Goal: Information Seeking & Learning: Learn about a topic

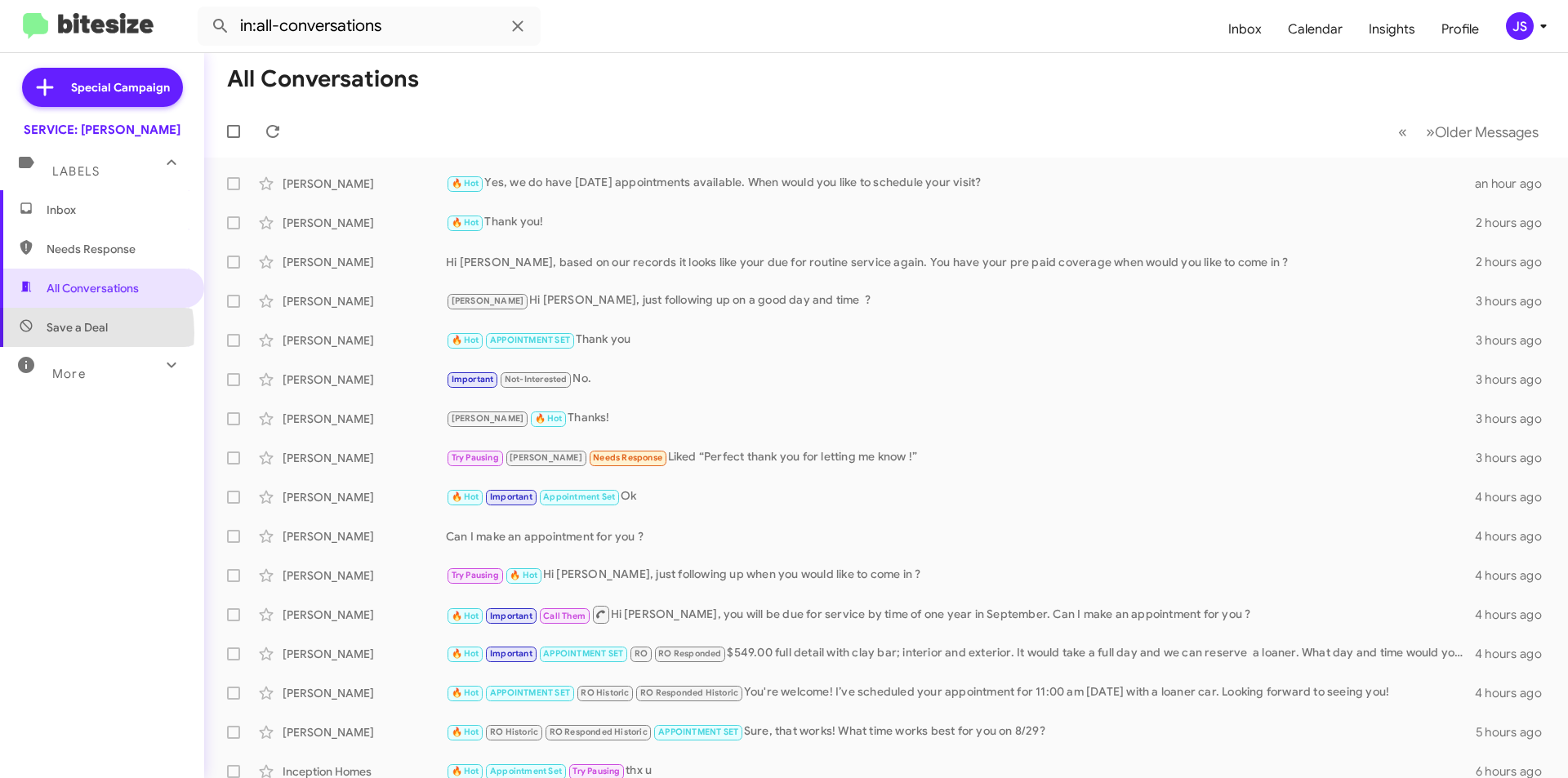
click at [49, 333] on span "Save a Deal" at bounding box center [77, 327] width 61 height 17
type input "in:not-interested"
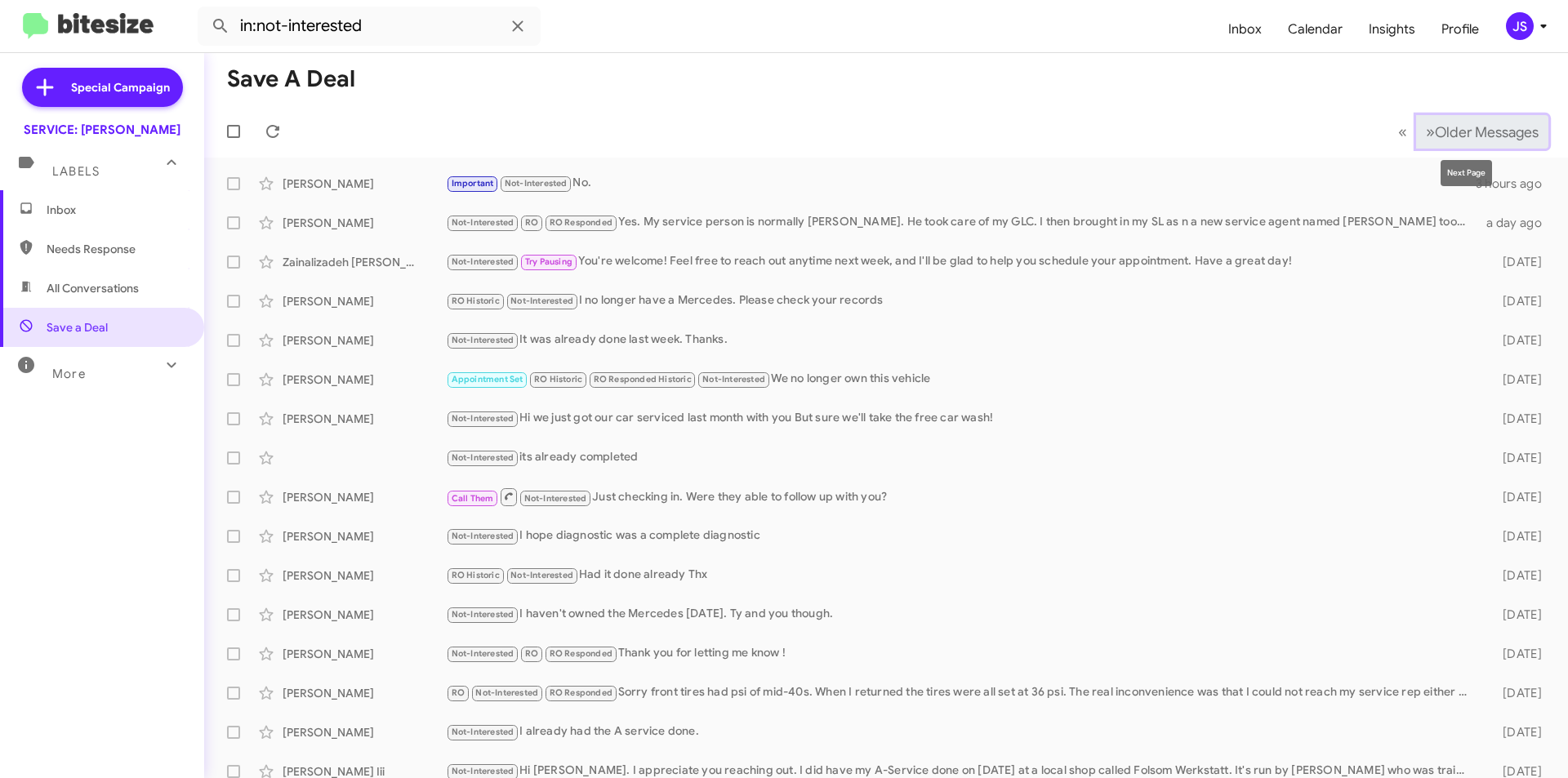
click at [1508, 130] on span "Older Messages" at bounding box center [1486, 132] width 104 height 18
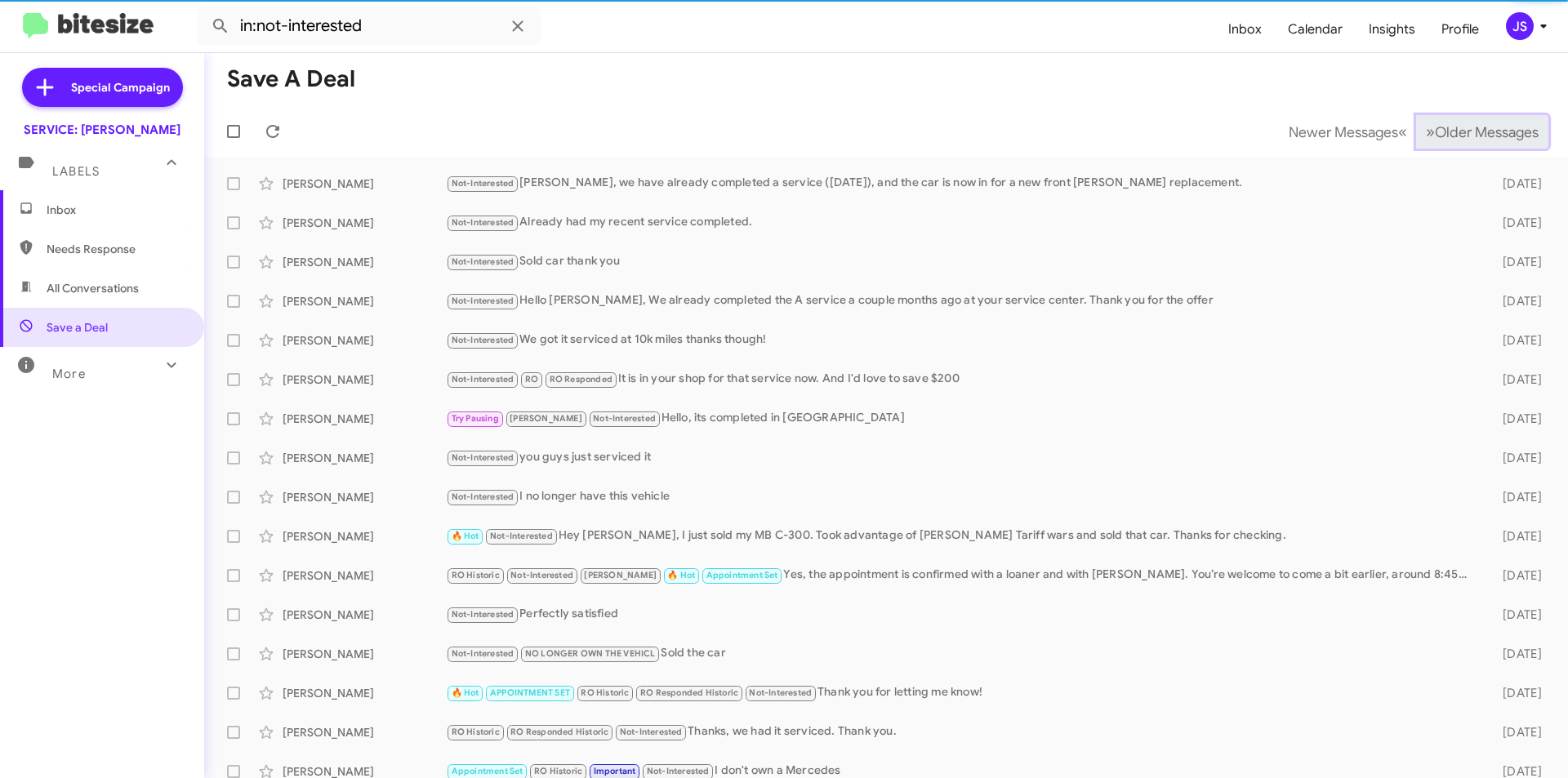
click at [1508, 130] on span "Older Messages" at bounding box center [1486, 132] width 104 height 18
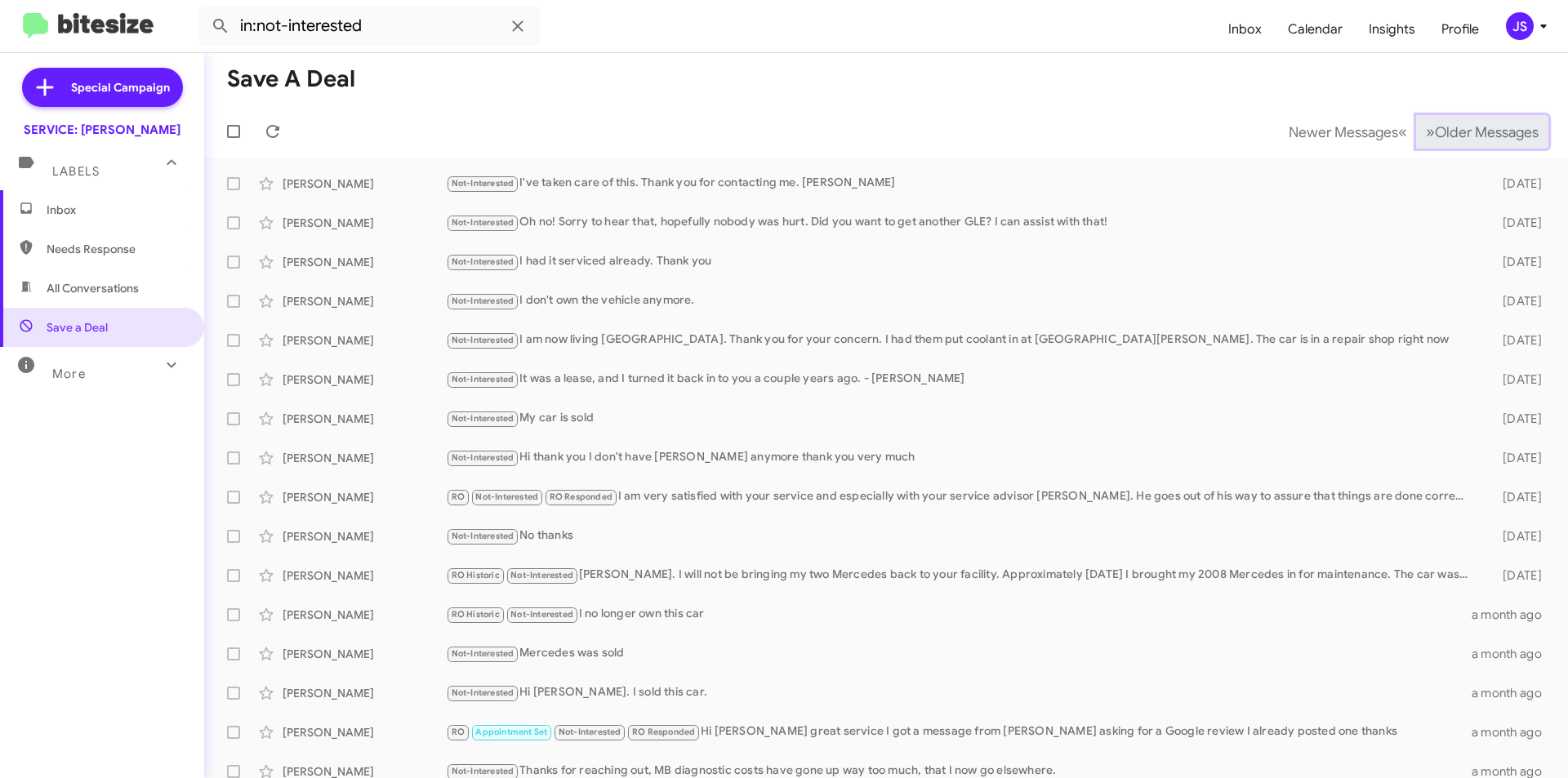
click at [1504, 136] on span "Older Messages" at bounding box center [1486, 132] width 104 height 18
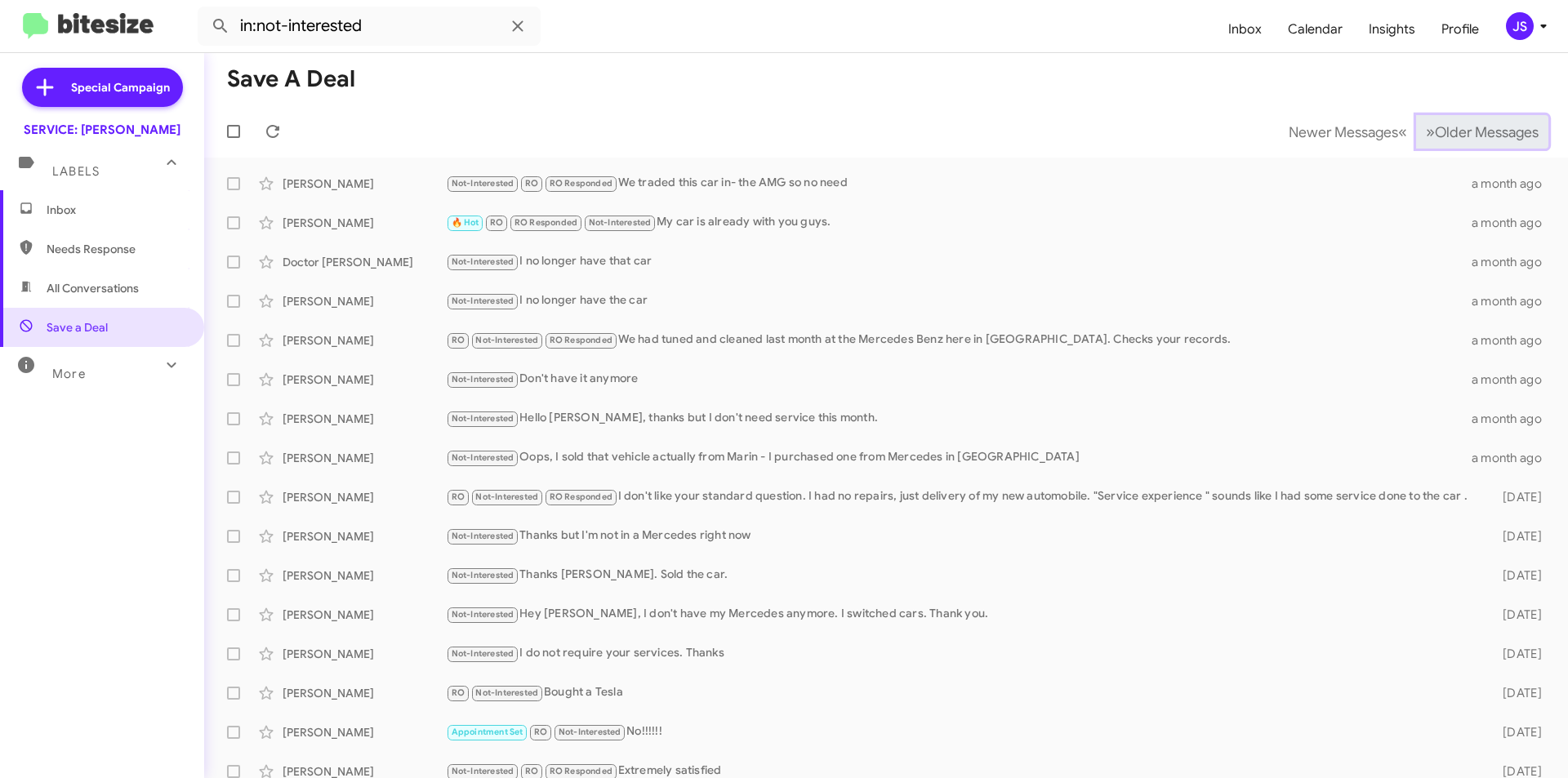
click at [1504, 136] on span "Older Messages" at bounding box center [1486, 132] width 104 height 18
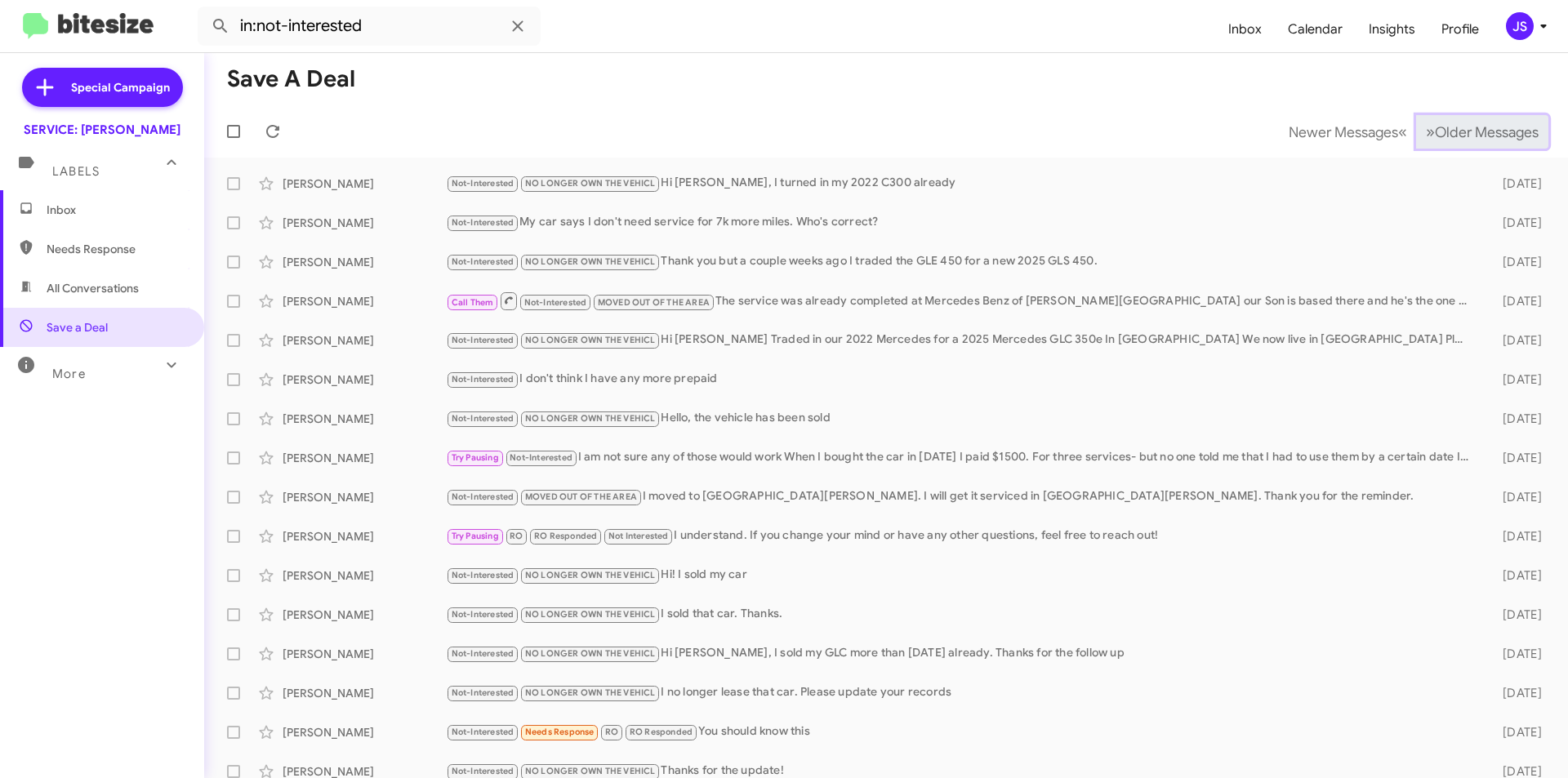
click at [1504, 136] on span "Older Messages" at bounding box center [1486, 132] width 104 height 18
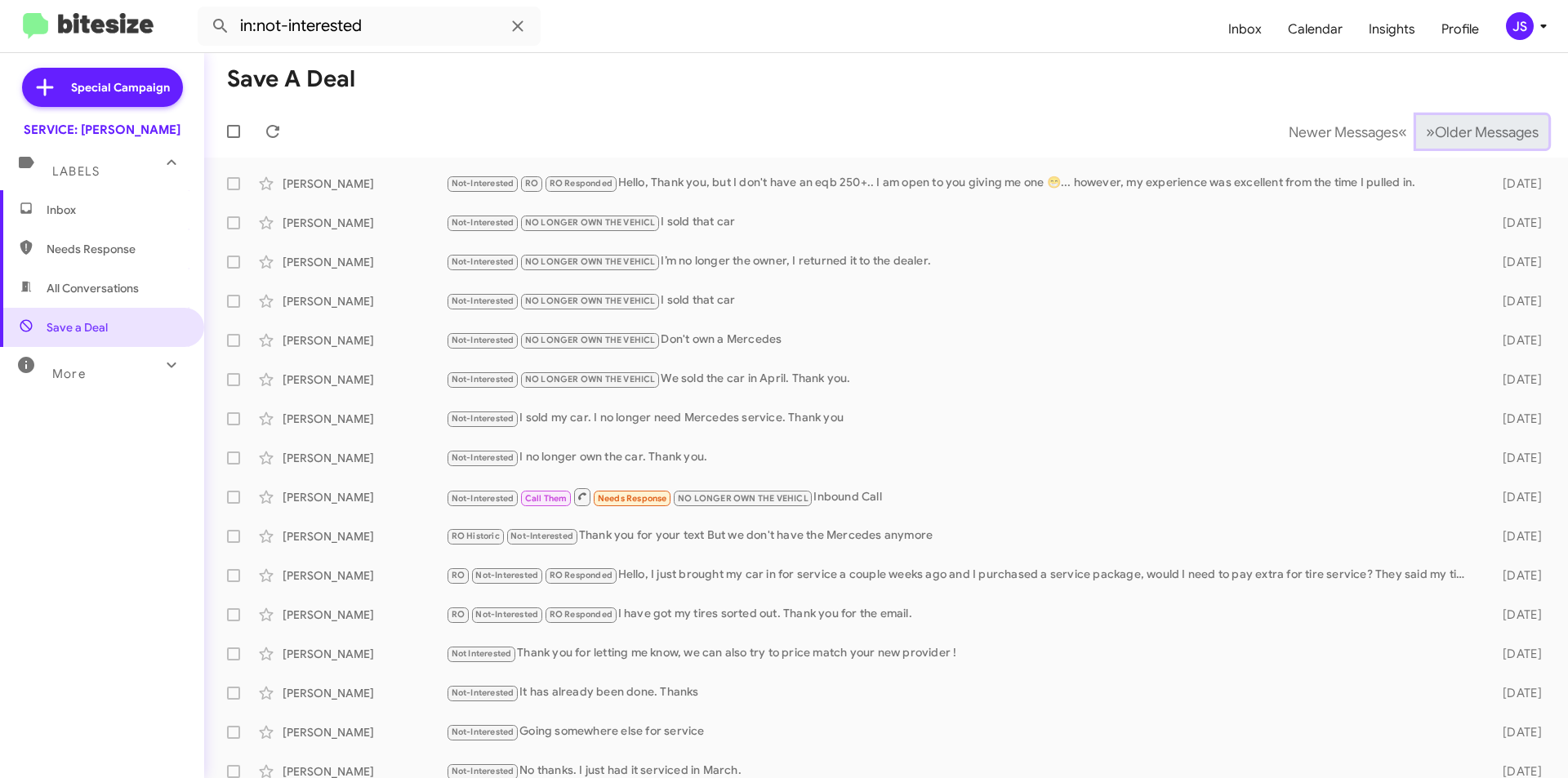
click at [1504, 136] on span "Older Messages" at bounding box center [1486, 132] width 104 height 18
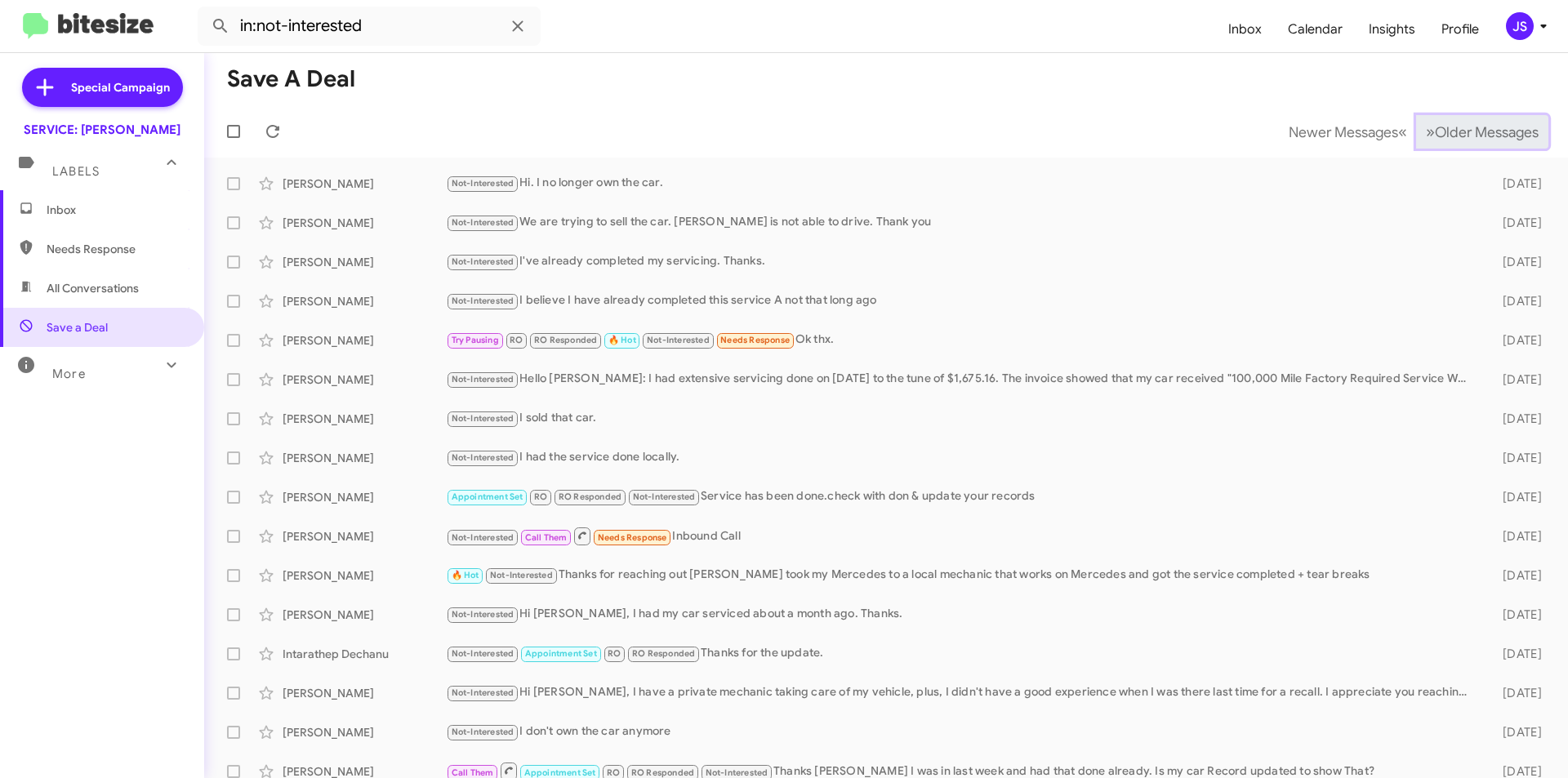
click at [1503, 138] on span "Older Messages" at bounding box center [1486, 132] width 104 height 18
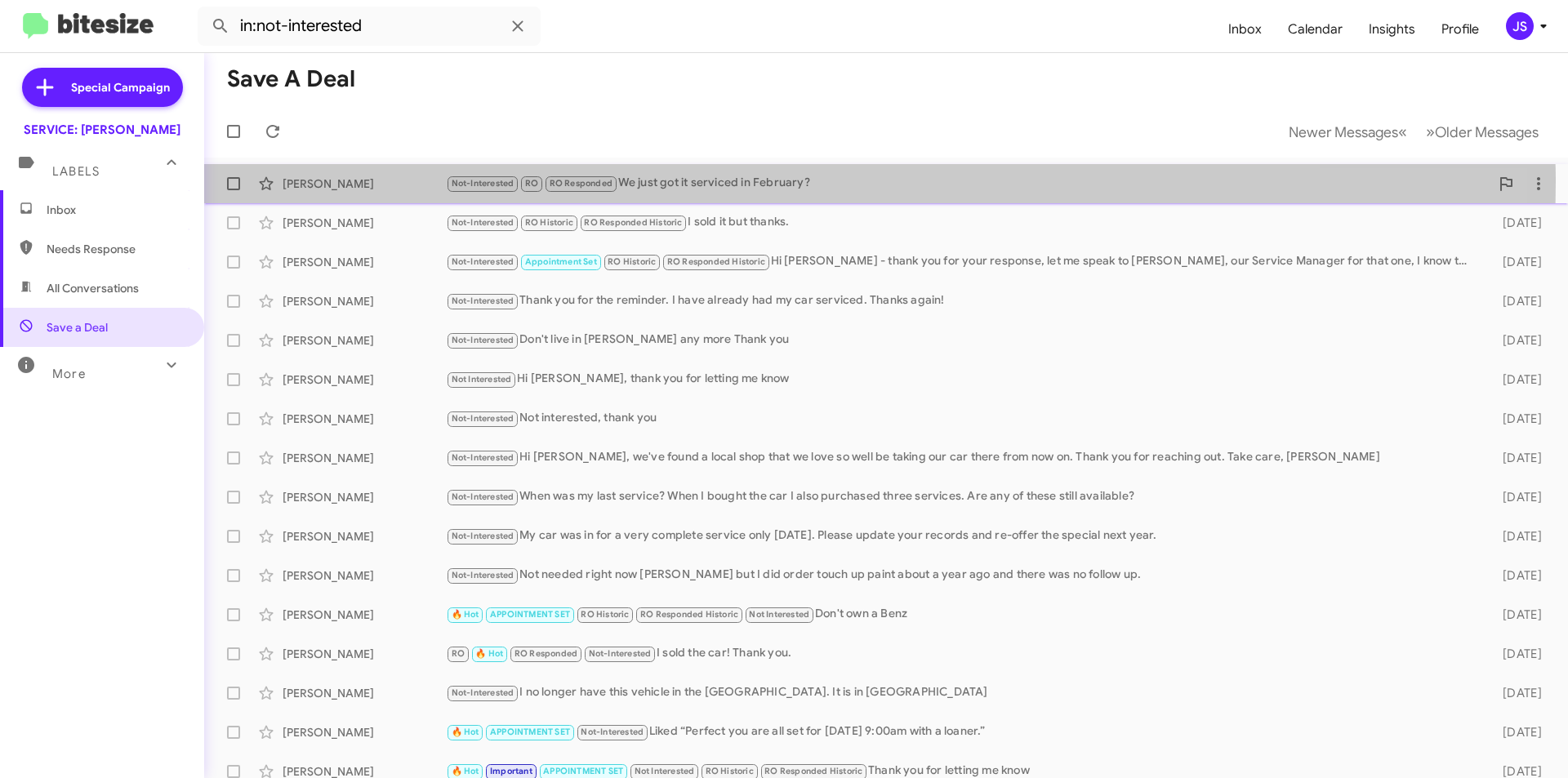
click at [711, 182] on div "Not-Interested RO RO Responded We just got it serviced in February?" at bounding box center [967, 183] width 1044 height 19
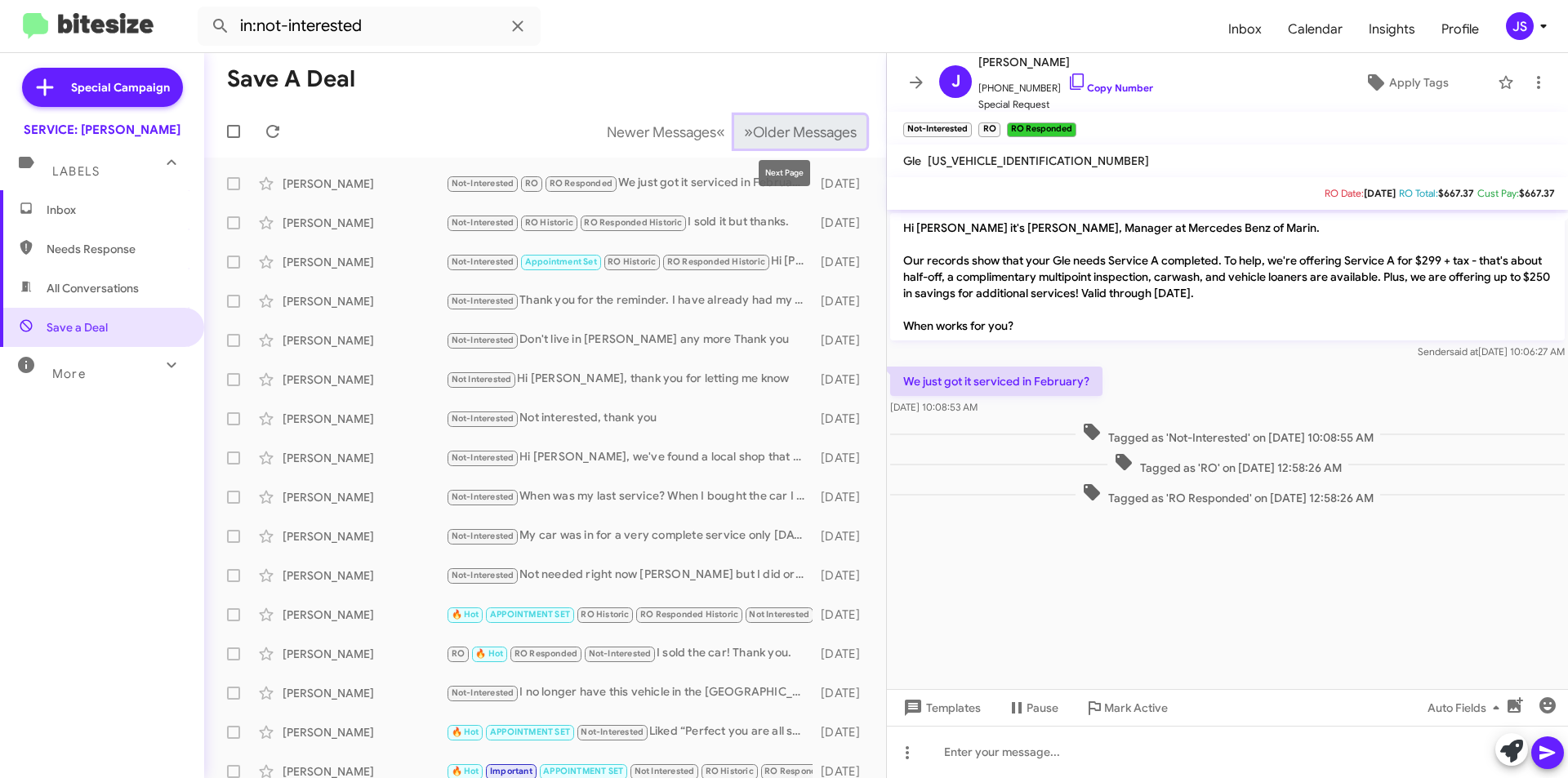
click at [827, 134] on span "Older Messages" at bounding box center [804, 132] width 104 height 18
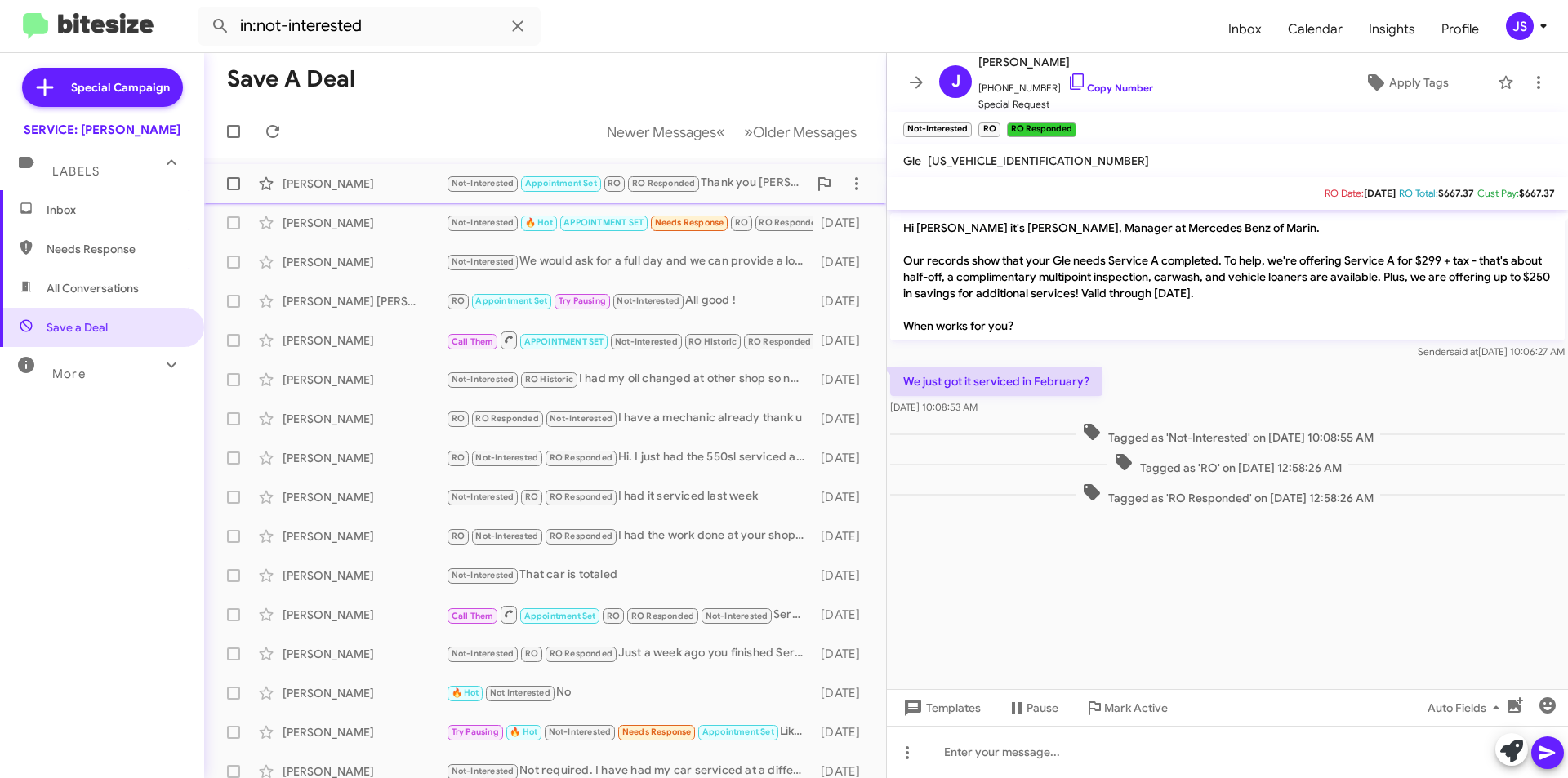
click at [423, 178] on div "Herbert Flores" at bounding box center [363, 184] width 163 height 17
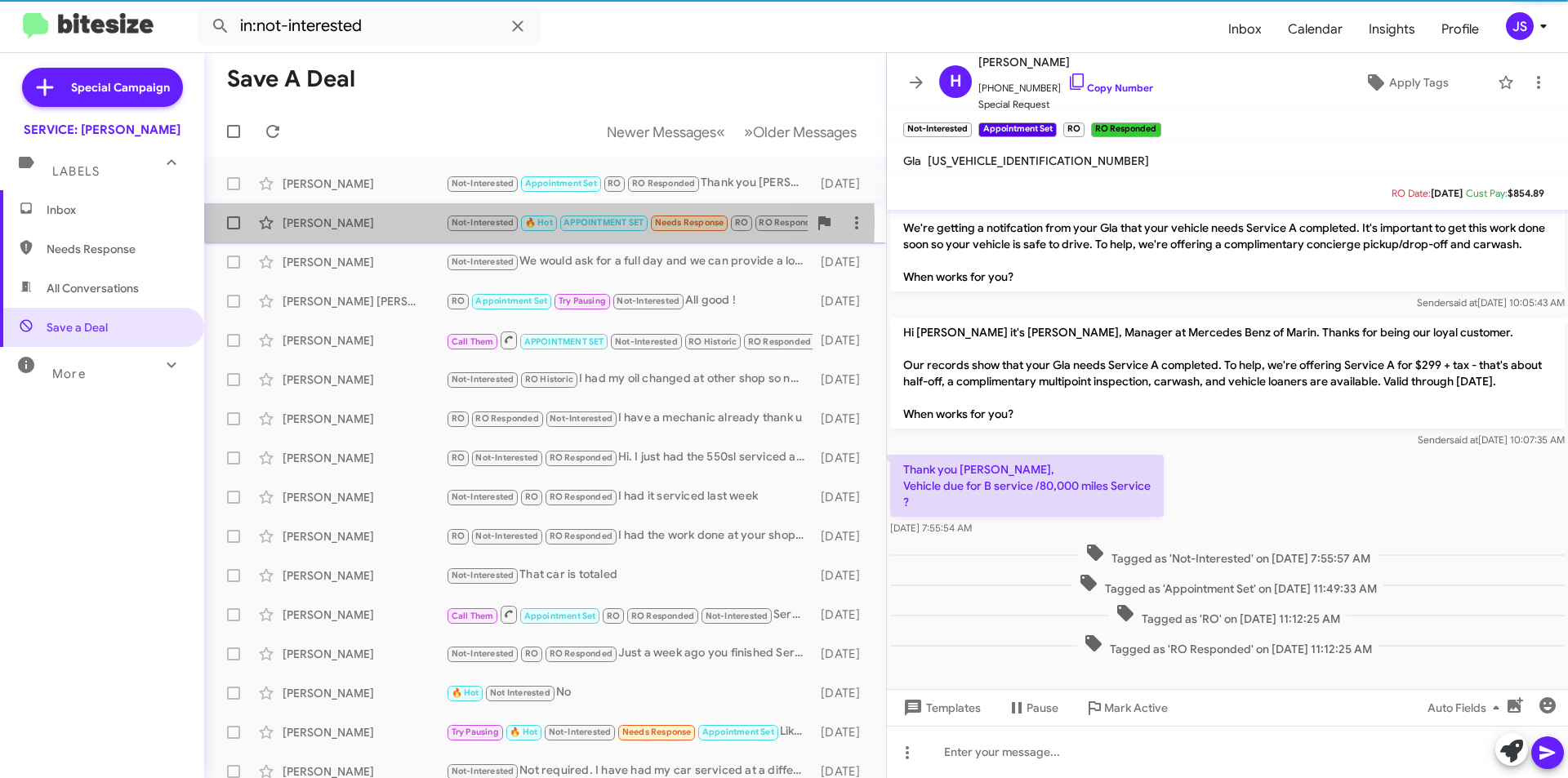
click at [417, 220] on div "Robert Thorpe" at bounding box center [363, 222] width 163 height 17
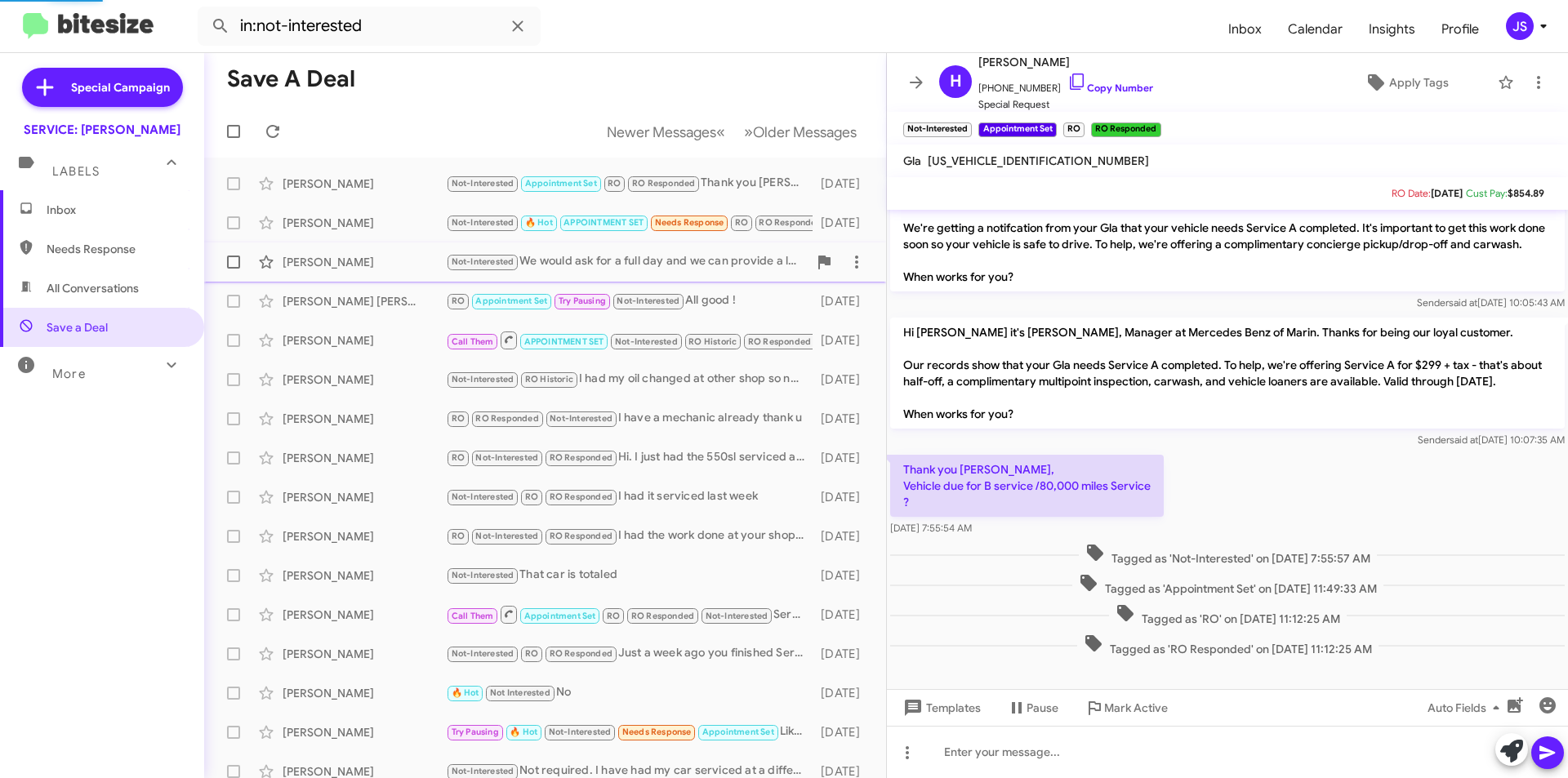
scroll to position [609, 0]
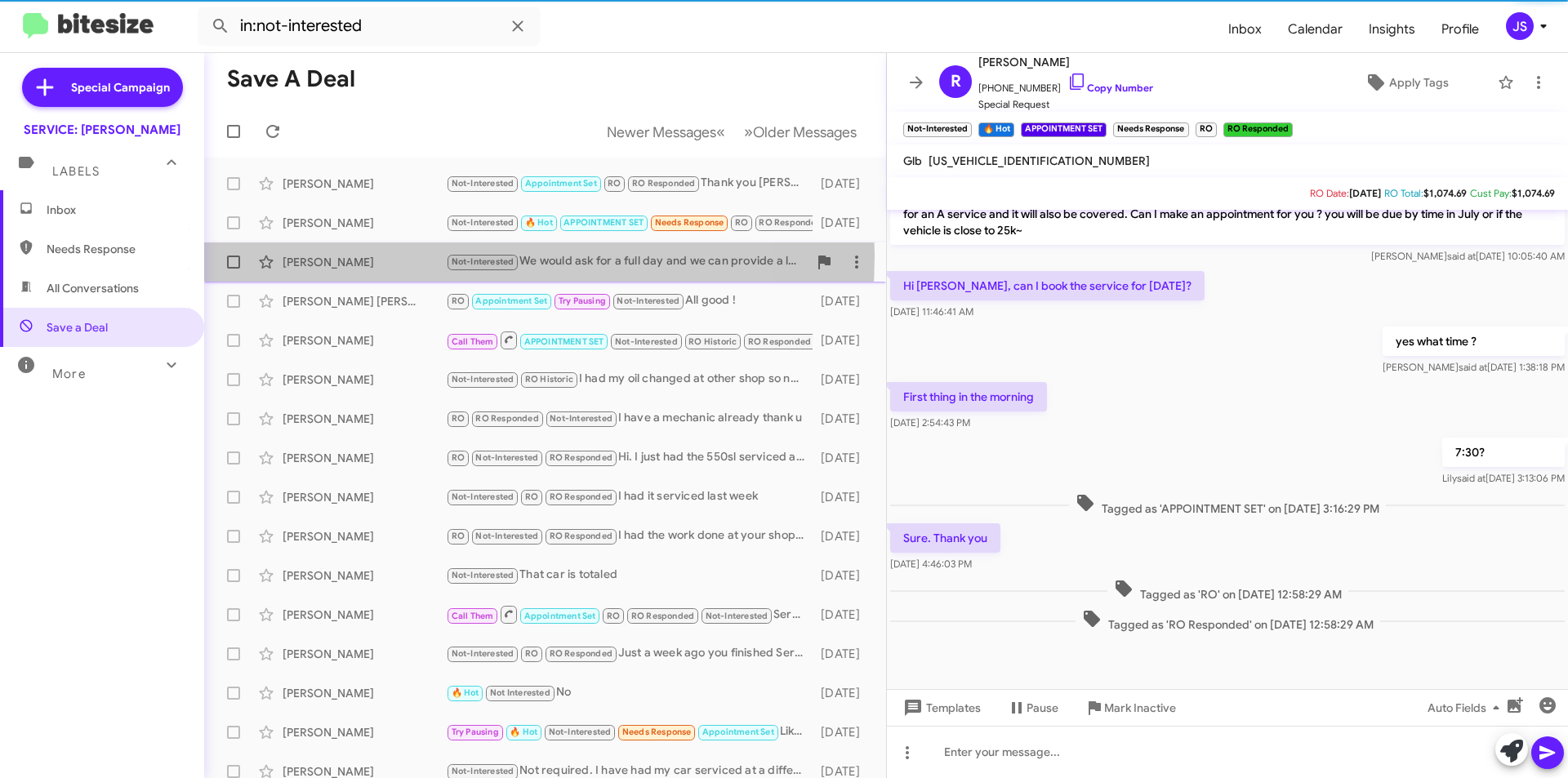
click at [408, 256] on div "Cindy Ramirez" at bounding box center [363, 262] width 163 height 17
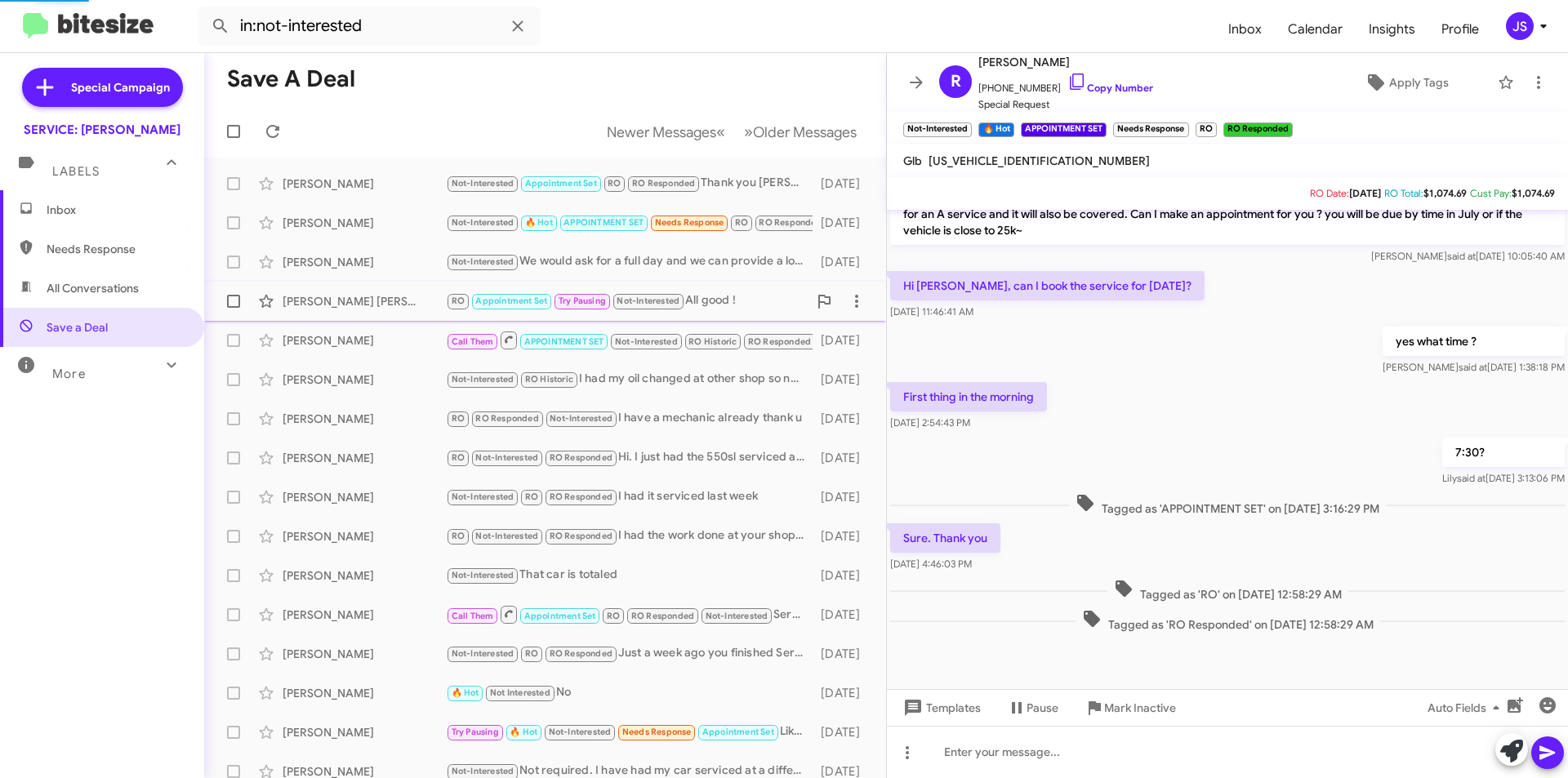
scroll to position [11, 0]
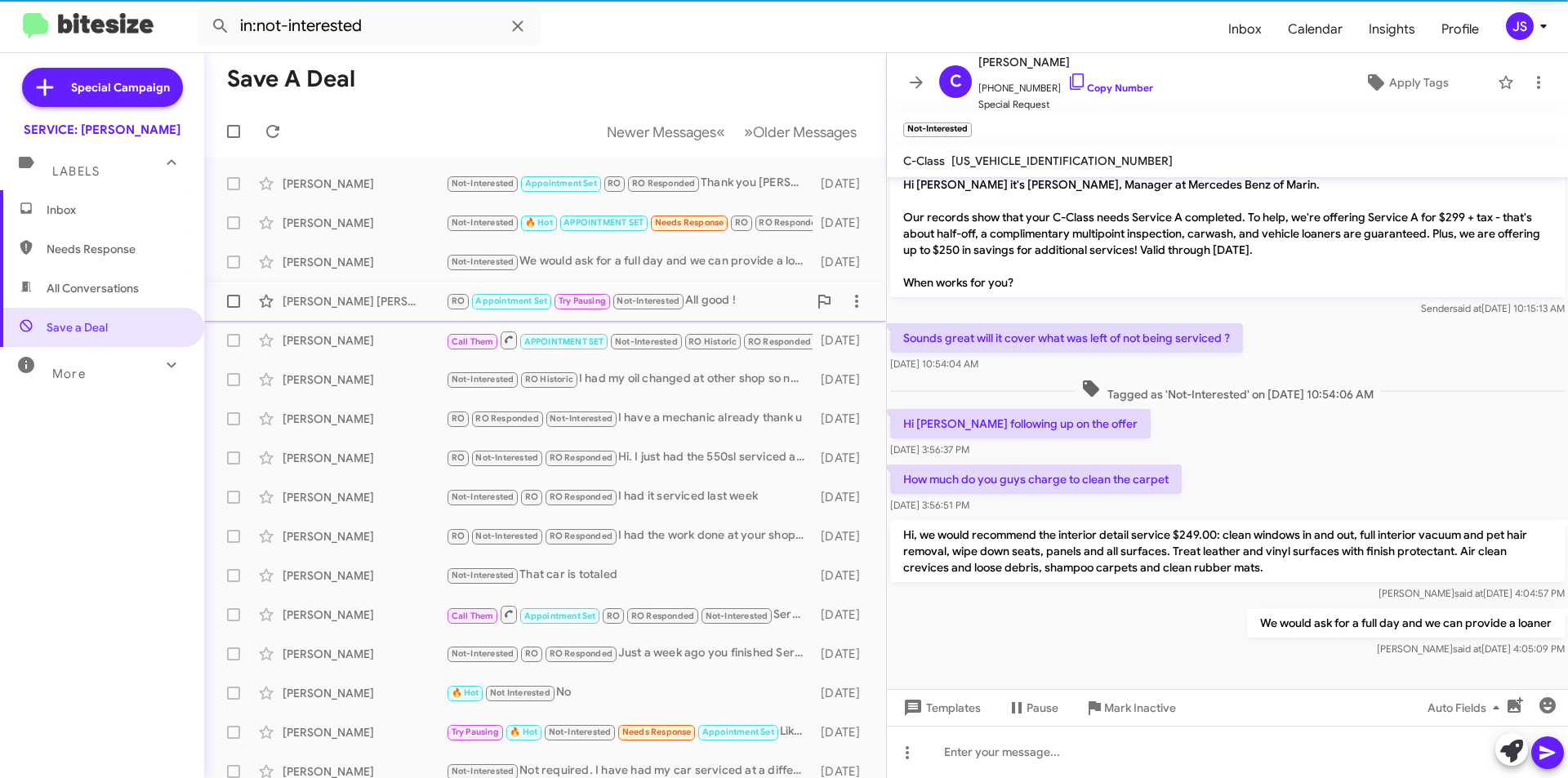
click at [403, 297] on div "Ulysses Cara" at bounding box center [363, 301] width 163 height 17
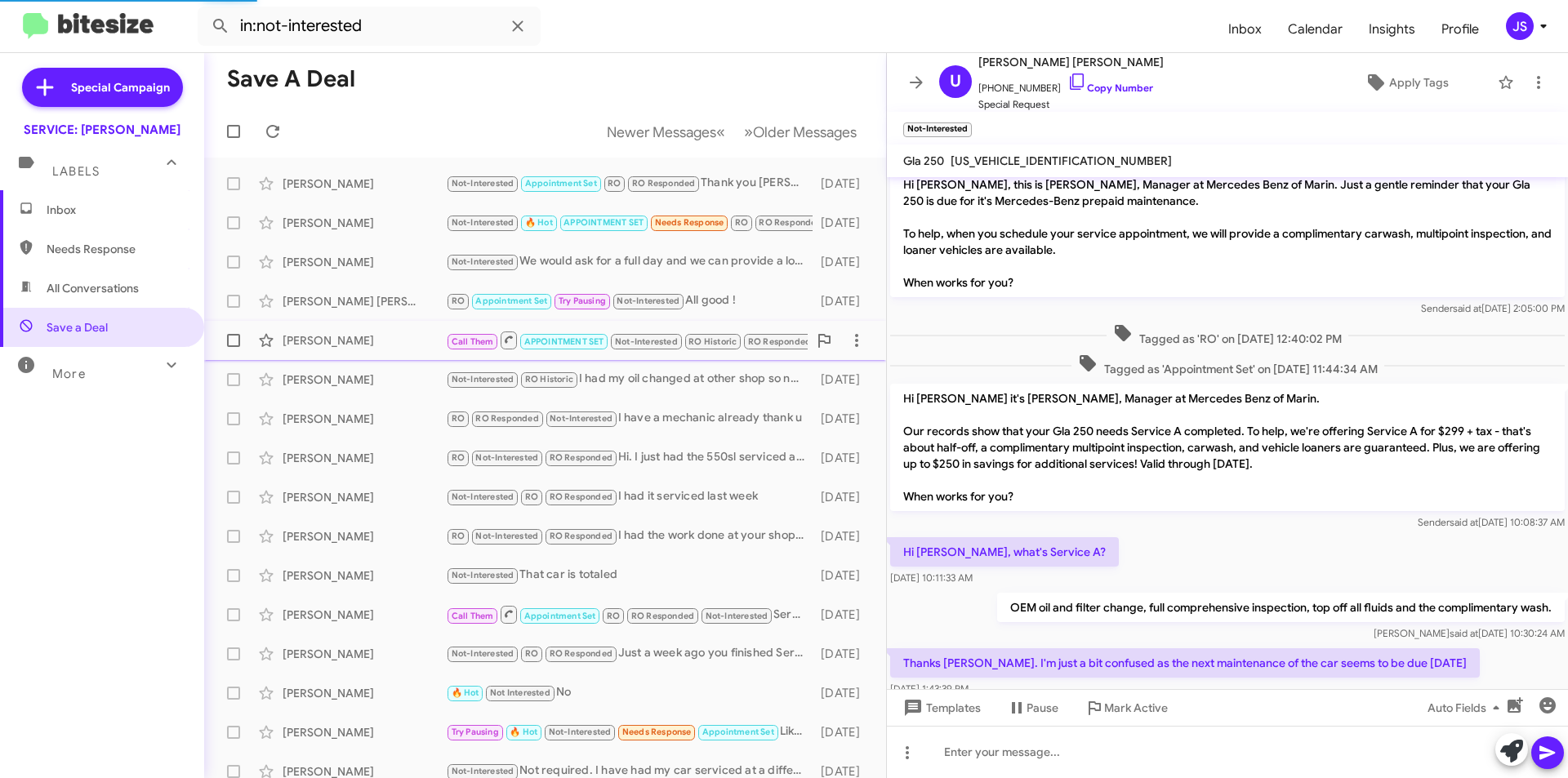
scroll to position [204, 0]
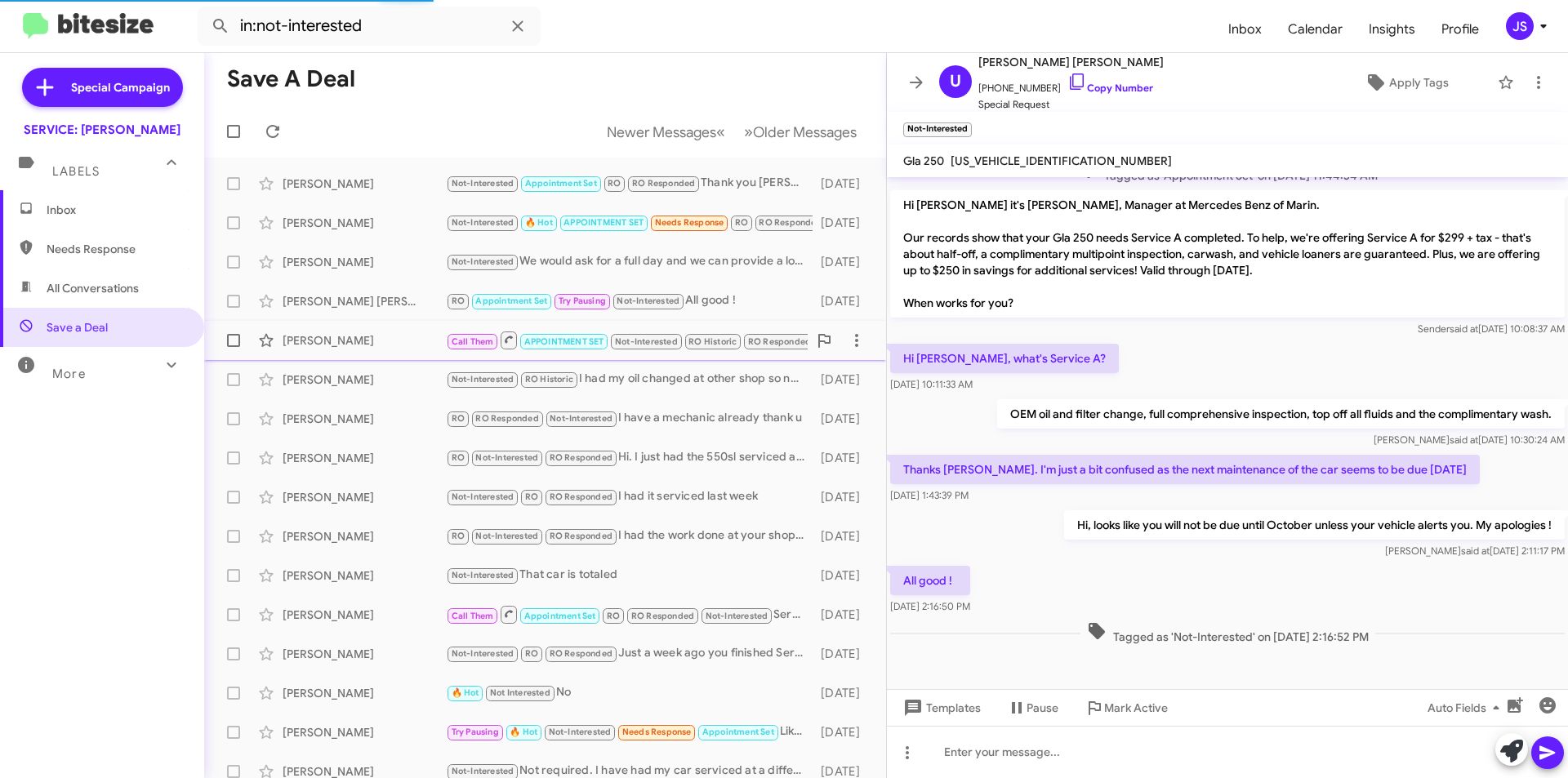
click at [418, 340] on div "Nancy Valerio" at bounding box center [363, 341] width 163 height 17
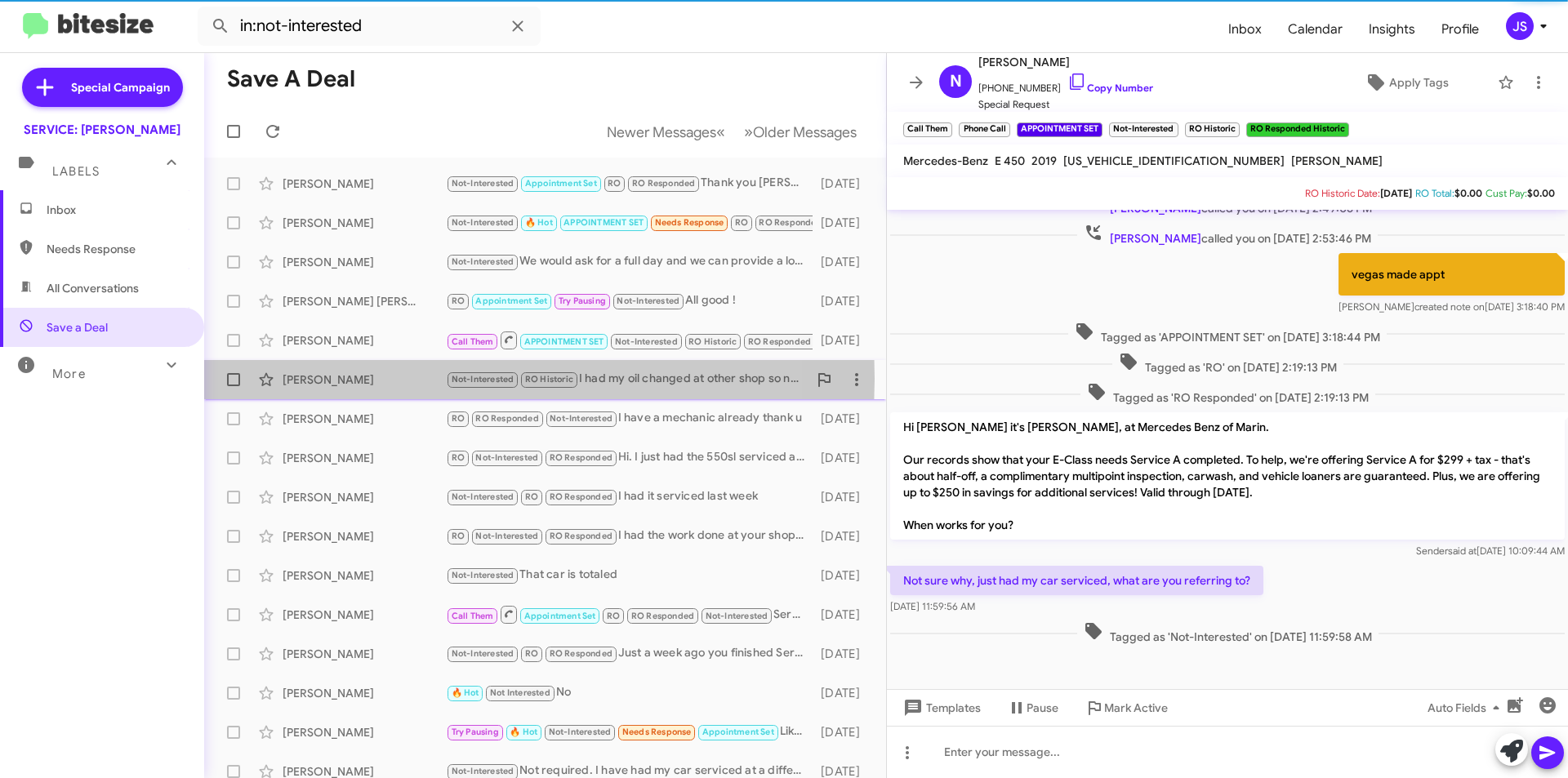
click at [423, 379] on div "Robin Critelli" at bounding box center [363, 379] width 163 height 17
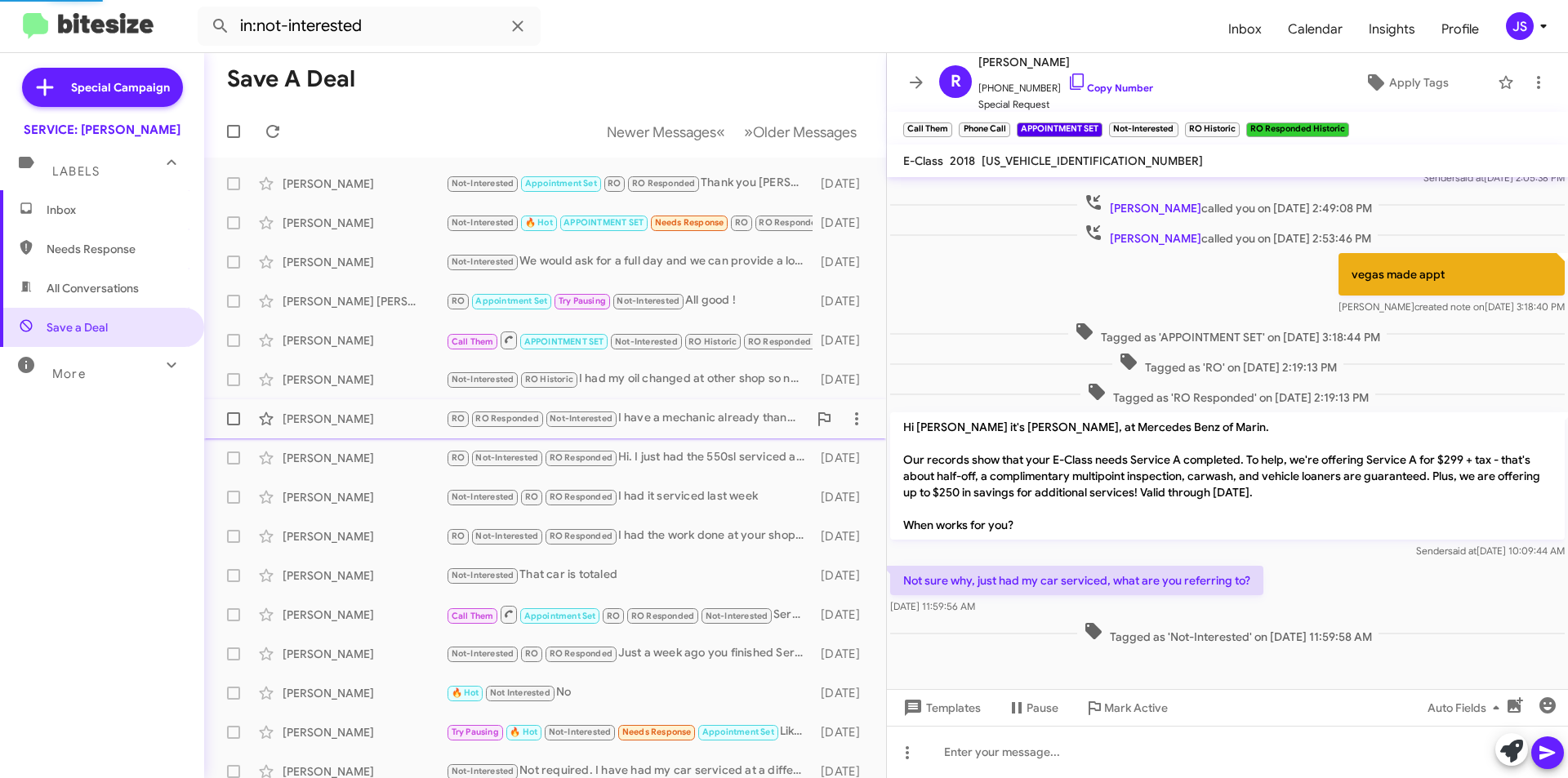
scroll to position [247, 0]
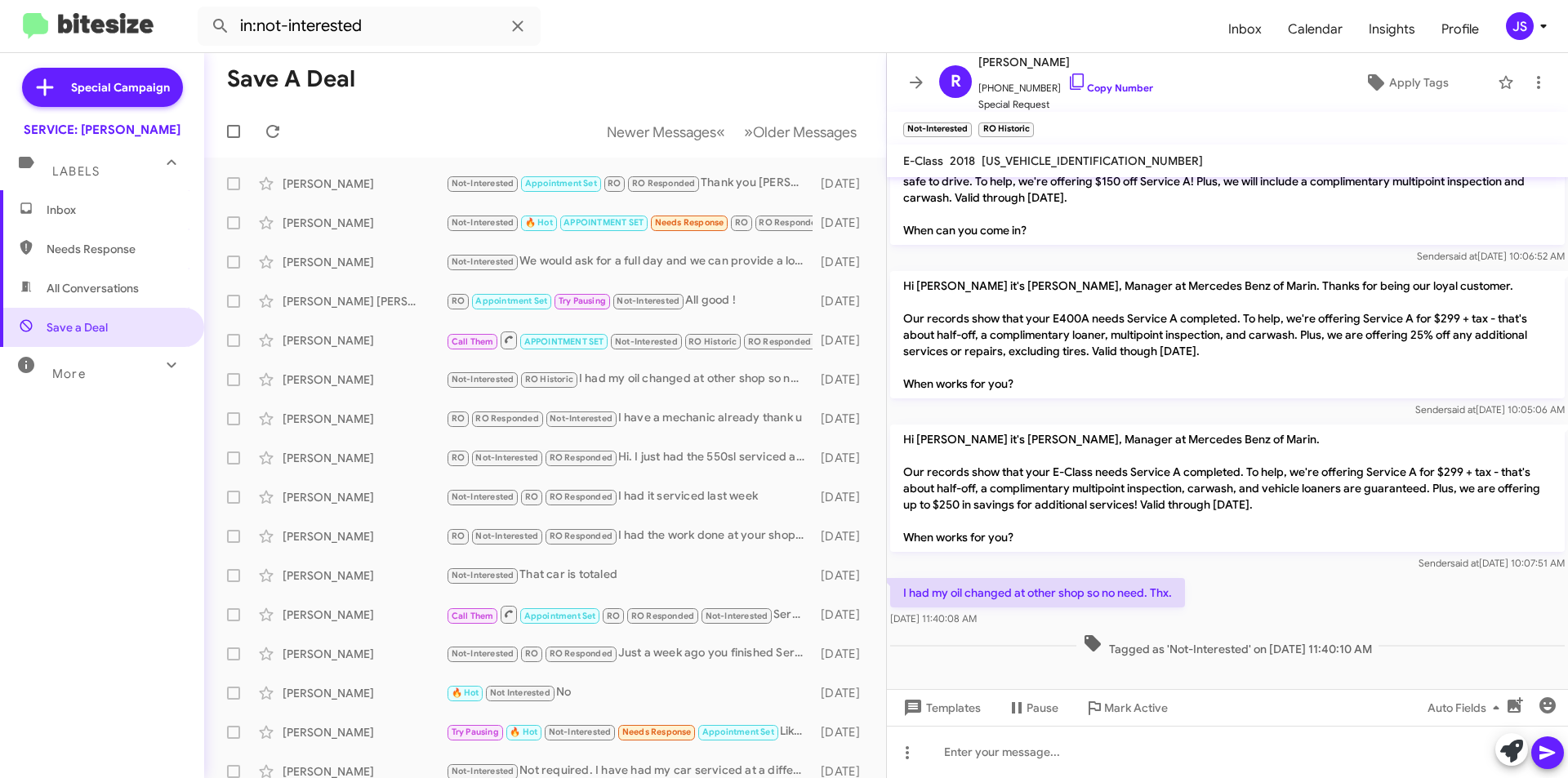
click at [52, 210] on span "Inbox" at bounding box center [116, 209] width 139 height 17
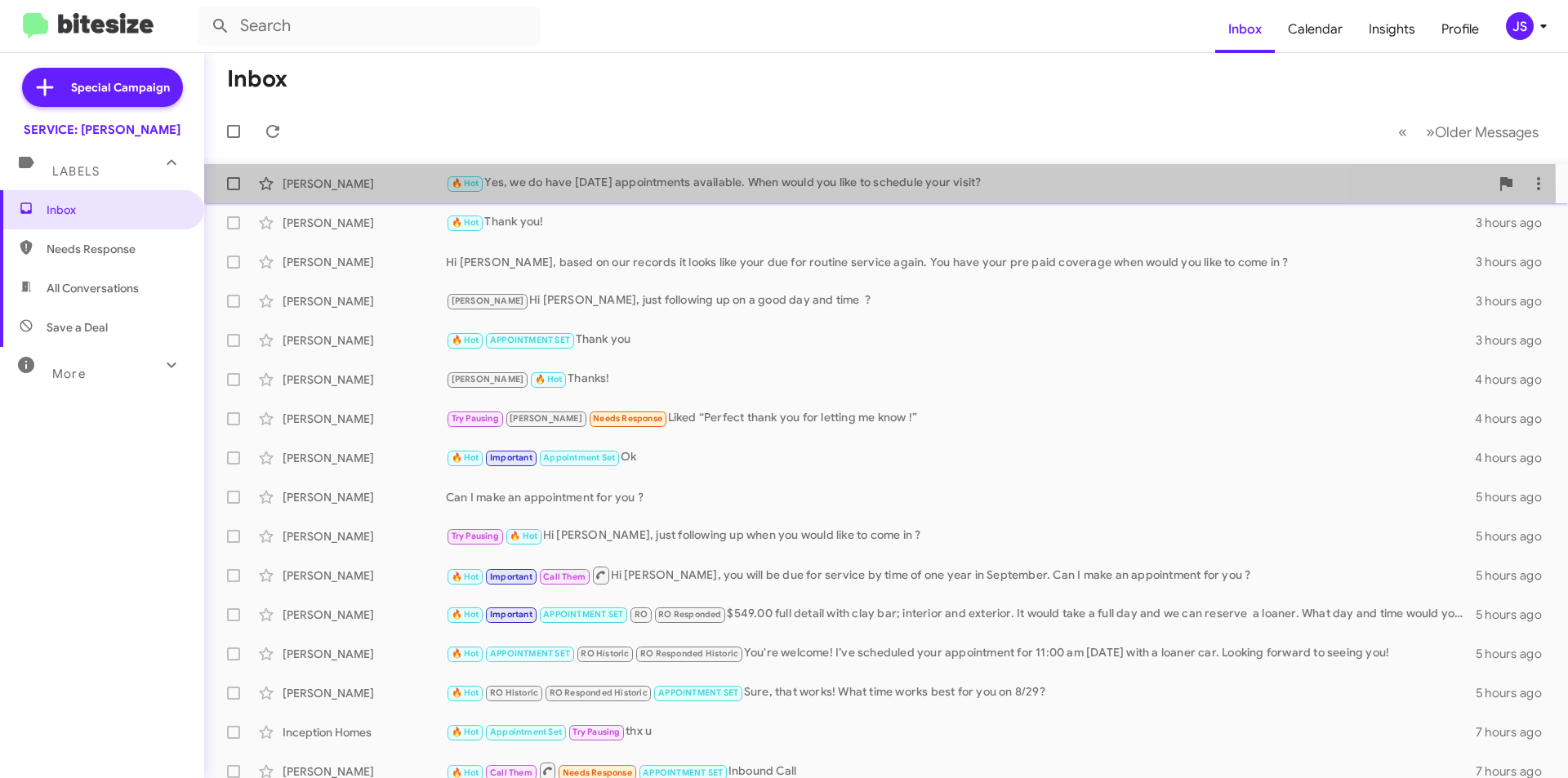
click at [311, 194] on div "Lucille Cornell 🔥 Hot Yes, we do have Saturday appointments available. When wou…" at bounding box center [886, 184] width 1337 height 33
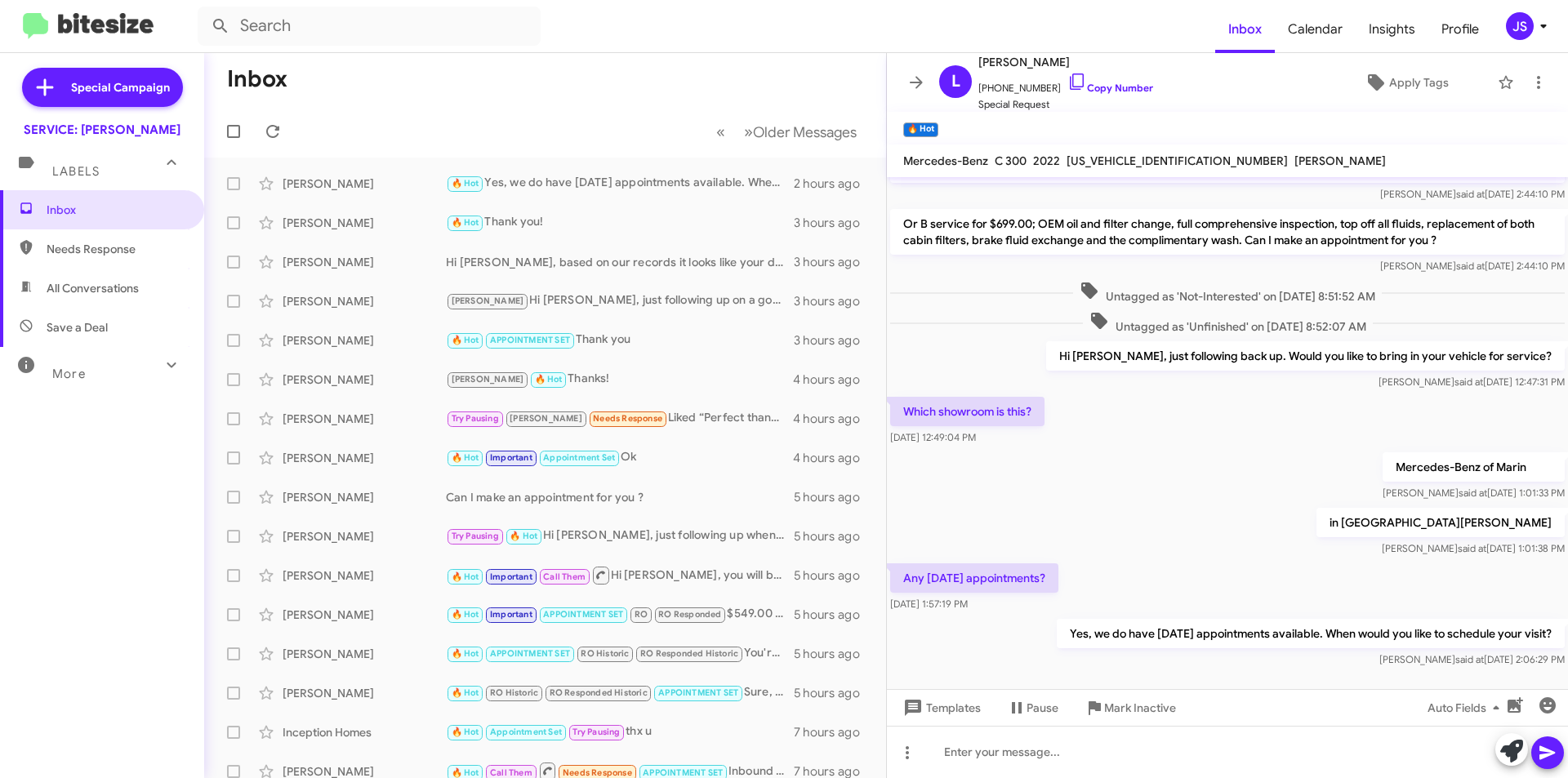
scroll to position [475, 0]
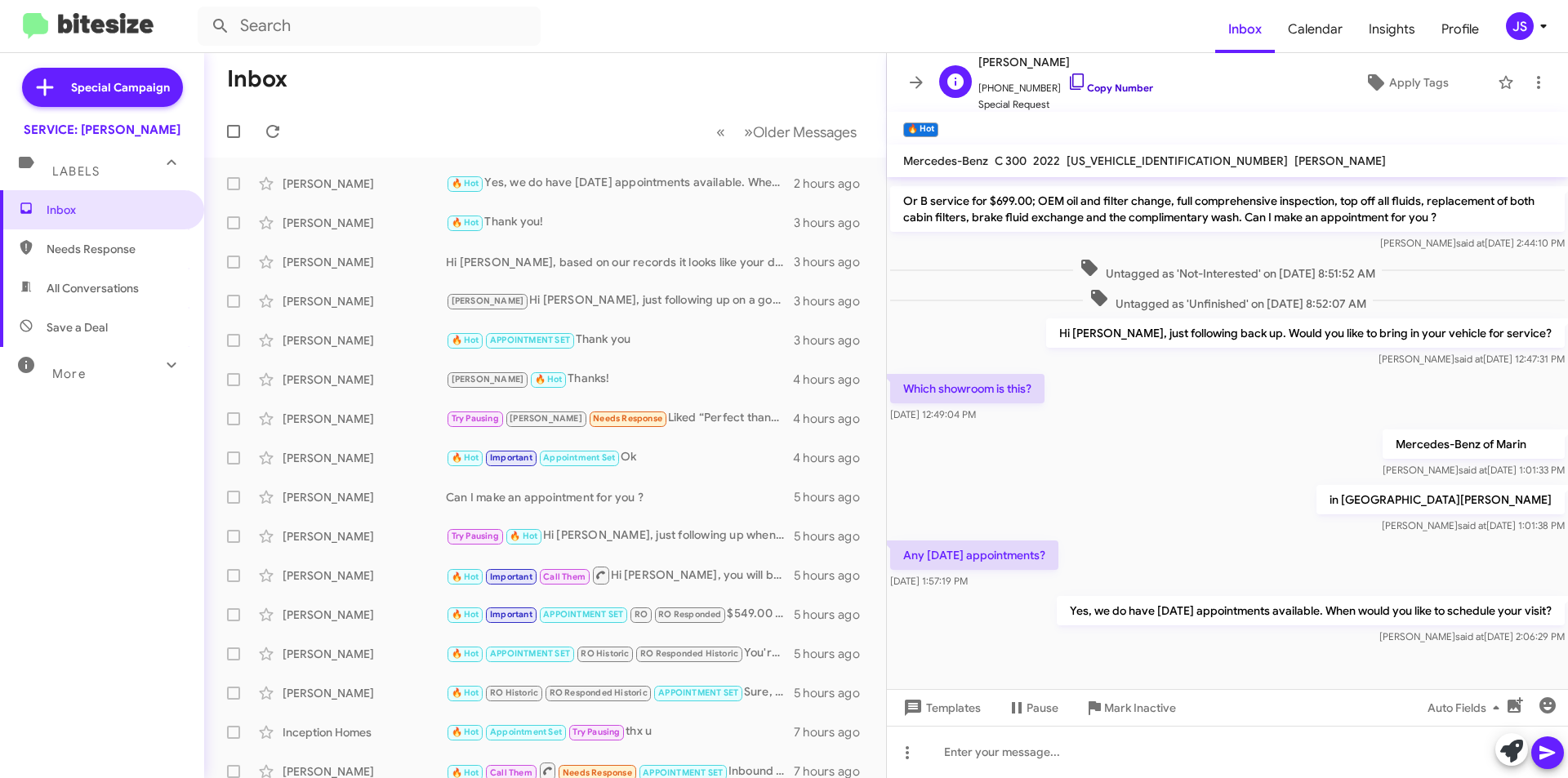
click at [1070, 83] on link "Copy Number" at bounding box center [1110, 88] width 86 height 12
click at [1525, 694] on icon at bounding box center [1519, 700] width 15 height 12
click at [370, 228] on div "[PERSON_NAME]" at bounding box center [363, 222] width 163 height 17
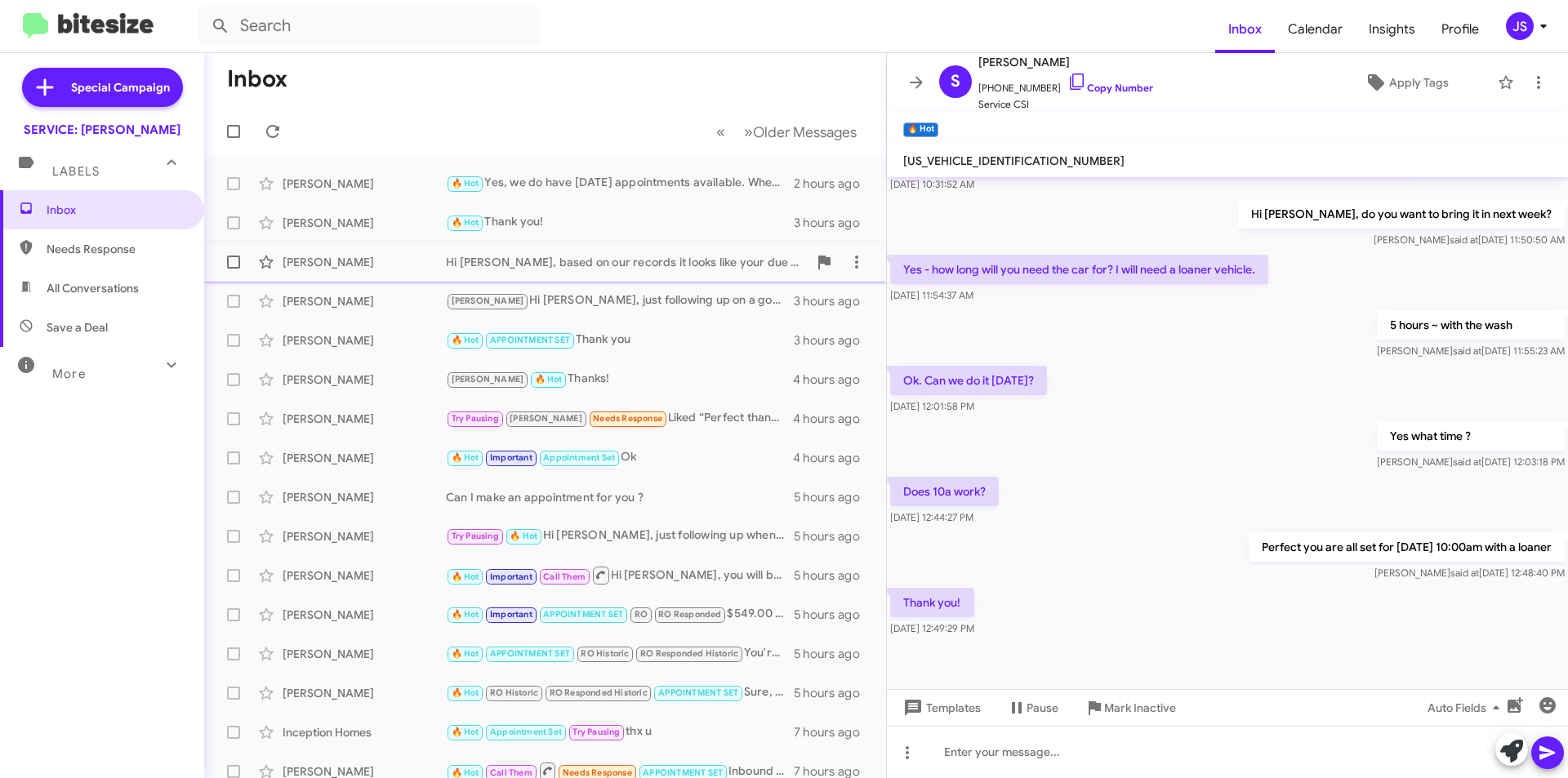
click at [362, 255] on div "[PERSON_NAME]" at bounding box center [363, 262] width 163 height 17
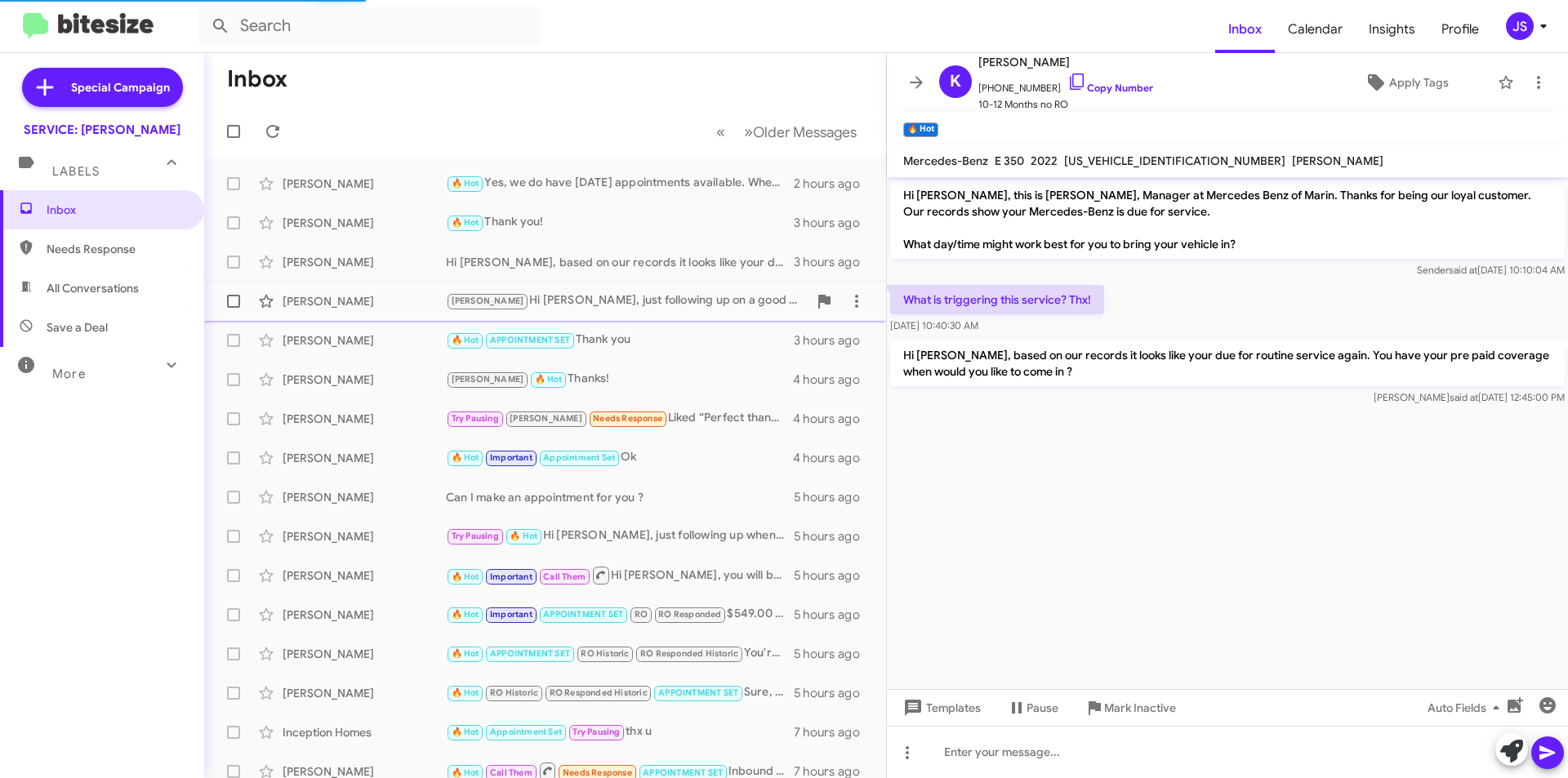
click at [363, 303] on div "[PERSON_NAME]" at bounding box center [363, 301] width 163 height 17
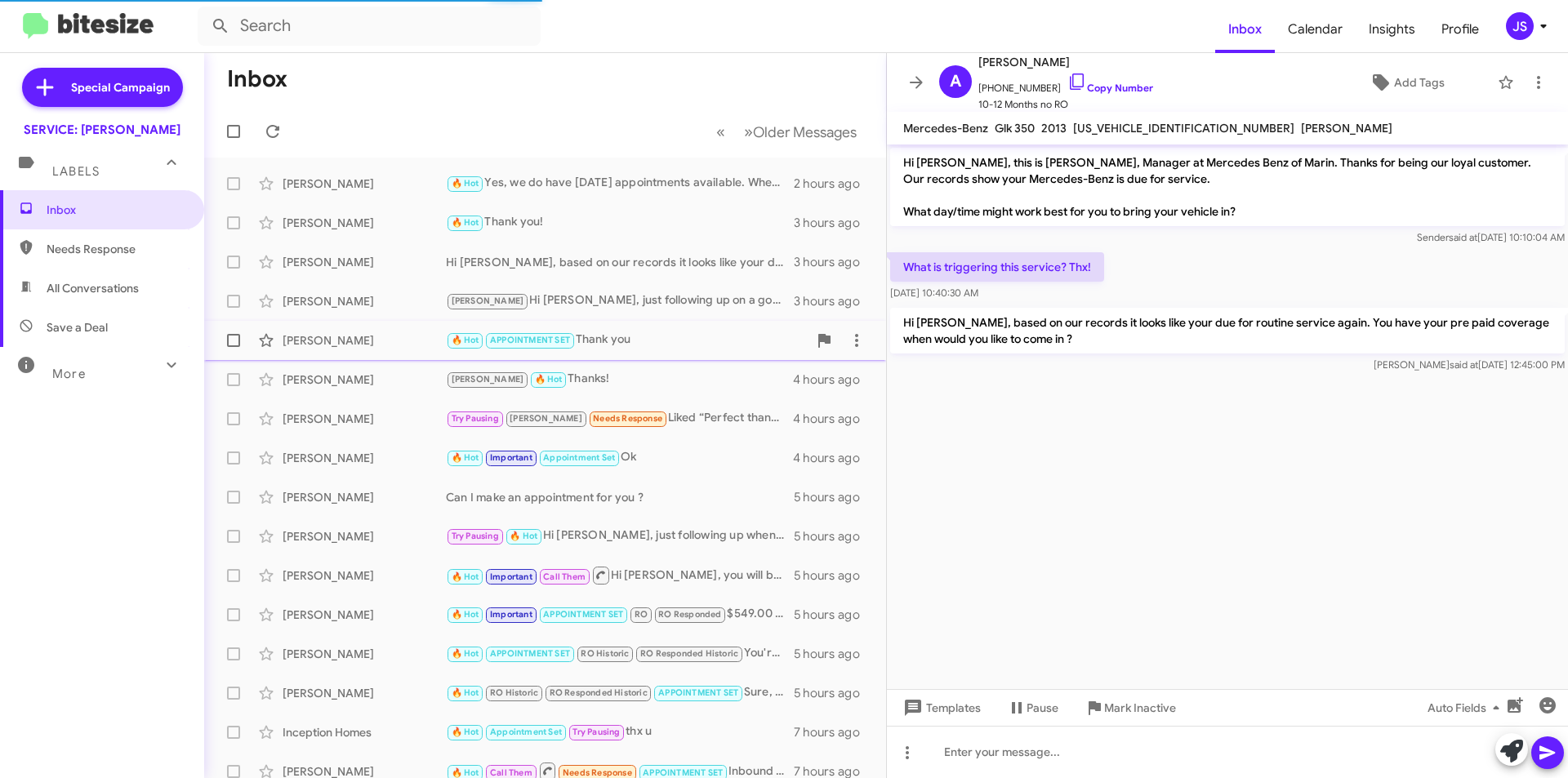
scroll to position [678, 0]
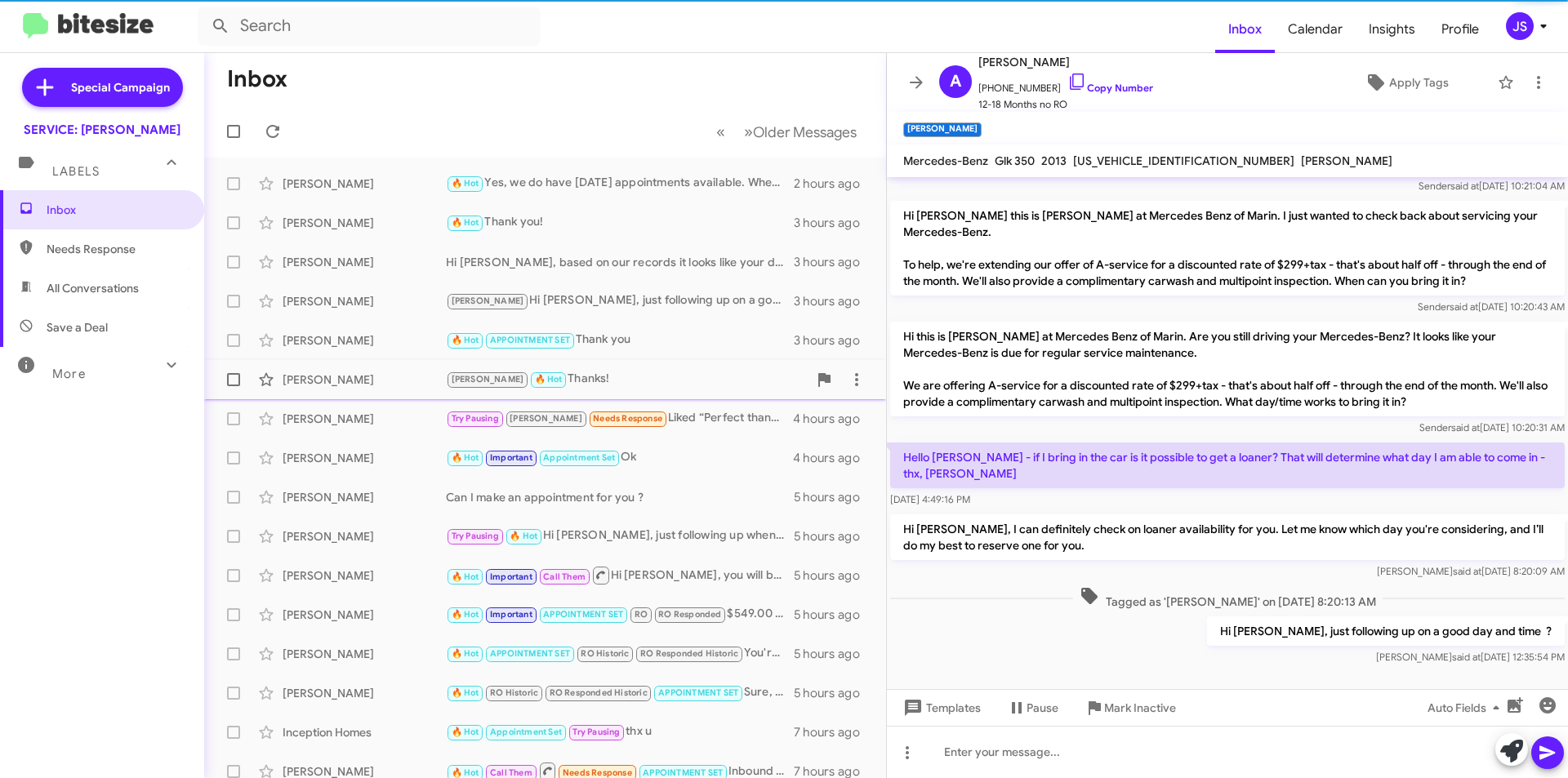
click at [382, 380] on div "[PERSON_NAME]" at bounding box center [363, 379] width 163 height 17
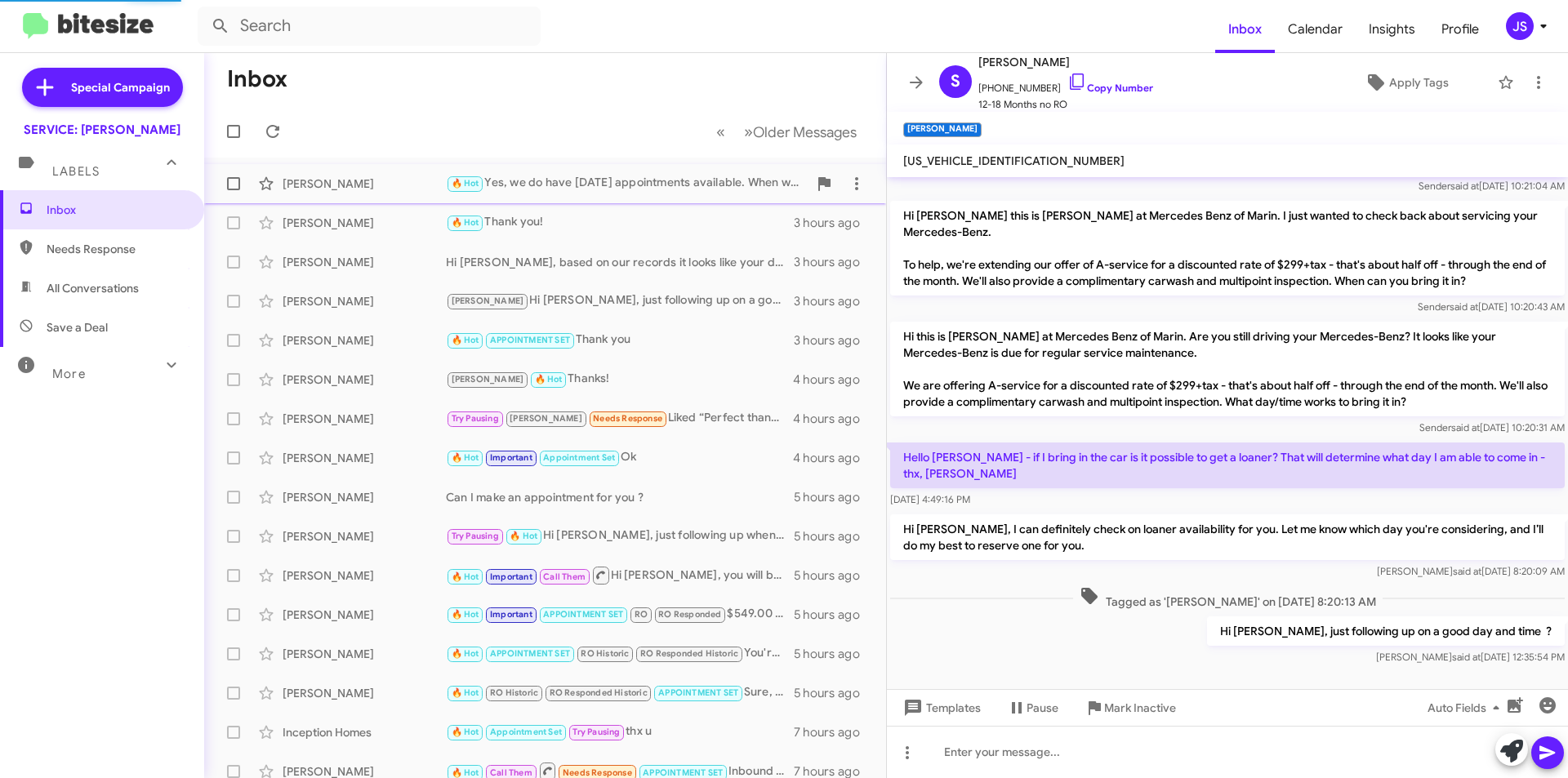
scroll to position [309, 0]
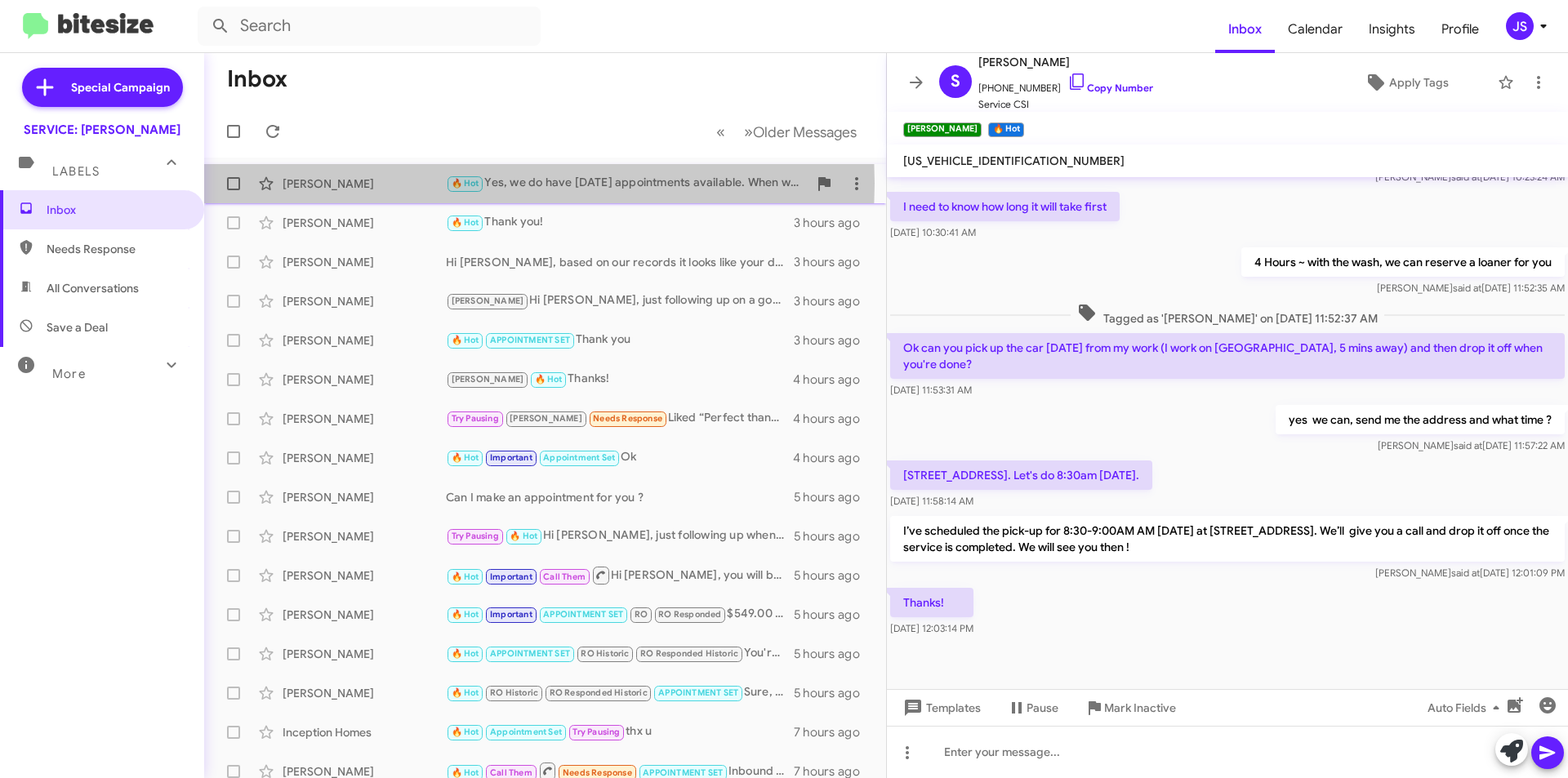
click at [371, 183] on div "[PERSON_NAME]" at bounding box center [363, 184] width 163 height 17
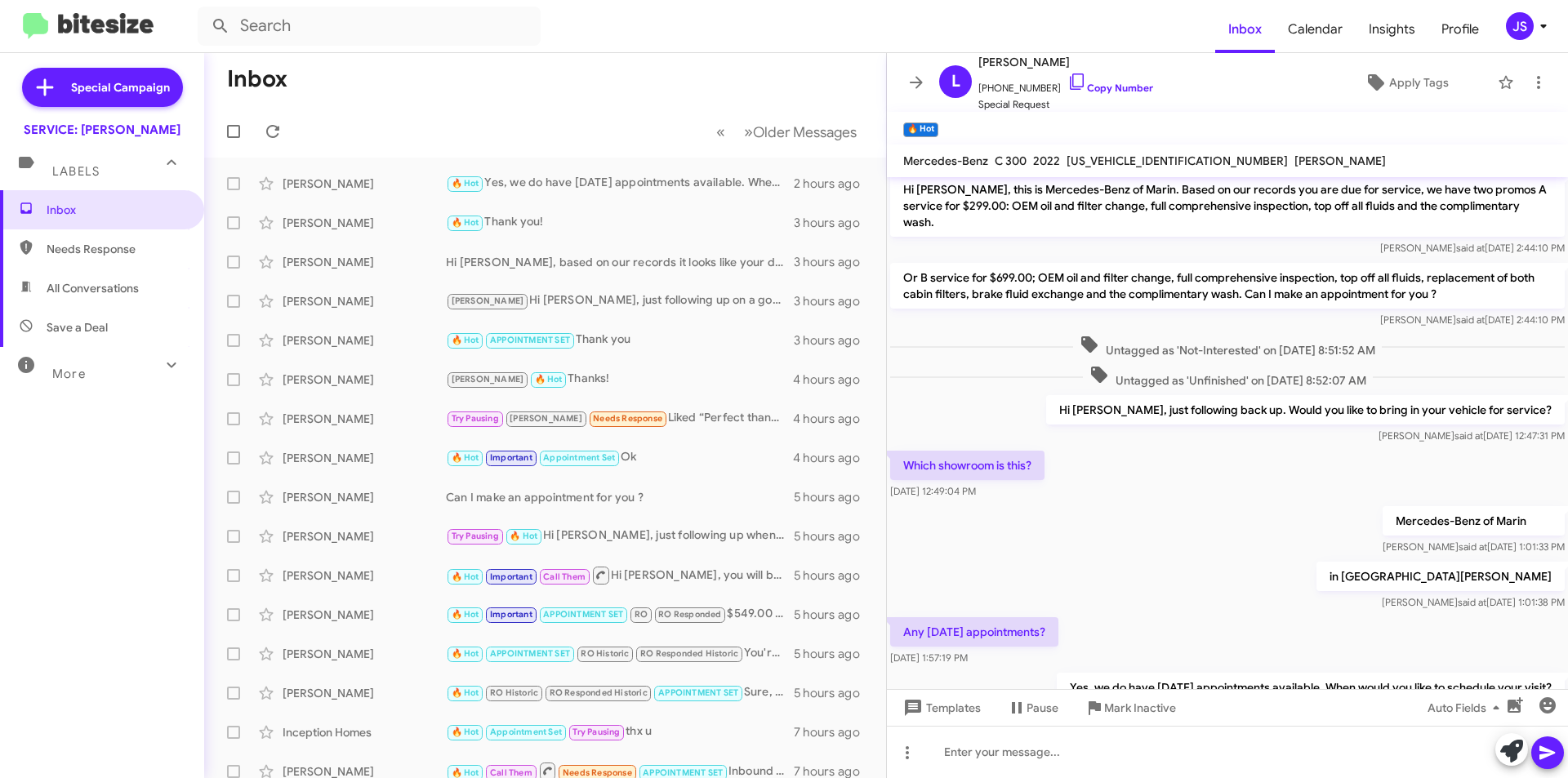
scroll to position [475, 0]
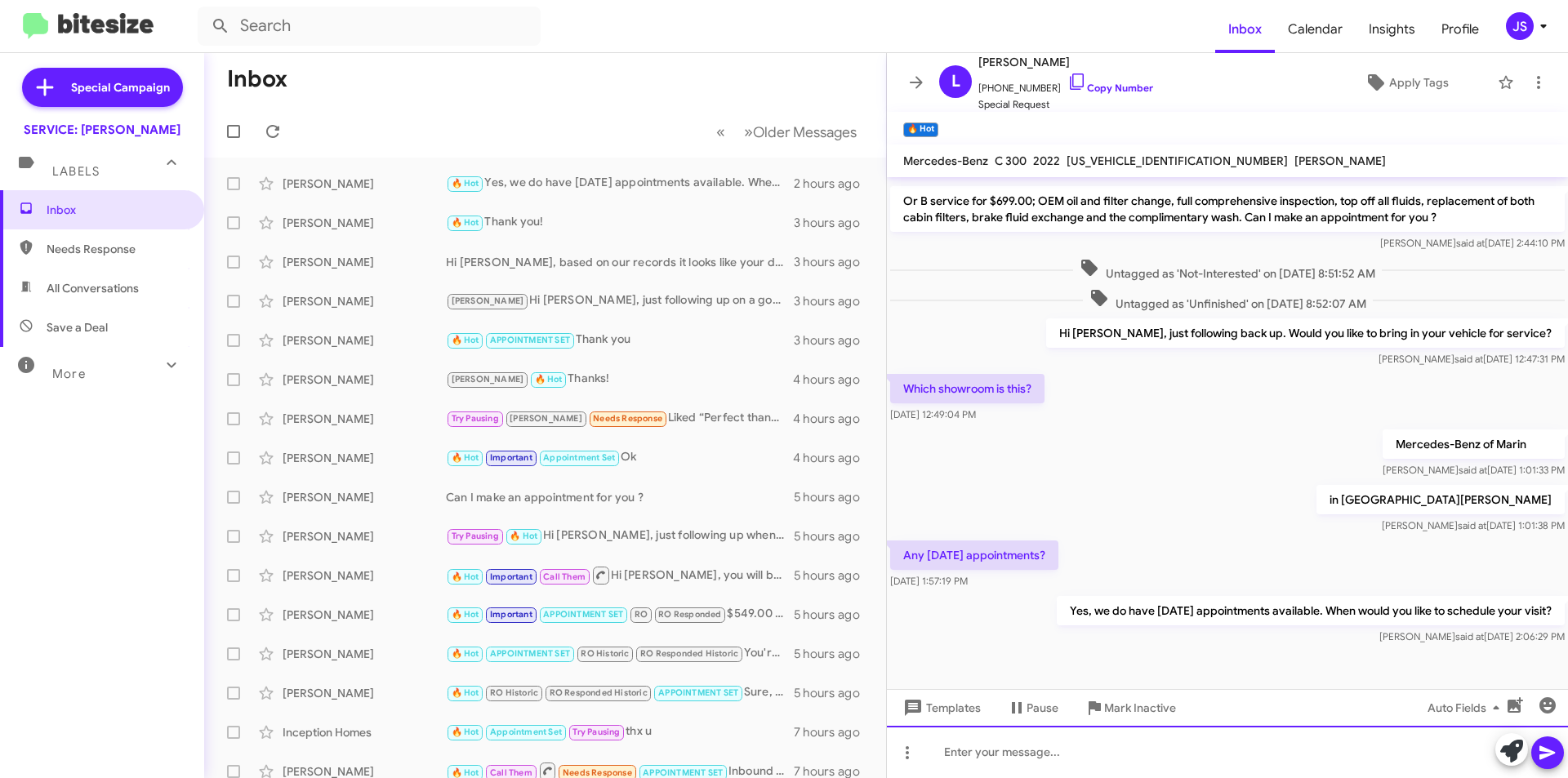
click at [1247, 749] on div at bounding box center [1227, 751] width 681 height 52
click at [1277, 745] on div "We are open 8:00am-4:00pm we can also reserve you a loaner" at bounding box center [1227, 751] width 681 height 52
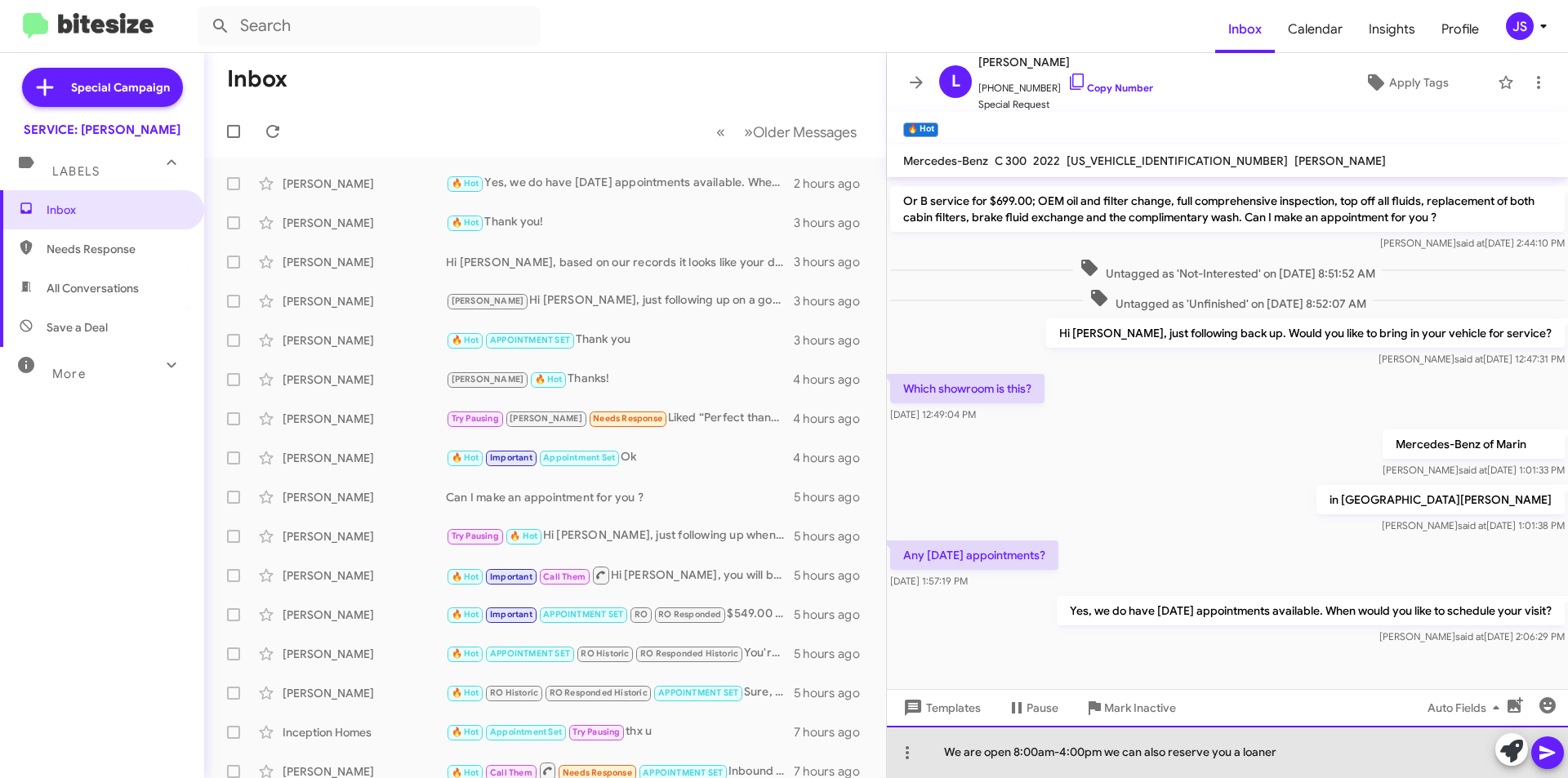
click at [1304, 752] on div "We are open 8:00am-4:00pm we can also reserve you a loaner" at bounding box center [1227, 751] width 681 height 52
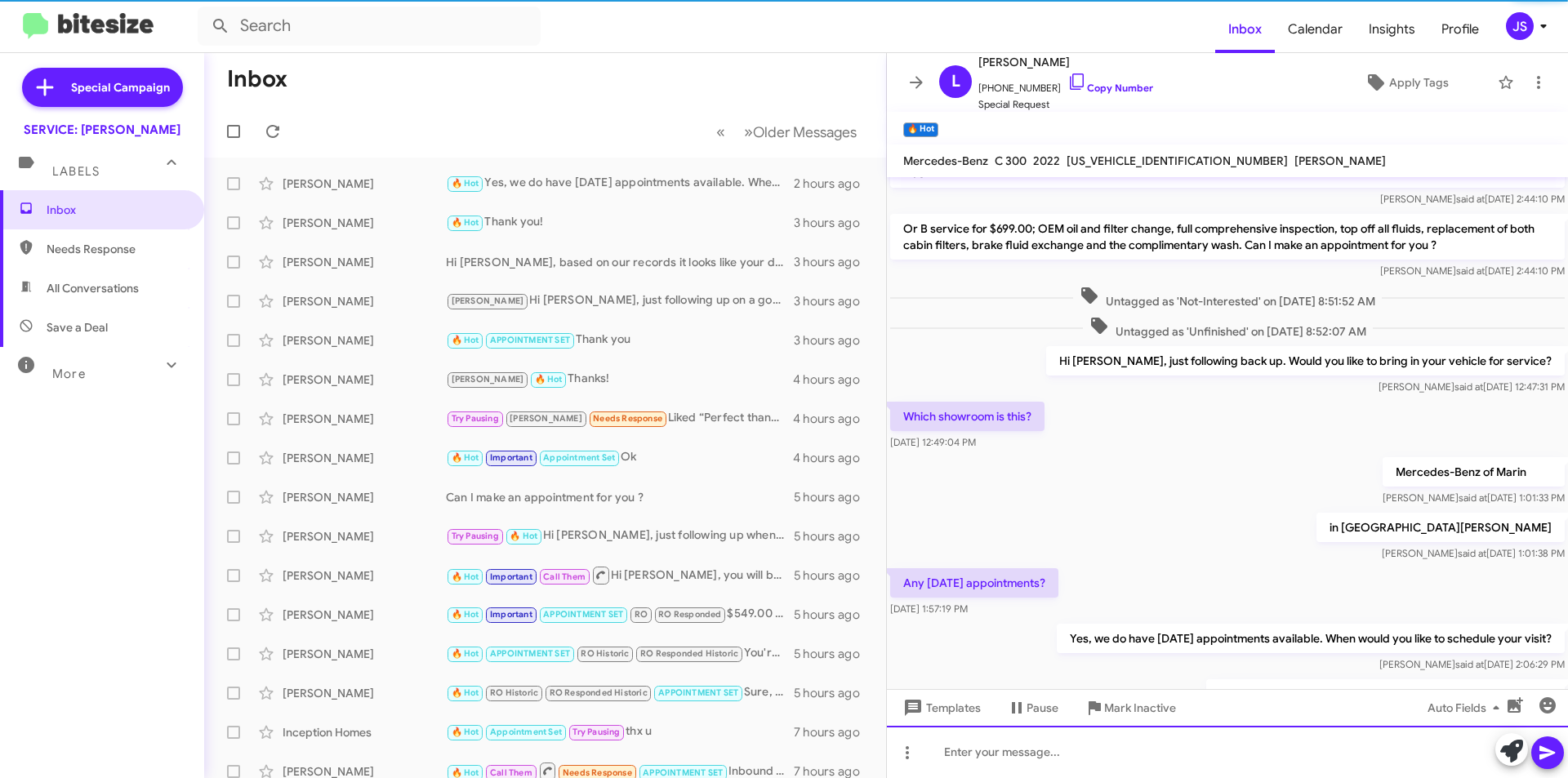
scroll to position [535, 0]
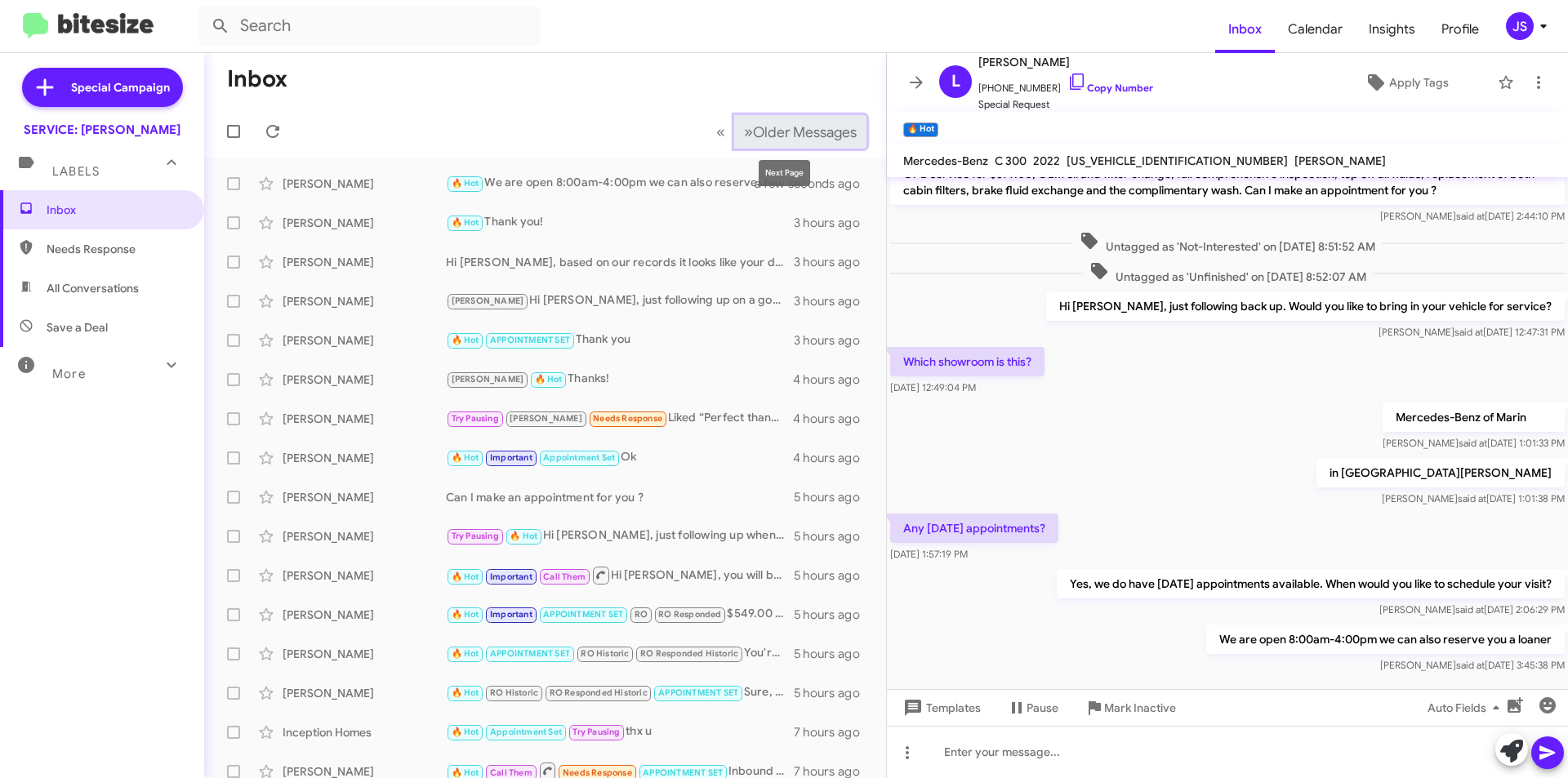
click at [790, 125] on span "Older Messages" at bounding box center [804, 132] width 104 height 18
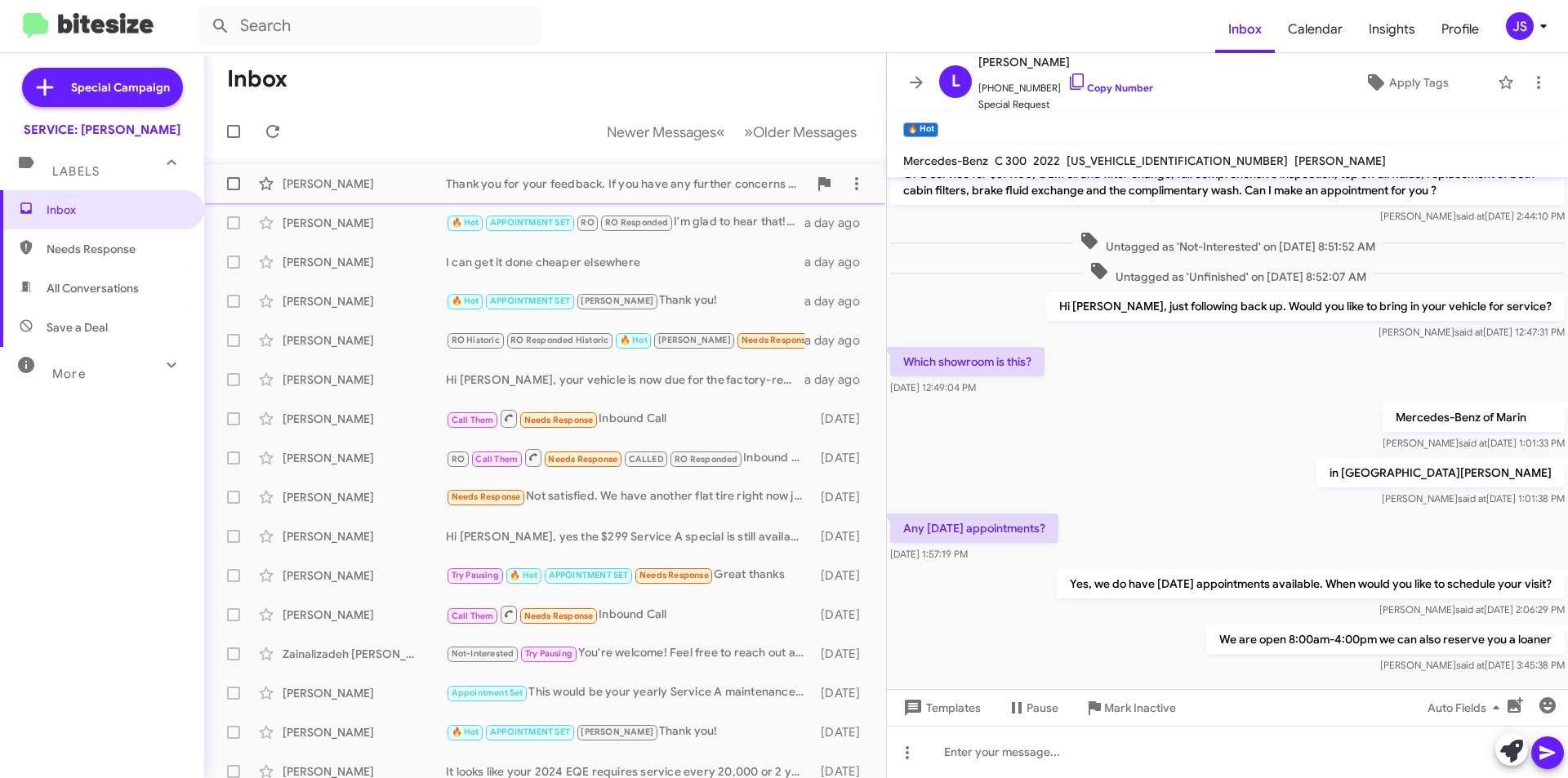
click at [365, 189] on div "Tara Crawford" at bounding box center [363, 184] width 163 height 17
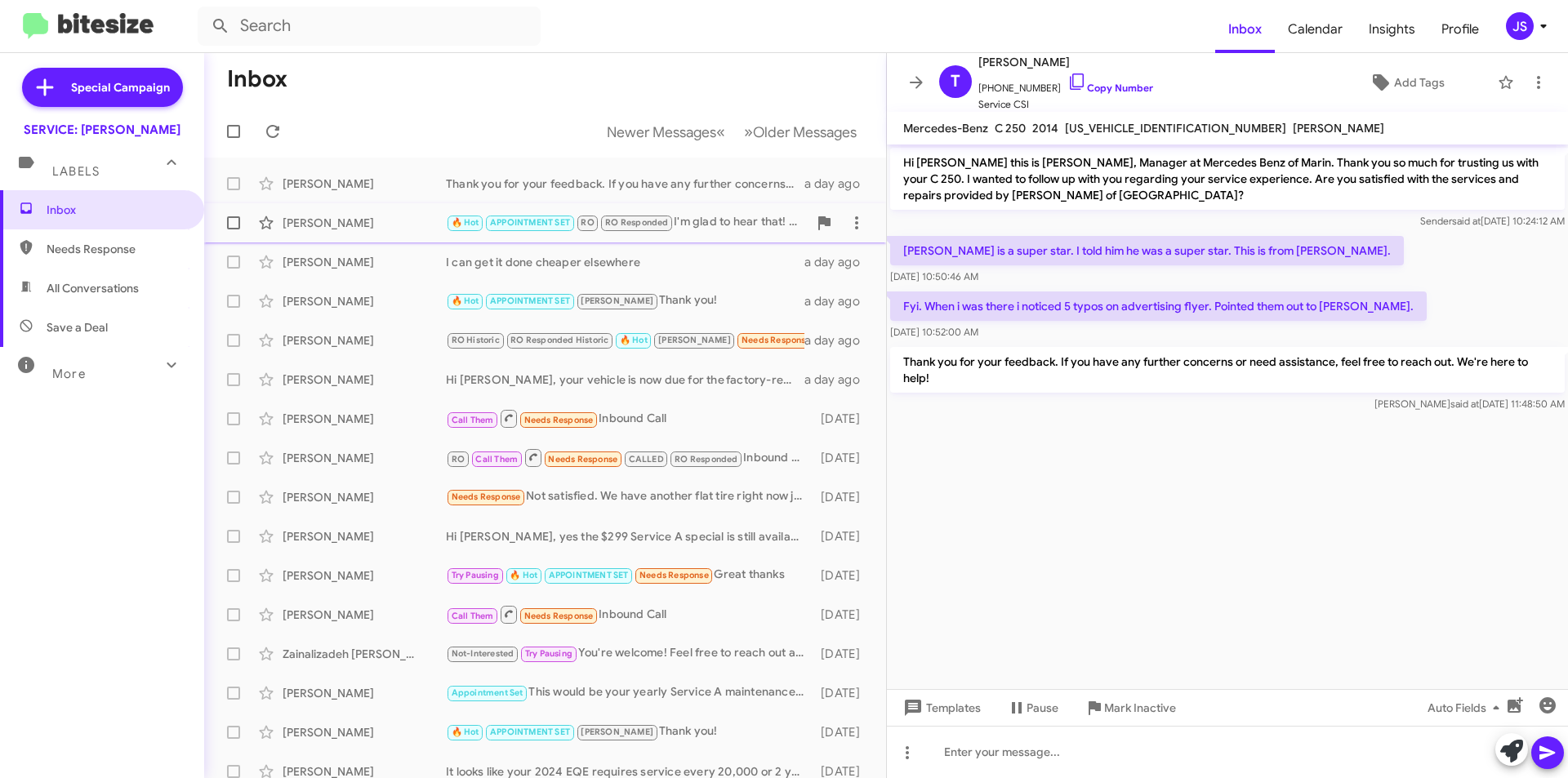
click at [378, 215] on div "Jonathan Smith" at bounding box center [363, 222] width 163 height 17
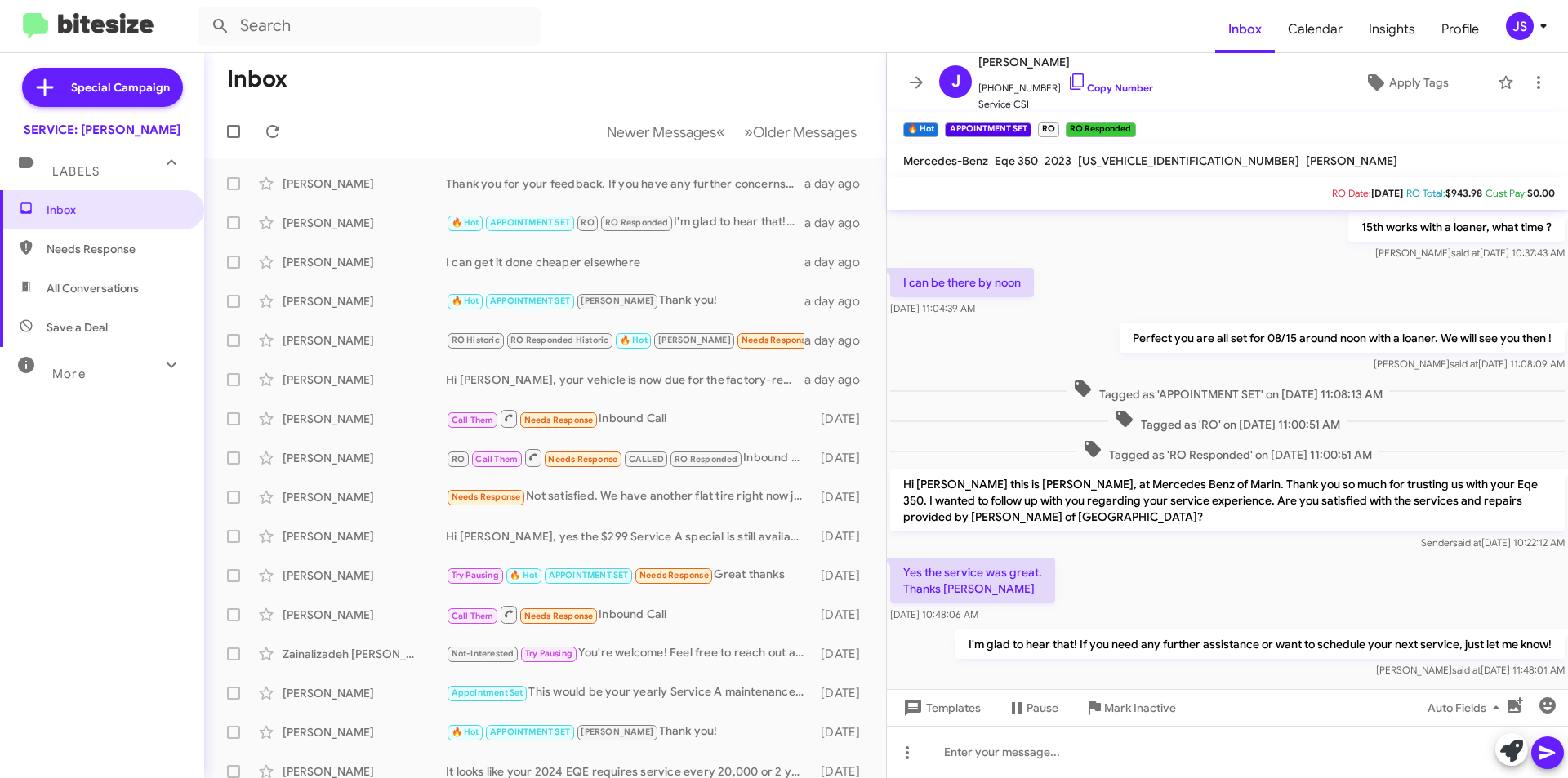
scroll to position [405, 0]
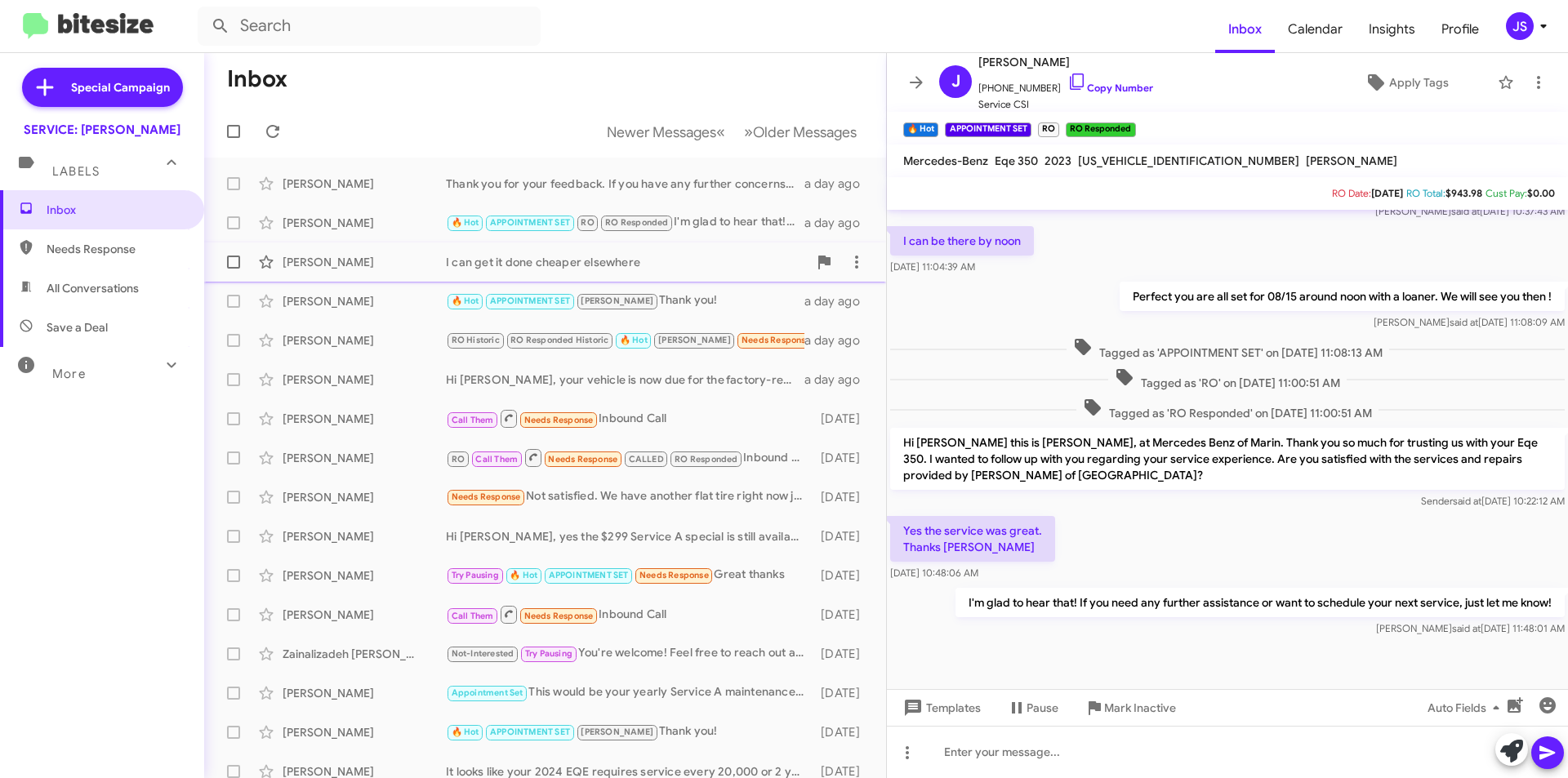
click at [423, 275] on div "Eric Ruiz I can get it done cheaper elsewhere a day ago" at bounding box center [545, 262] width 656 height 33
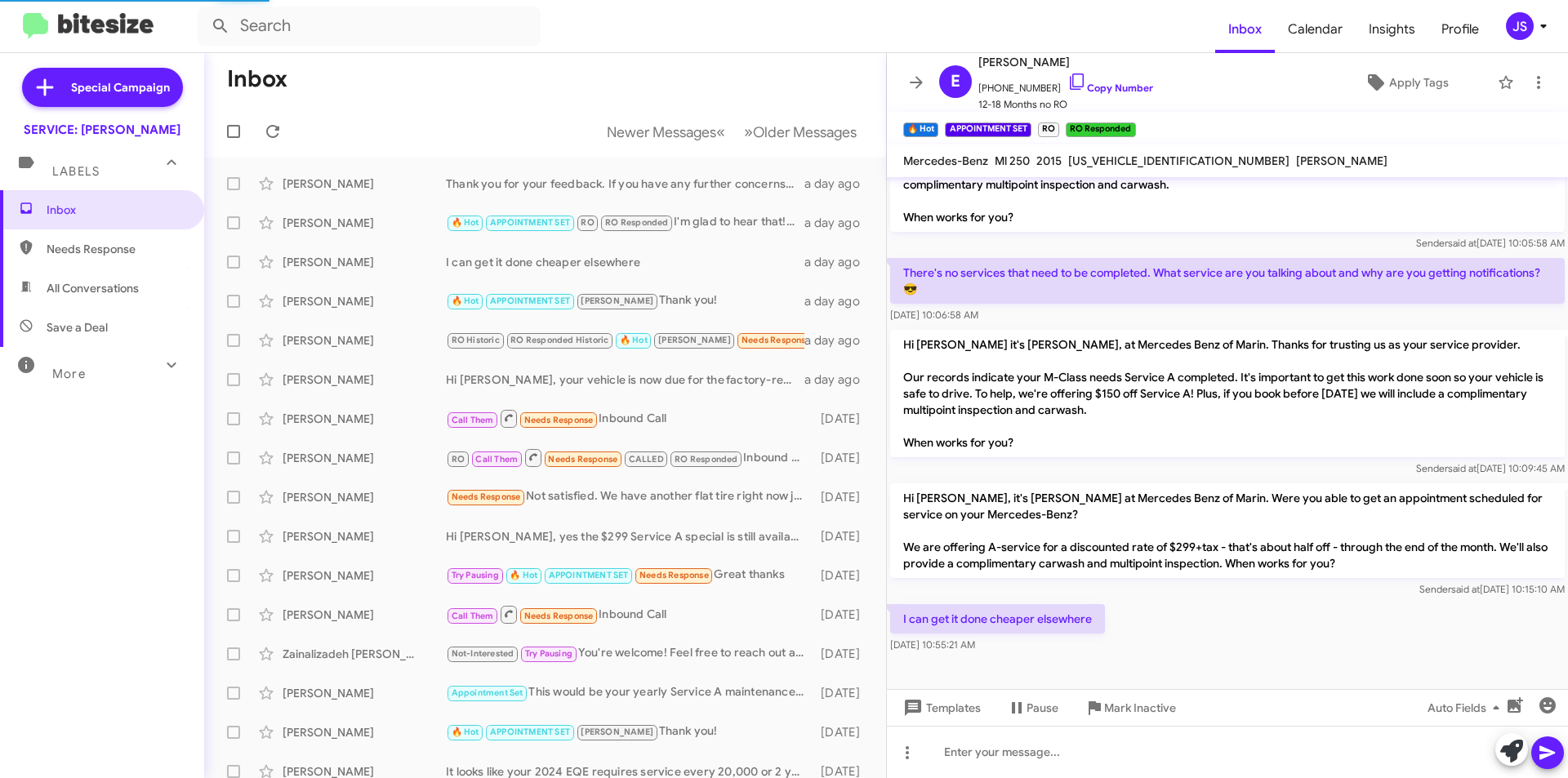
scroll to position [504, 0]
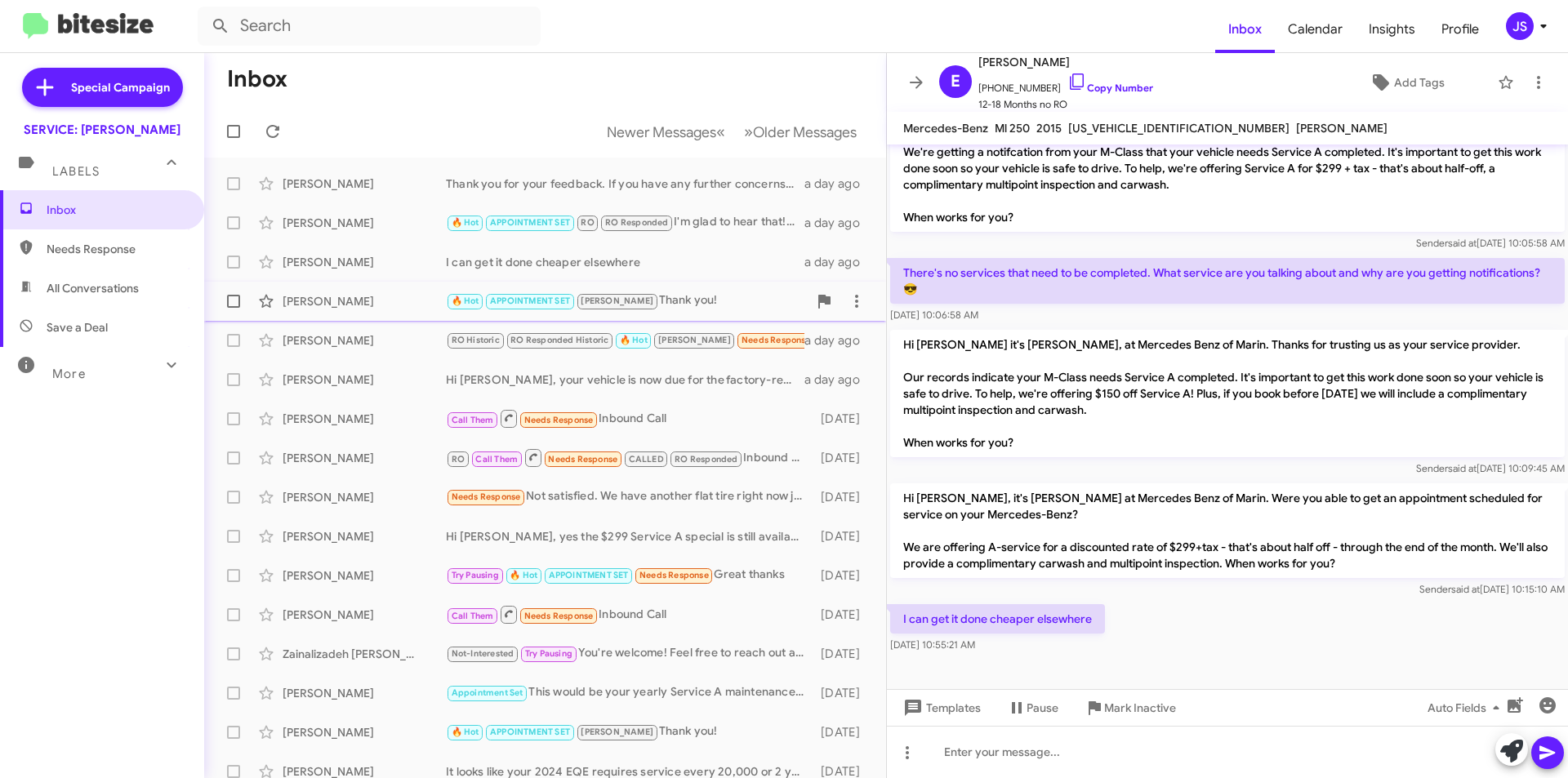
click at [389, 295] on div "Margaret Degooyer" at bounding box center [363, 301] width 163 height 17
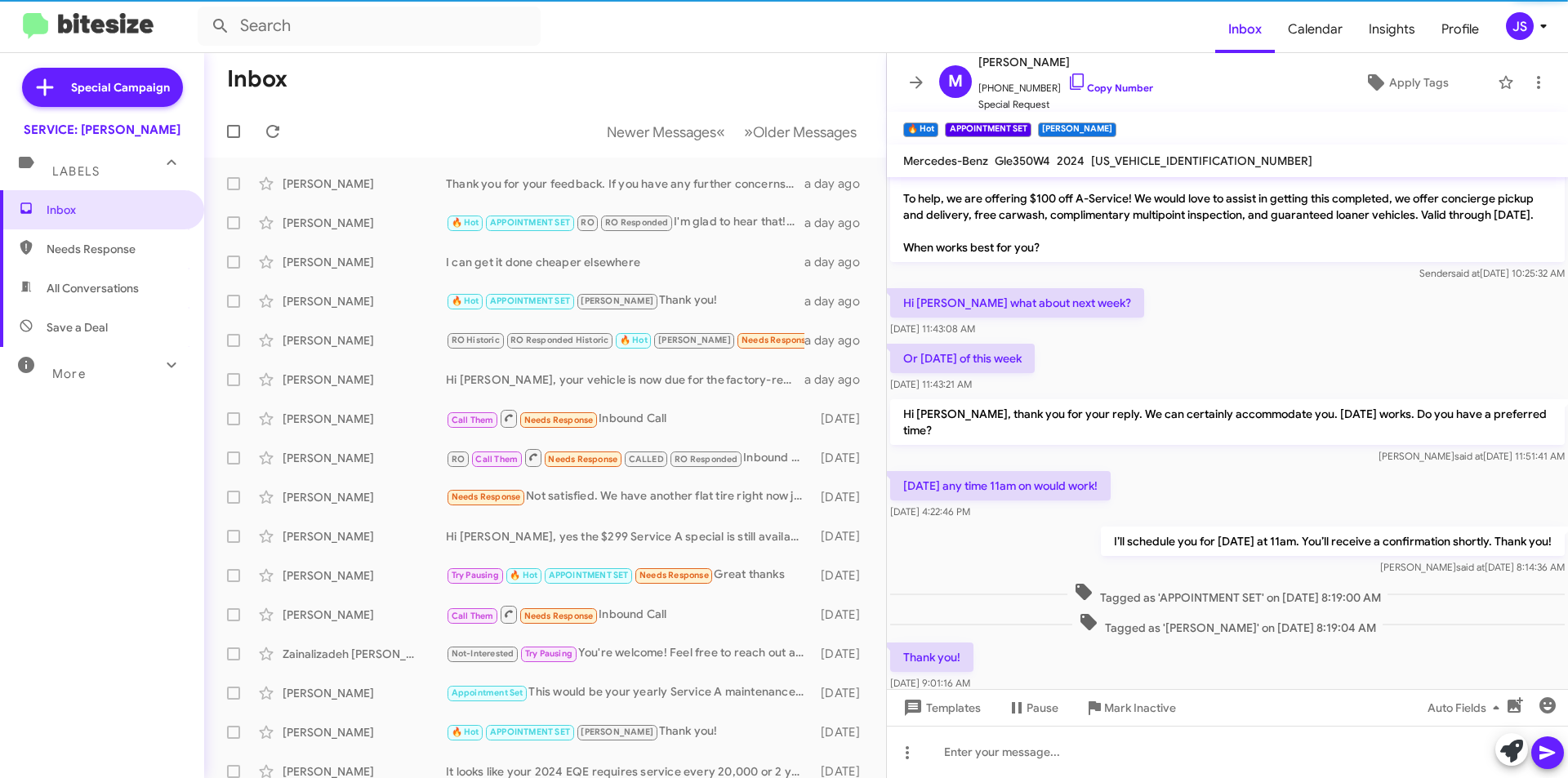
scroll to position [88, 0]
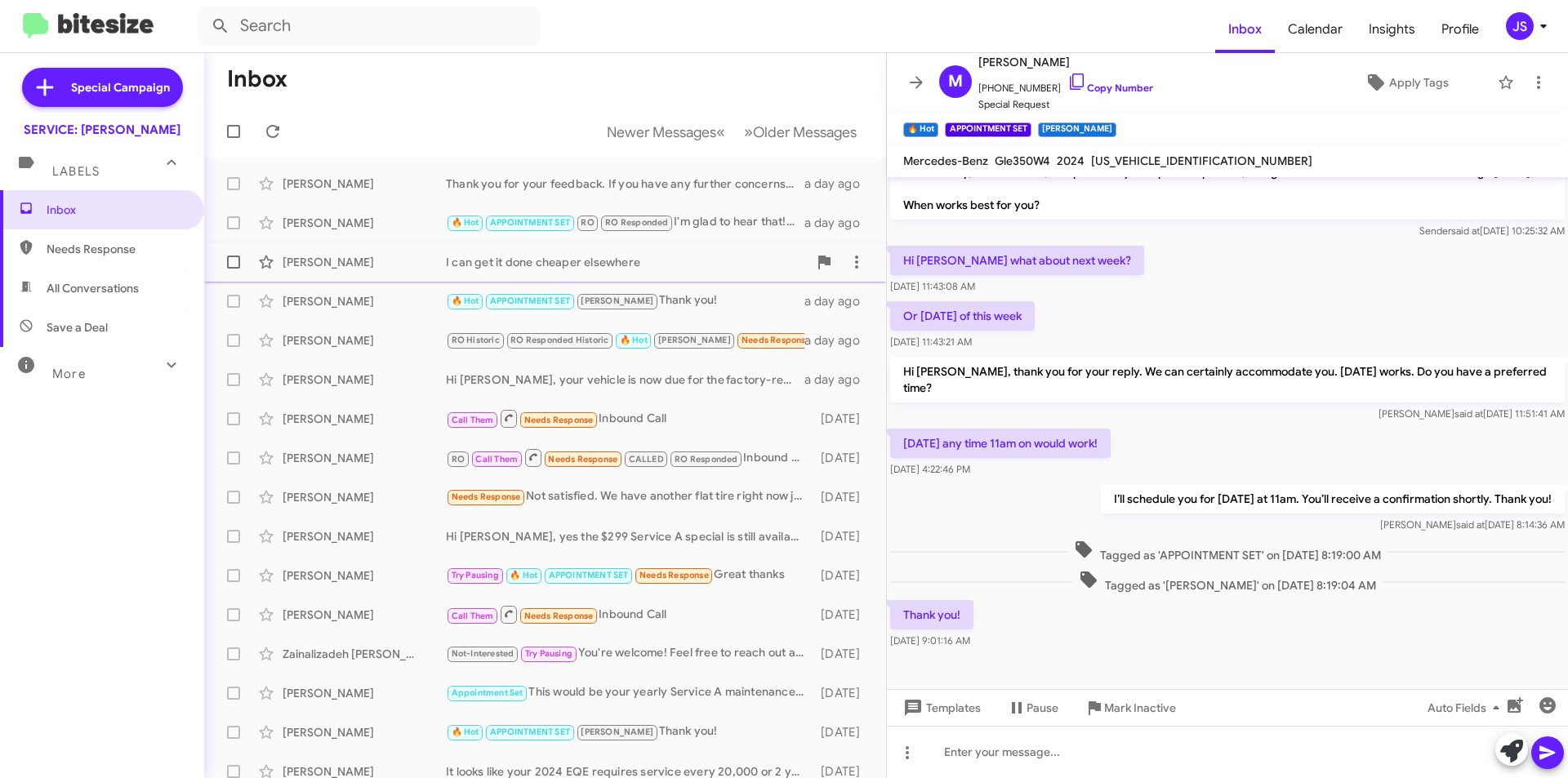
click at [394, 262] on div "Eric Ruiz" at bounding box center [363, 262] width 163 height 17
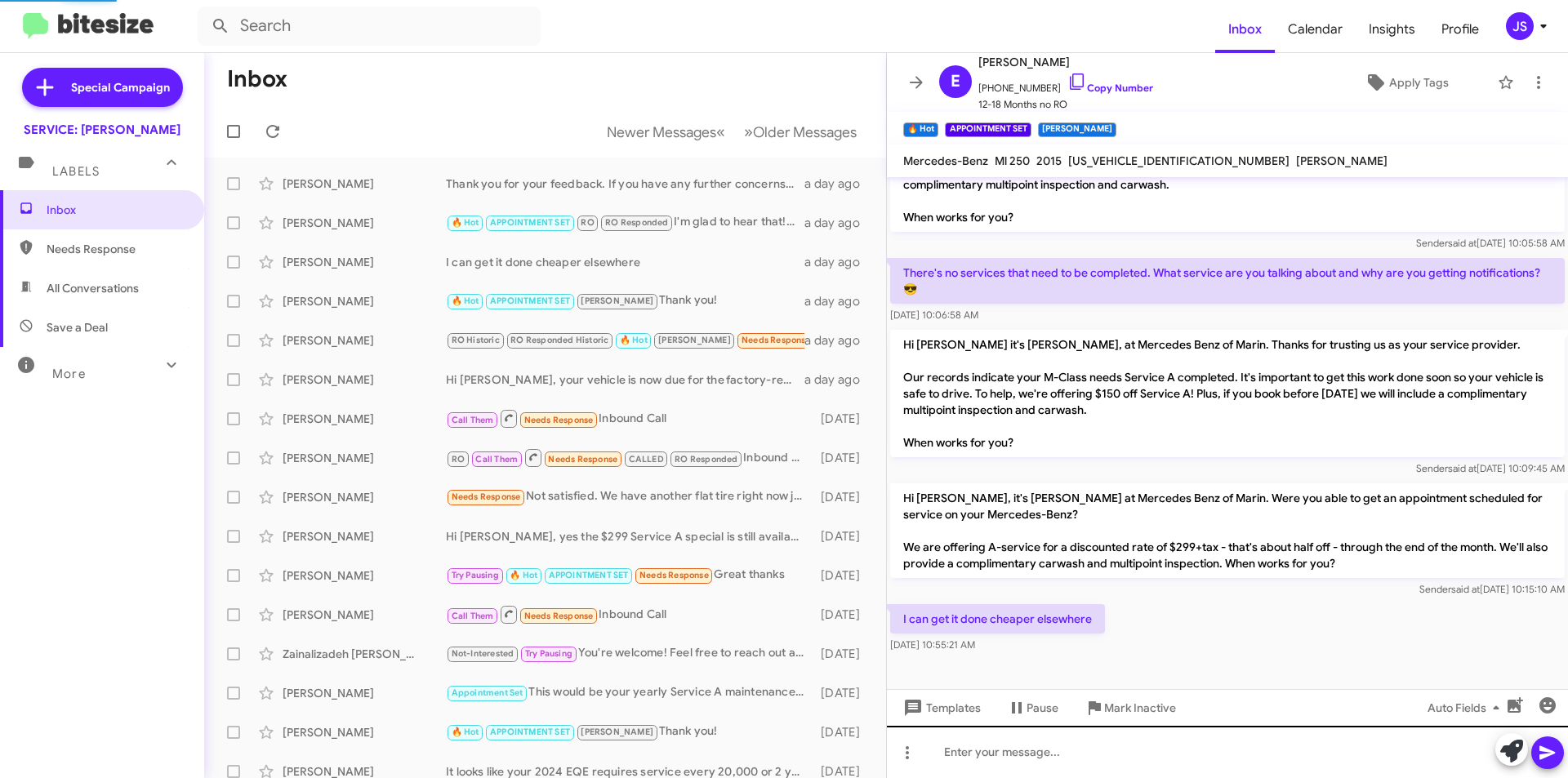
scroll to position [504, 0]
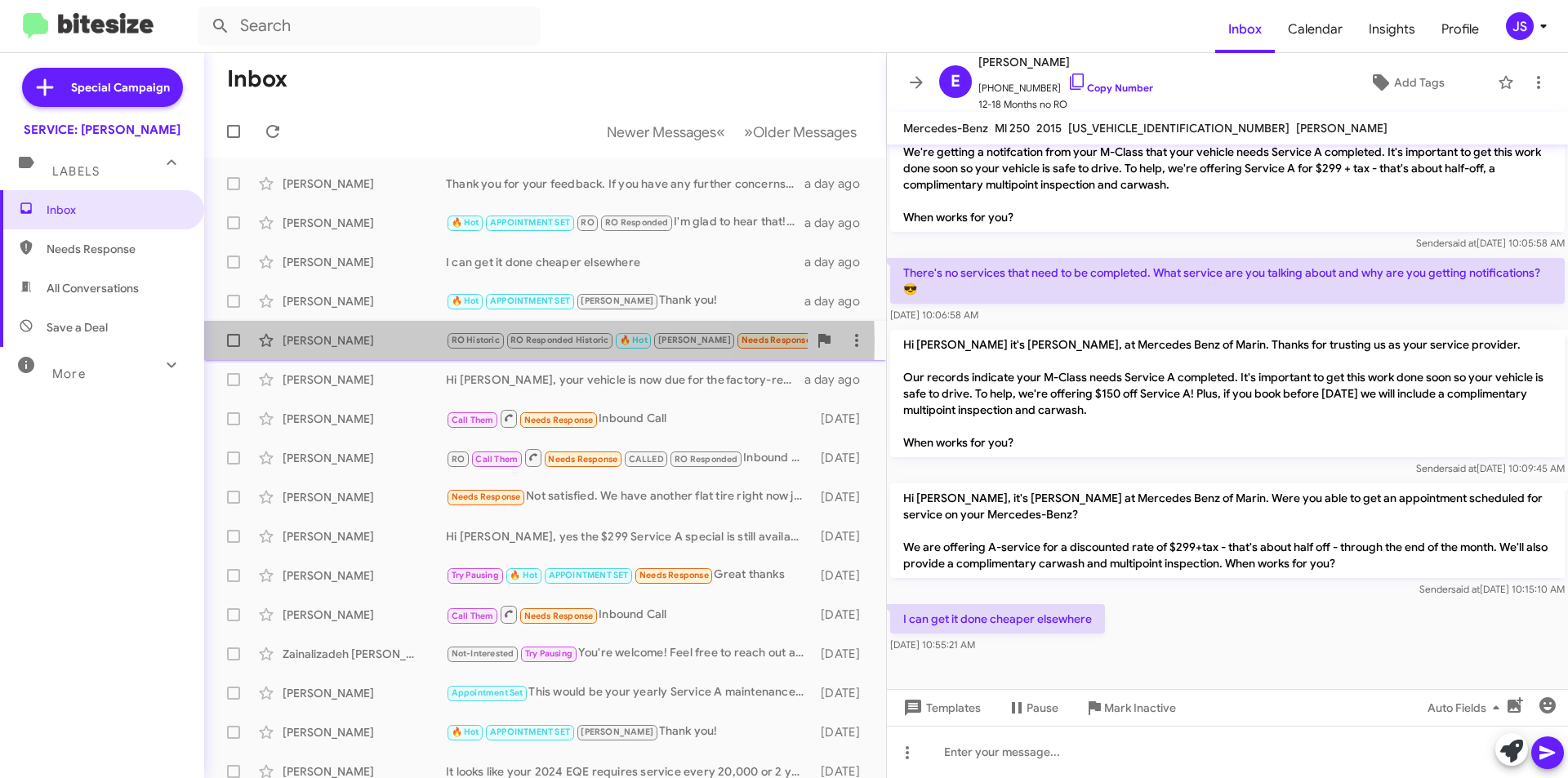
click at [388, 342] on div "Caitlin Hahn" at bounding box center [363, 341] width 163 height 17
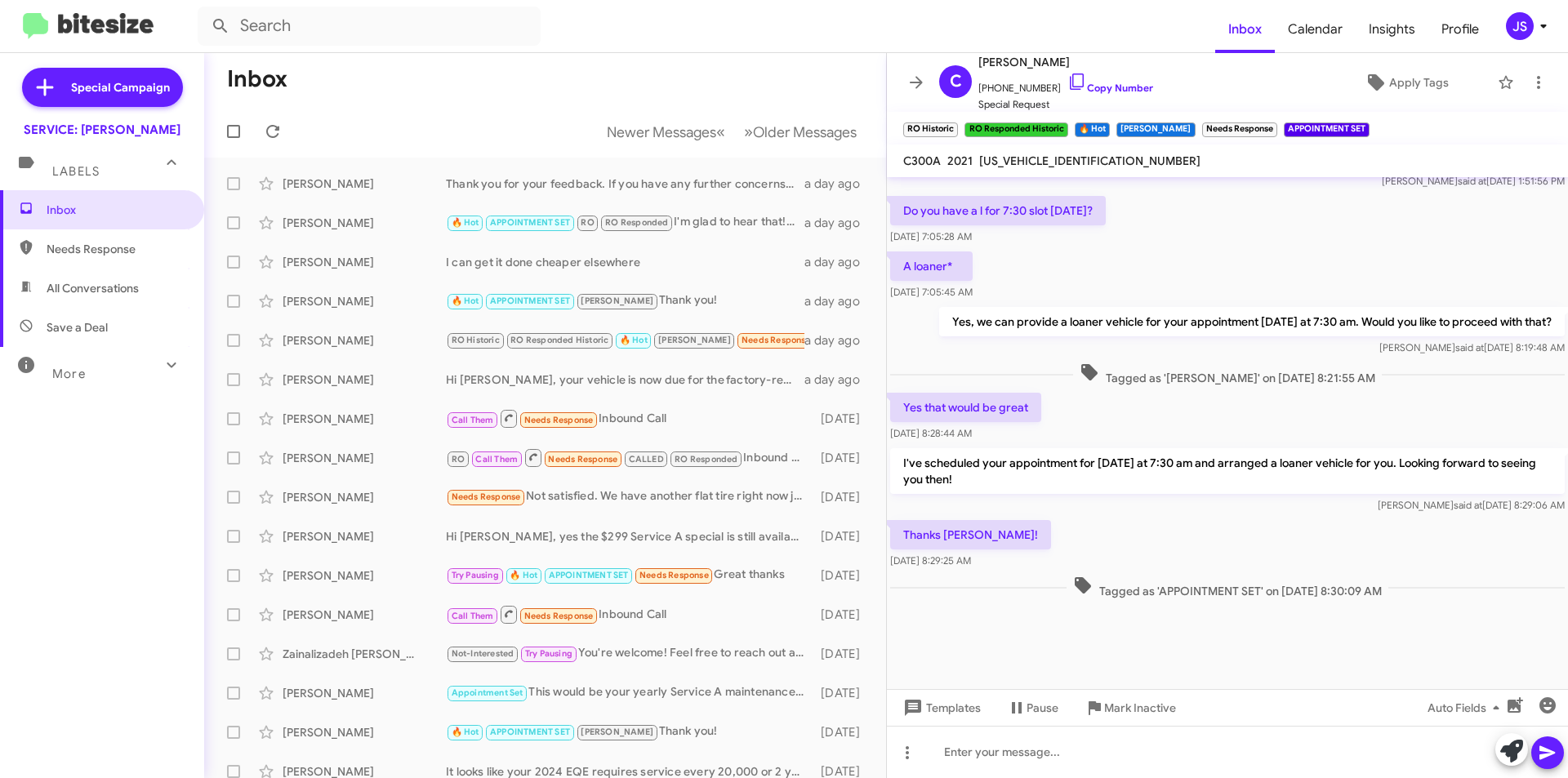
scroll to position [1106, 0]
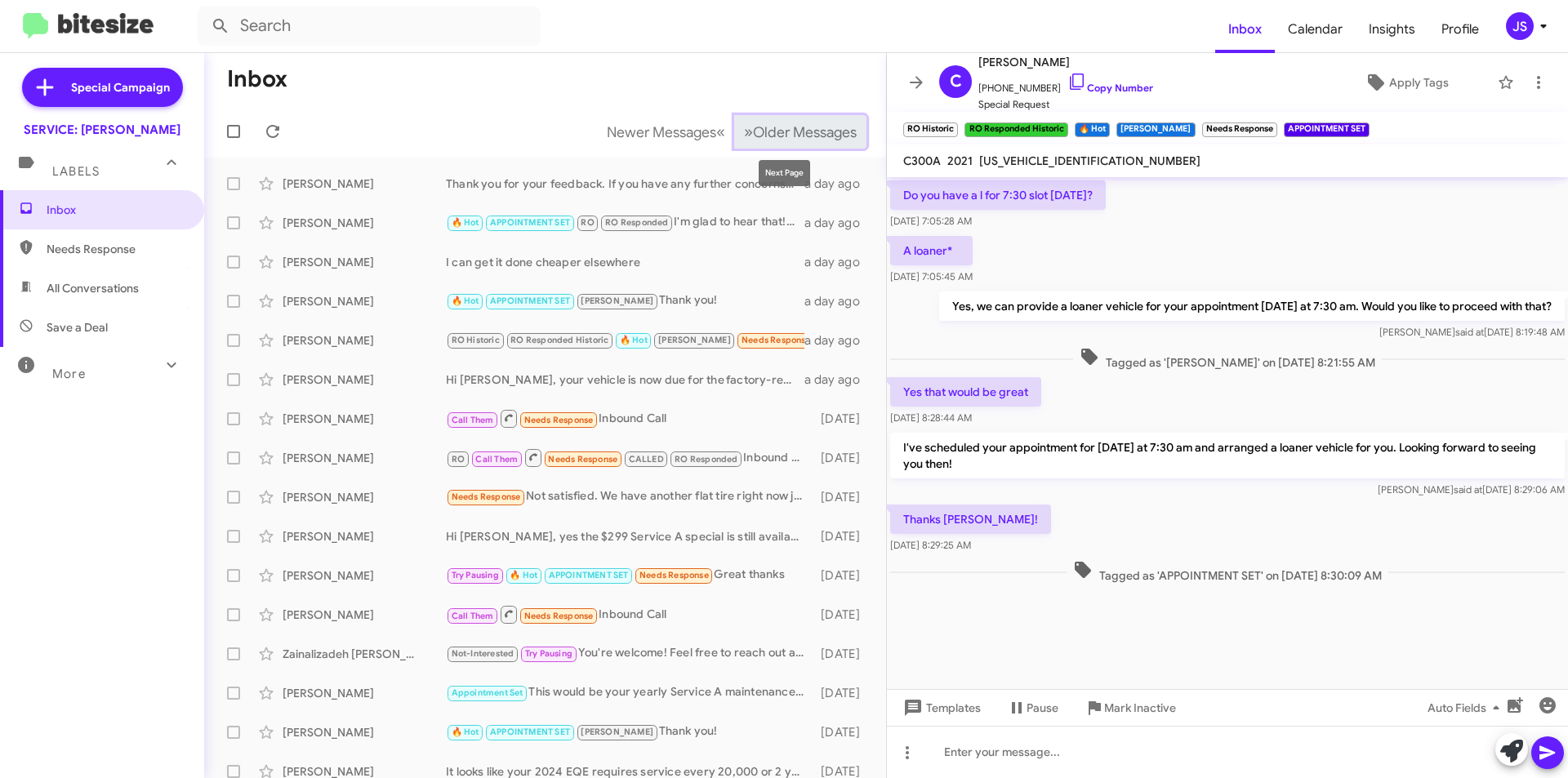
click at [776, 117] on button "» Next Older Messages" at bounding box center [800, 132] width 132 height 34
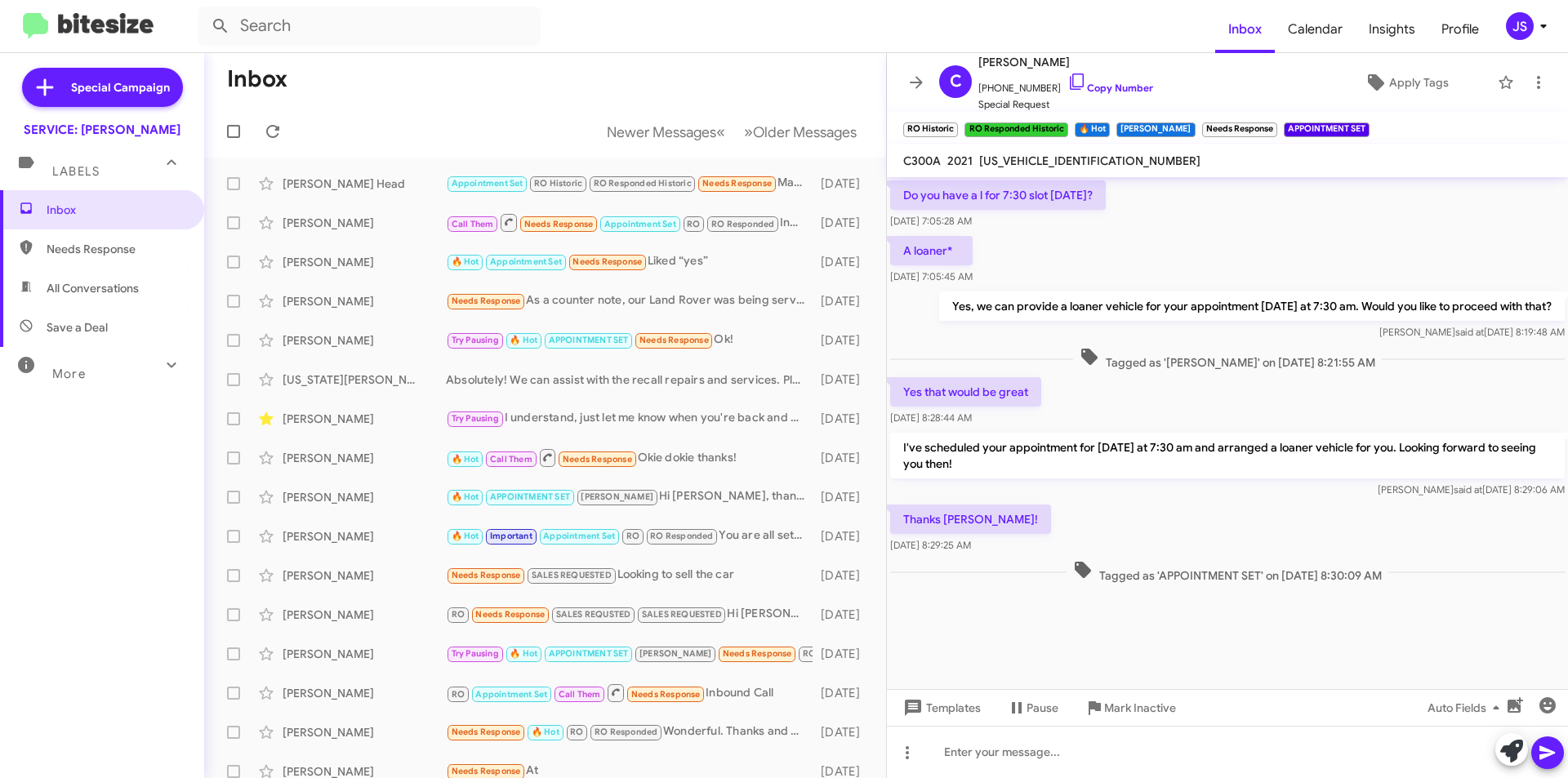
click at [54, 281] on span "All Conversations" at bounding box center [92, 288] width 92 height 17
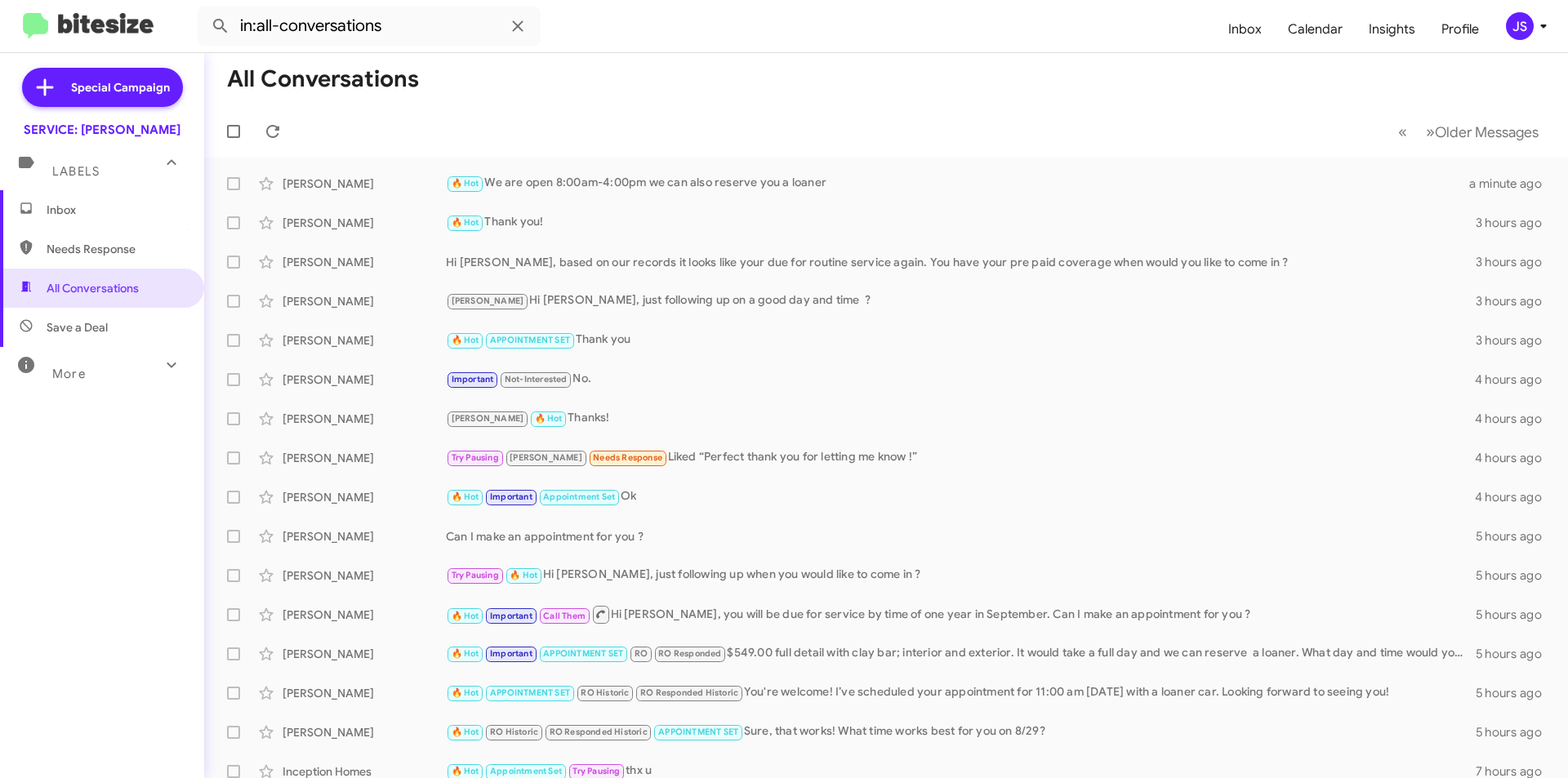
click at [125, 329] on span "Save a Deal" at bounding box center [102, 328] width 204 height 39
type input "in:not-interested"
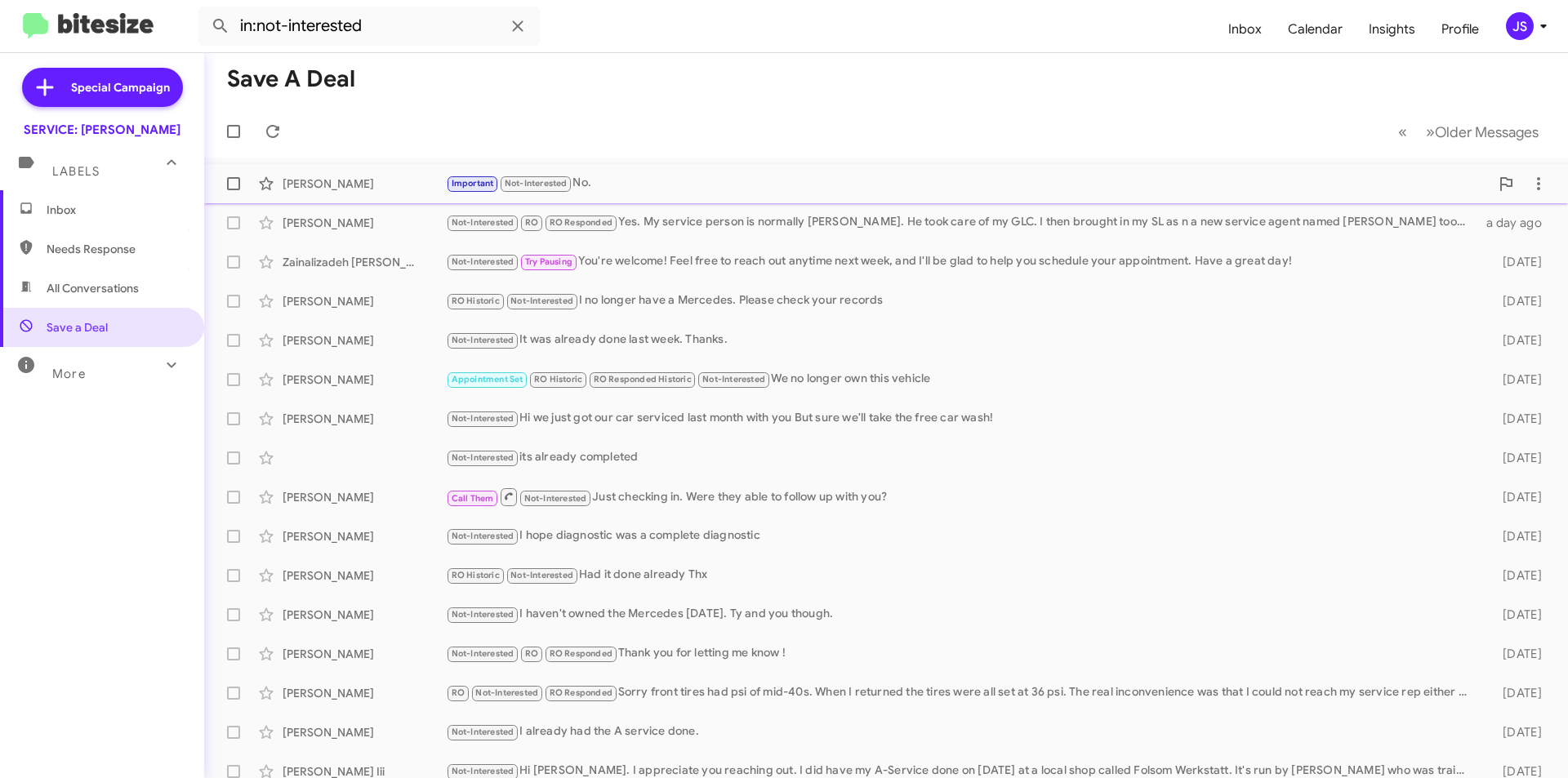
click at [637, 167] on span "Joan Kermath Important Not-Interested No. 4 hours ago" at bounding box center [886, 184] width 1364 height 39
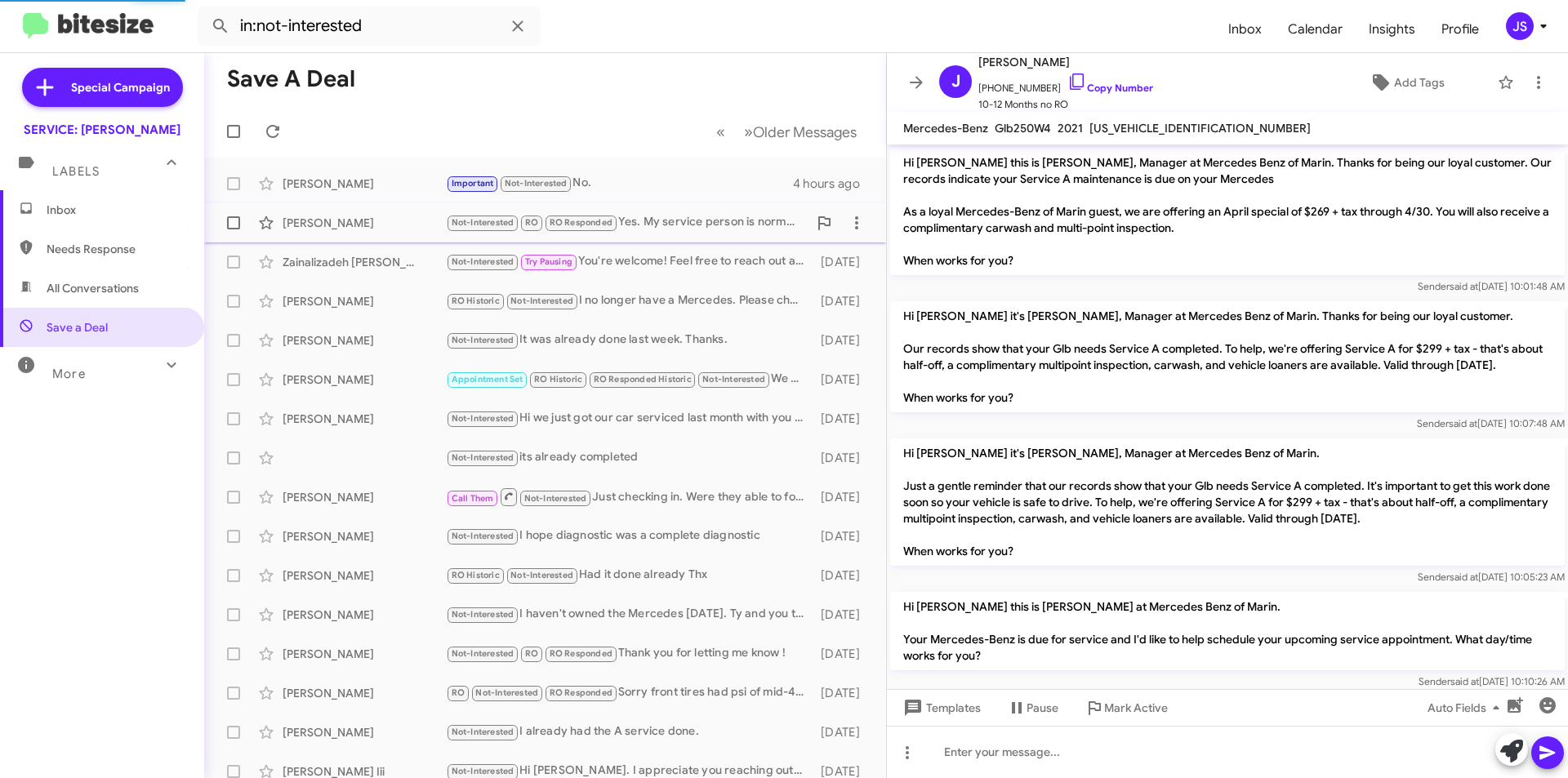
scroll to position [543, 0]
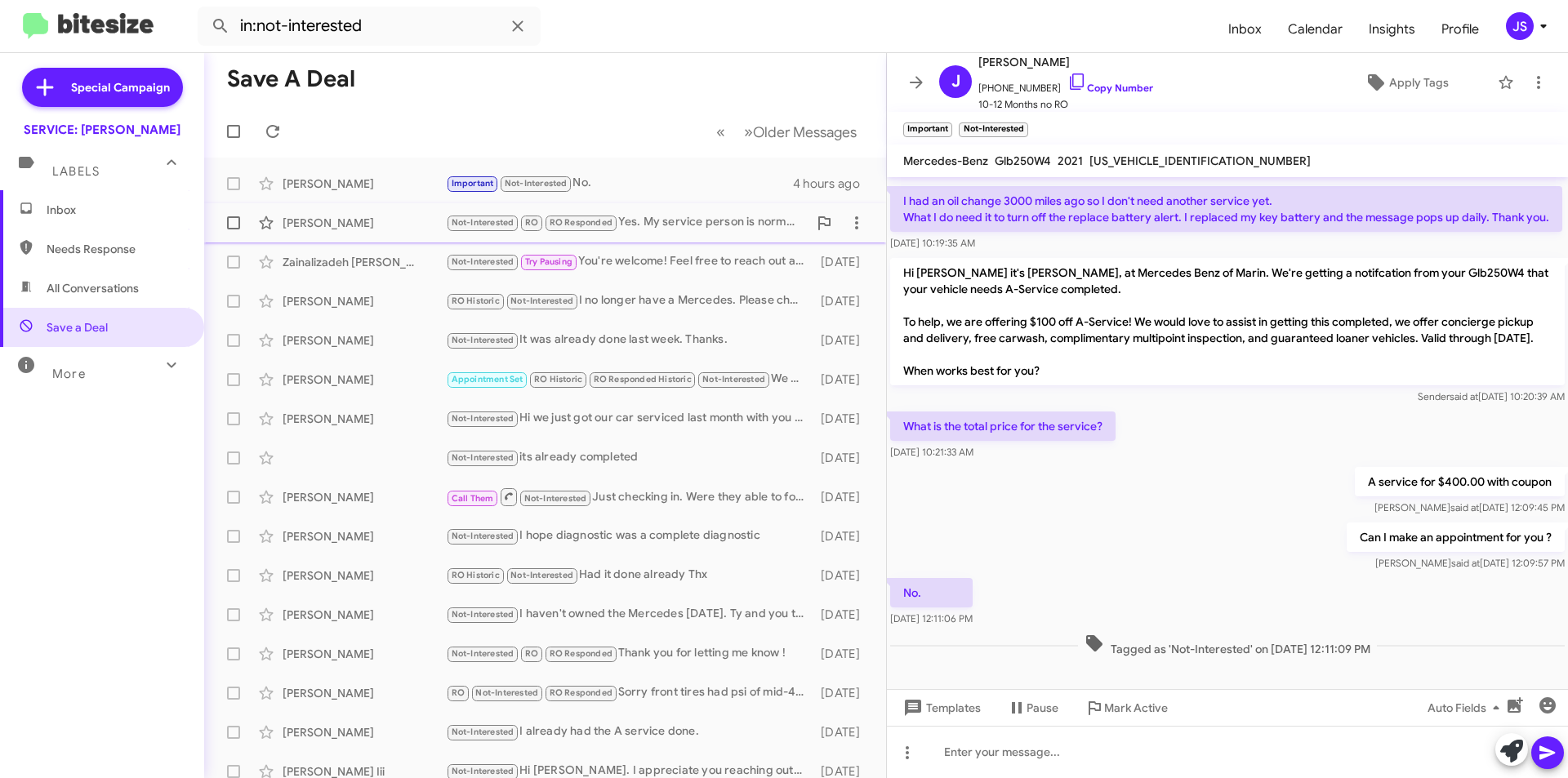
click at [639, 214] on div "Not-Interested RO RO Responded Yes. My service person is normally Don Murphy. H…" at bounding box center [626, 222] width 361 height 19
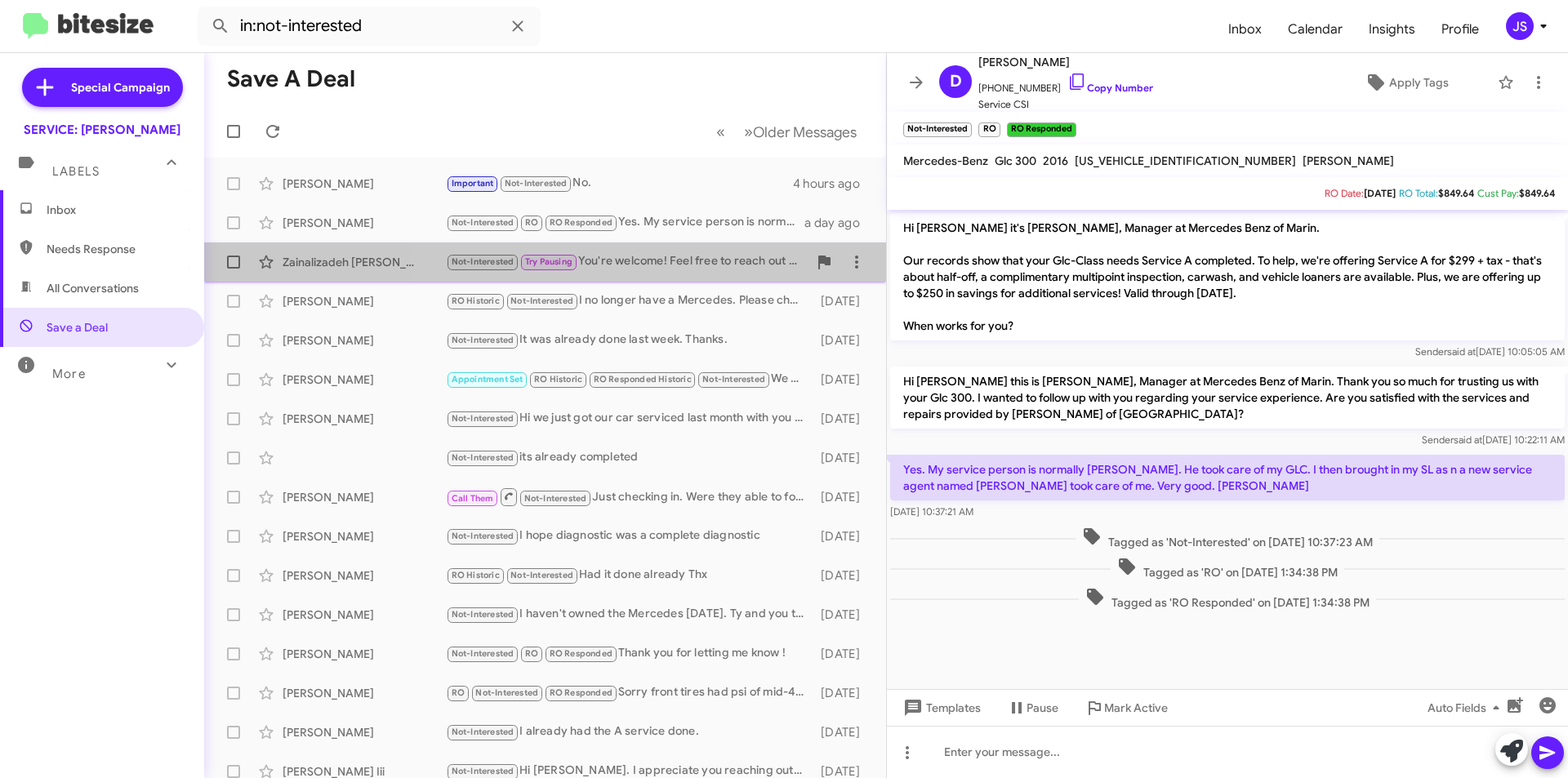
click at [646, 248] on div "Zainalizadeh Mohtaram Not-Interested Try Pausing You're welcome! Feel free to r…" at bounding box center [545, 262] width 656 height 33
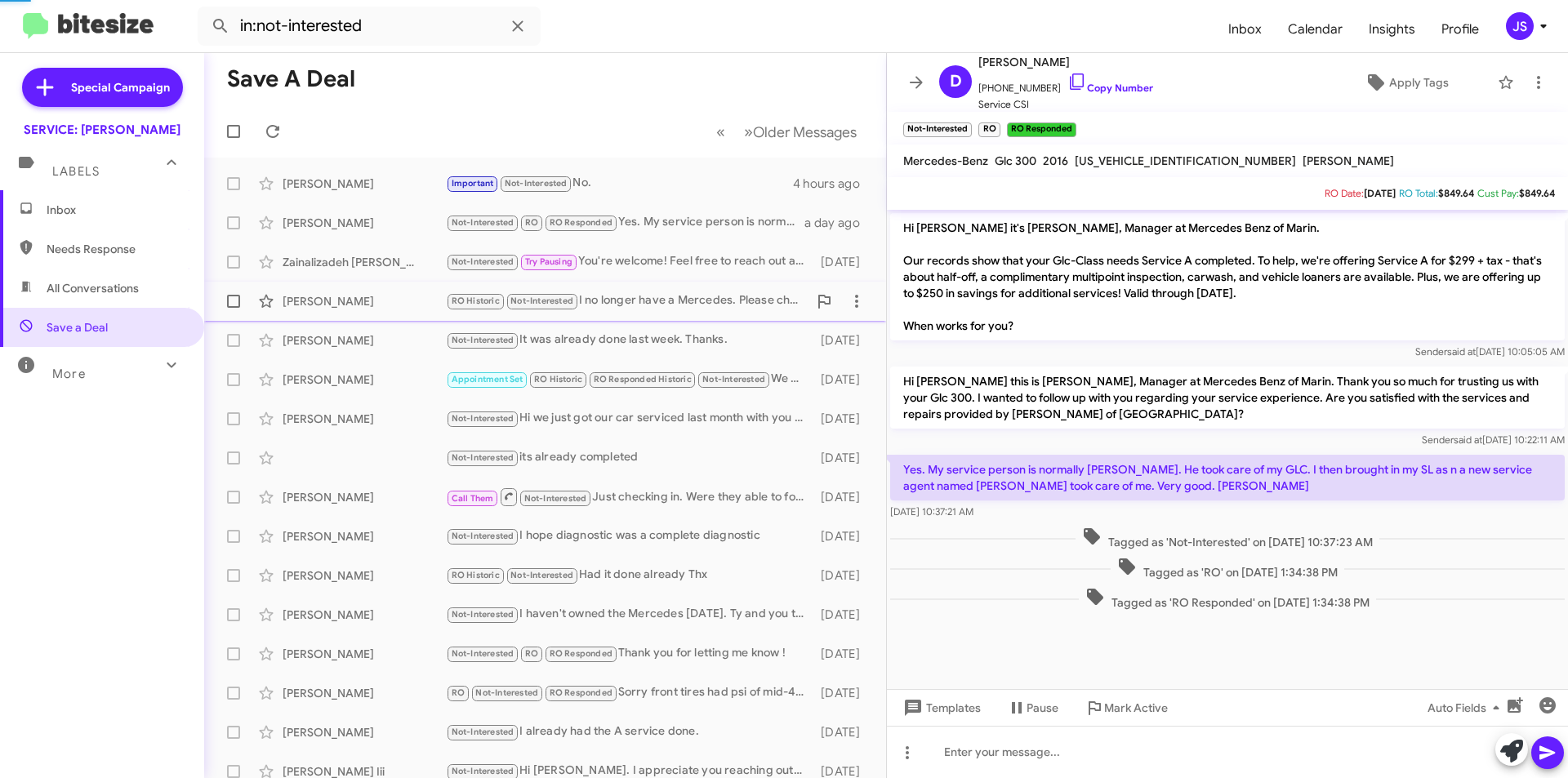
scroll to position [103, 0]
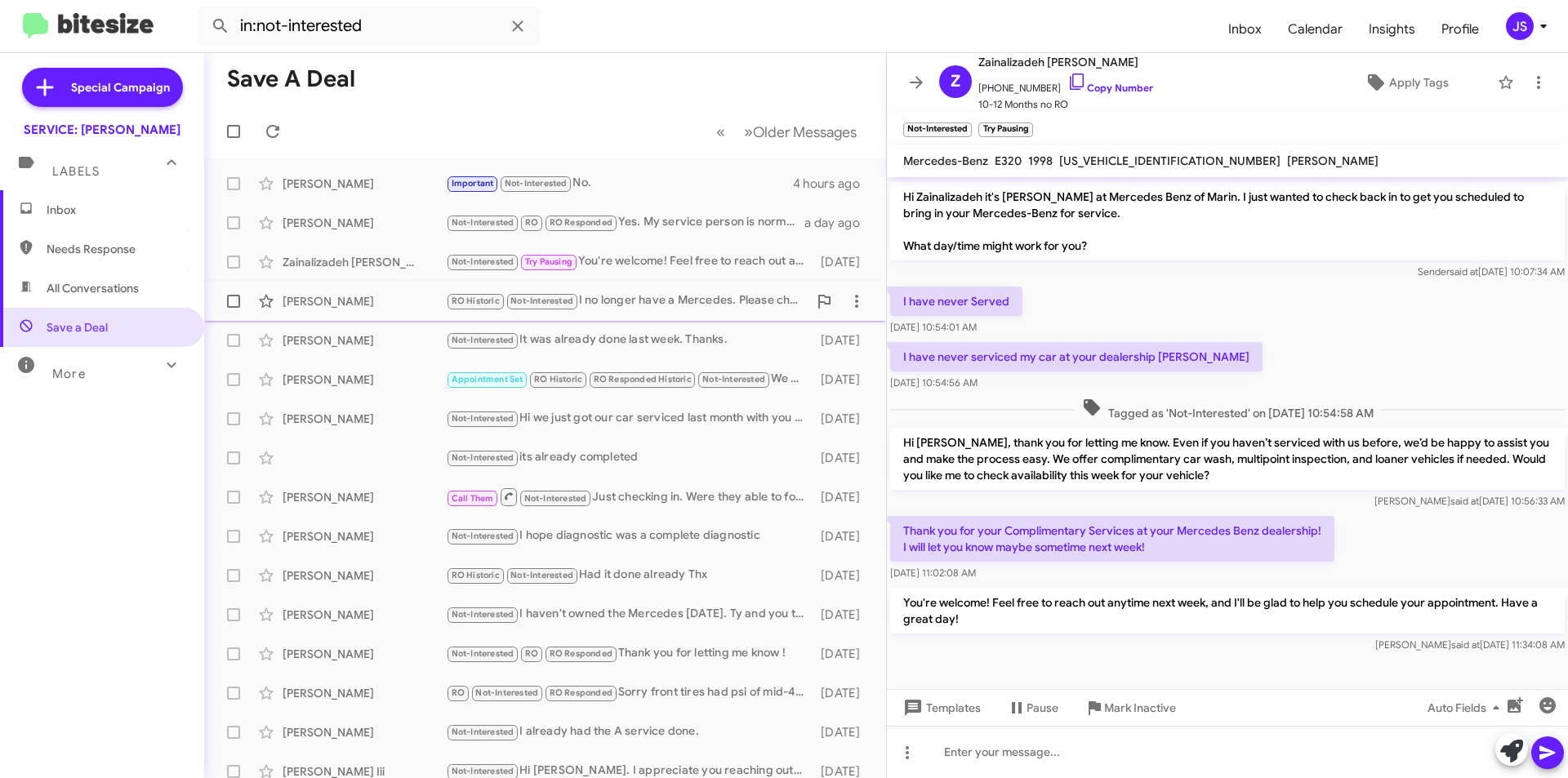
click at [648, 298] on div "RO Historic Not-Interested I no longer have a Mercedes. Please check your recor…" at bounding box center [626, 300] width 361 height 19
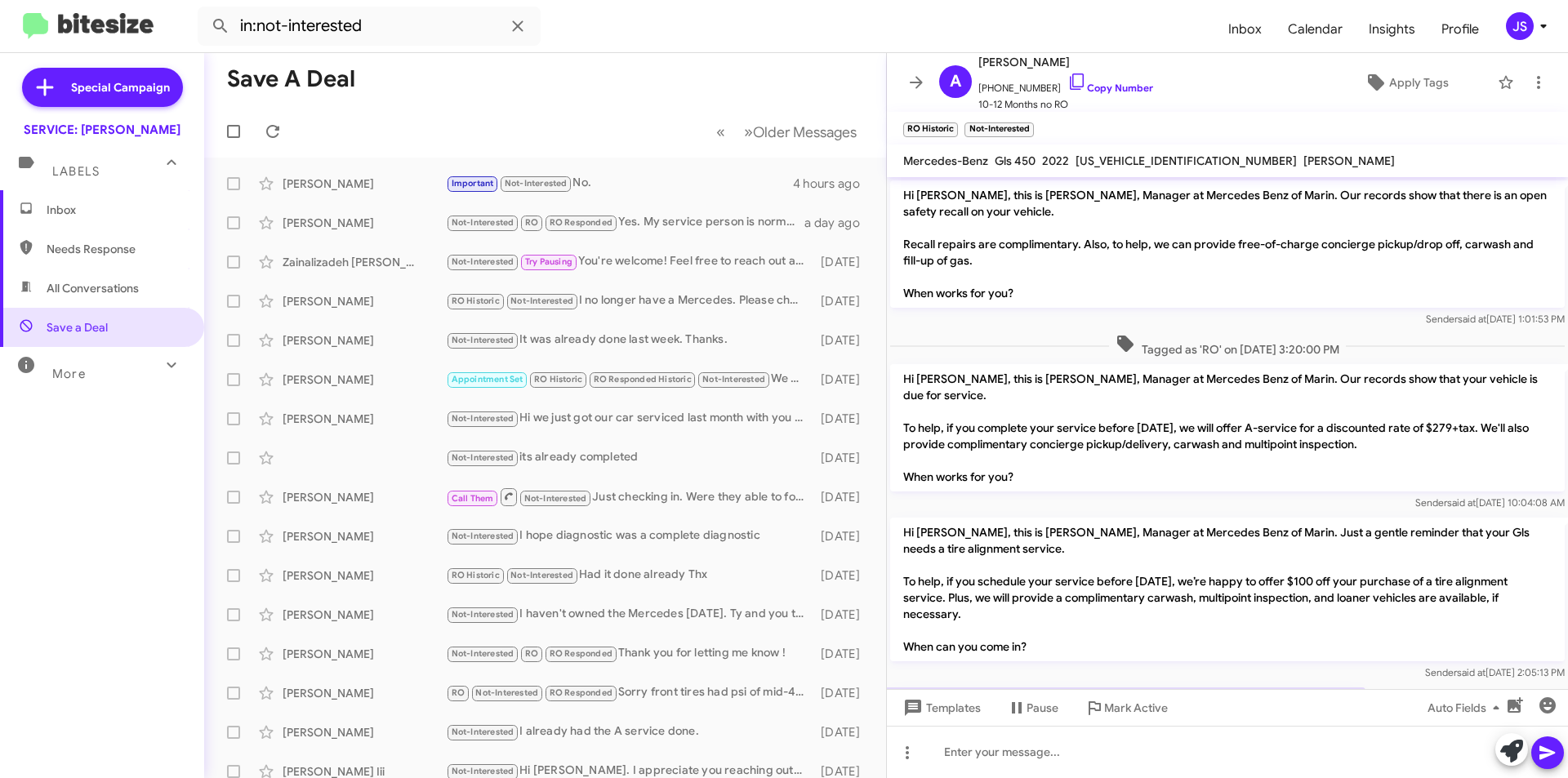
scroll to position [300, 0]
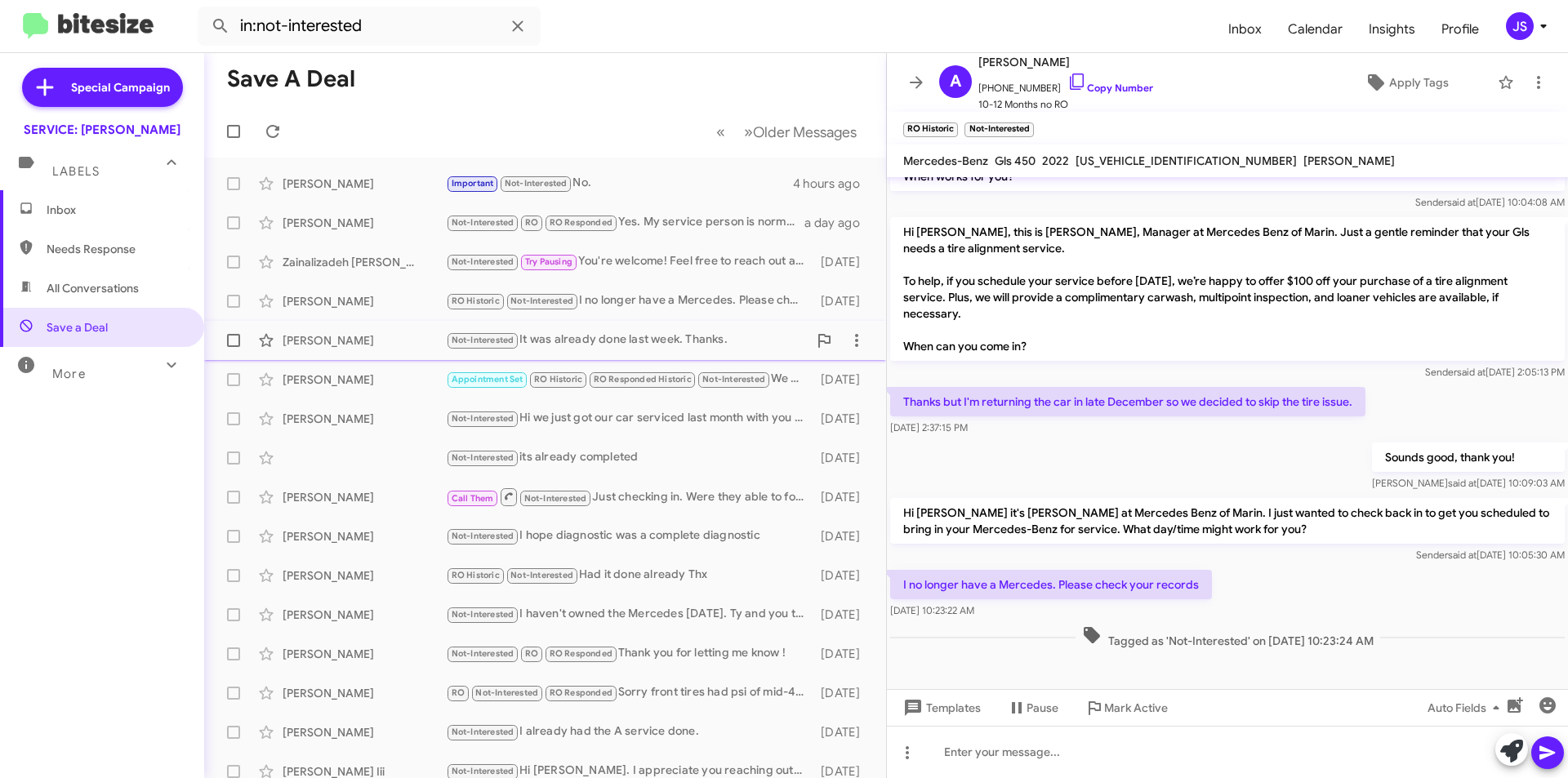
click at [640, 341] on div "Not-Interested It was already done last week. Thanks." at bounding box center [626, 340] width 361 height 19
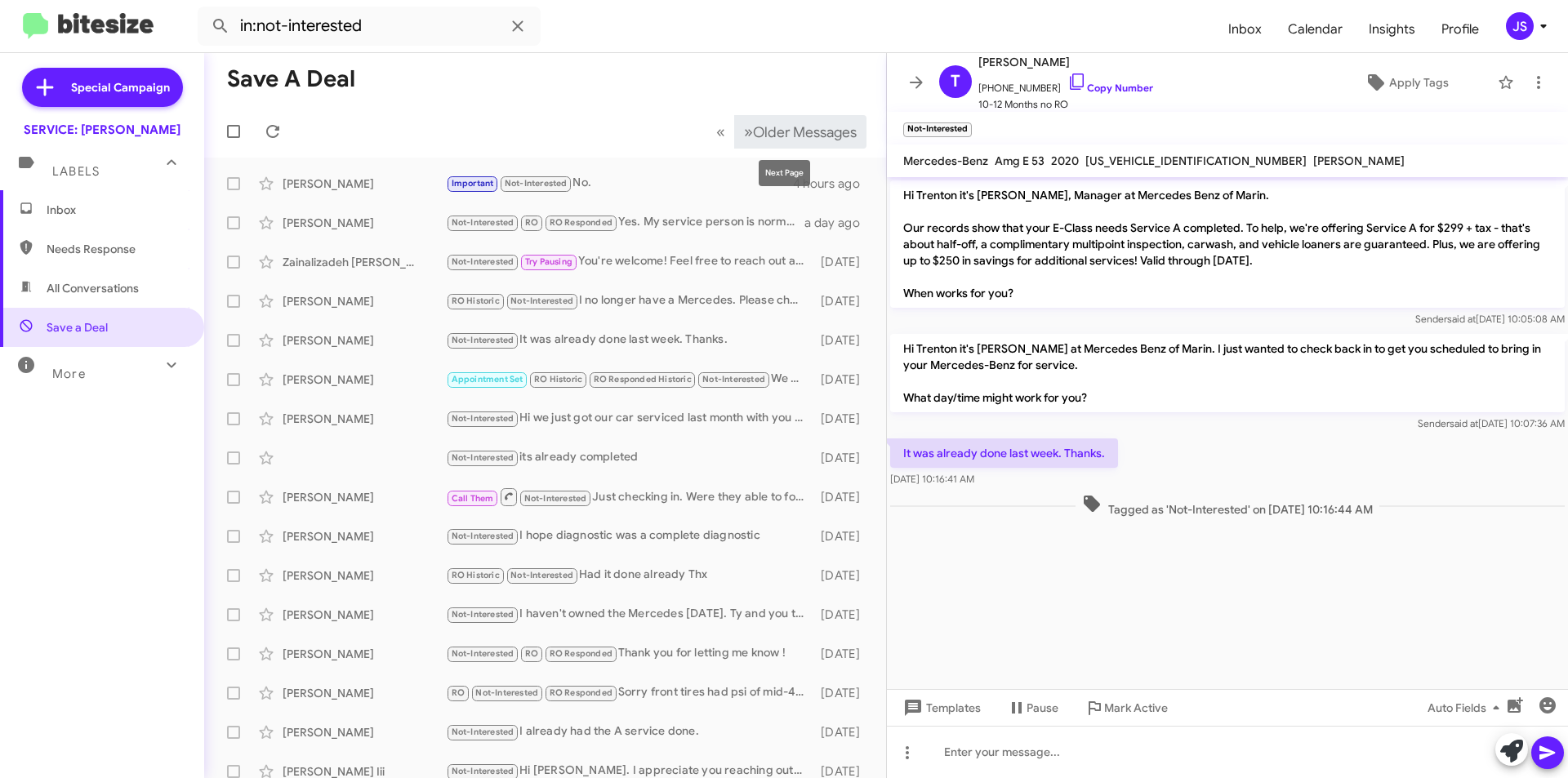
click at [816, 150] on mat-tooltip-component "Next Page" at bounding box center [784, 173] width 74 height 49
click at [815, 146] on button "» Next Older Messages" at bounding box center [800, 132] width 132 height 34
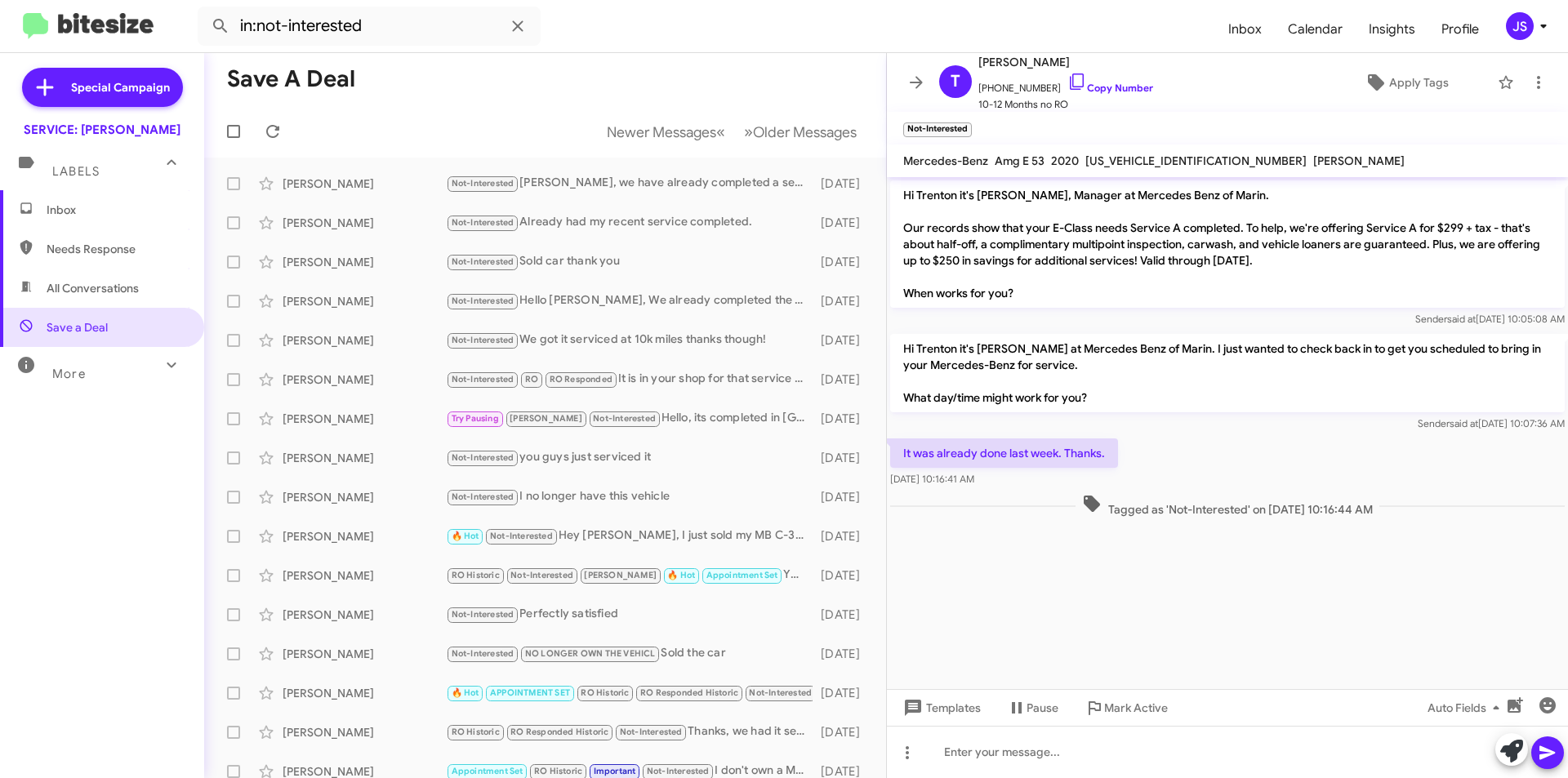
click at [807, 155] on mat-toolbar-row "Newer Messages « Previous » Next Older Messages" at bounding box center [545, 131] width 681 height 52
click at [796, 142] on button "» Next Older Messages" at bounding box center [800, 132] width 132 height 34
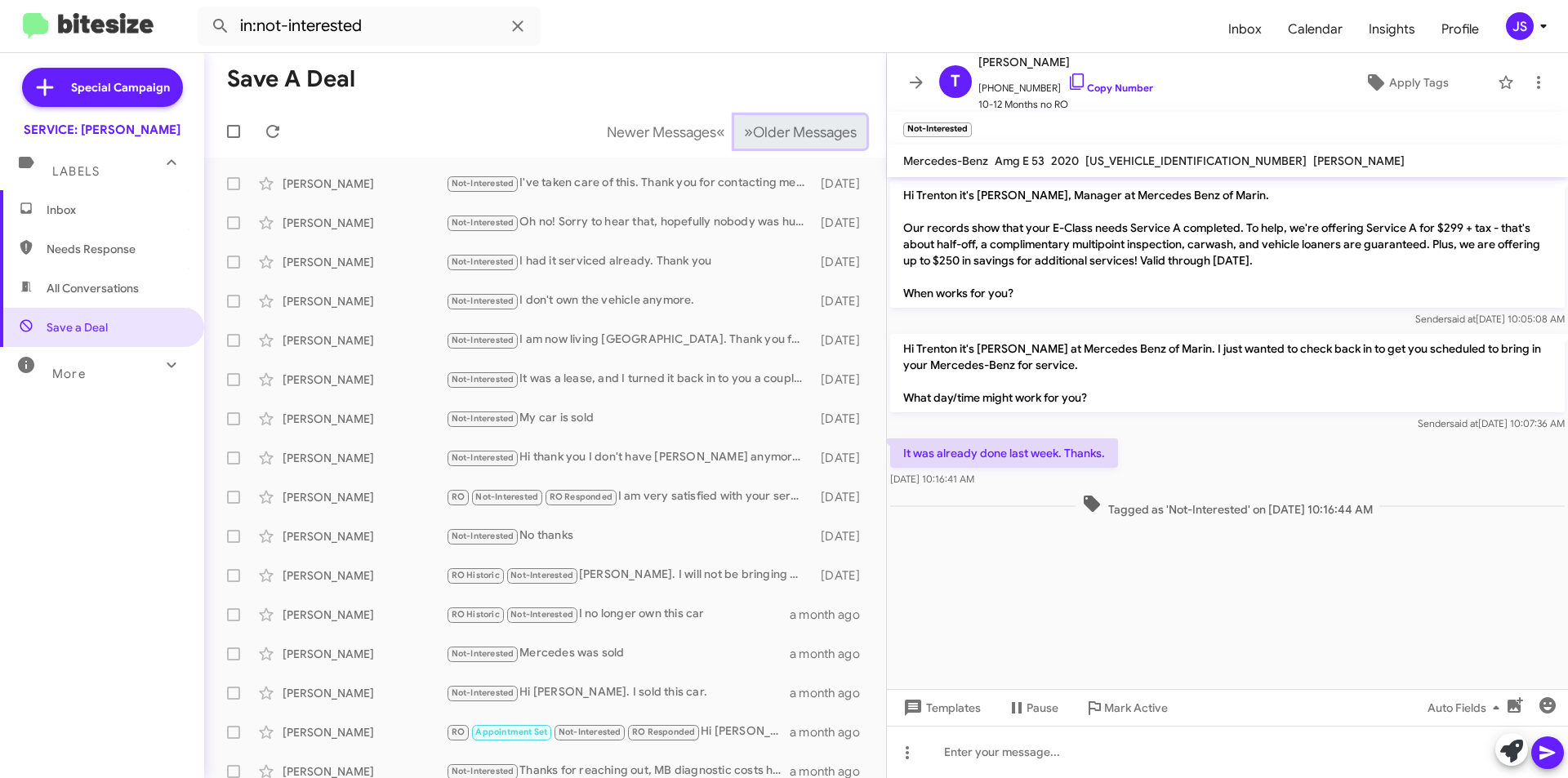
click at [796, 142] on button "» Next Older Messages" at bounding box center [800, 132] width 132 height 34
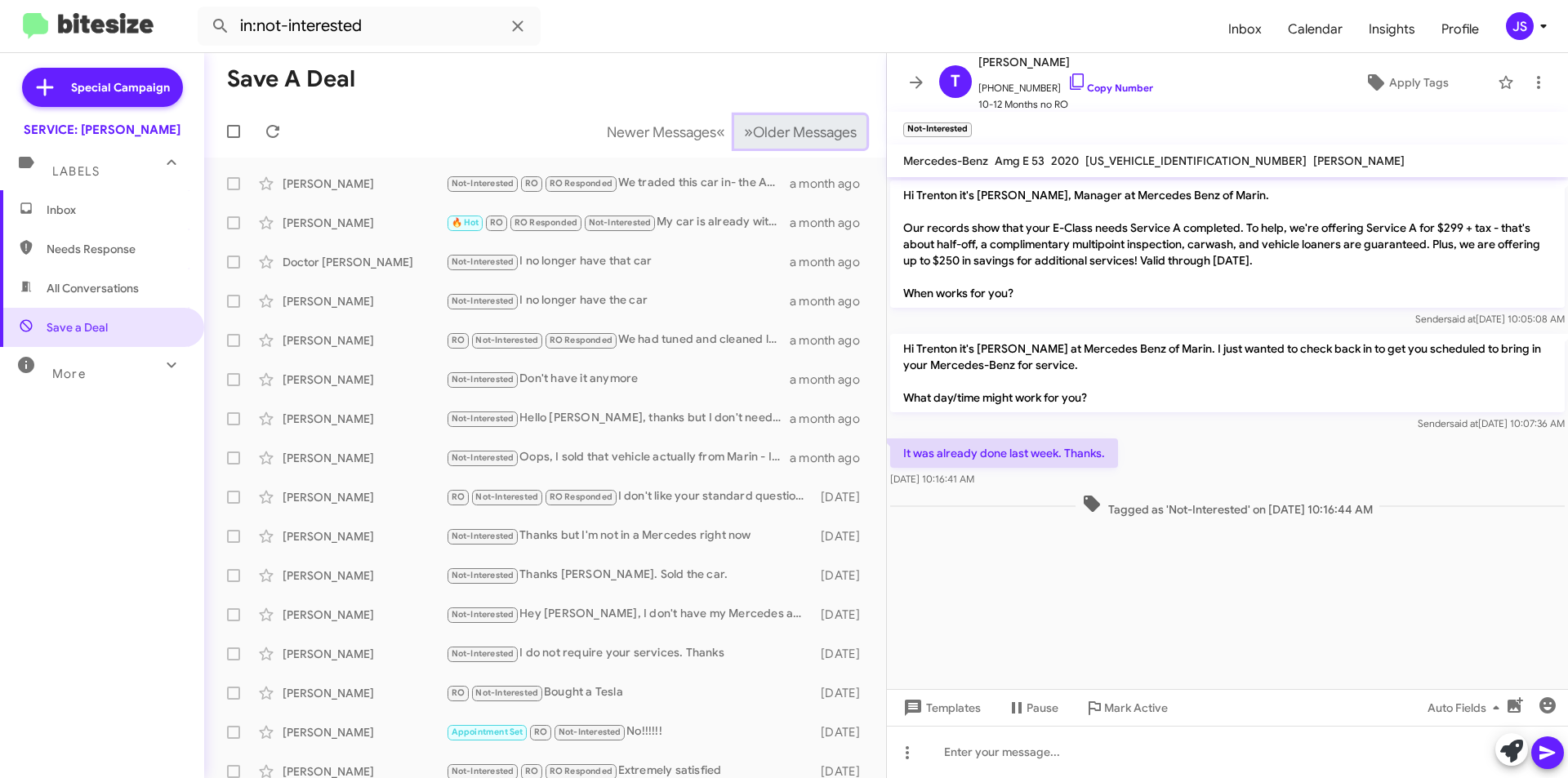
click at [796, 142] on button "» Next Older Messages" at bounding box center [800, 132] width 132 height 34
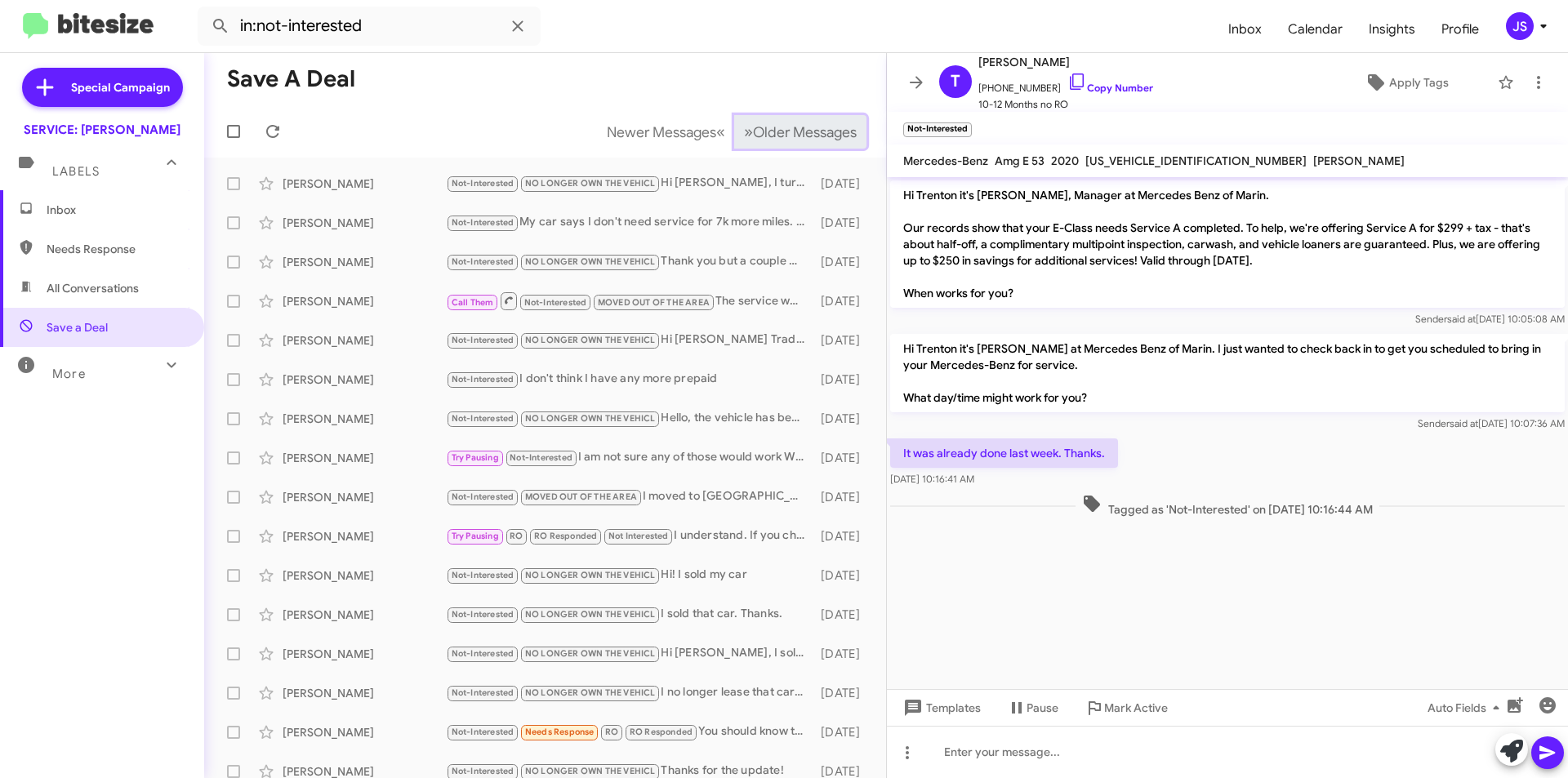
click at [796, 142] on button "» Next Older Messages" at bounding box center [800, 132] width 132 height 34
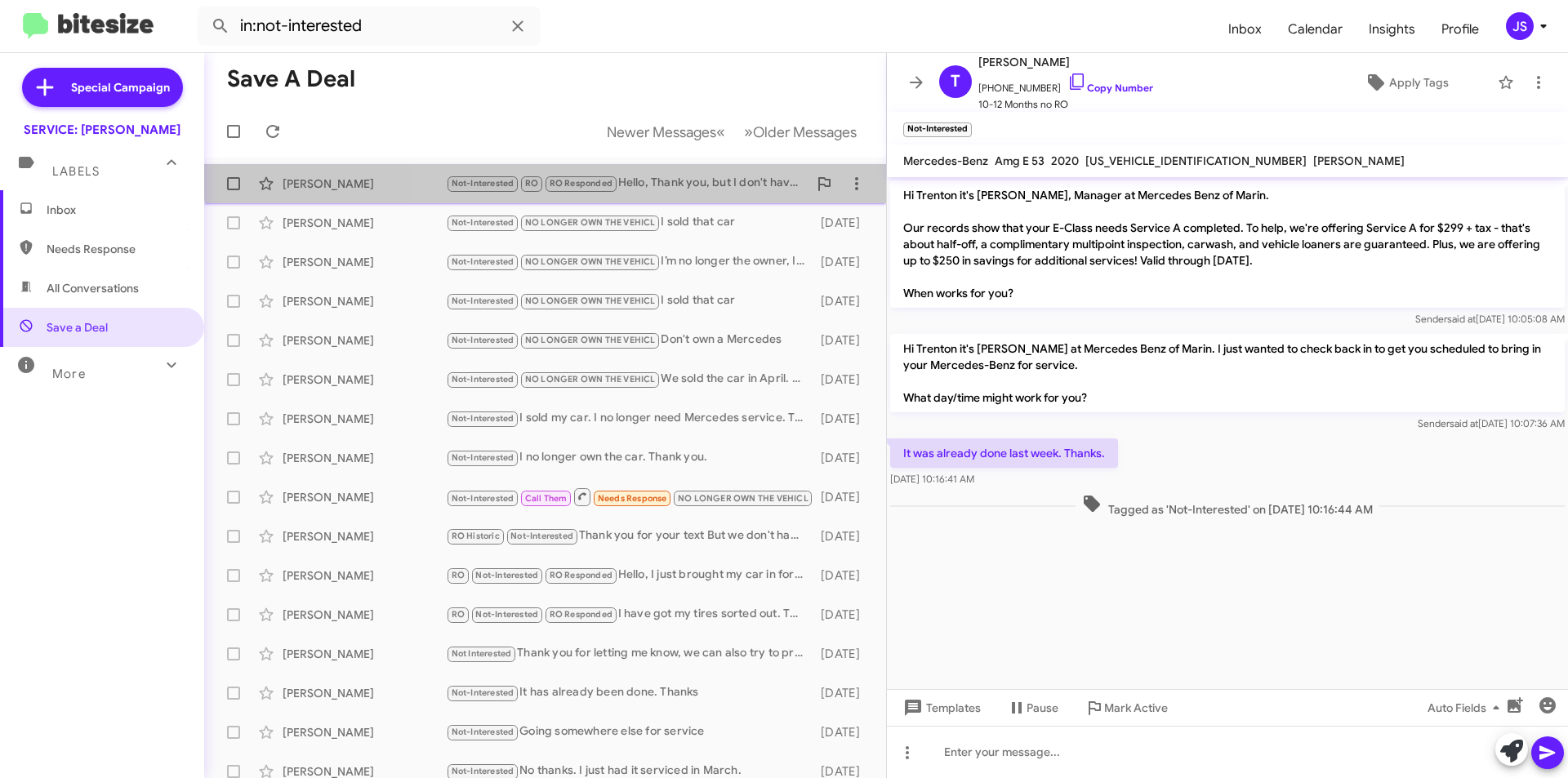
click at [779, 168] on div "Lakeisha Wilson Not-Interested RO RO Responded Hello, Thank you, but I don't ha…" at bounding box center [545, 184] width 656 height 33
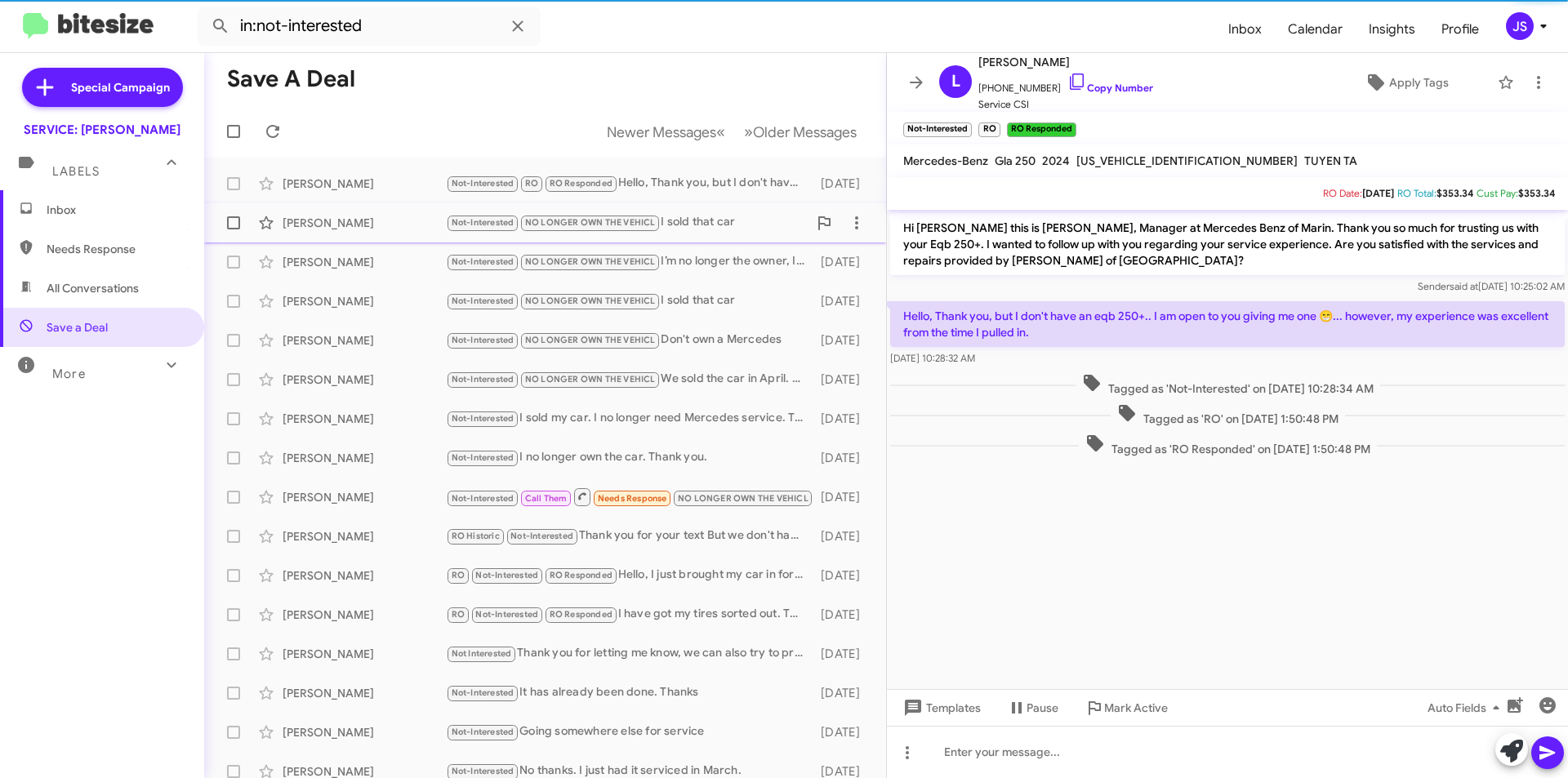
click at [686, 229] on div "Not-Interested NO LONGER OWN THE VEHICL I sold that car" at bounding box center [626, 222] width 361 height 19
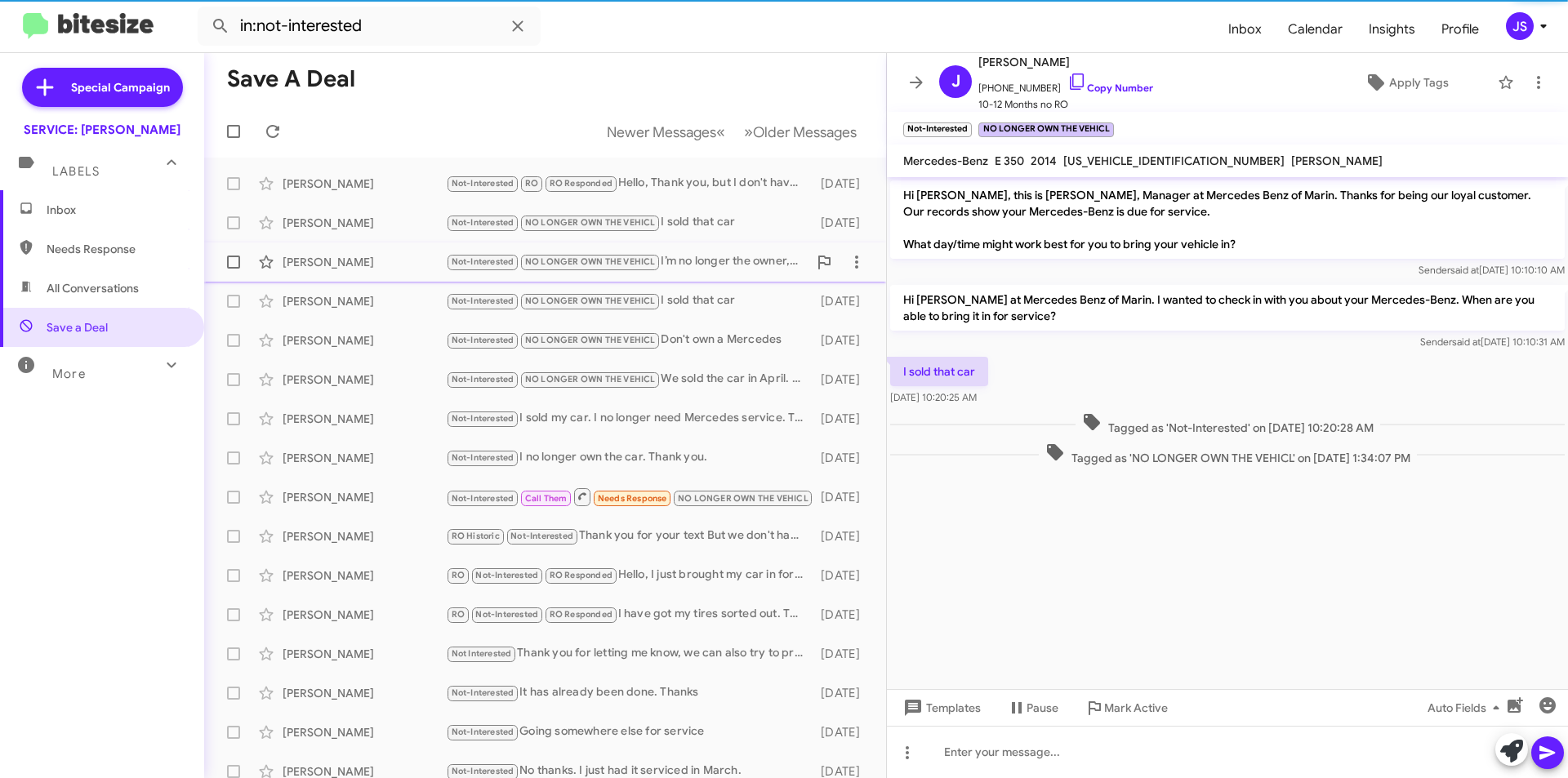
click at [714, 280] on span "Jose Ruiz Not-Interested NO LONGER OWN THE VEHICL I’m no longer the owner, I re…" at bounding box center [545, 263] width 681 height 39
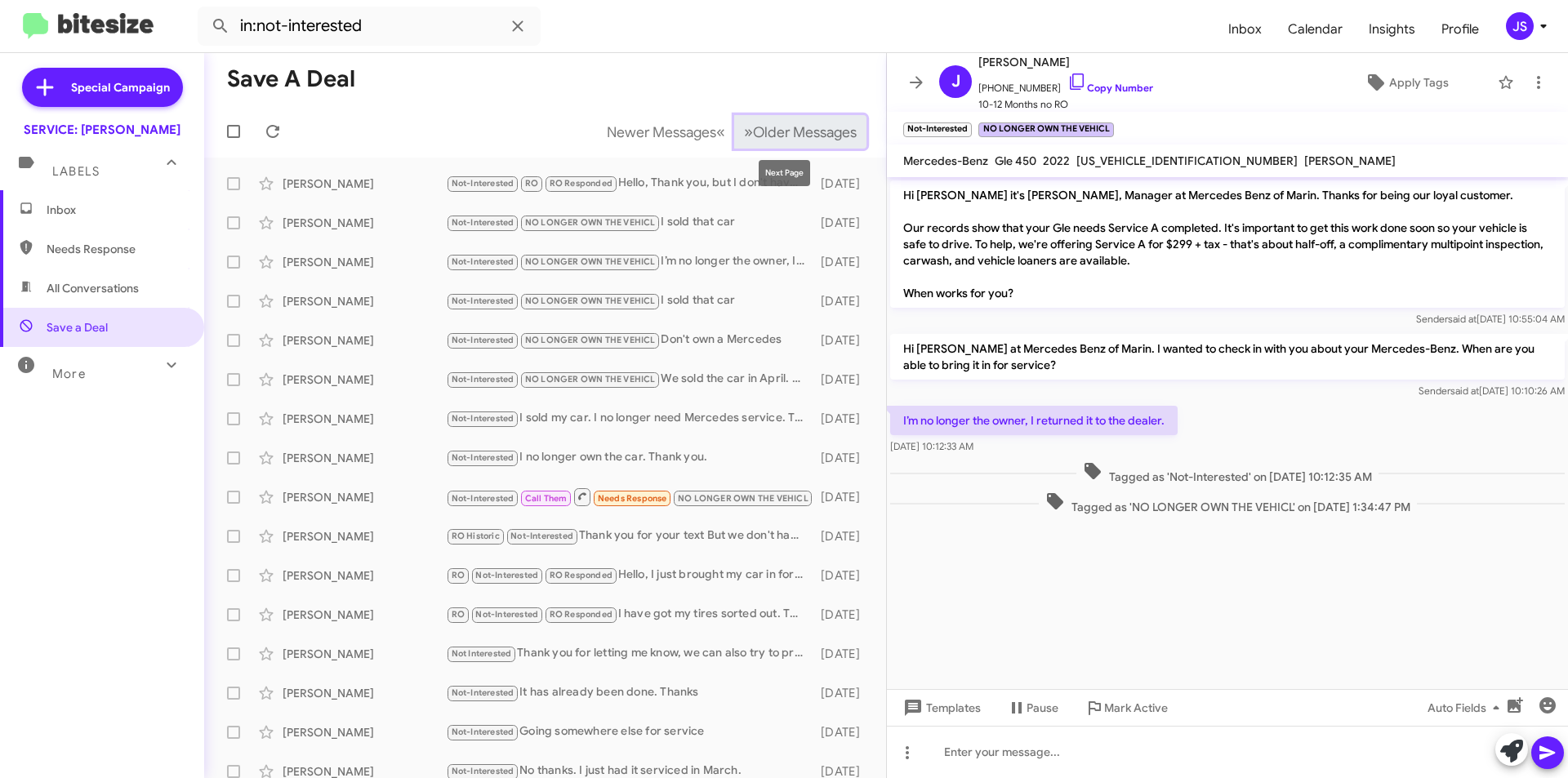
click at [761, 129] on span "Older Messages" at bounding box center [804, 132] width 104 height 18
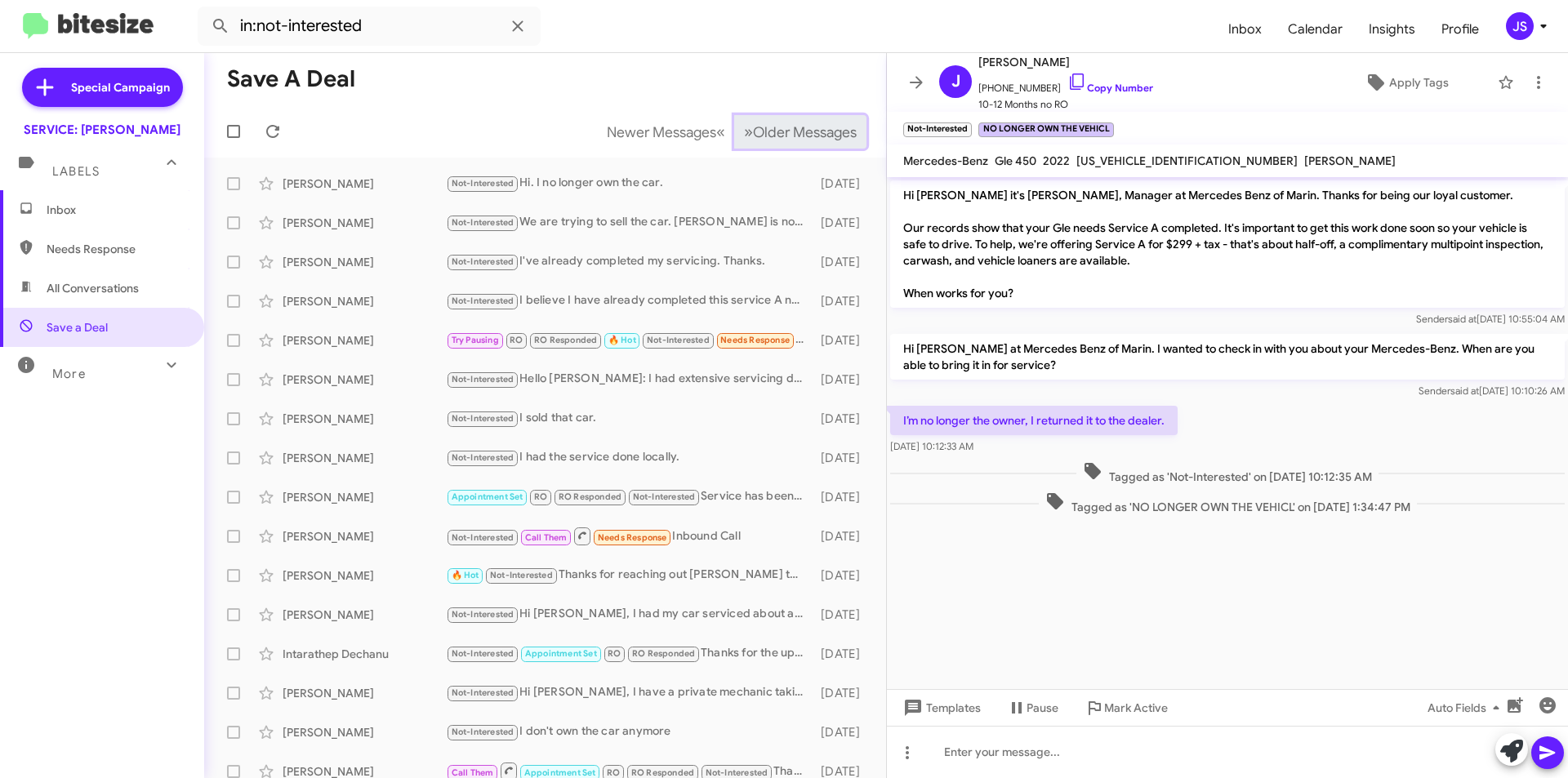
click at [762, 129] on span "Older Messages" at bounding box center [804, 132] width 104 height 18
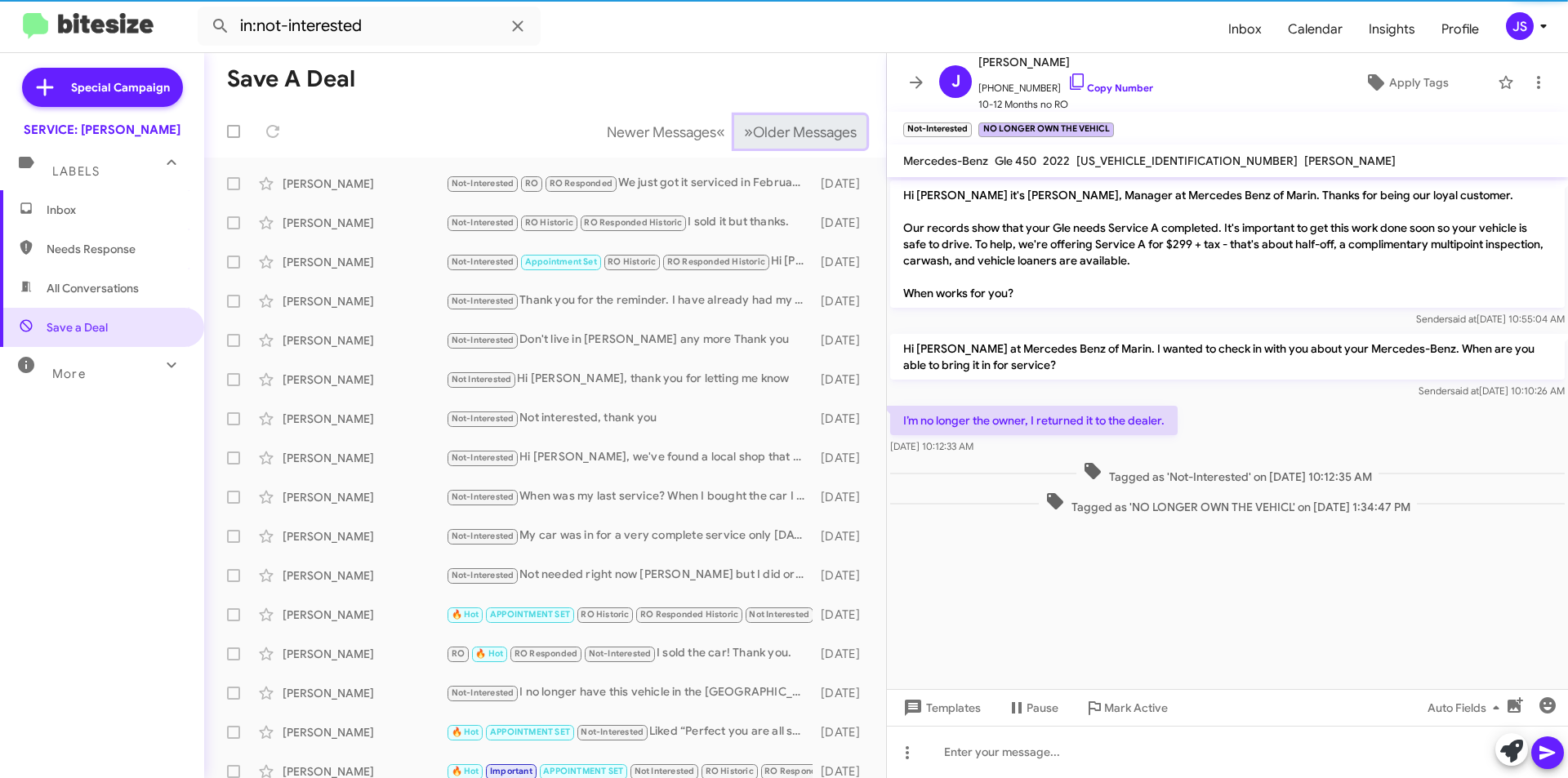
click at [762, 129] on span "Older Messages" at bounding box center [804, 132] width 104 height 18
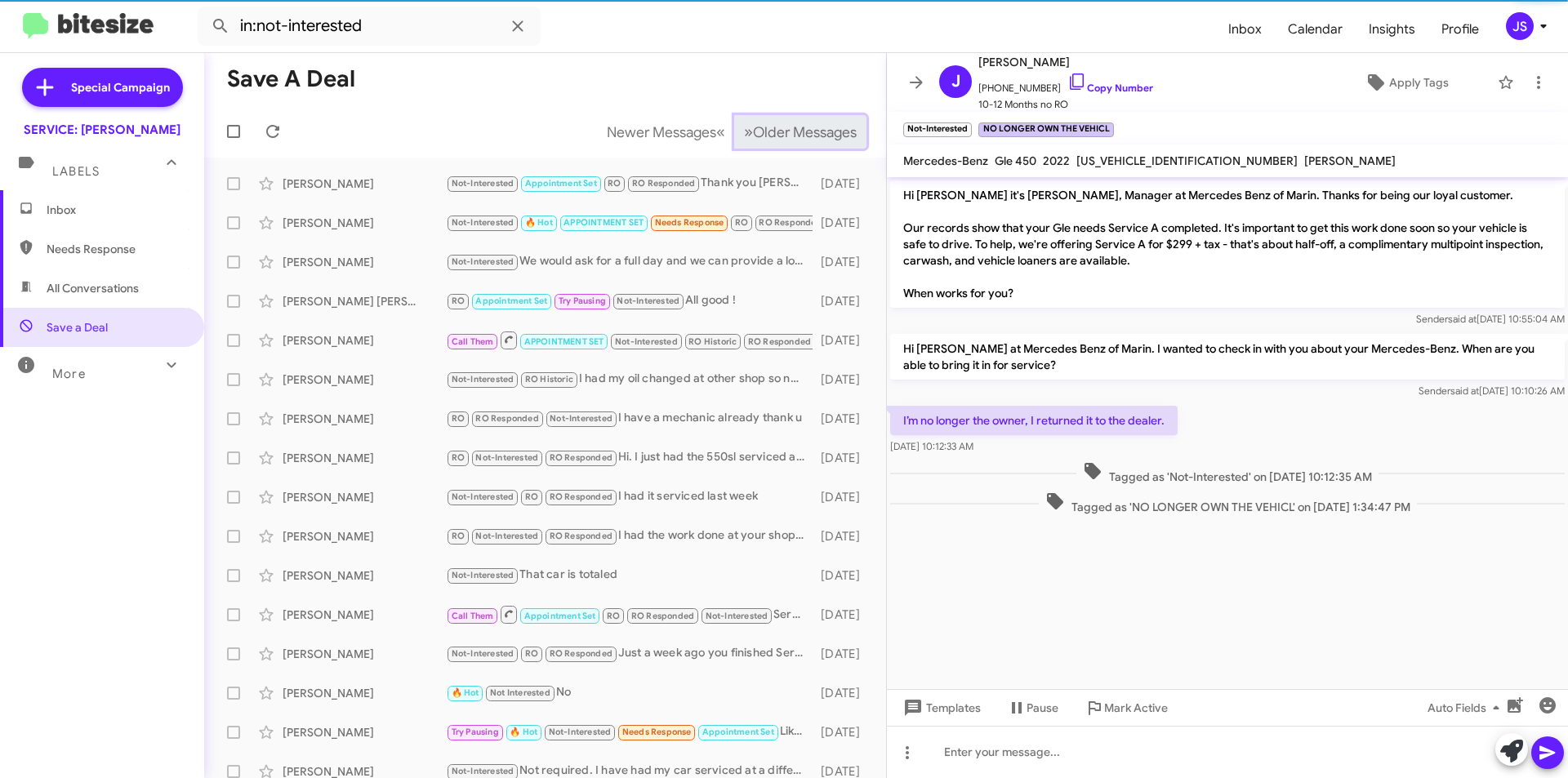
click at [762, 129] on span "Older Messages" at bounding box center [804, 132] width 104 height 18
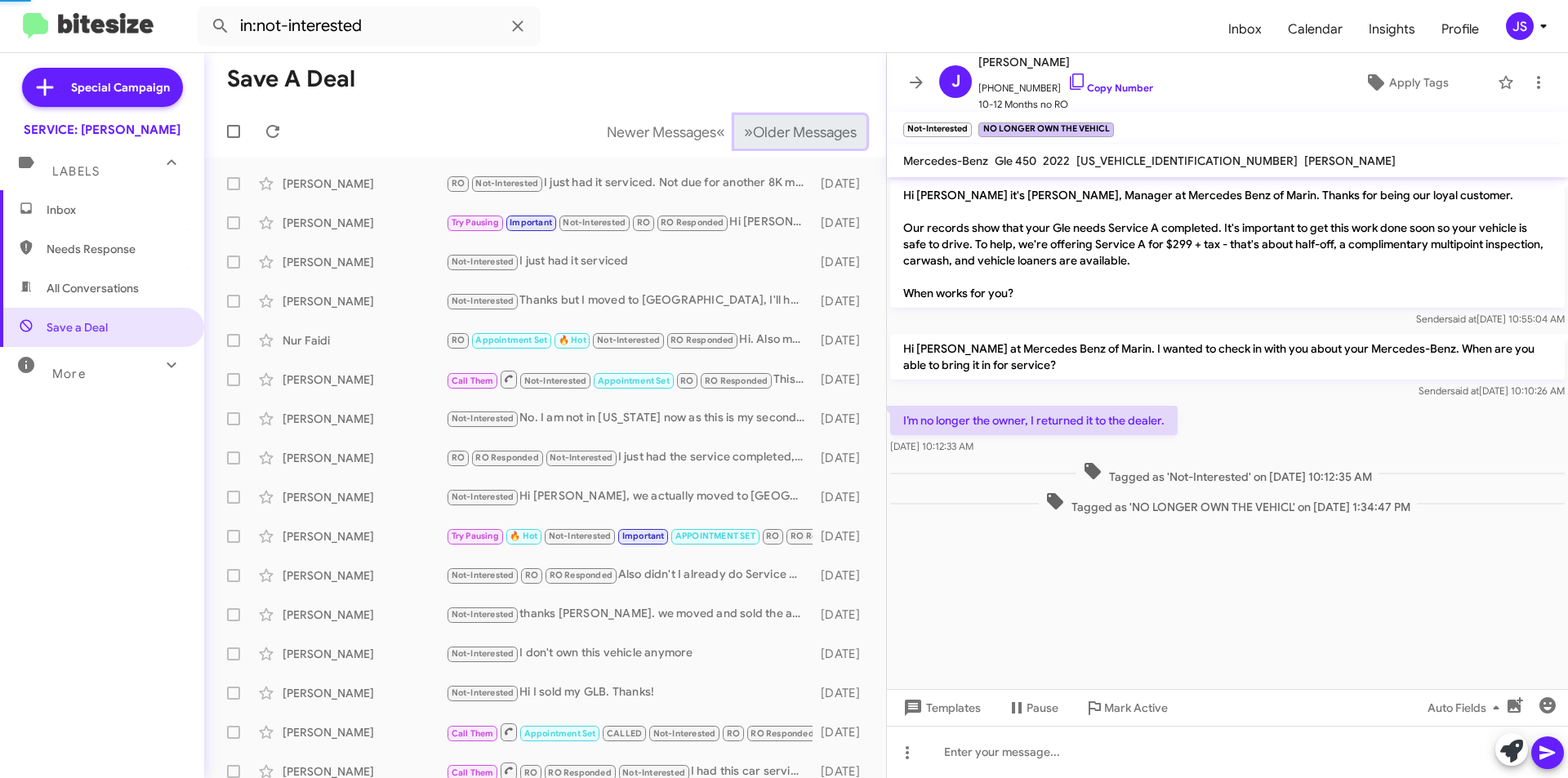
click at [762, 129] on span "Older Messages" at bounding box center [804, 132] width 104 height 18
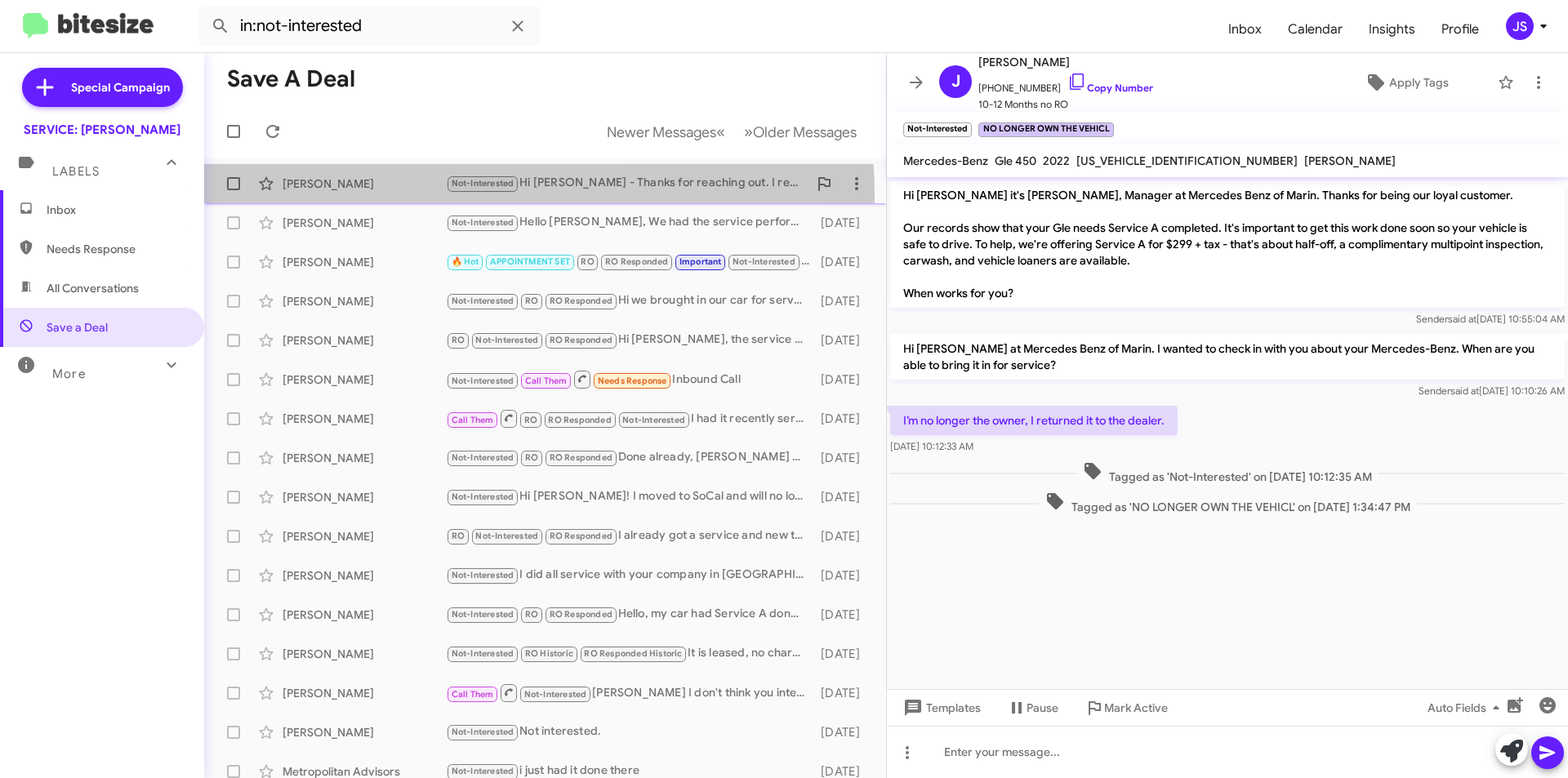
click at [437, 195] on div "Jessica Albere Not-Interested Hi Omar - Thanks for reaching out. I recently mov…" at bounding box center [545, 184] width 656 height 33
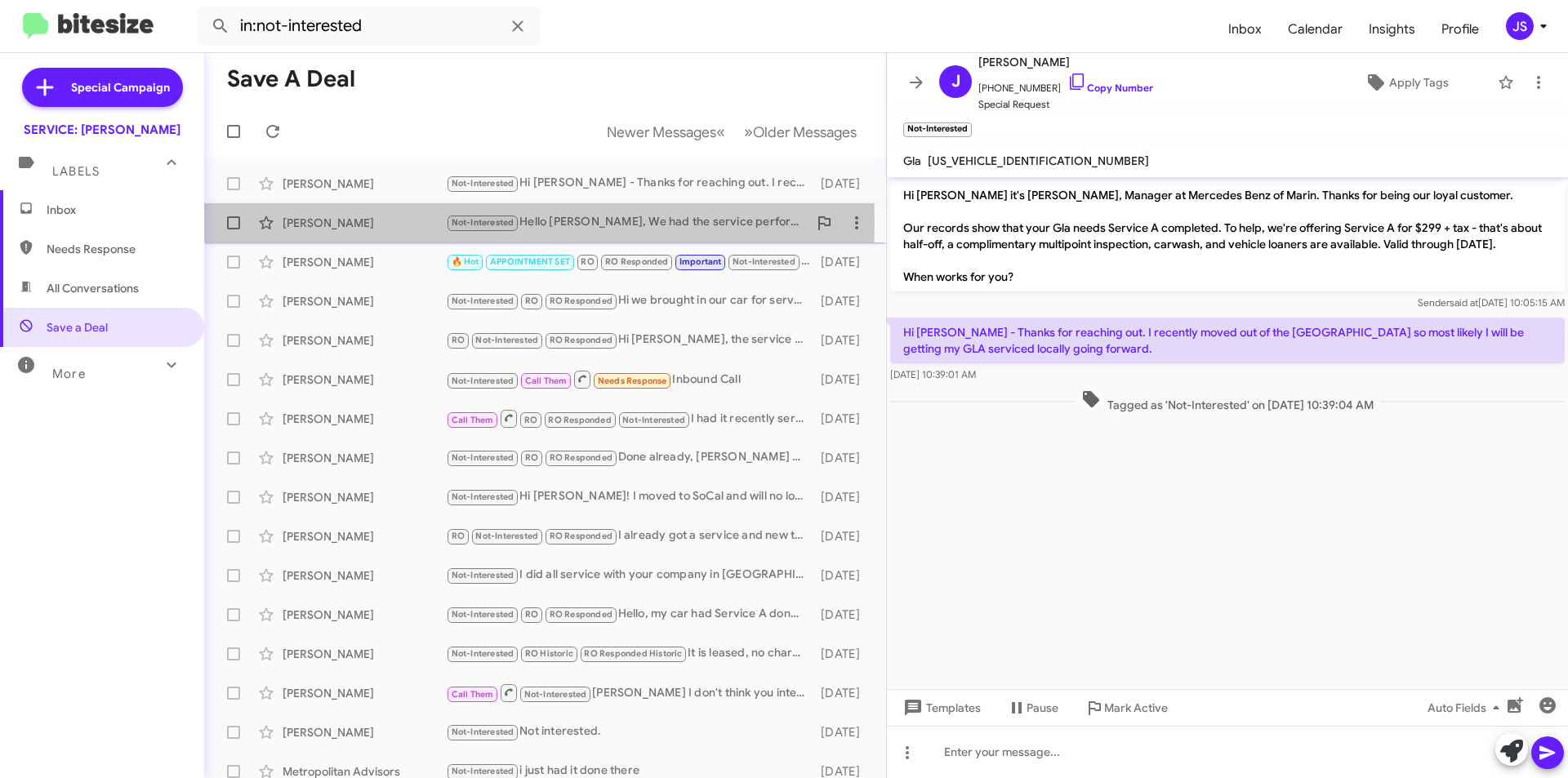
click at [403, 222] on div "Marisela Pena" at bounding box center [363, 222] width 163 height 17
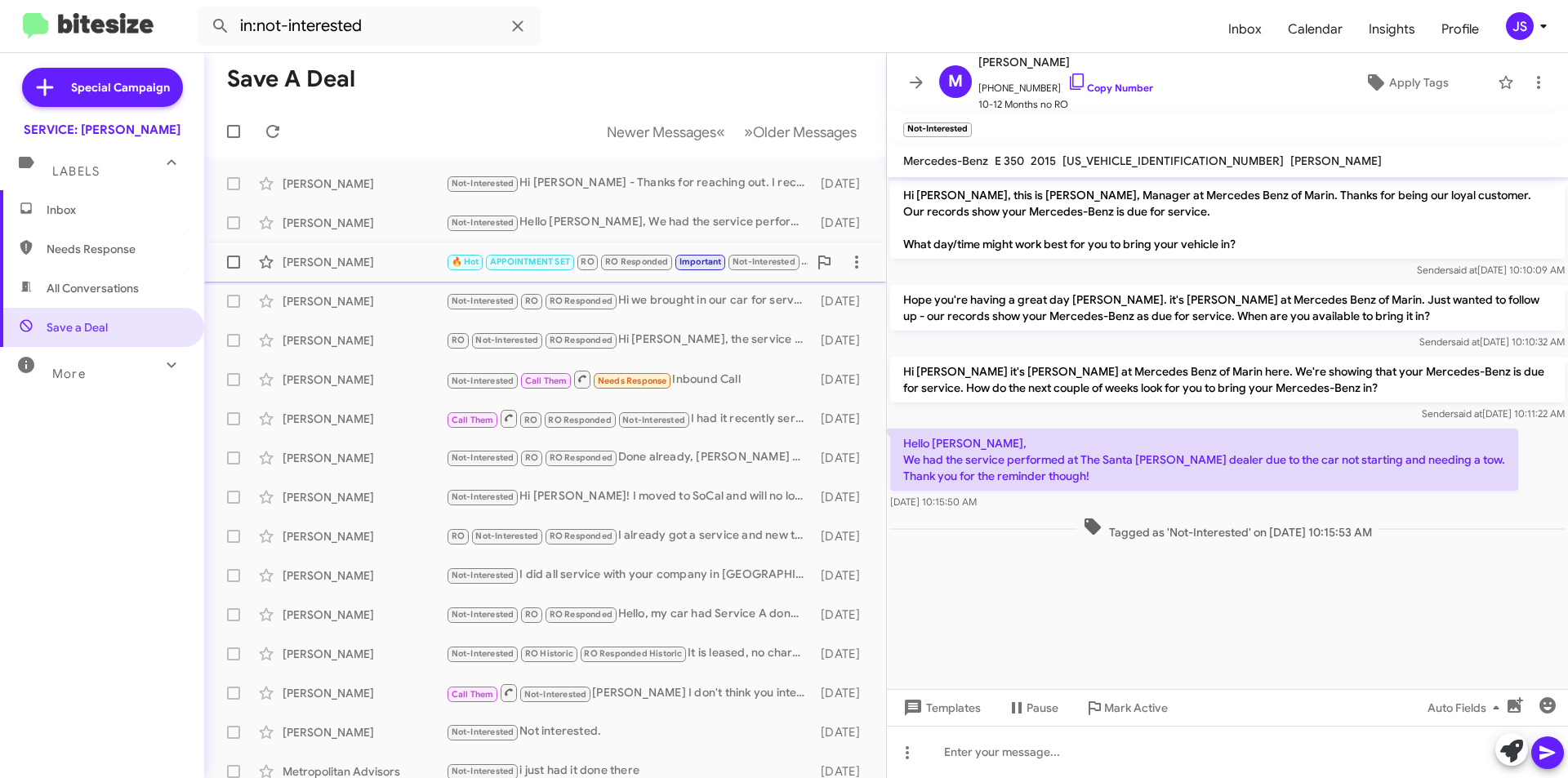
click at [402, 267] on div "Cheryl Maslow" at bounding box center [363, 262] width 163 height 17
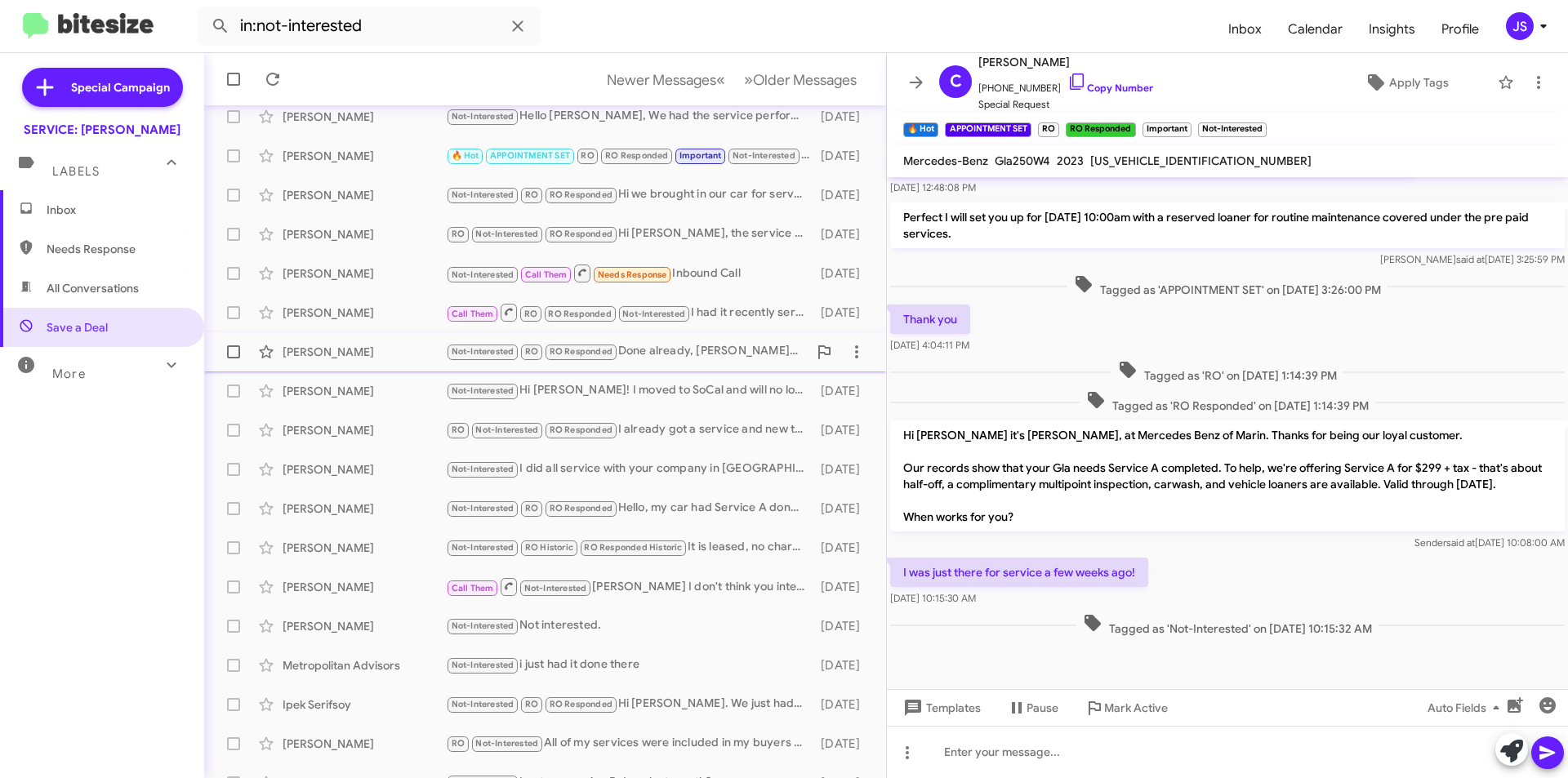
scroll to position [170, 0]
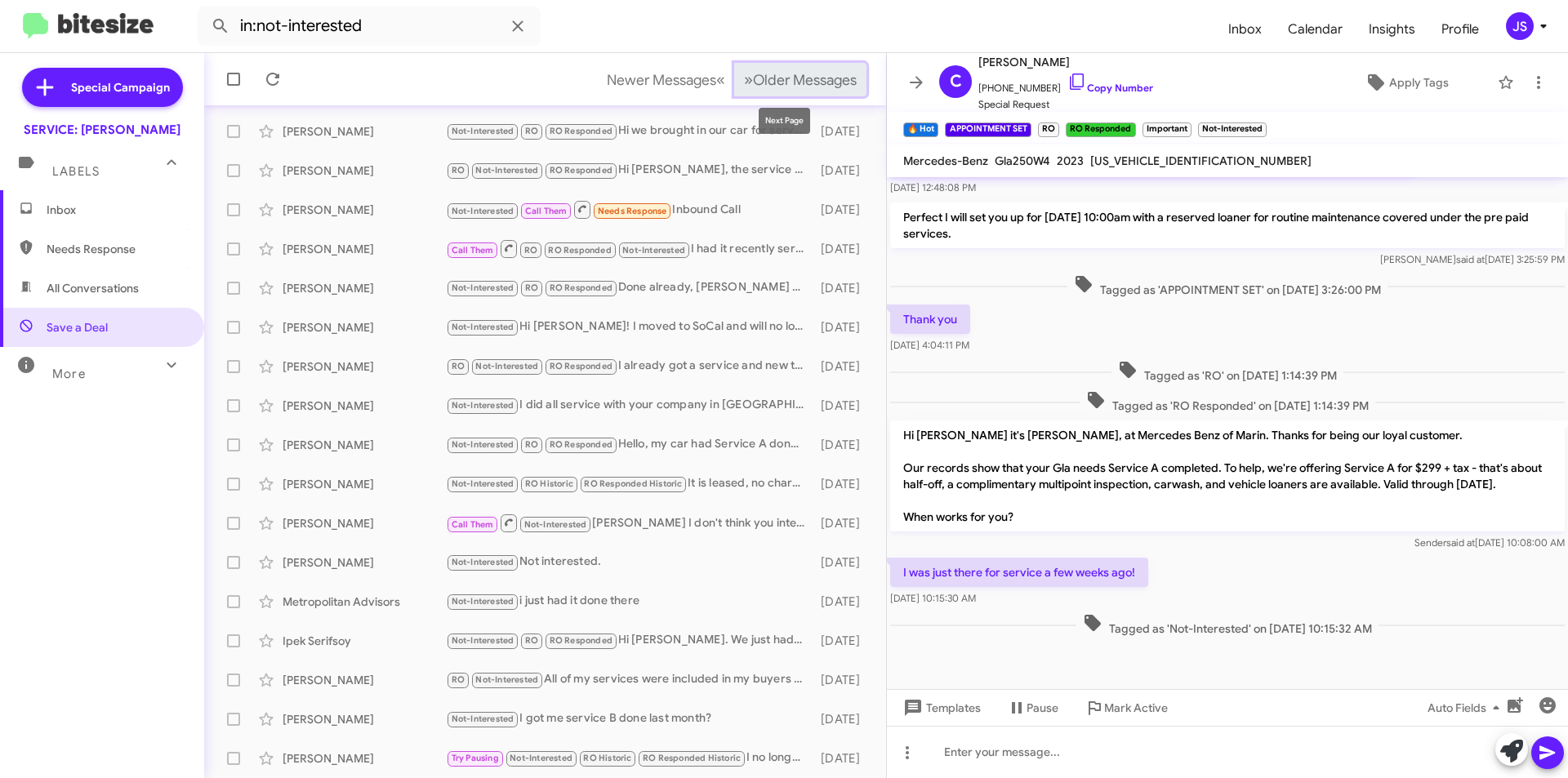
click at [794, 80] on span "Older Messages" at bounding box center [804, 80] width 104 height 18
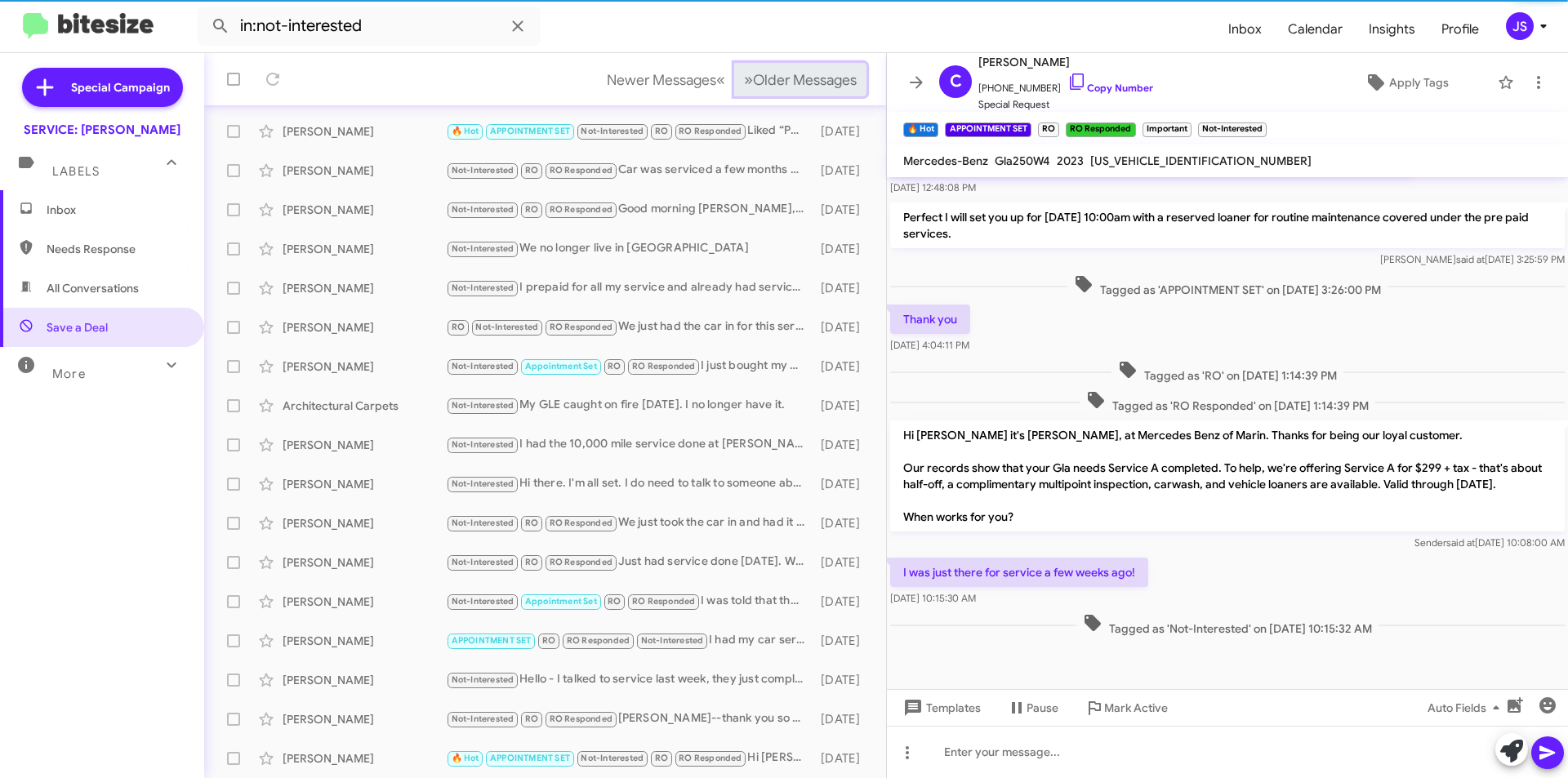
click at [794, 80] on span "Older Messages" at bounding box center [804, 80] width 104 height 18
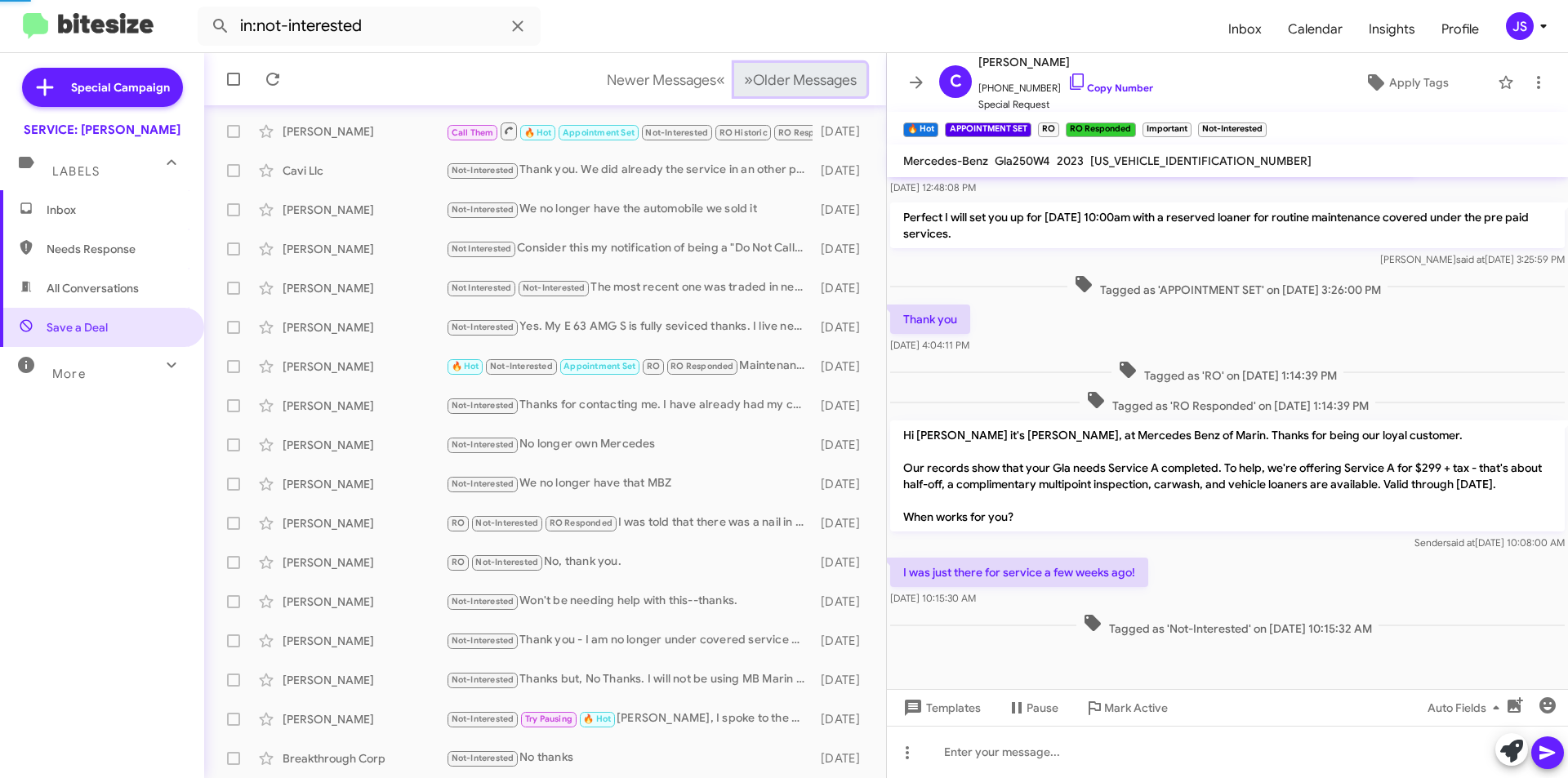
click at [794, 80] on span "Older Messages" at bounding box center [804, 80] width 104 height 18
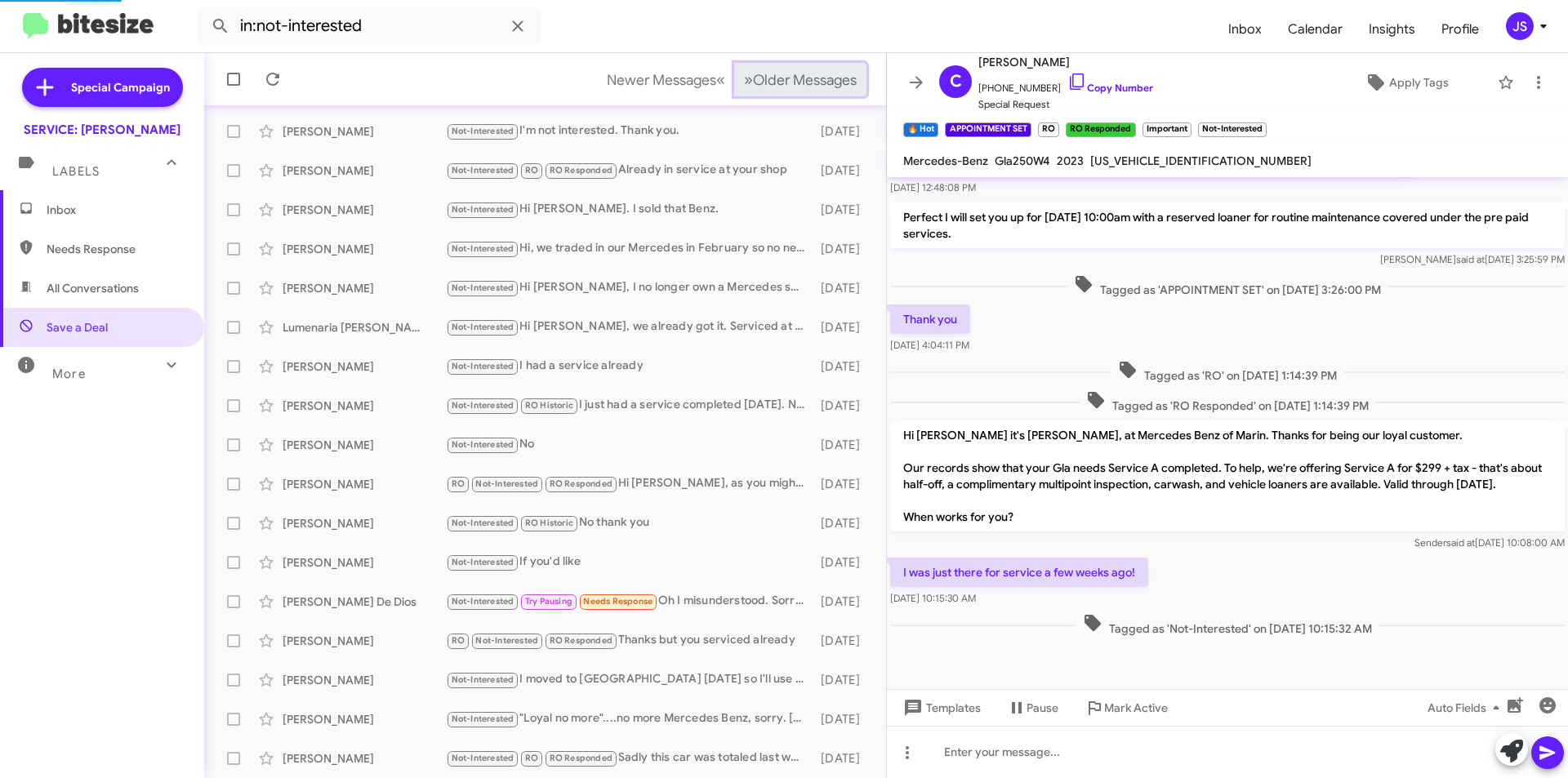
click at [794, 80] on span "Older Messages" at bounding box center [804, 80] width 104 height 18
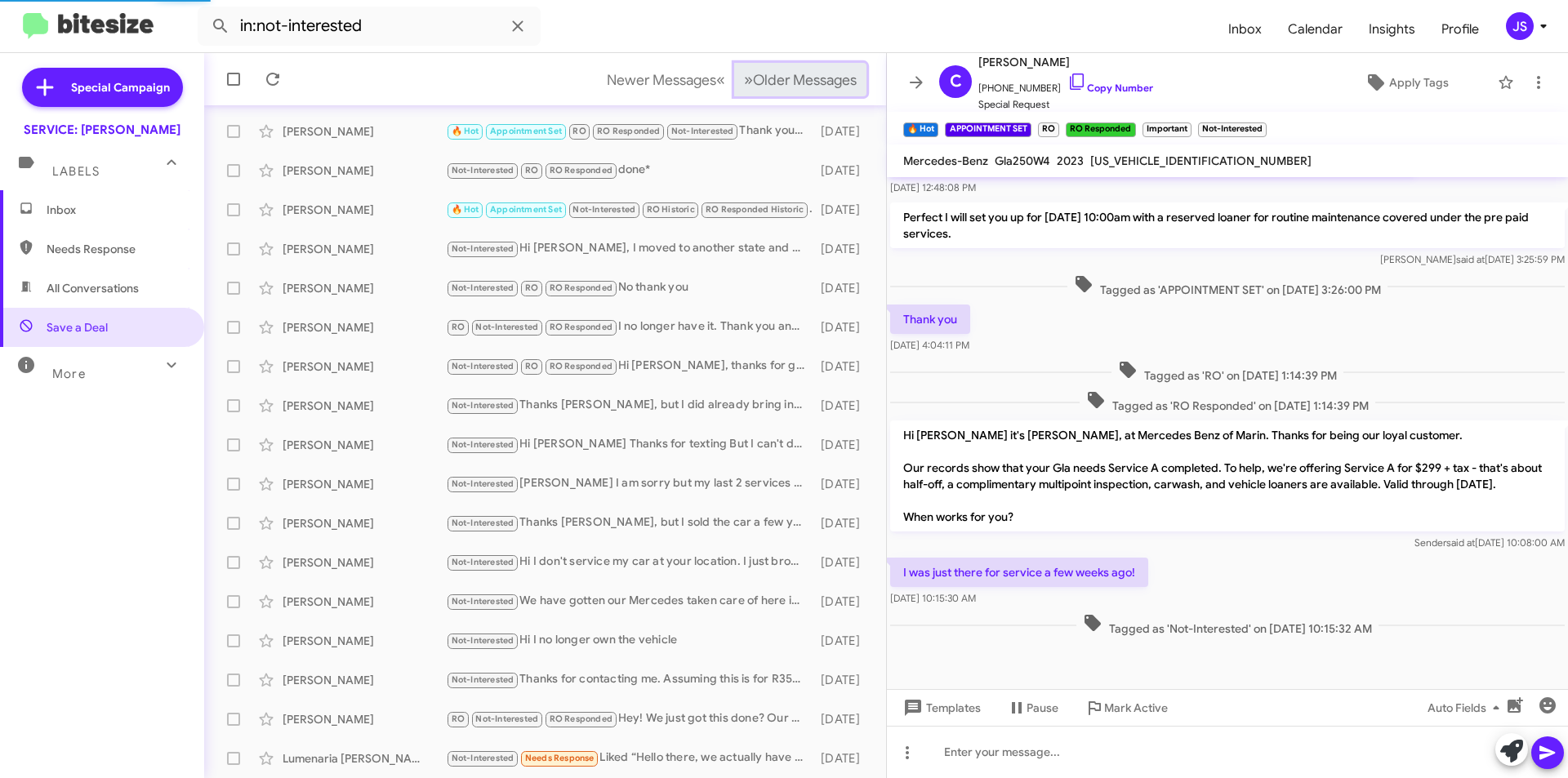
click at [794, 80] on span "Older Messages" at bounding box center [804, 80] width 104 height 18
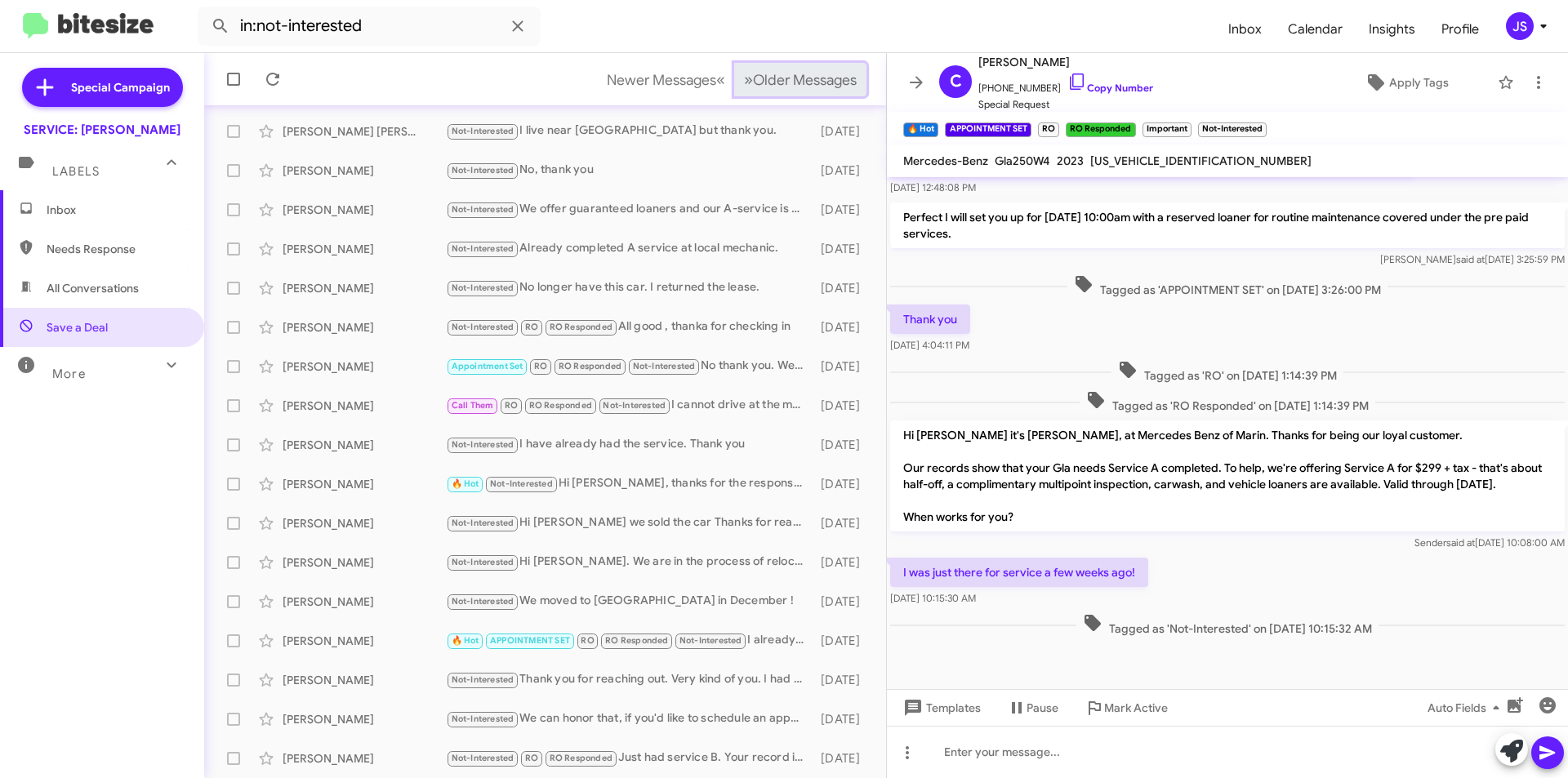
click at [794, 80] on span "Older Messages" at bounding box center [804, 80] width 104 height 18
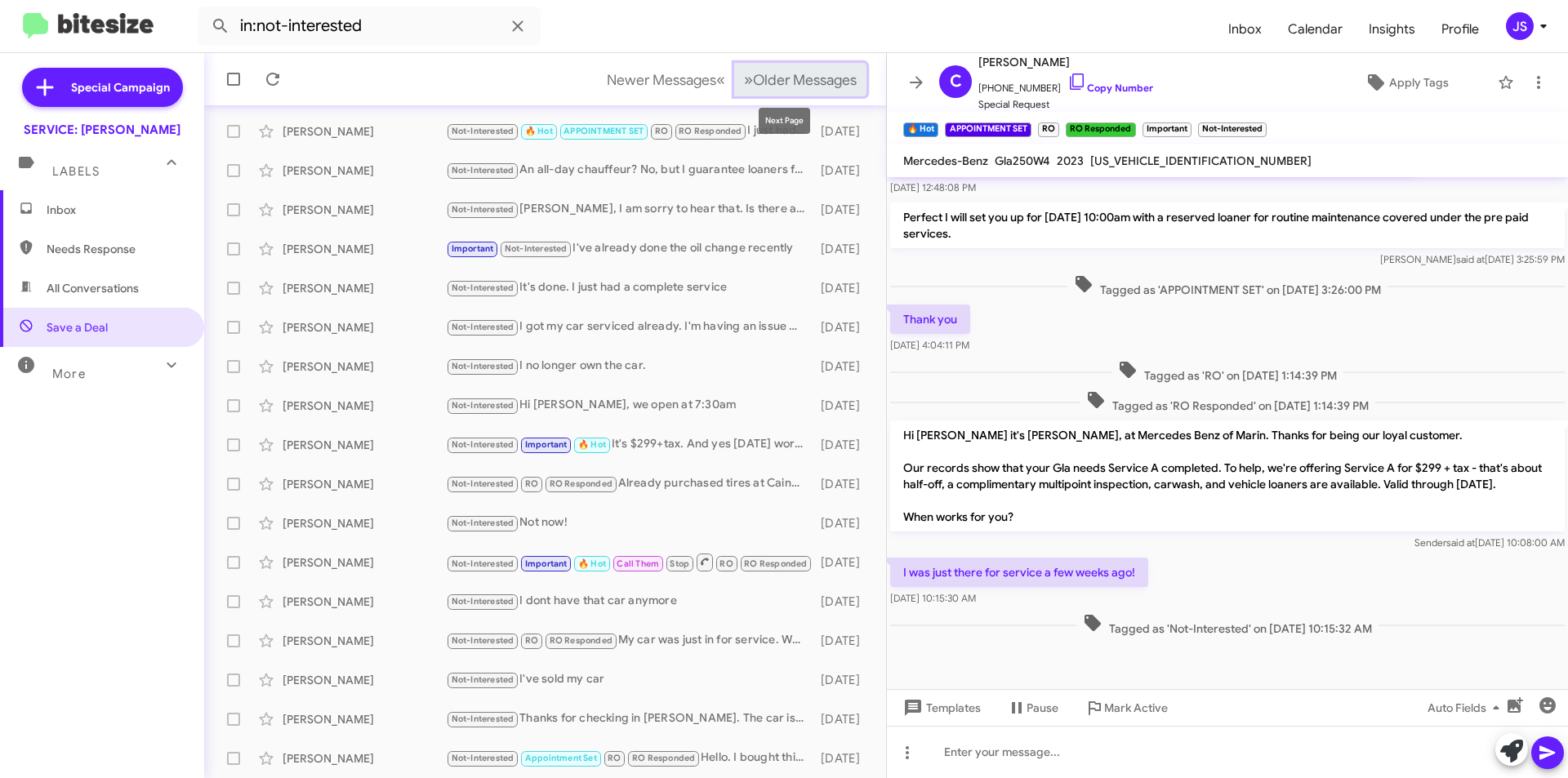
click at [824, 79] on span "Older Messages" at bounding box center [804, 80] width 104 height 18
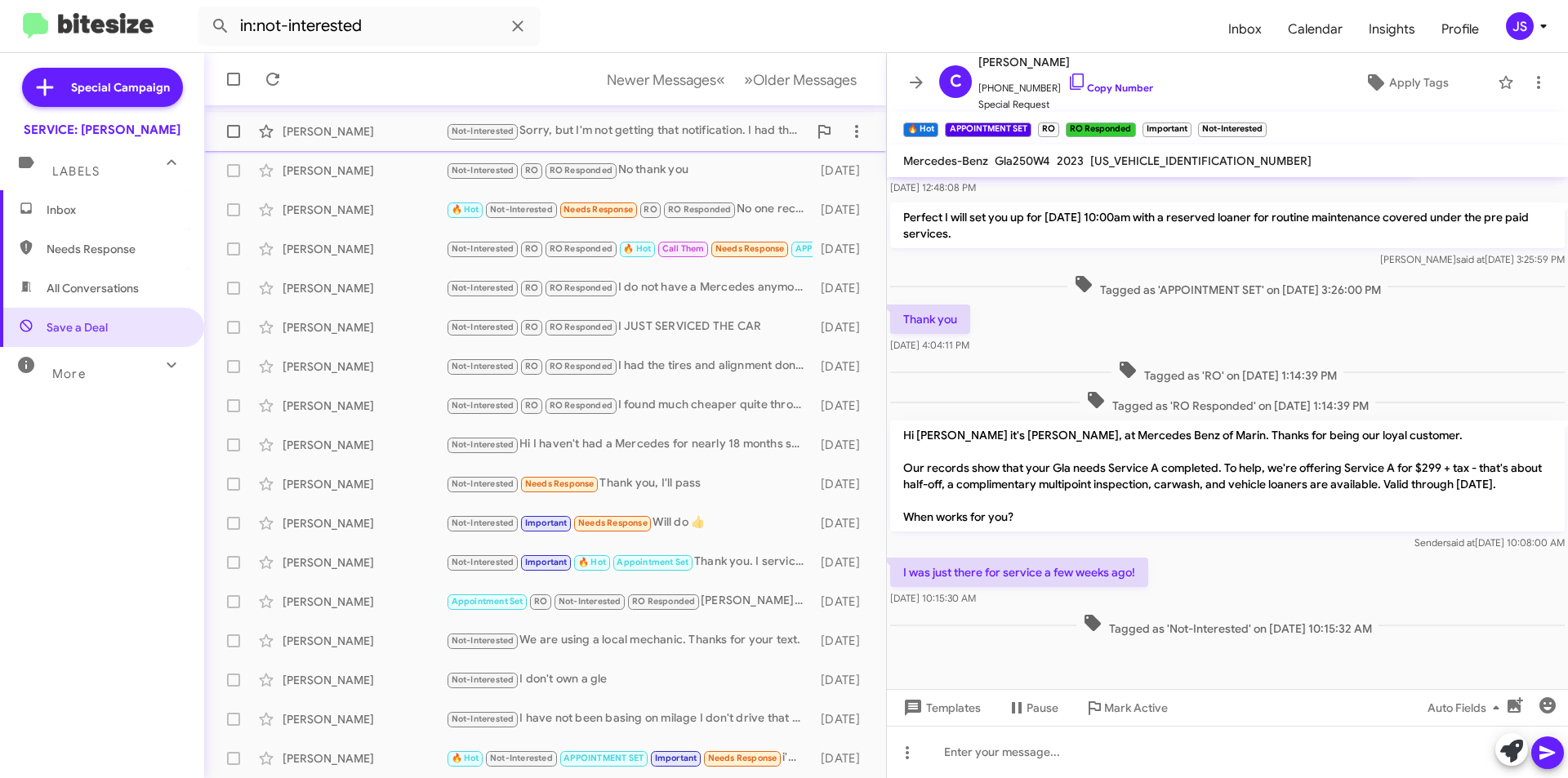
click at [781, 137] on div "Not-Interested Sorry, but I'm not getting that notification. I had the work don…" at bounding box center [626, 130] width 361 height 19
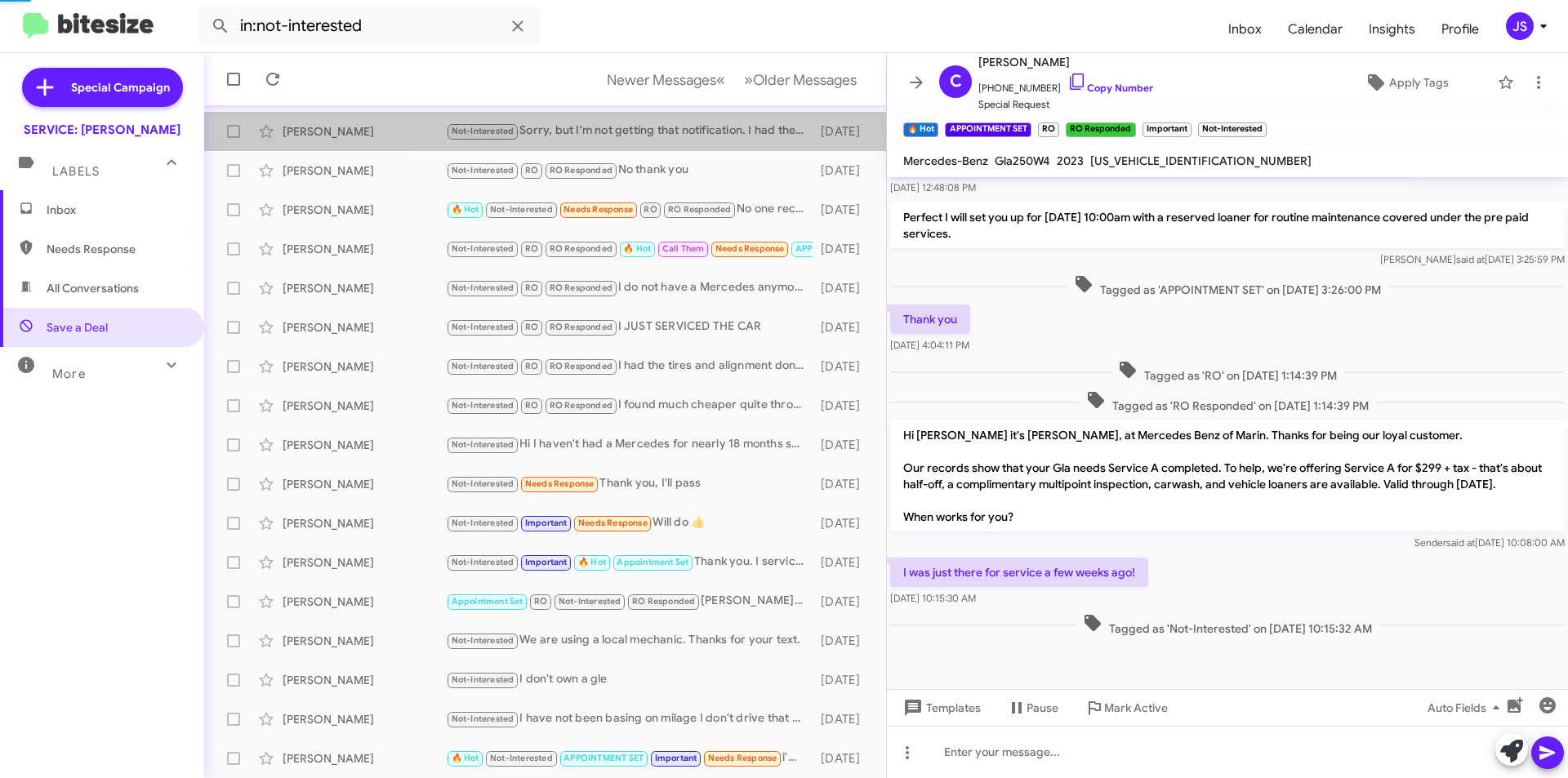
scroll to position [1000, 0]
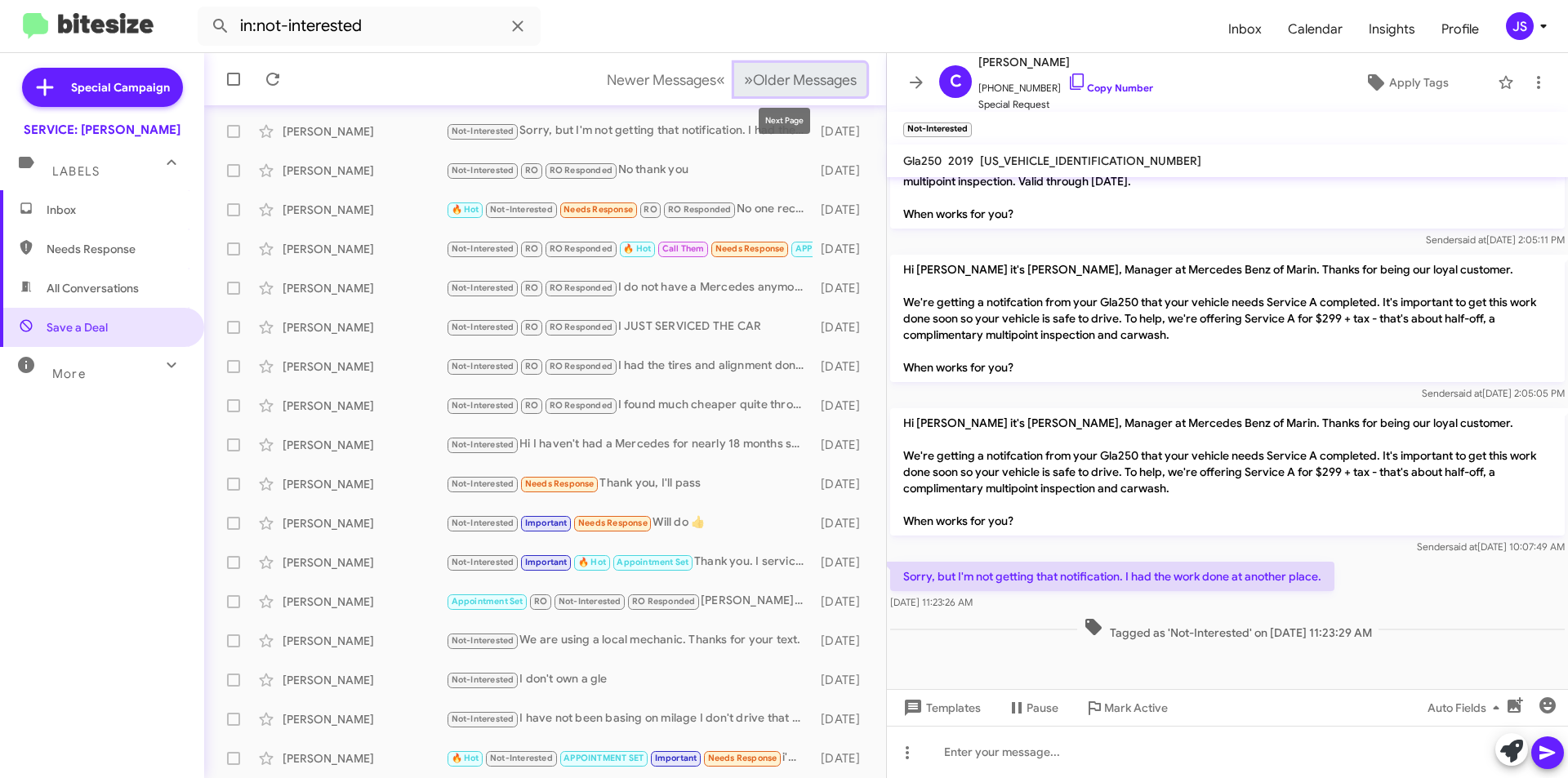
click at [792, 81] on span "Older Messages" at bounding box center [804, 80] width 104 height 18
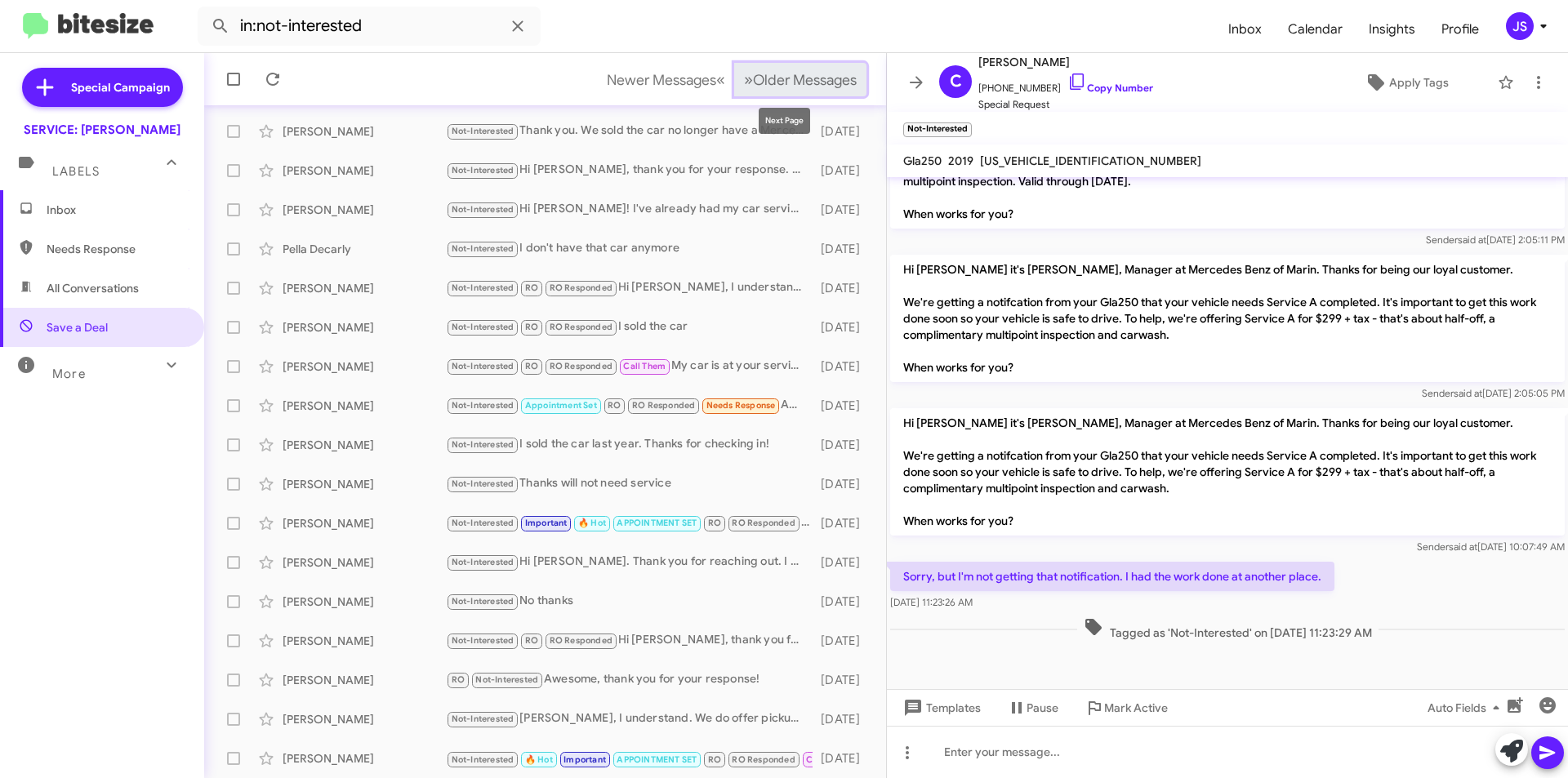
click at [771, 85] on span "Older Messages" at bounding box center [804, 80] width 104 height 18
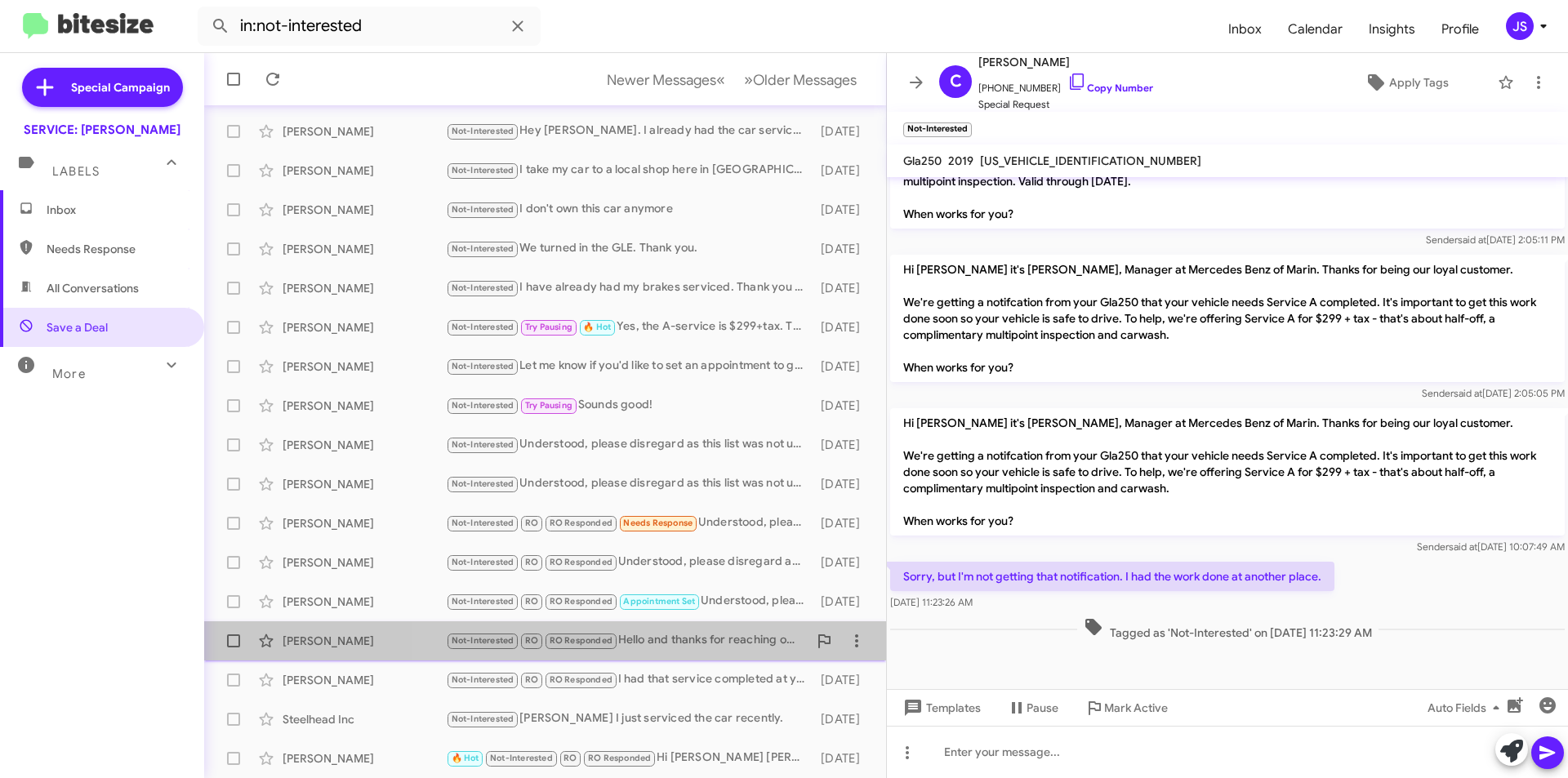
click at [727, 650] on div "Not-Interested RO RO Responded Hello and thanks for reaching out. I got service…" at bounding box center [626, 640] width 361 height 19
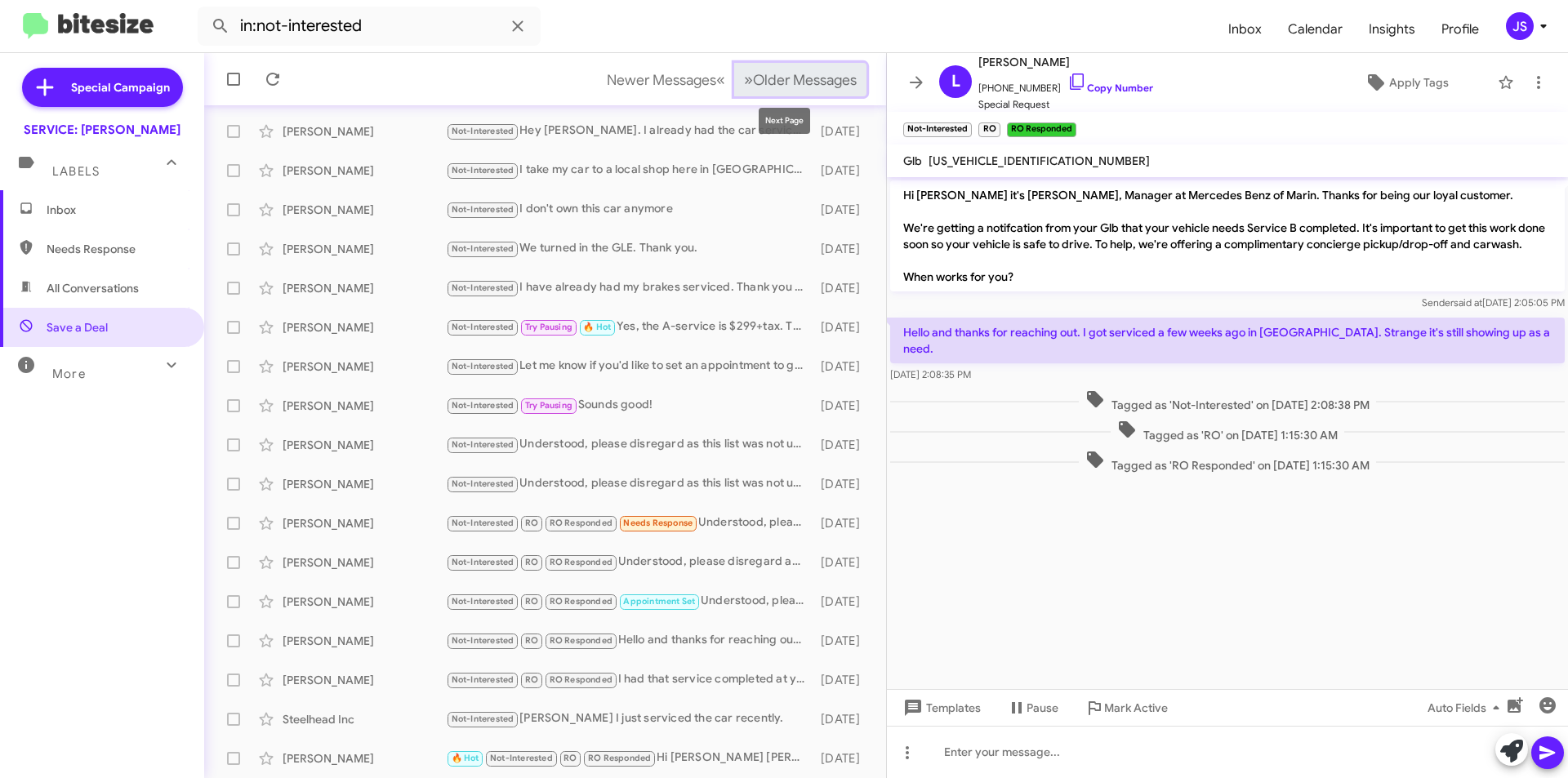
click at [805, 82] on span "Older Messages" at bounding box center [804, 80] width 104 height 18
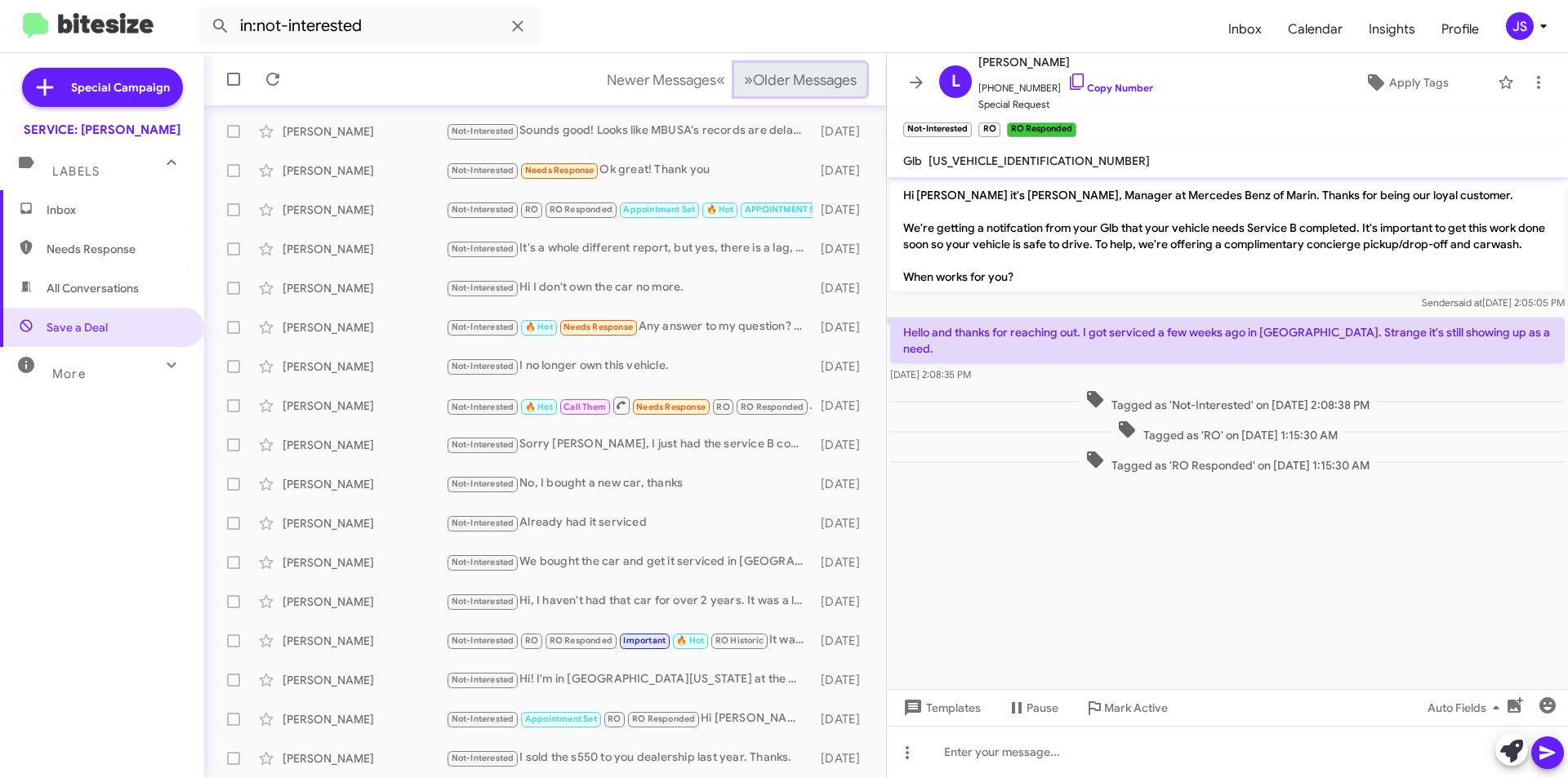
click at [805, 82] on span "Older Messages" at bounding box center [804, 80] width 104 height 18
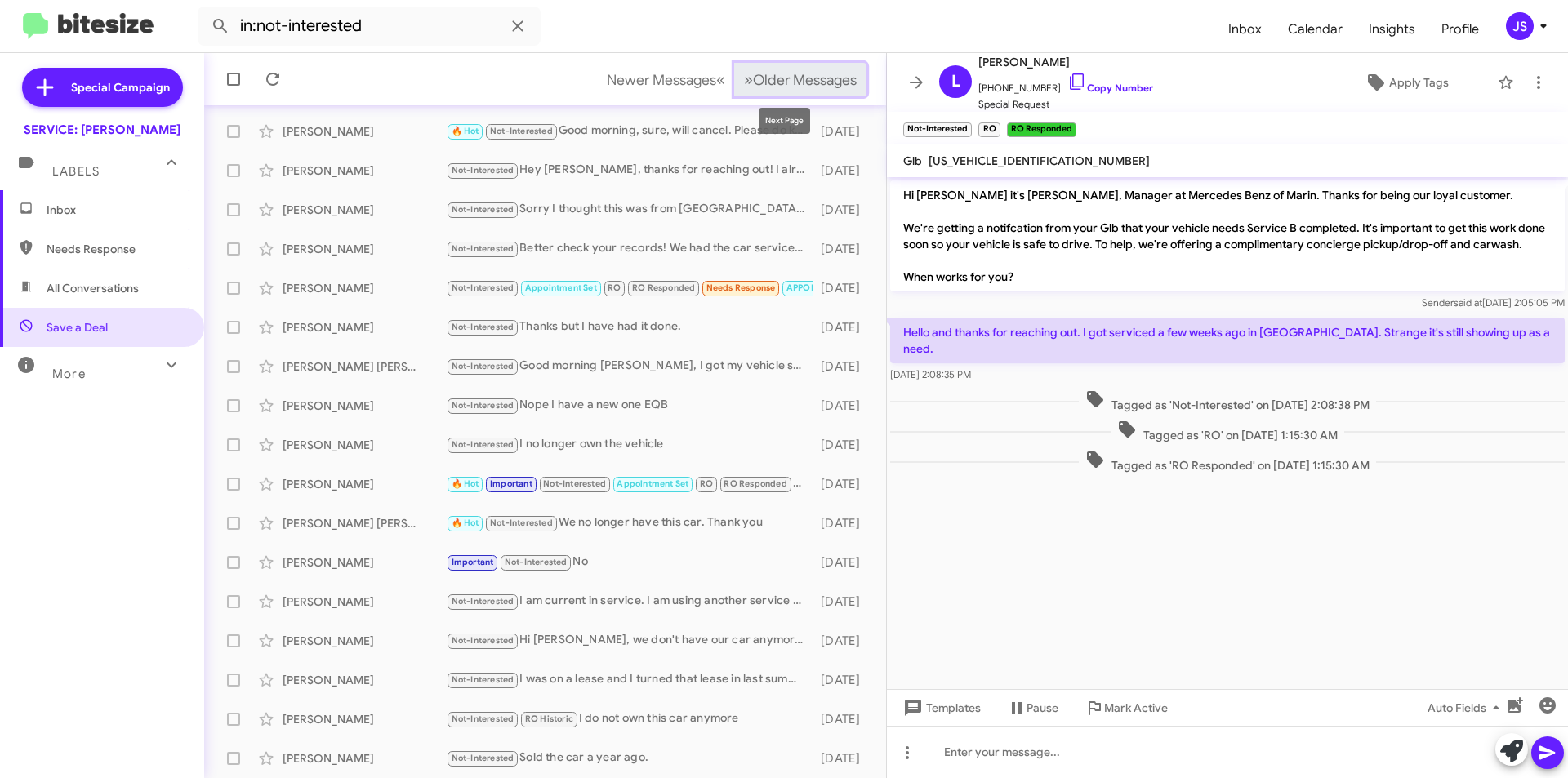
click at [769, 81] on span "Older Messages" at bounding box center [804, 80] width 104 height 18
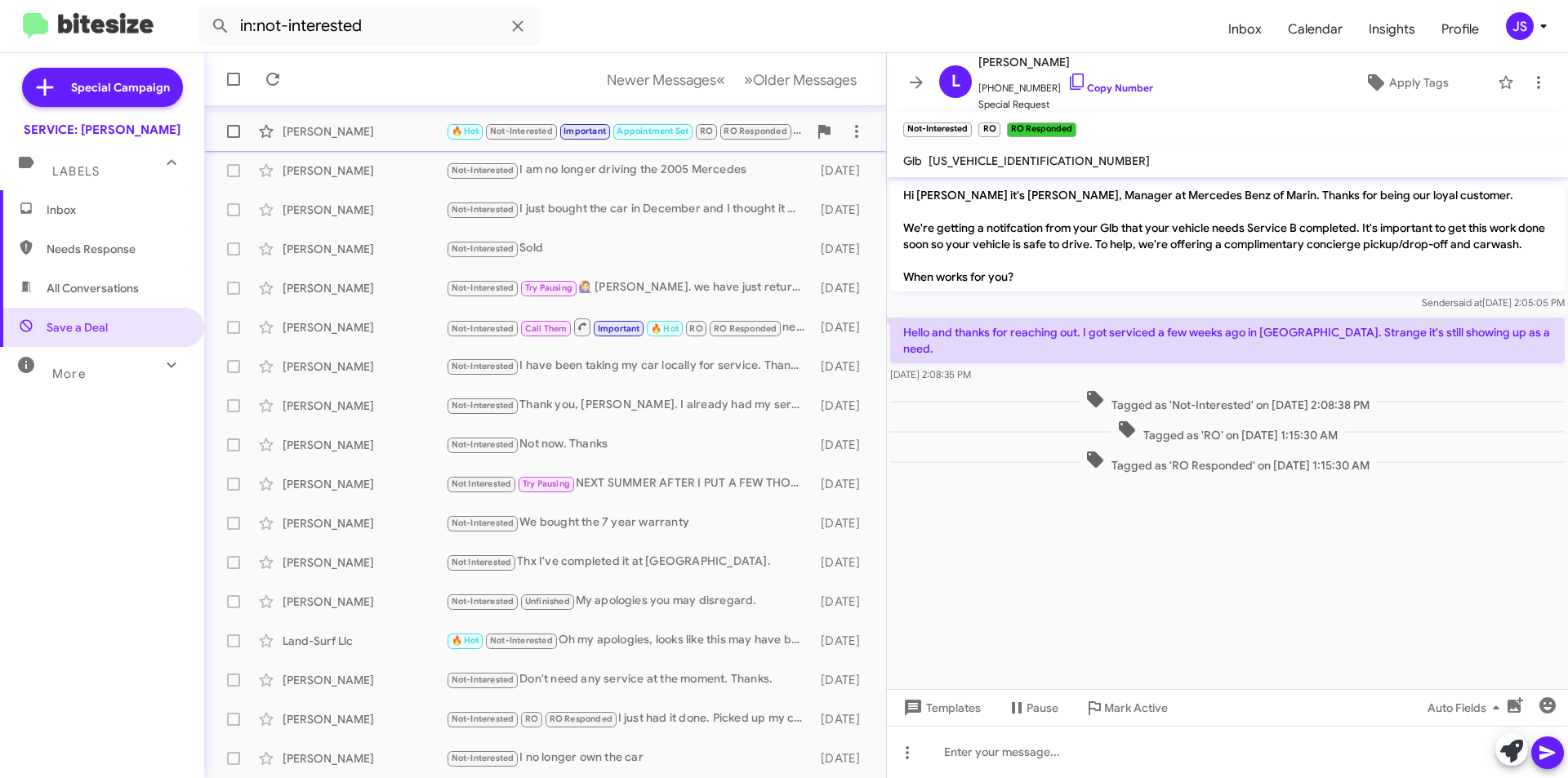
click at [392, 146] on div "Amanda Fraerman 🔥 Hot Not-Interested Important Appointment Set RO RO Responded …" at bounding box center [545, 131] width 656 height 33
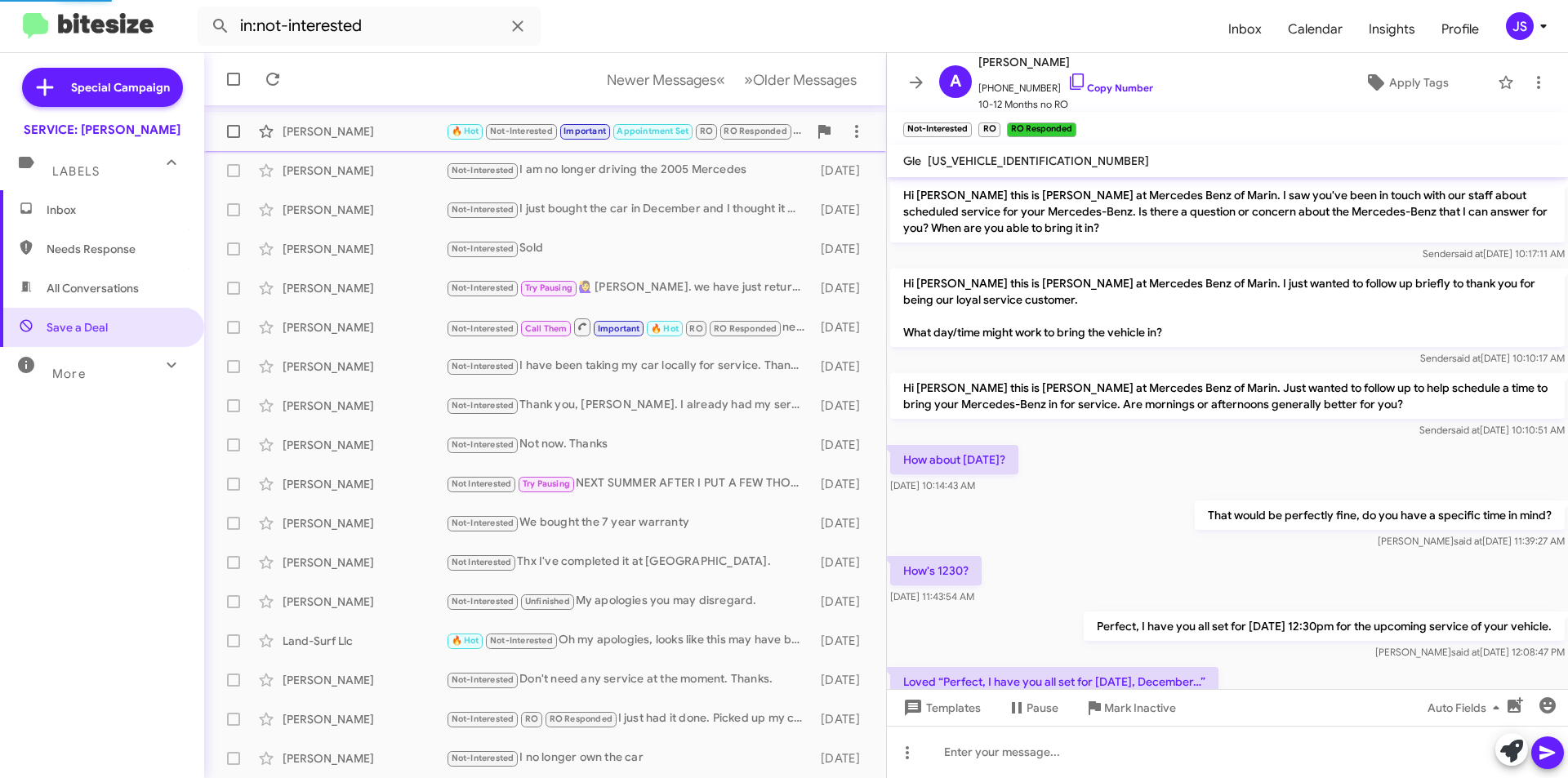
scroll to position [677, 0]
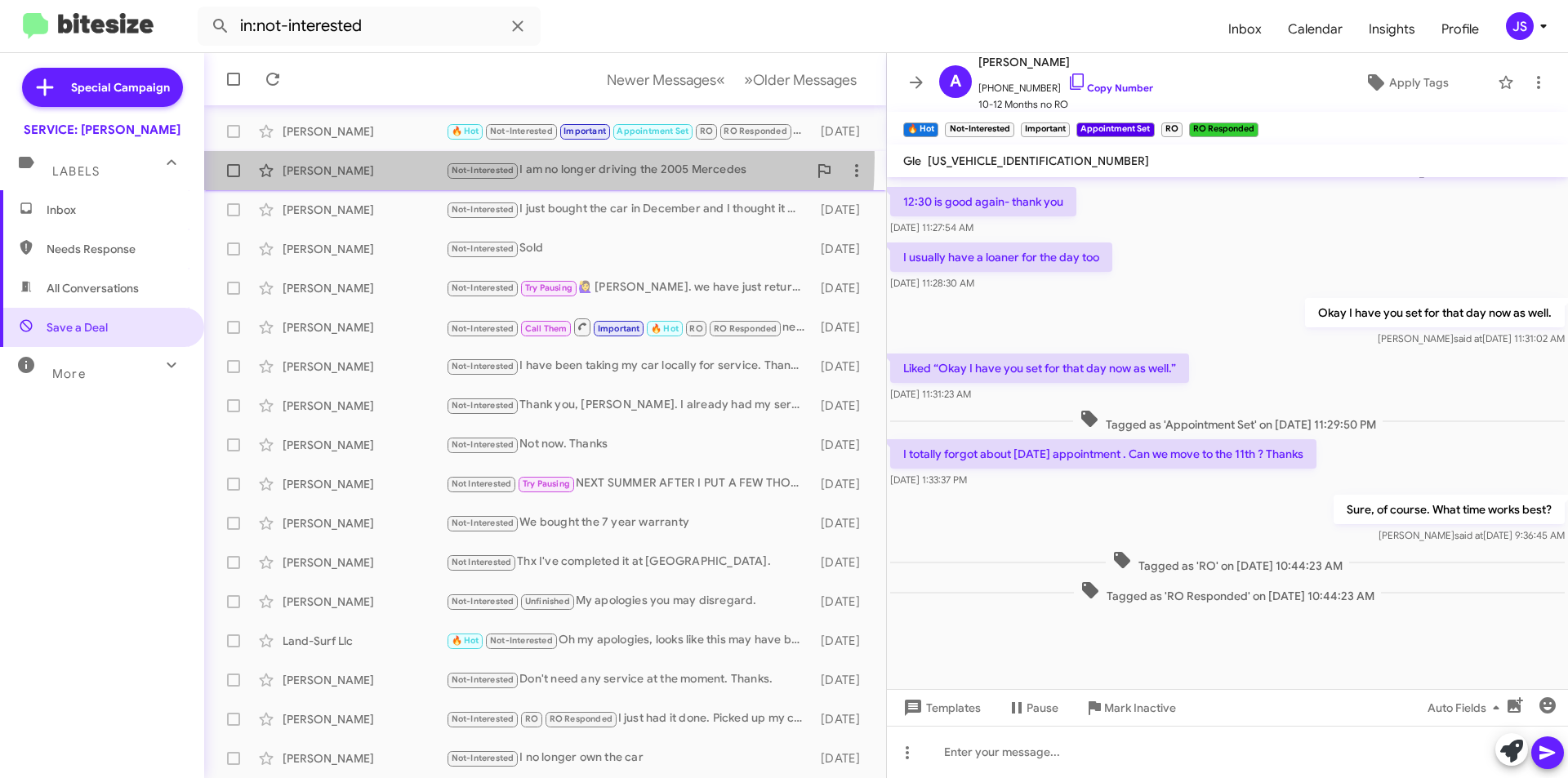
click at [392, 158] on div "Susan Williams Not-Interested I am no longer driving the 2005 Mercedes 8 months…" at bounding box center [545, 170] width 656 height 33
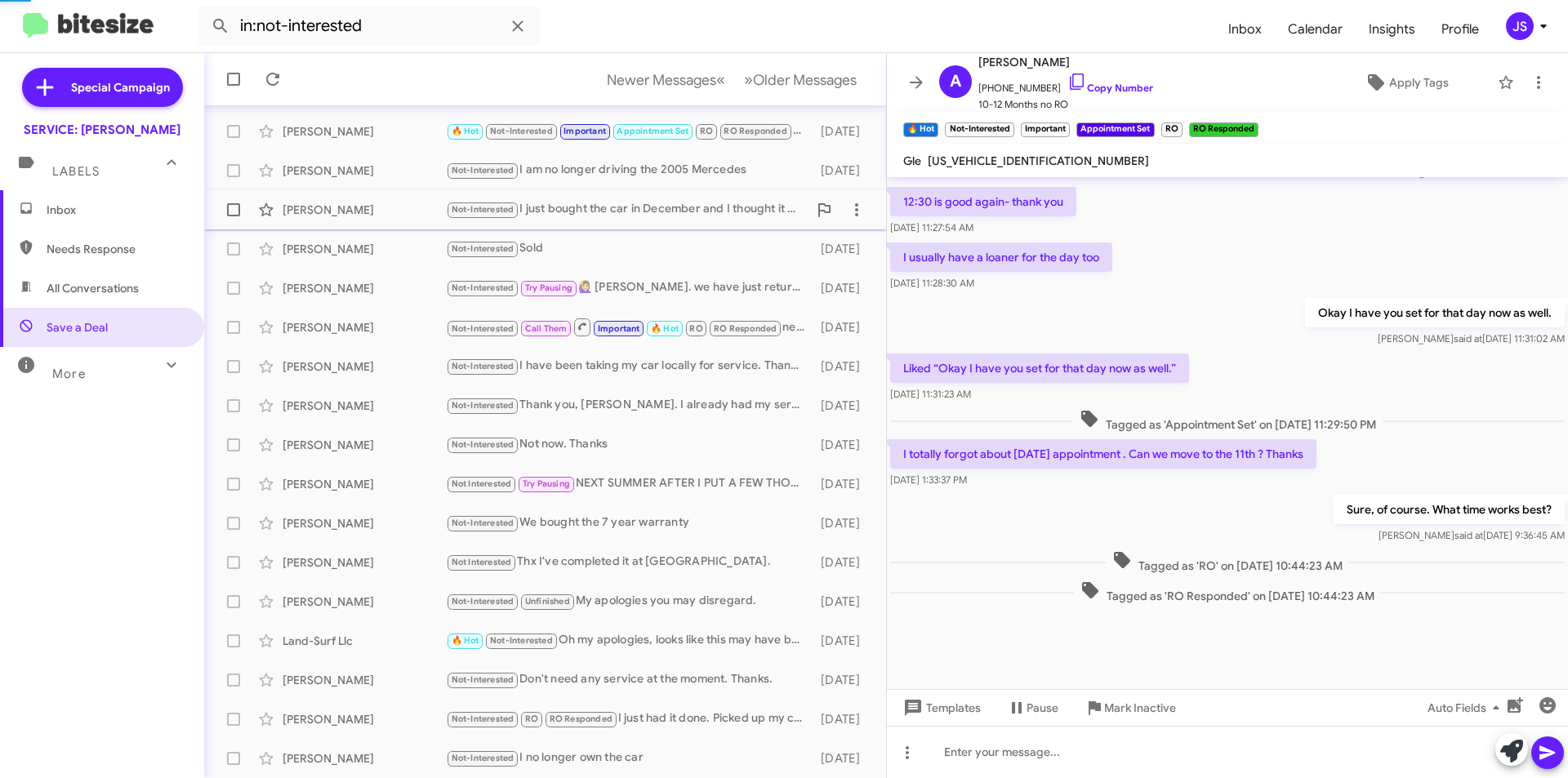
scroll to position [17, 0]
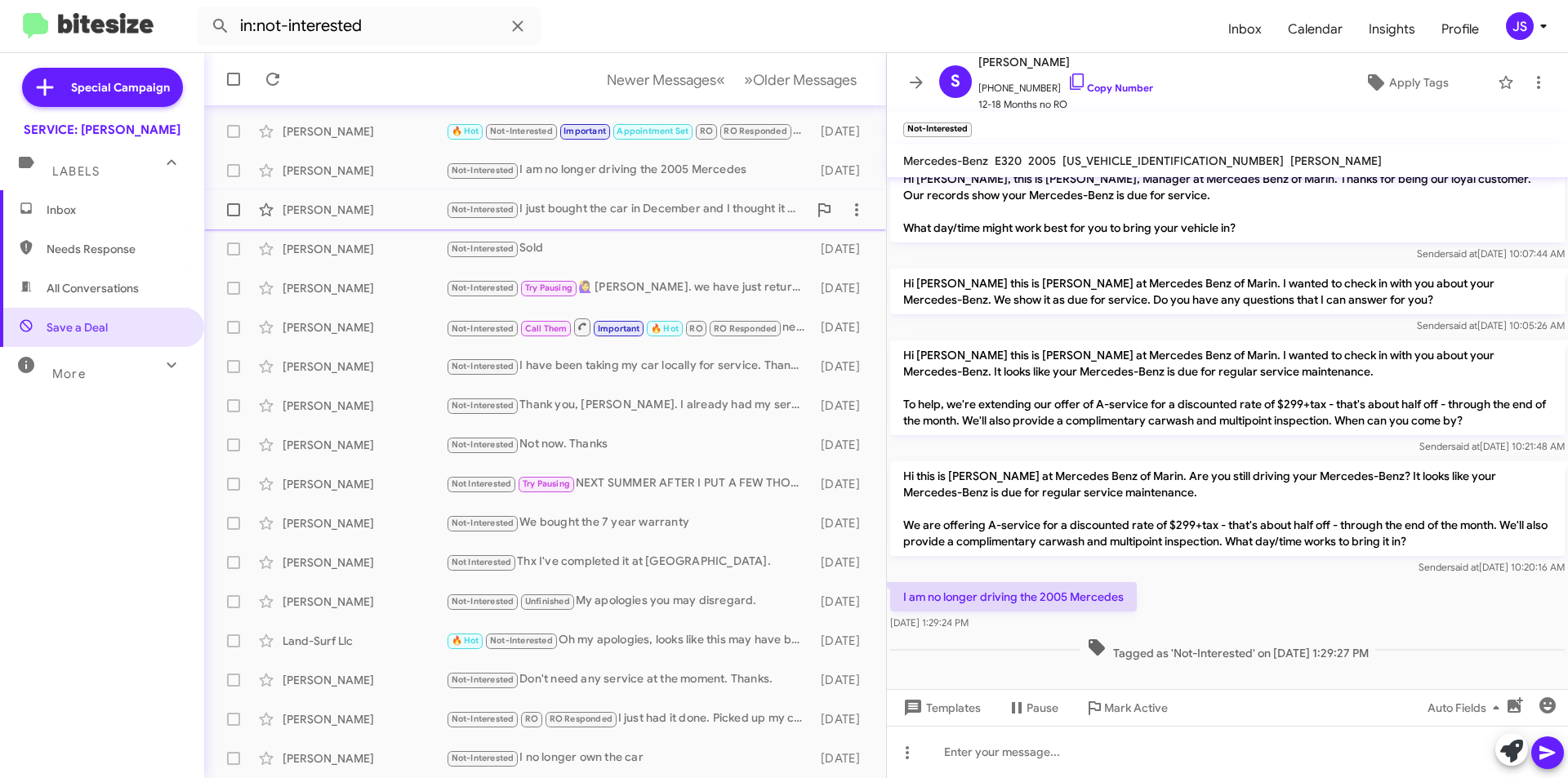
click at [384, 204] on div "Barbara Madick" at bounding box center [363, 209] width 163 height 17
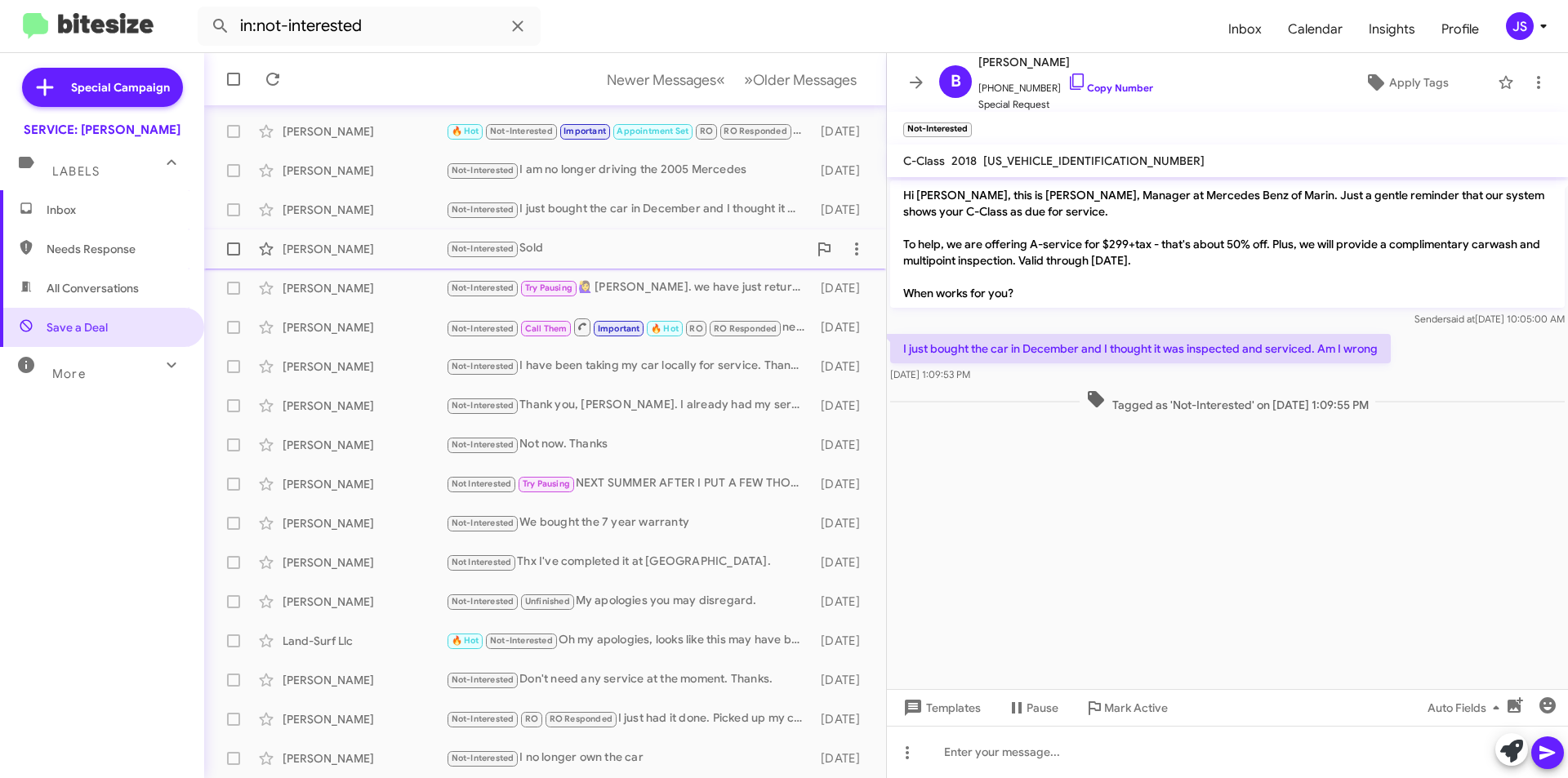
click at [357, 260] on div "Douglas Howard Not-Interested Sold 8 months ago" at bounding box center [545, 249] width 656 height 33
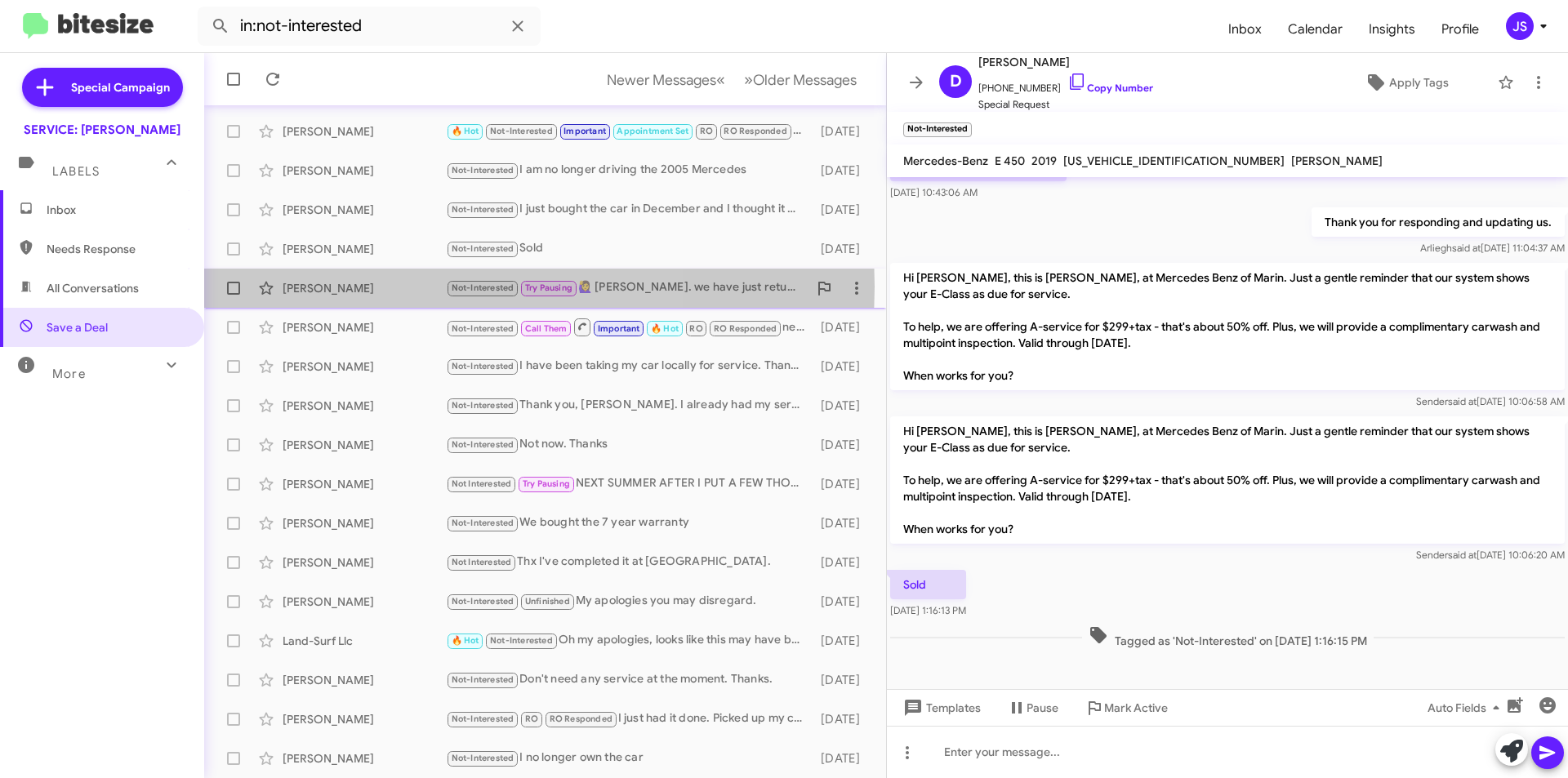
click at [363, 286] on div "Michael Doane" at bounding box center [363, 288] width 163 height 17
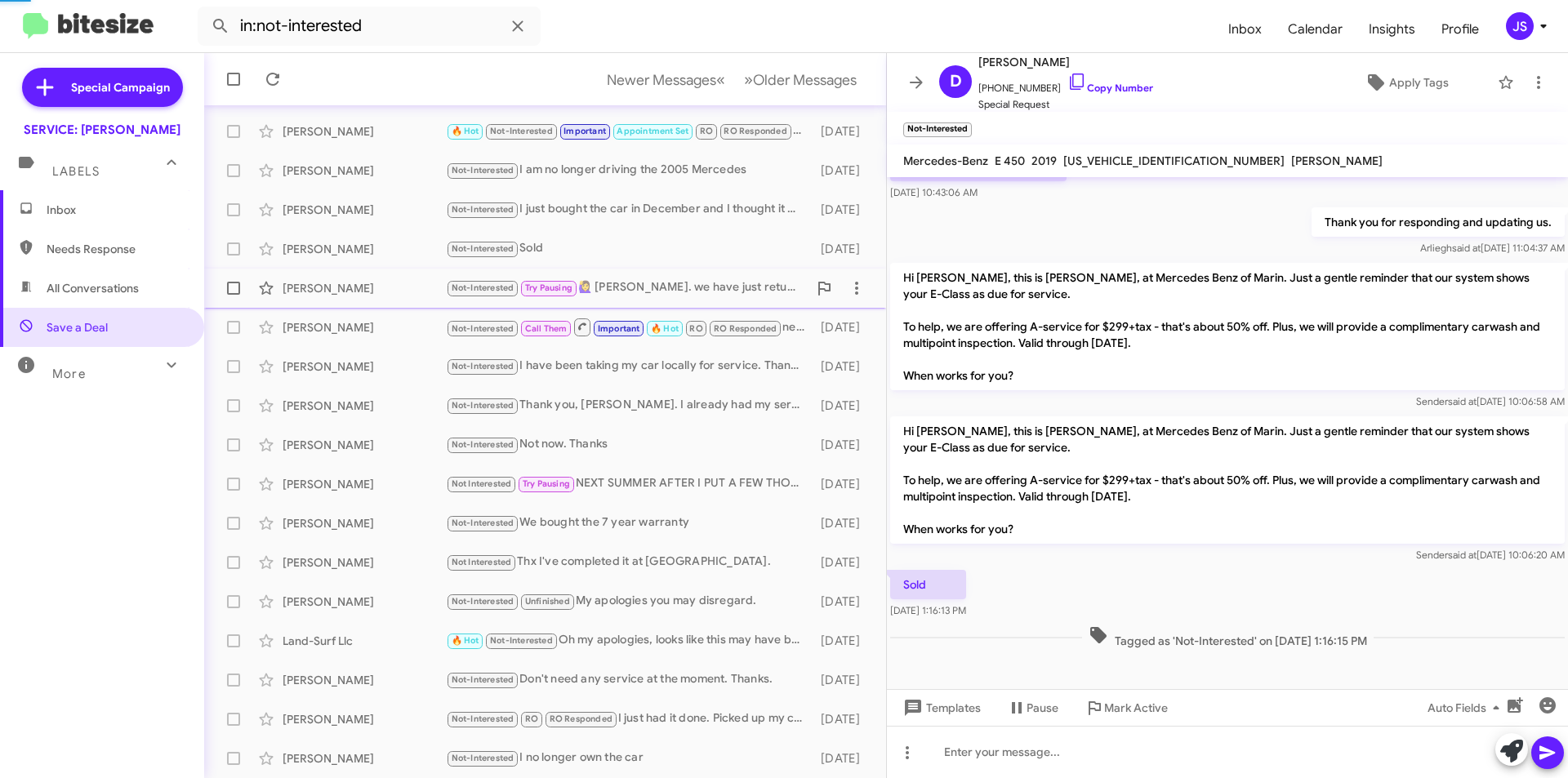
scroll to position [1152, 0]
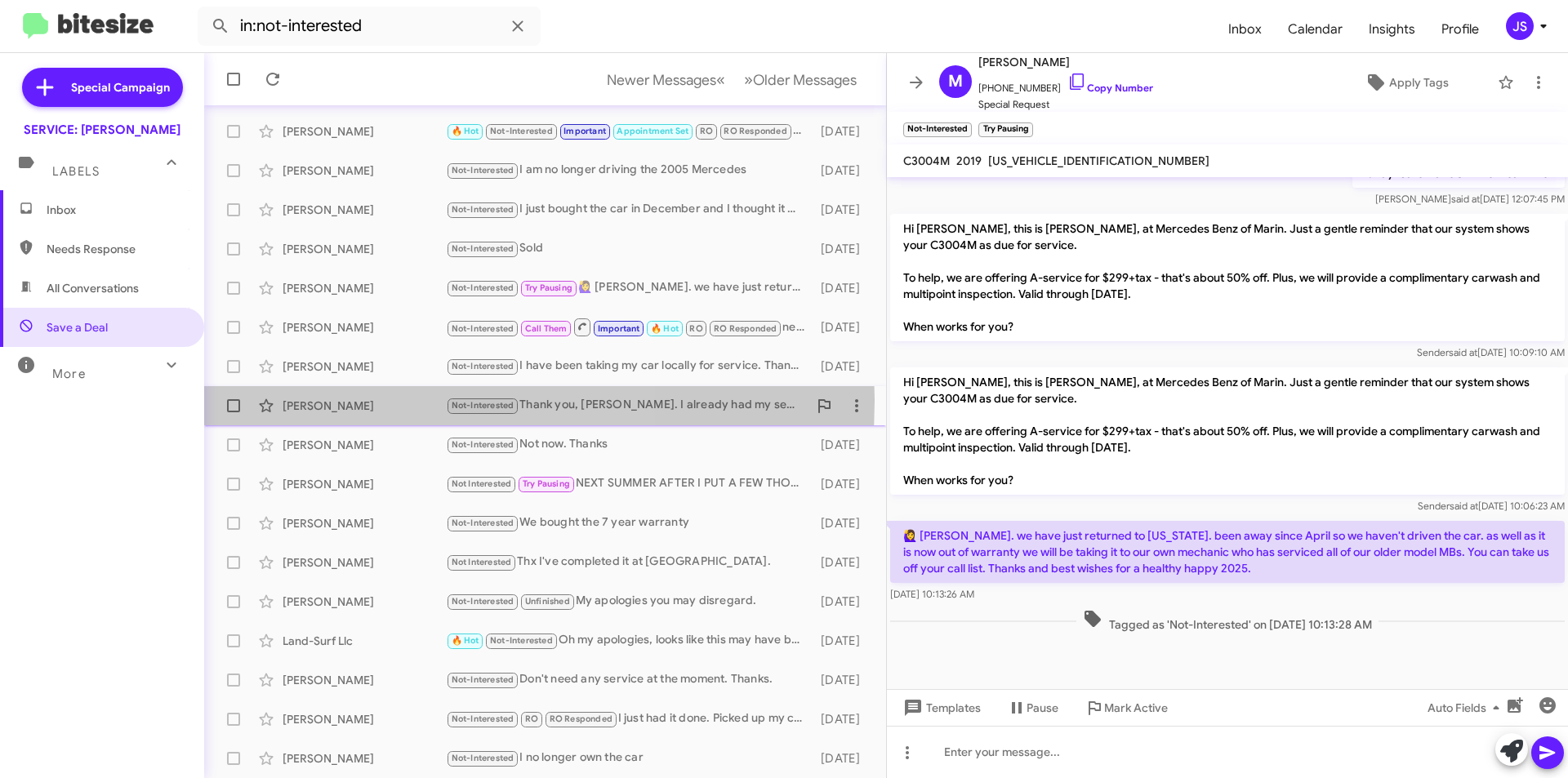
click at [350, 400] on div "Kim Schafer" at bounding box center [363, 406] width 163 height 17
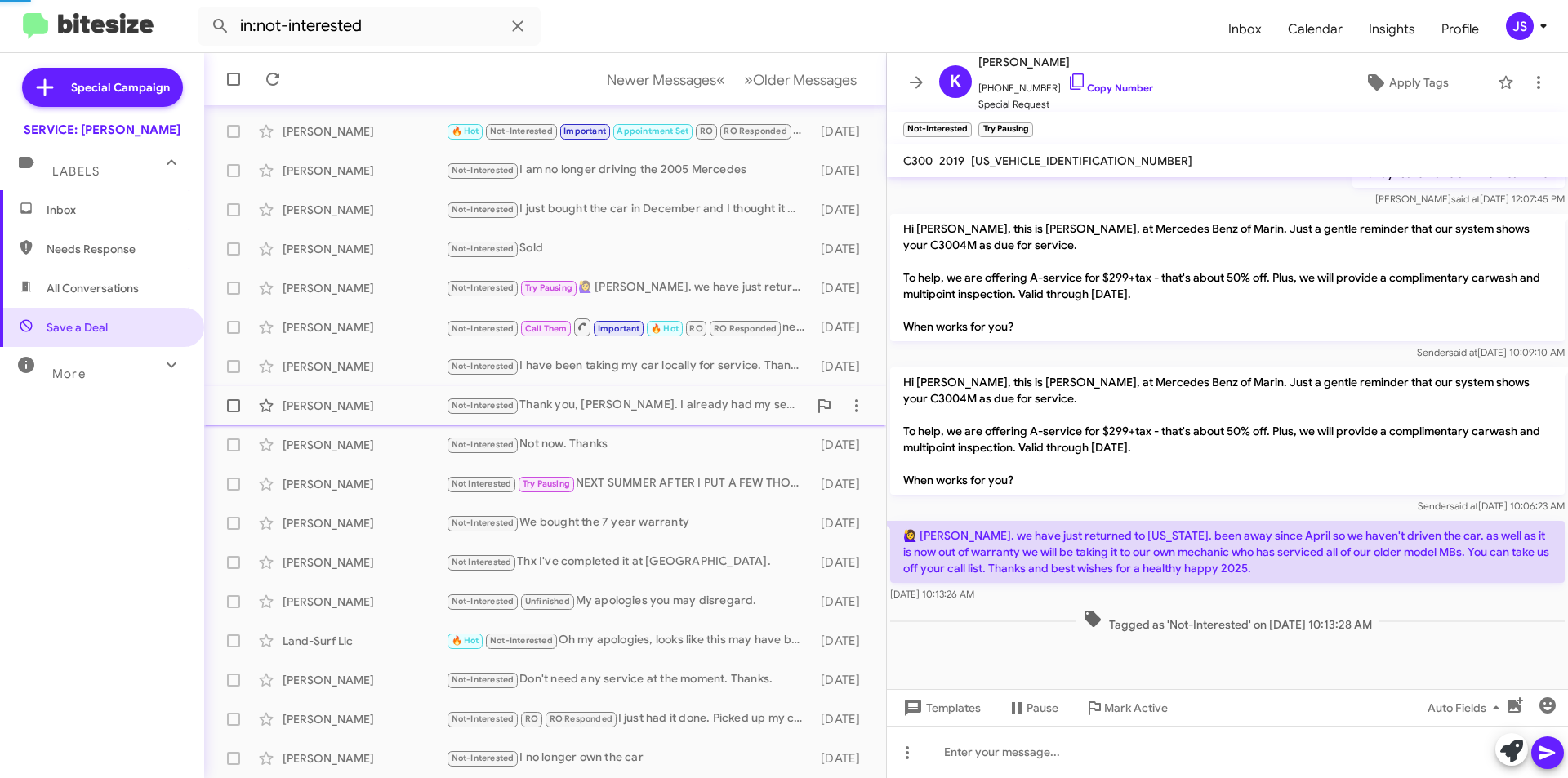
scroll to position [653, 0]
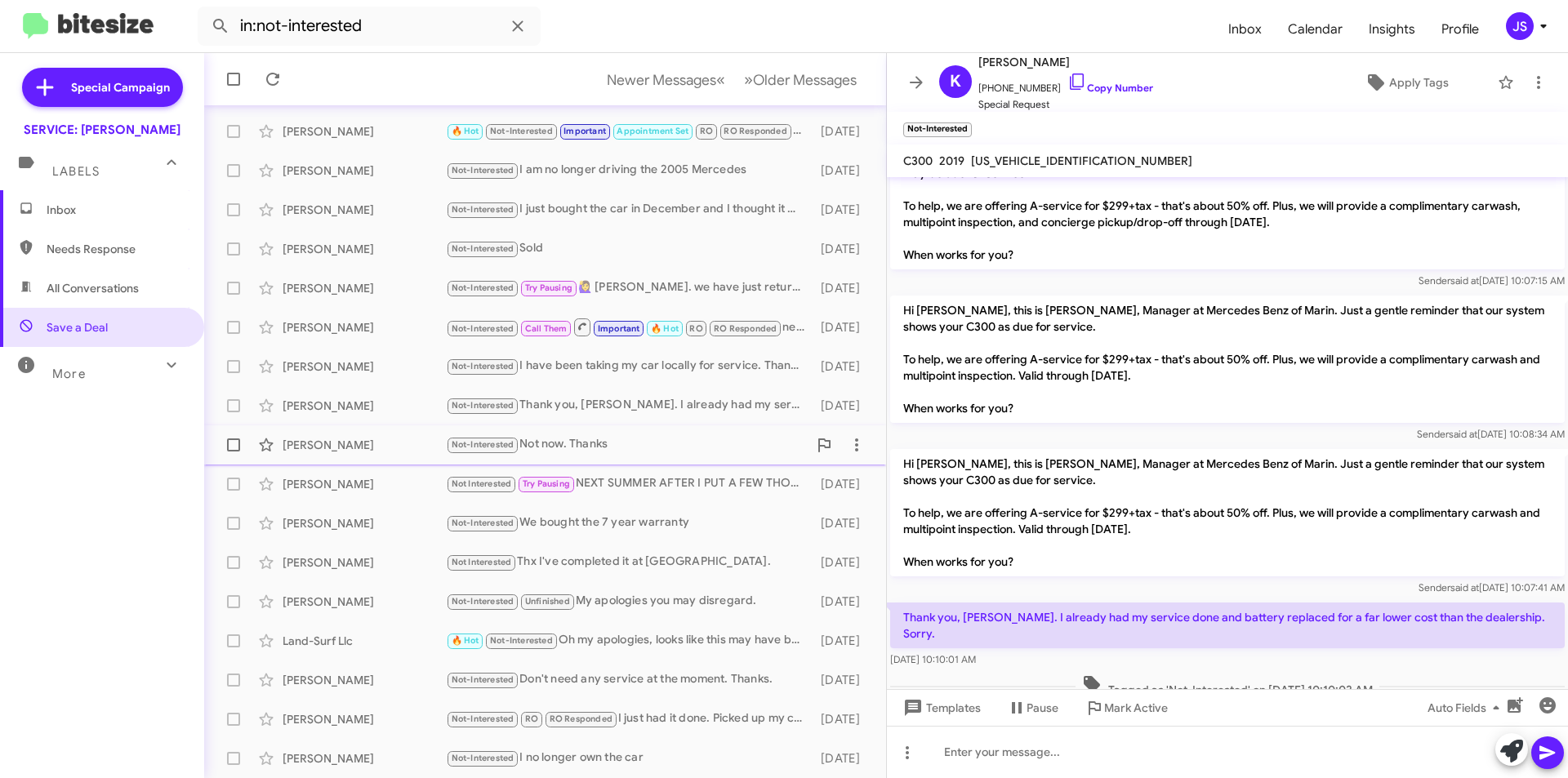
click at [362, 444] on div "Mark Hall" at bounding box center [363, 444] width 163 height 17
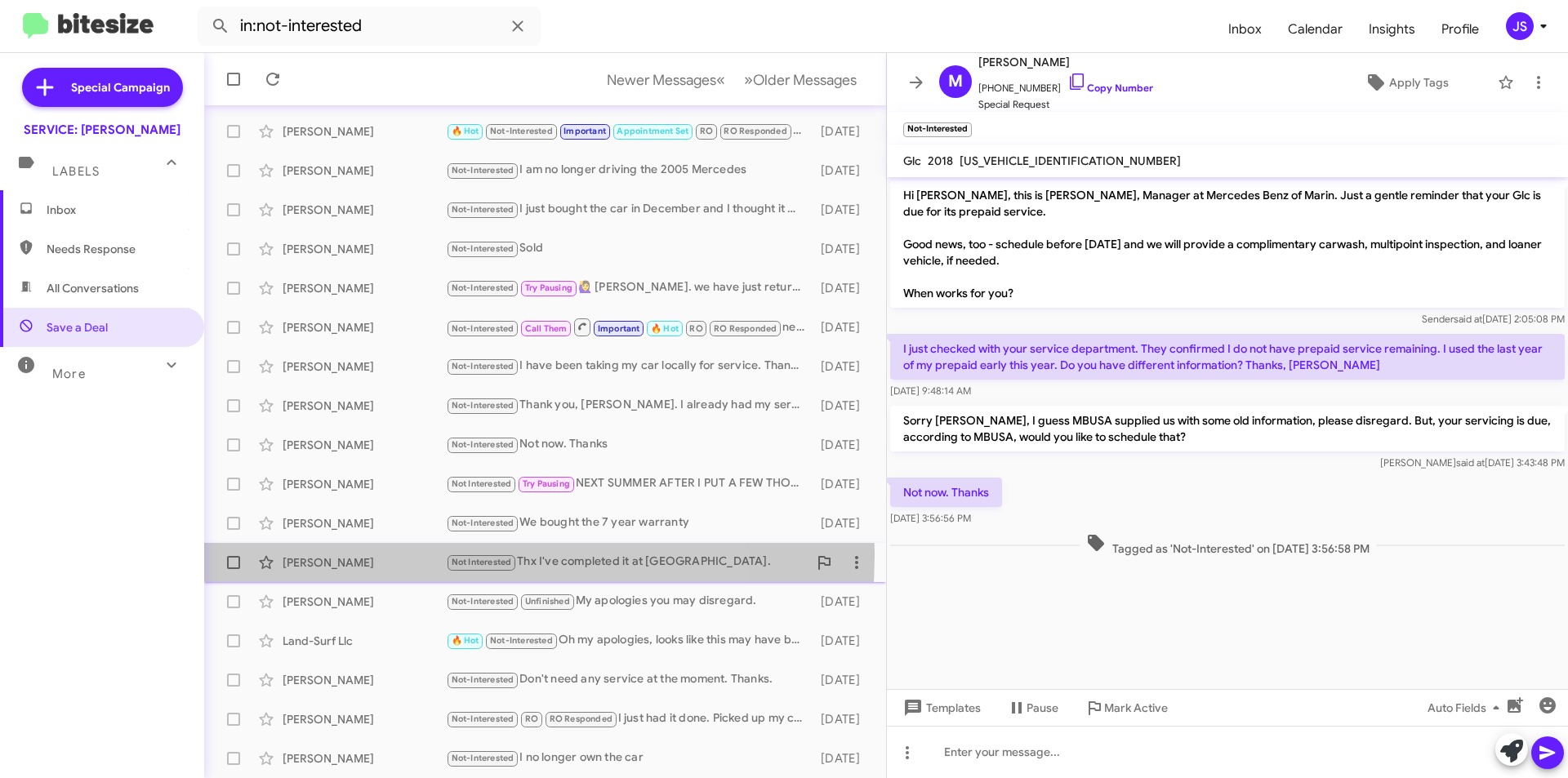
click at [395, 554] on div "Barbara Schafer" at bounding box center [363, 562] width 163 height 17
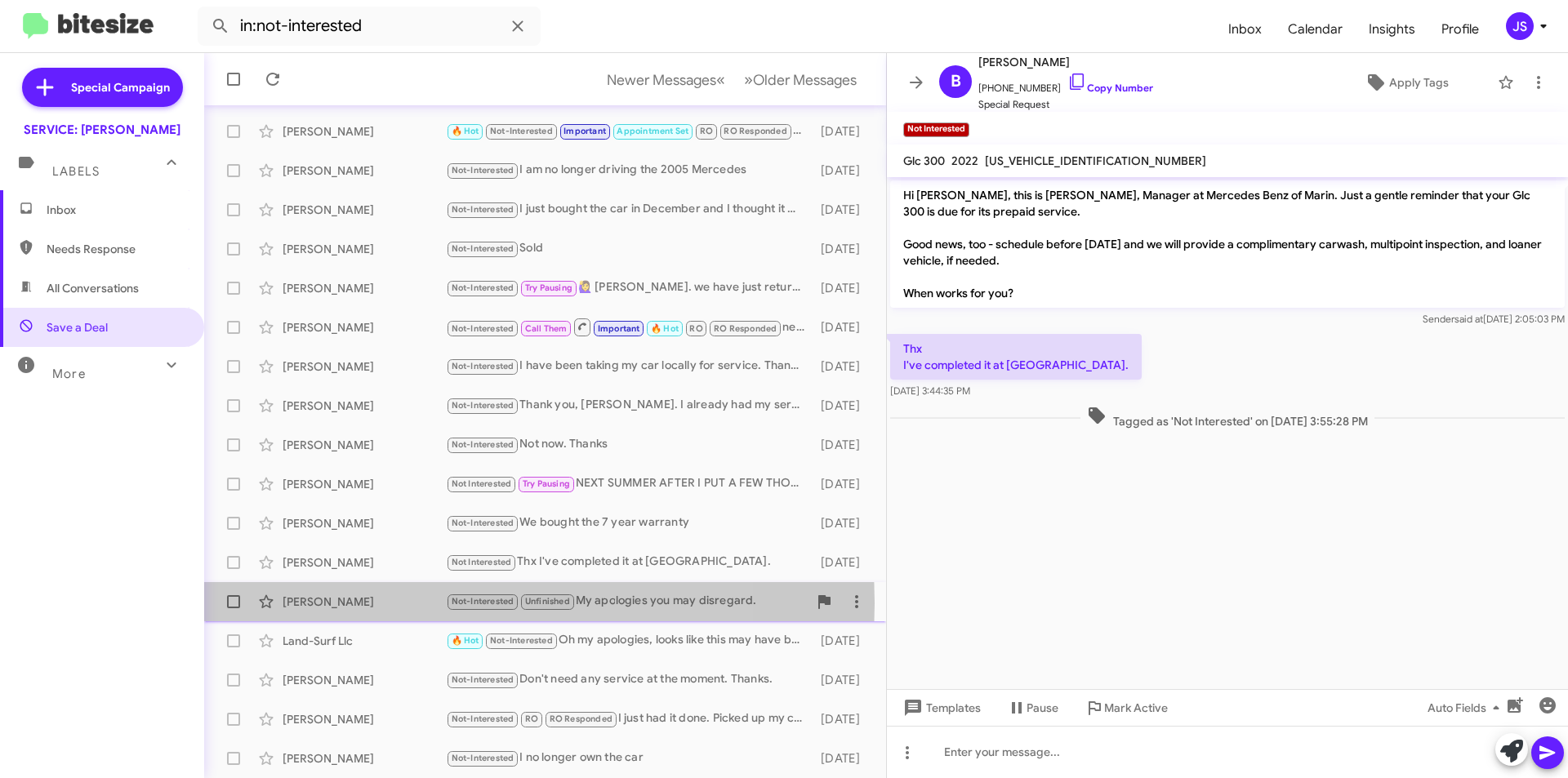
click at [399, 603] on div "Robert E" at bounding box center [363, 601] width 163 height 17
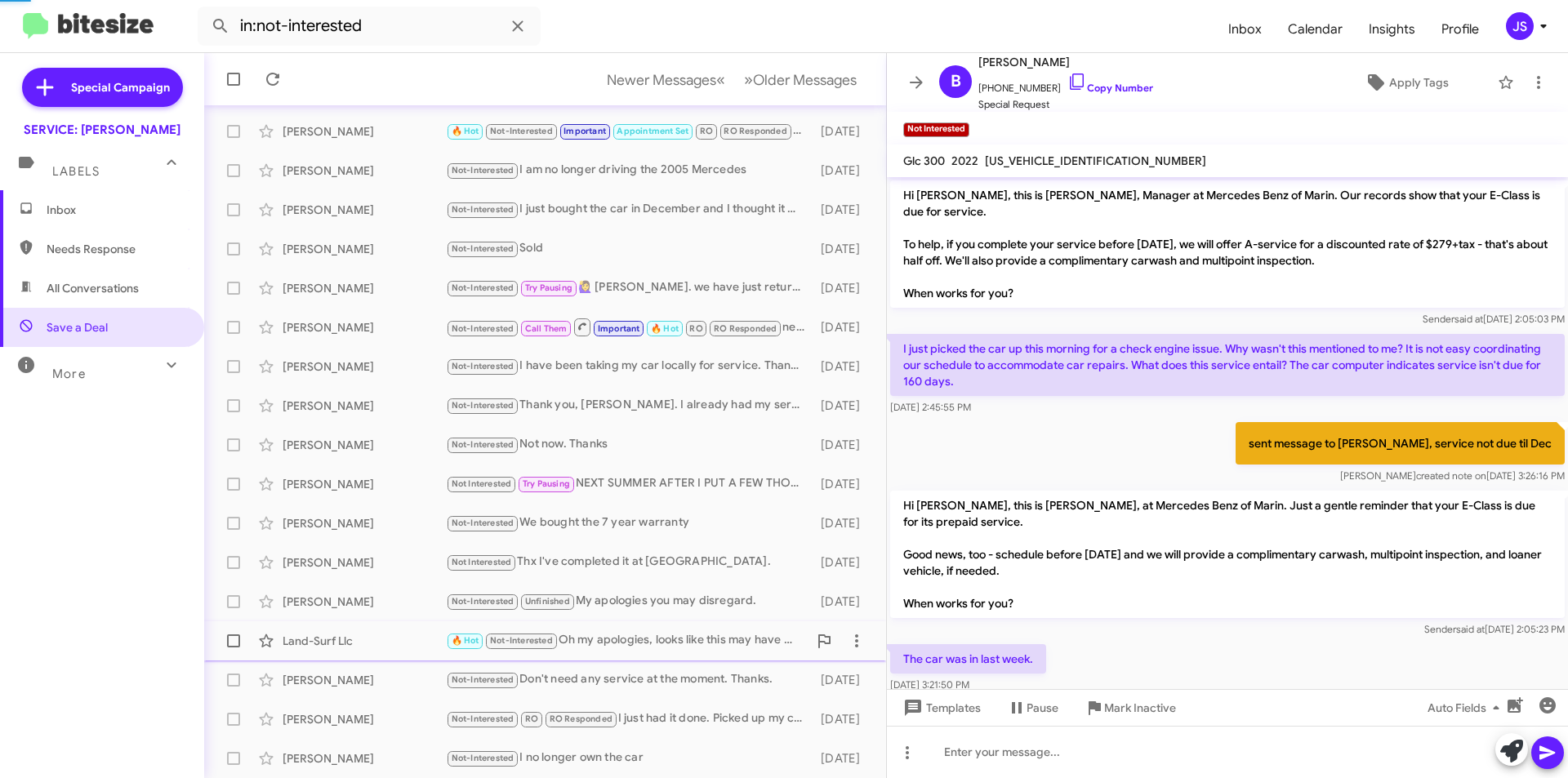
scroll to position [156, 0]
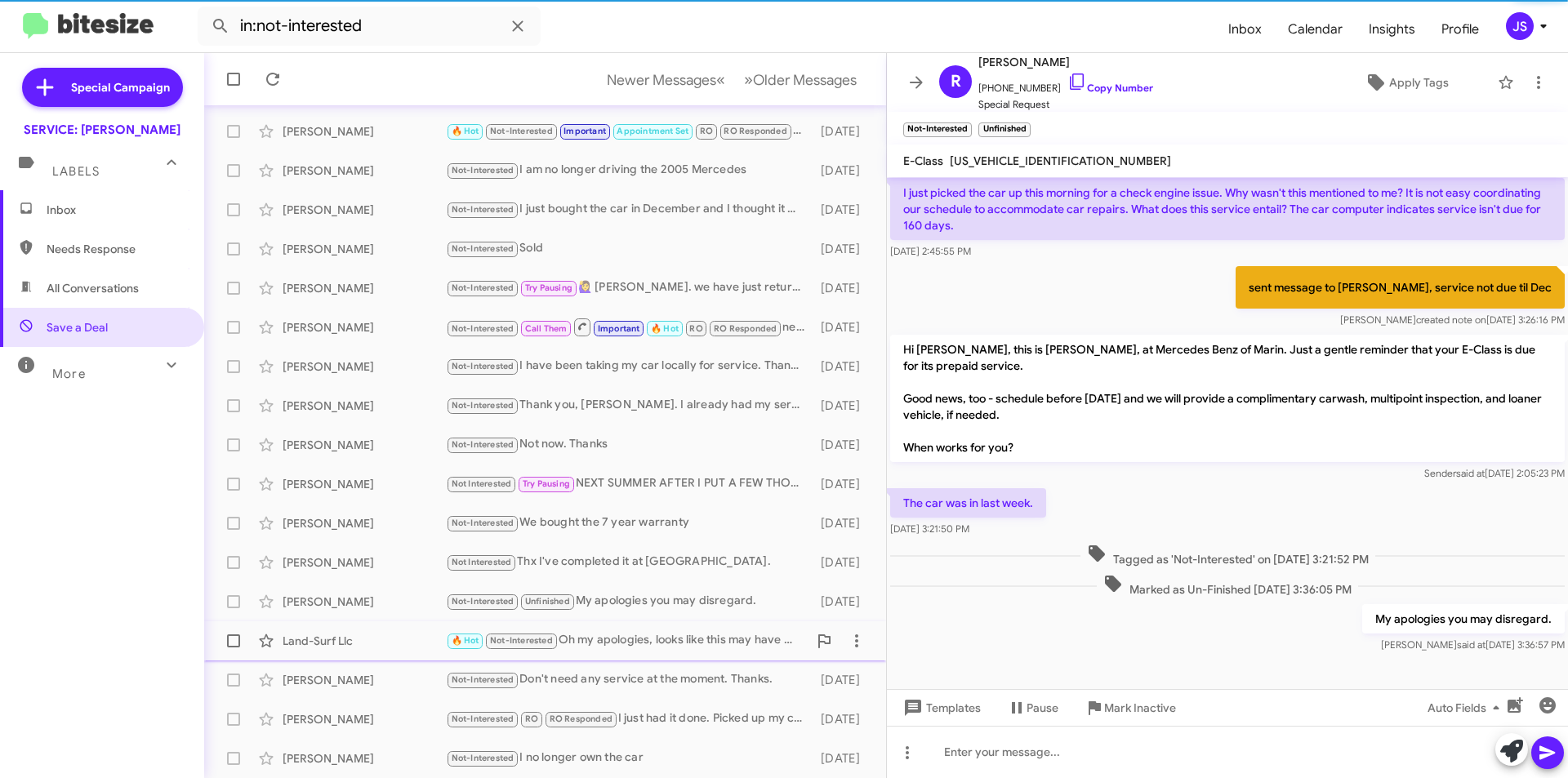
click at [407, 637] on div "Land-Surf Llc" at bounding box center [363, 641] width 163 height 17
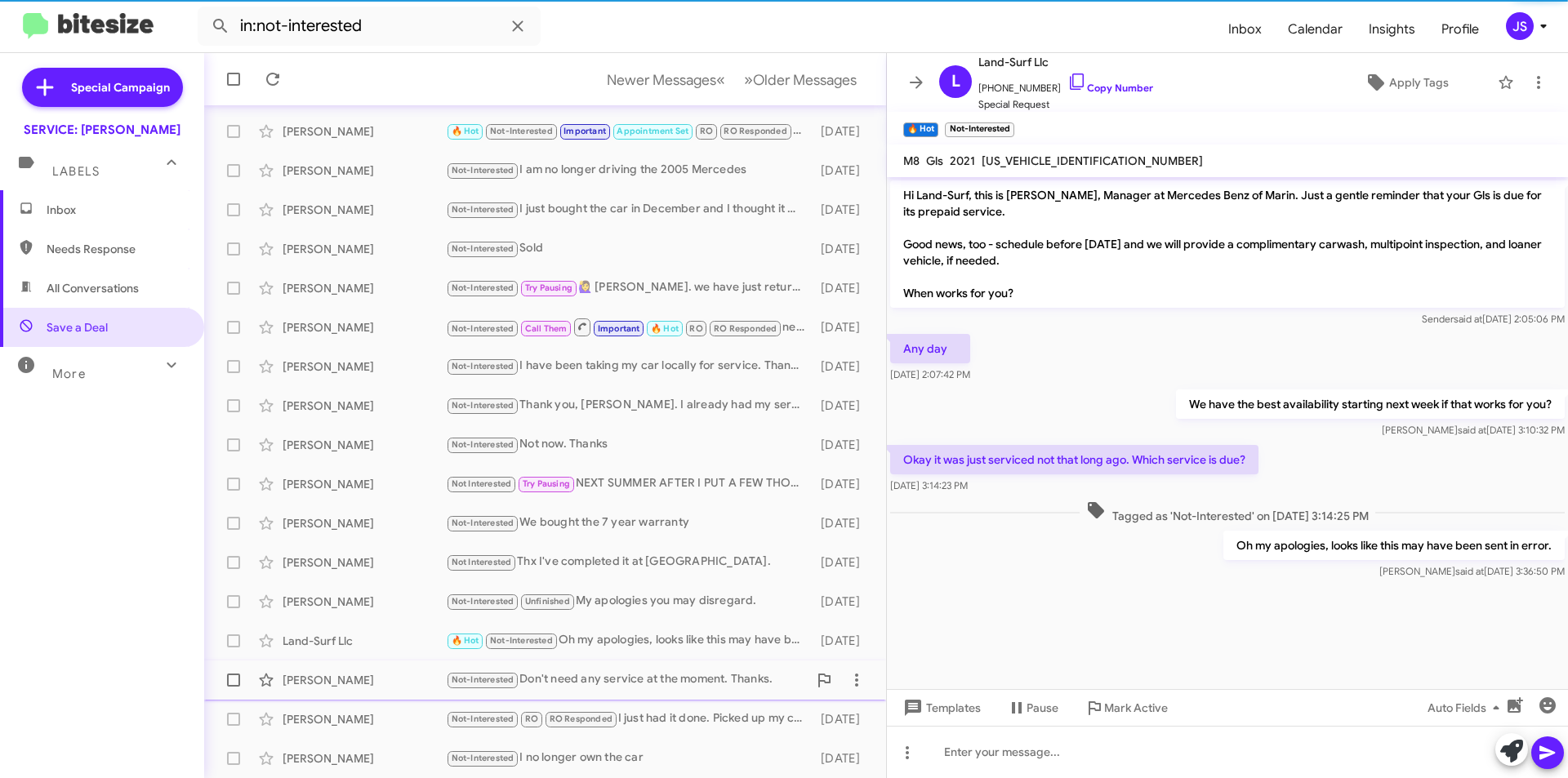
click at [411, 681] on div "Jose Luis" at bounding box center [363, 680] width 163 height 17
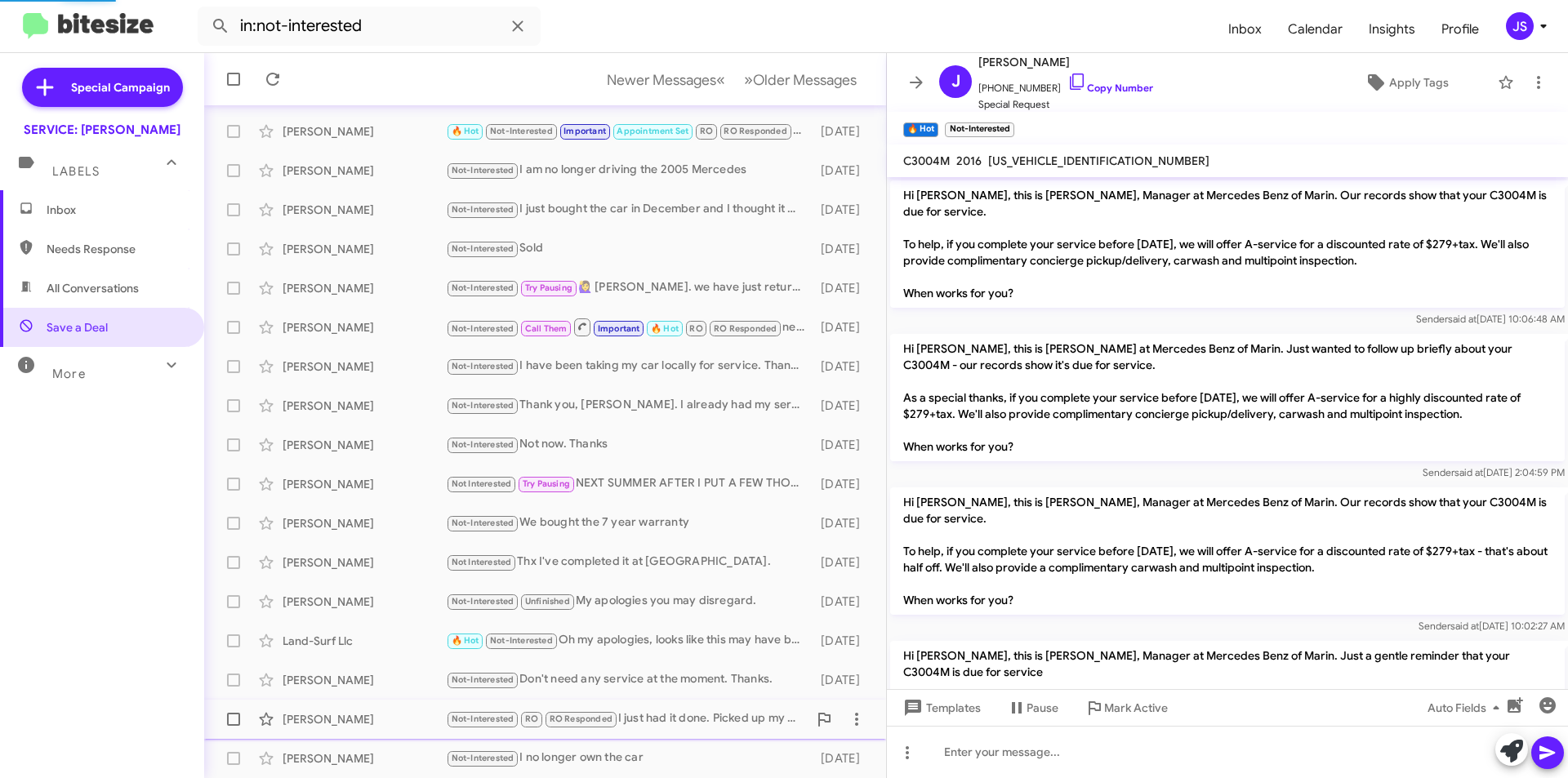
scroll to position [842, 0]
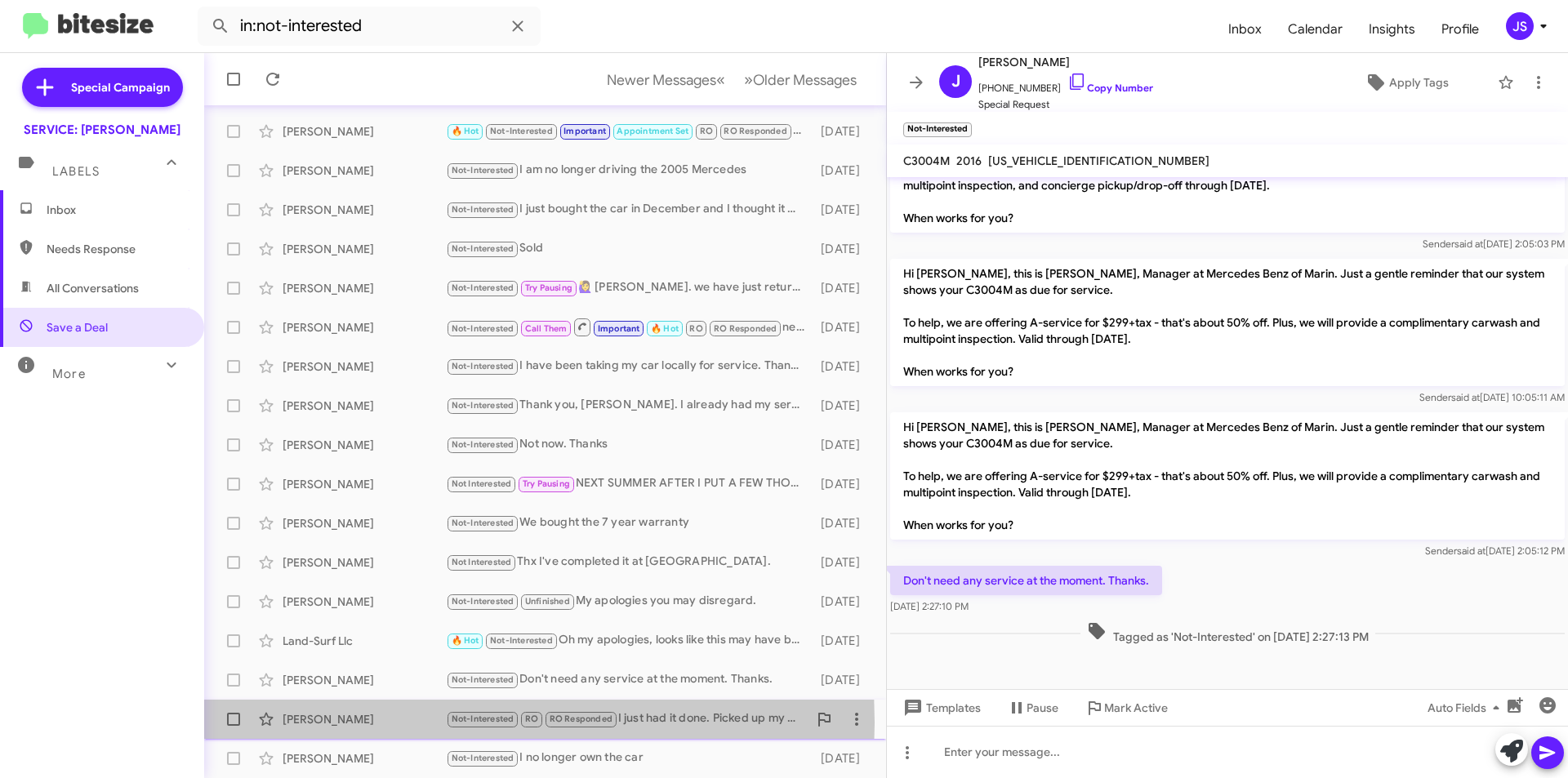
click at [402, 723] on div "Pamela Colon" at bounding box center [363, 719] width 163 height 17
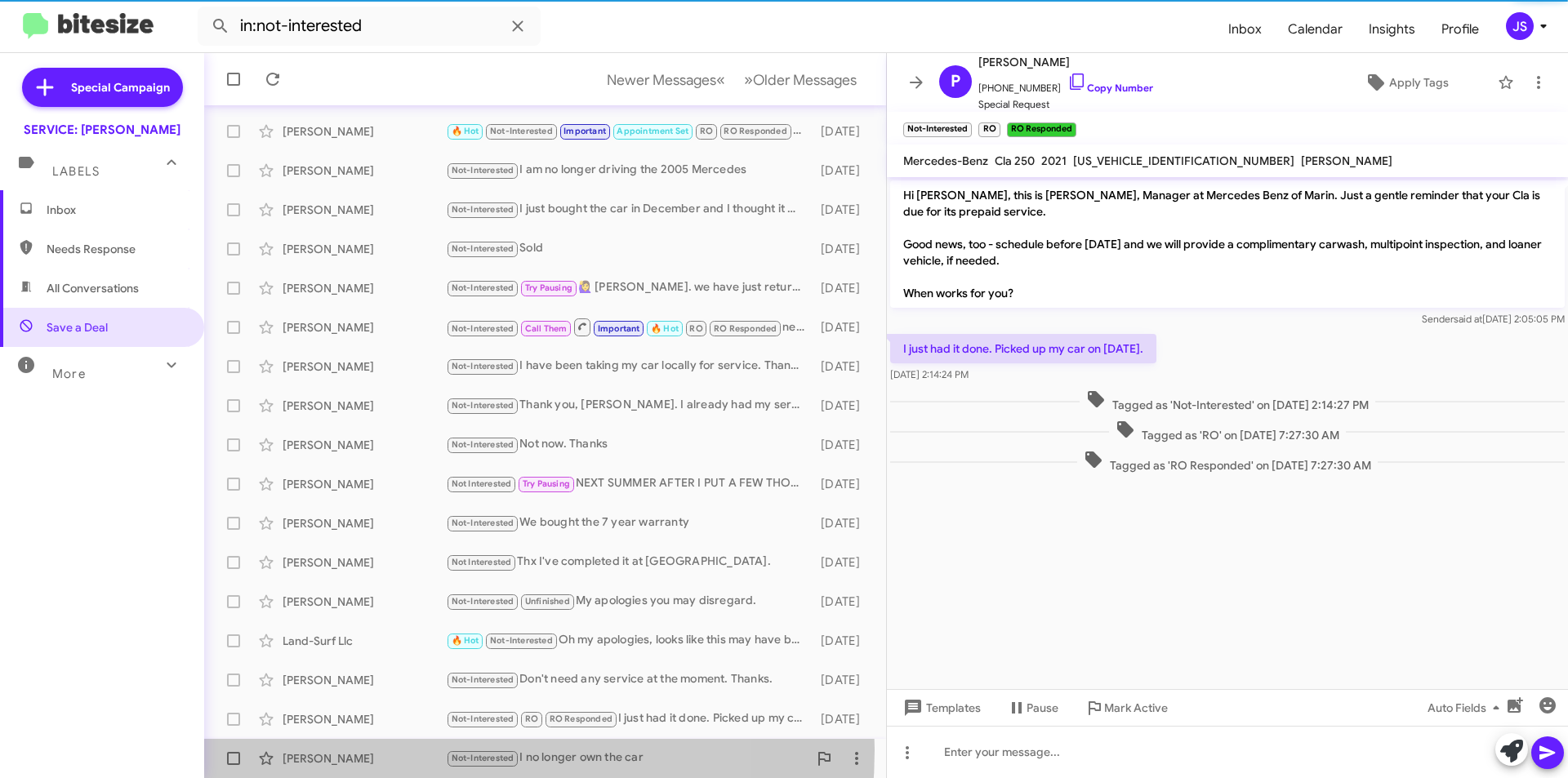
click at [398, 749] on div "Manuel Ramos Not-Interested I no longer own the car 8 months ago" at bounding box center [545, 758] width 656 height 33
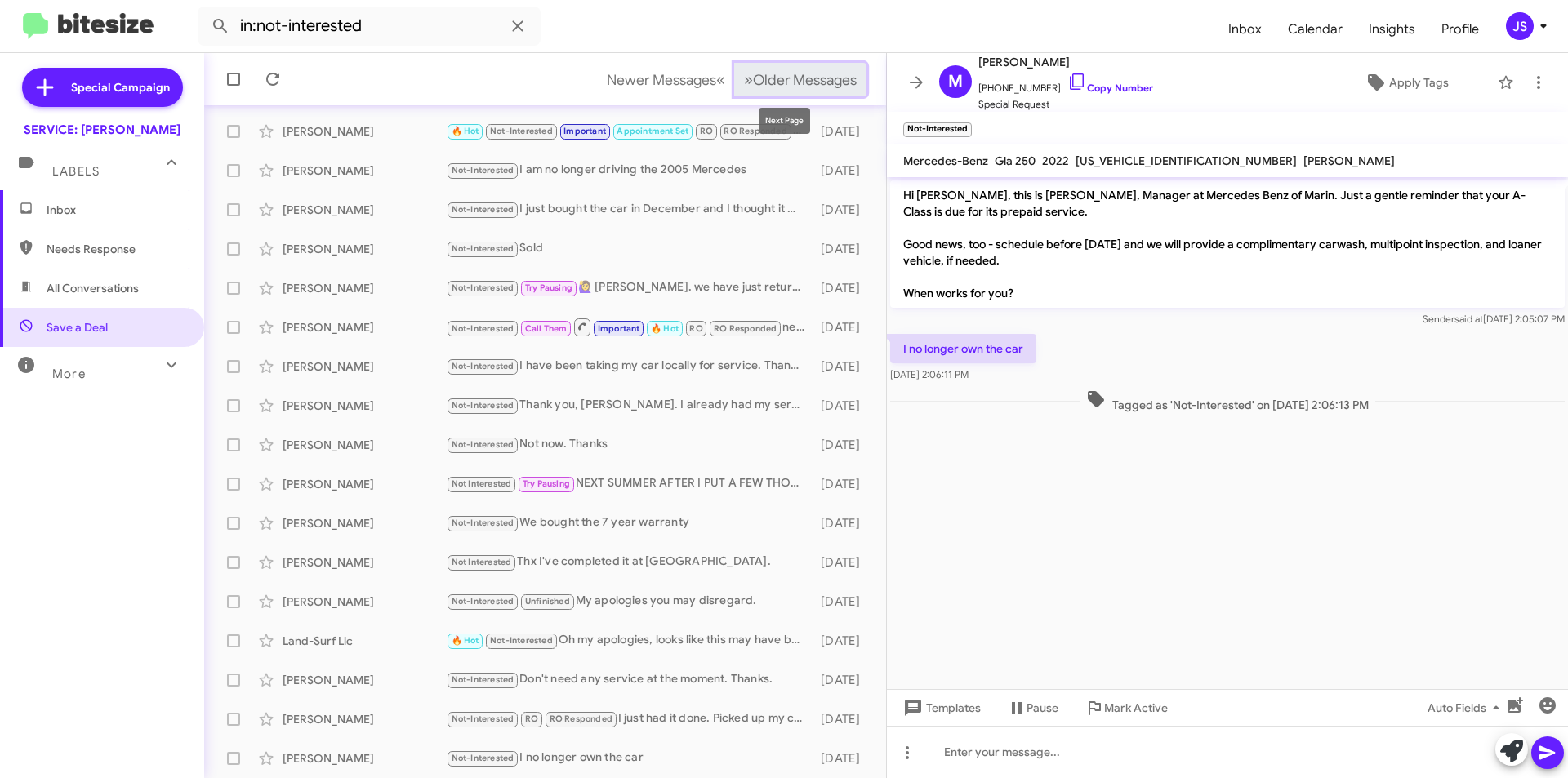
click at [802, 71] on span "Older Messages" at bounding box center [804, 80] width 104 height 18
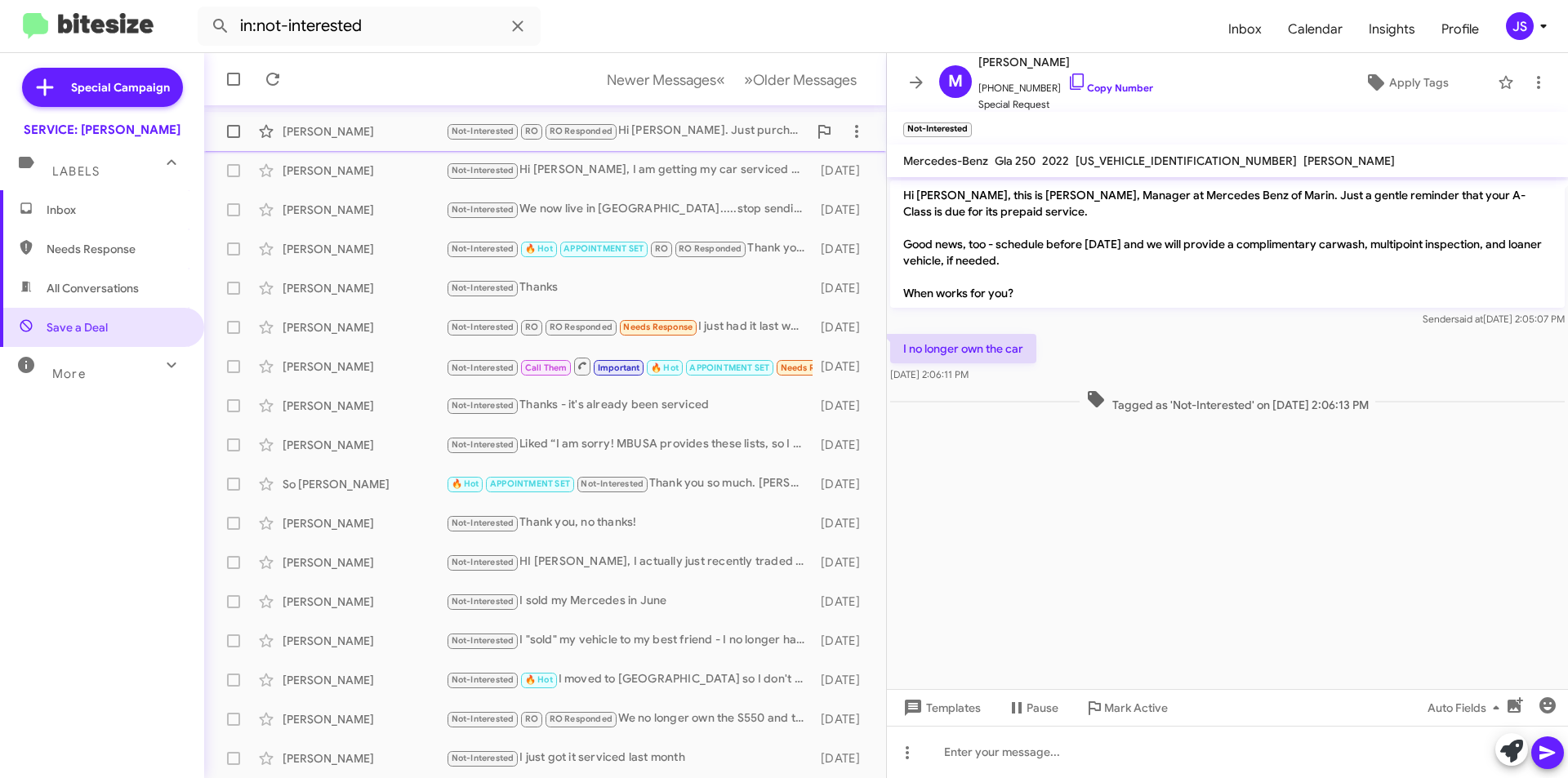
click at [333, 132] on div "Andrew Furth" at bounding box center [363, 131] width 163 height 17
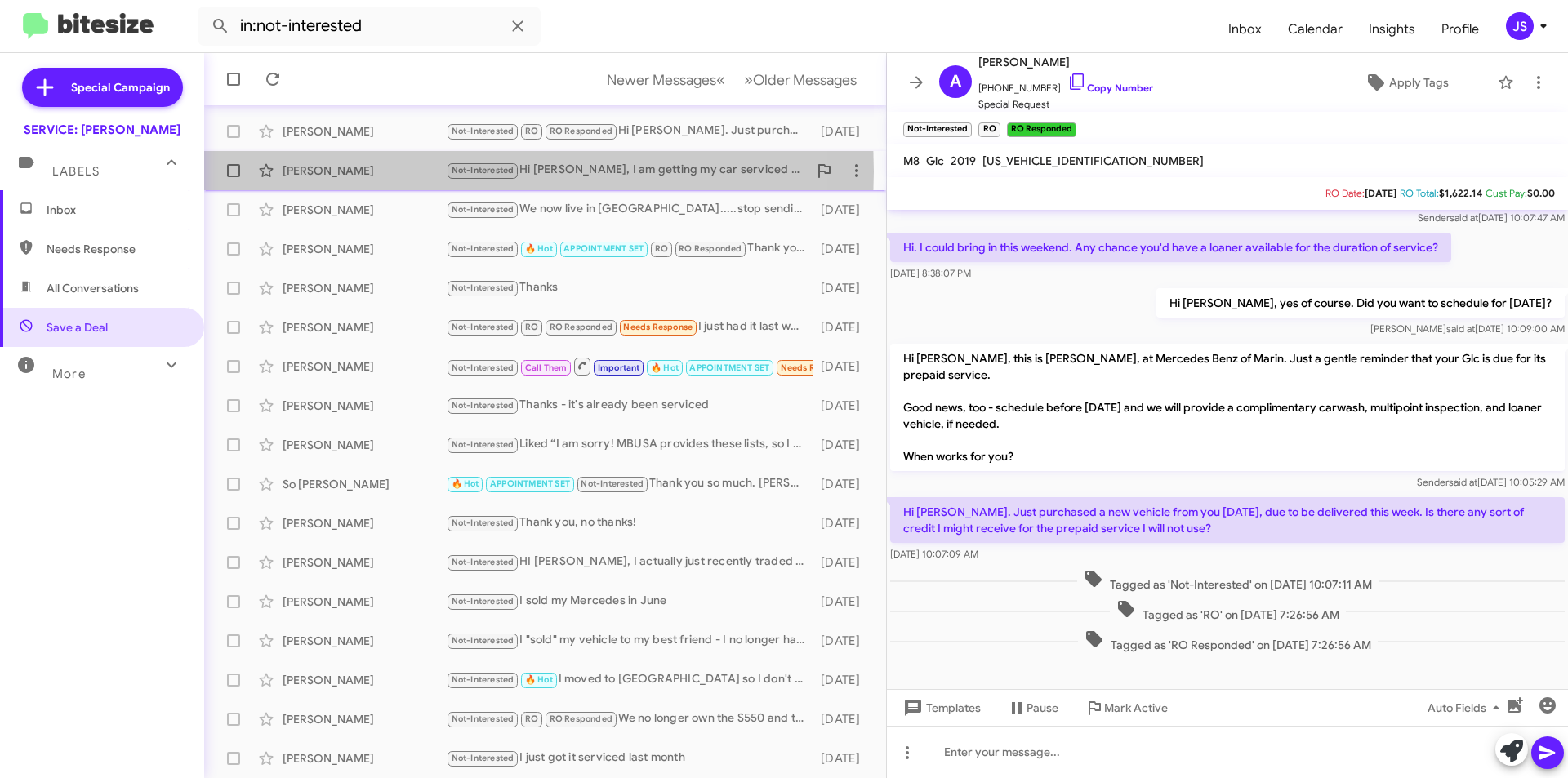
click at [332, 172] on div "Renee Chuljian" at bounding box center [363, 171] width 163 height 17
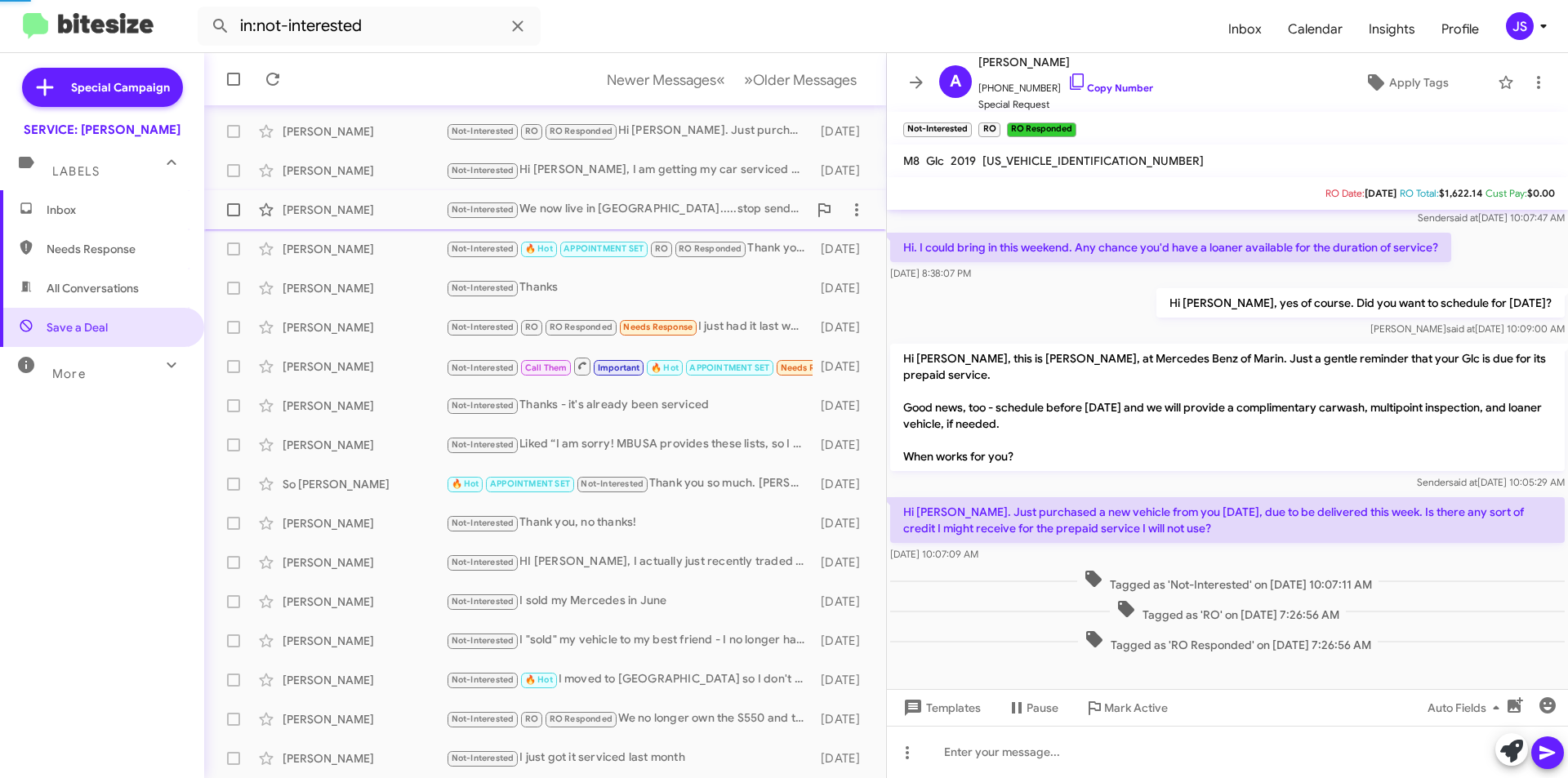
scroll to position [820, 0]
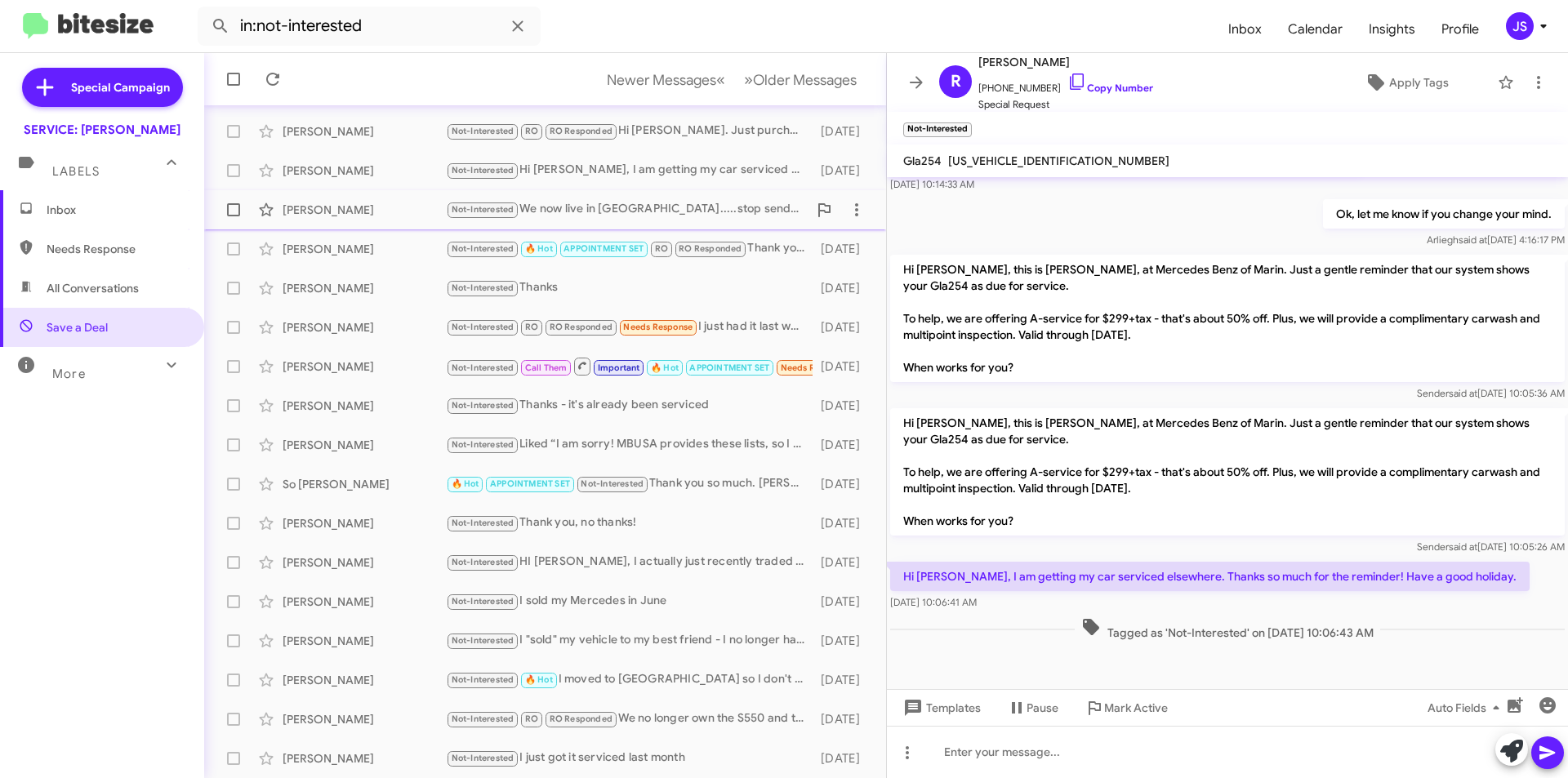
click at [314, 204] on div "Robert Woldow Jr" at bounding box center [363, 209] width 163 height 17
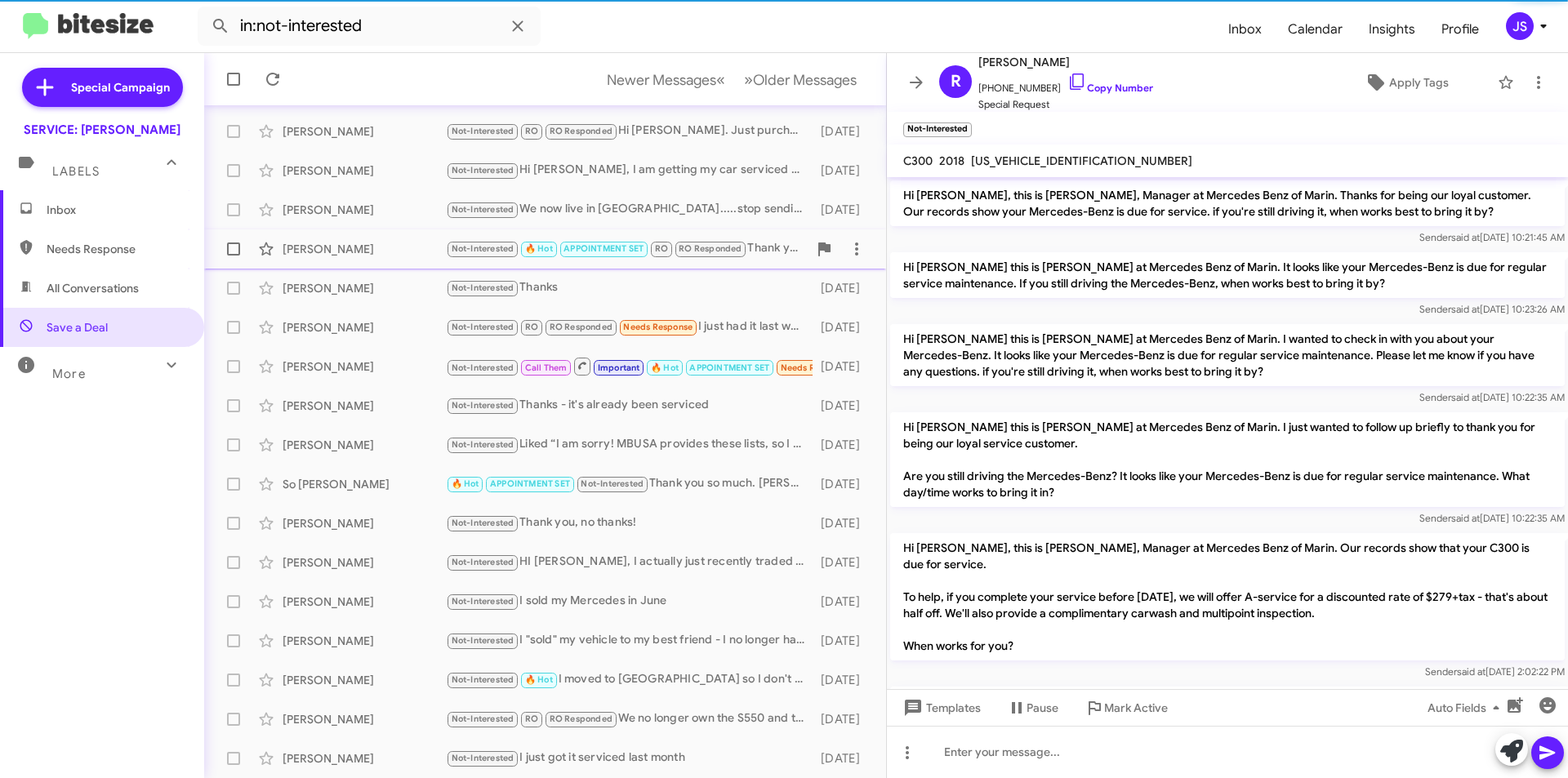
click at [351, 261] on div "Jason Yoon Not-Interested 🔥 Hot APPOINTMENT SET RO RO Responded Thank you! Happ…" at bounding box center [545, 249] width 656 height 33
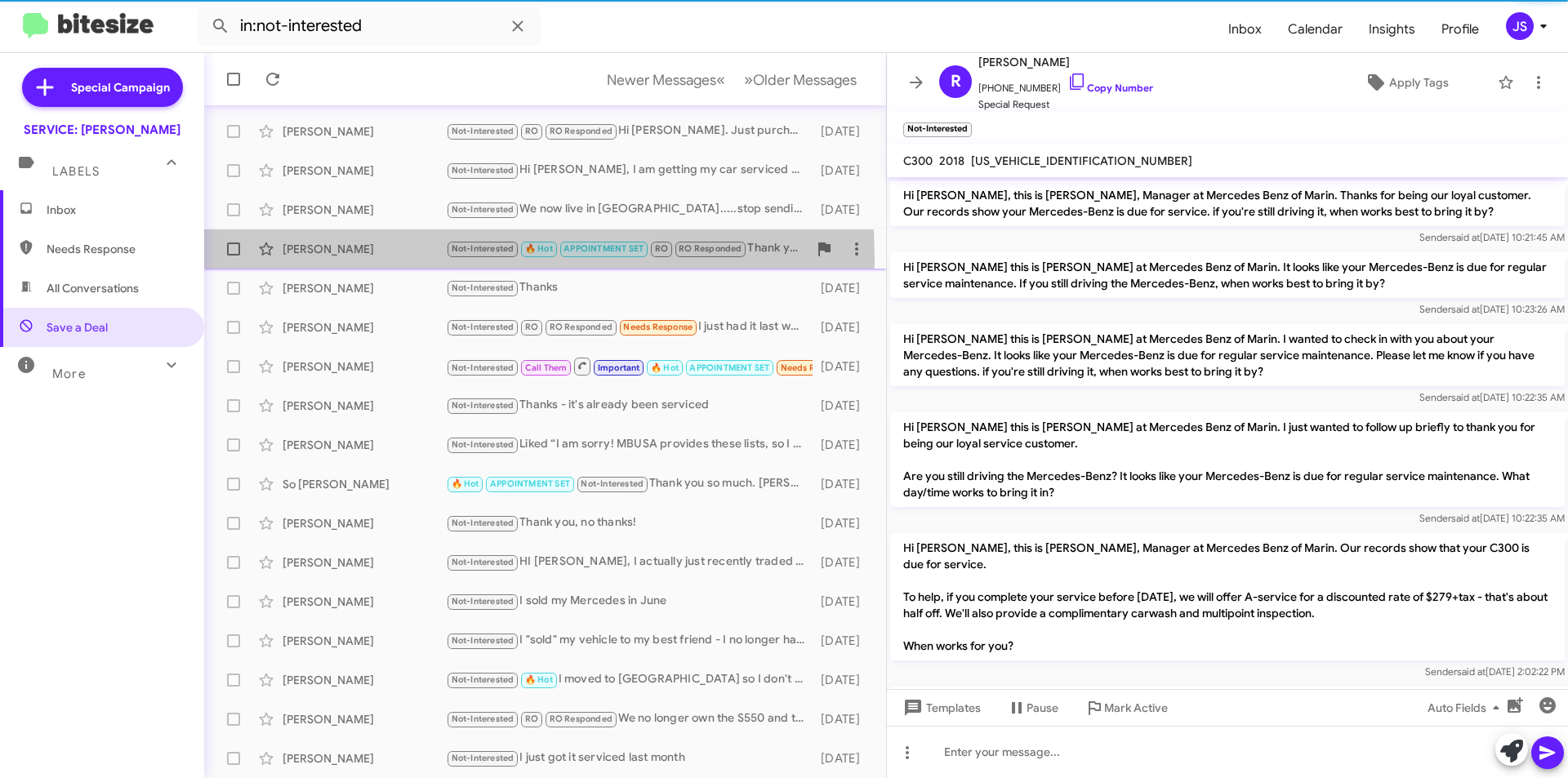
scroll to position [628, 0]
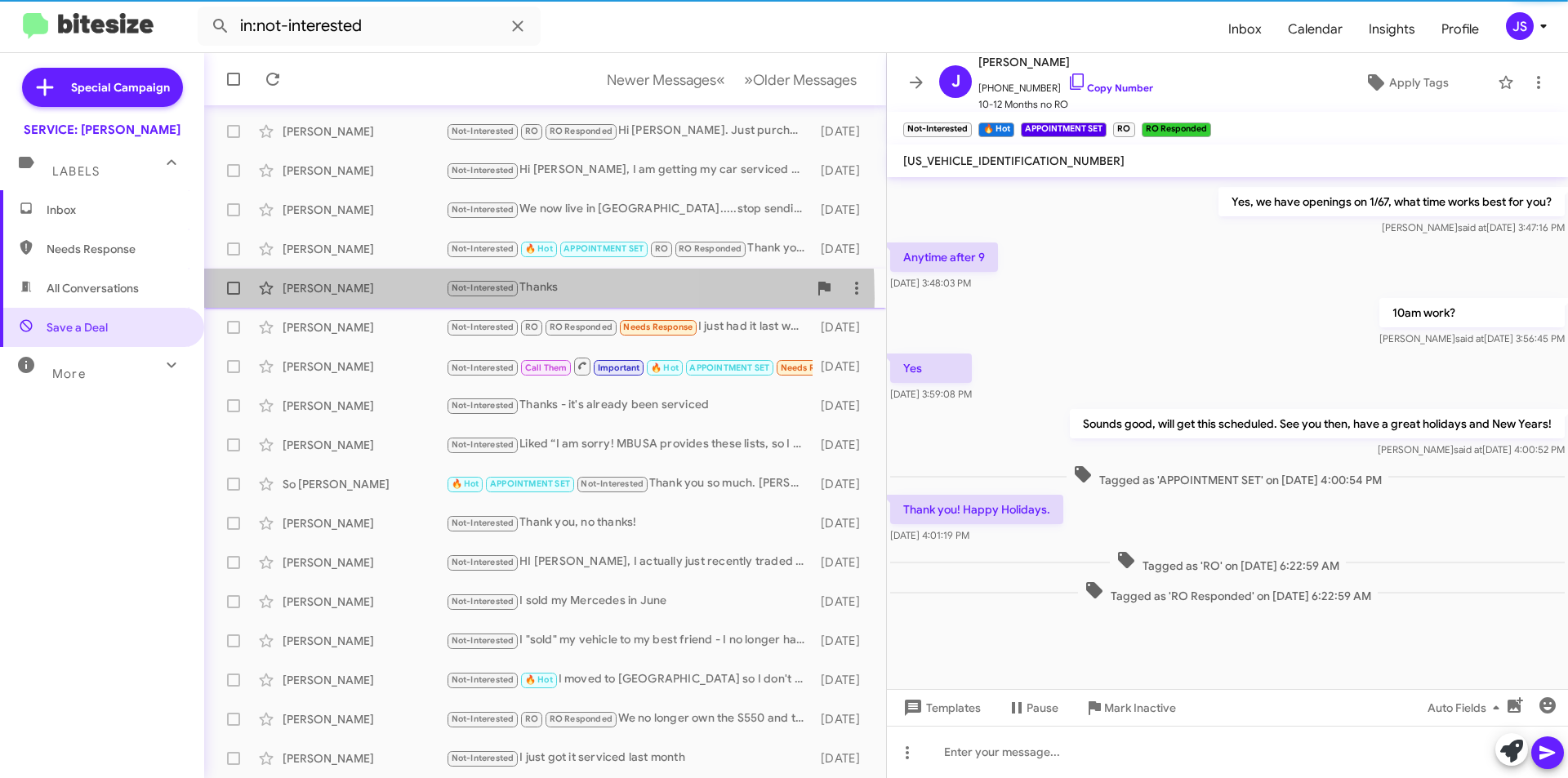
click at [371, 298] on div "Edwin Outwater Not-Interested Thanks 8 months ago" at bounding box center [545, 287] width 656 height 33
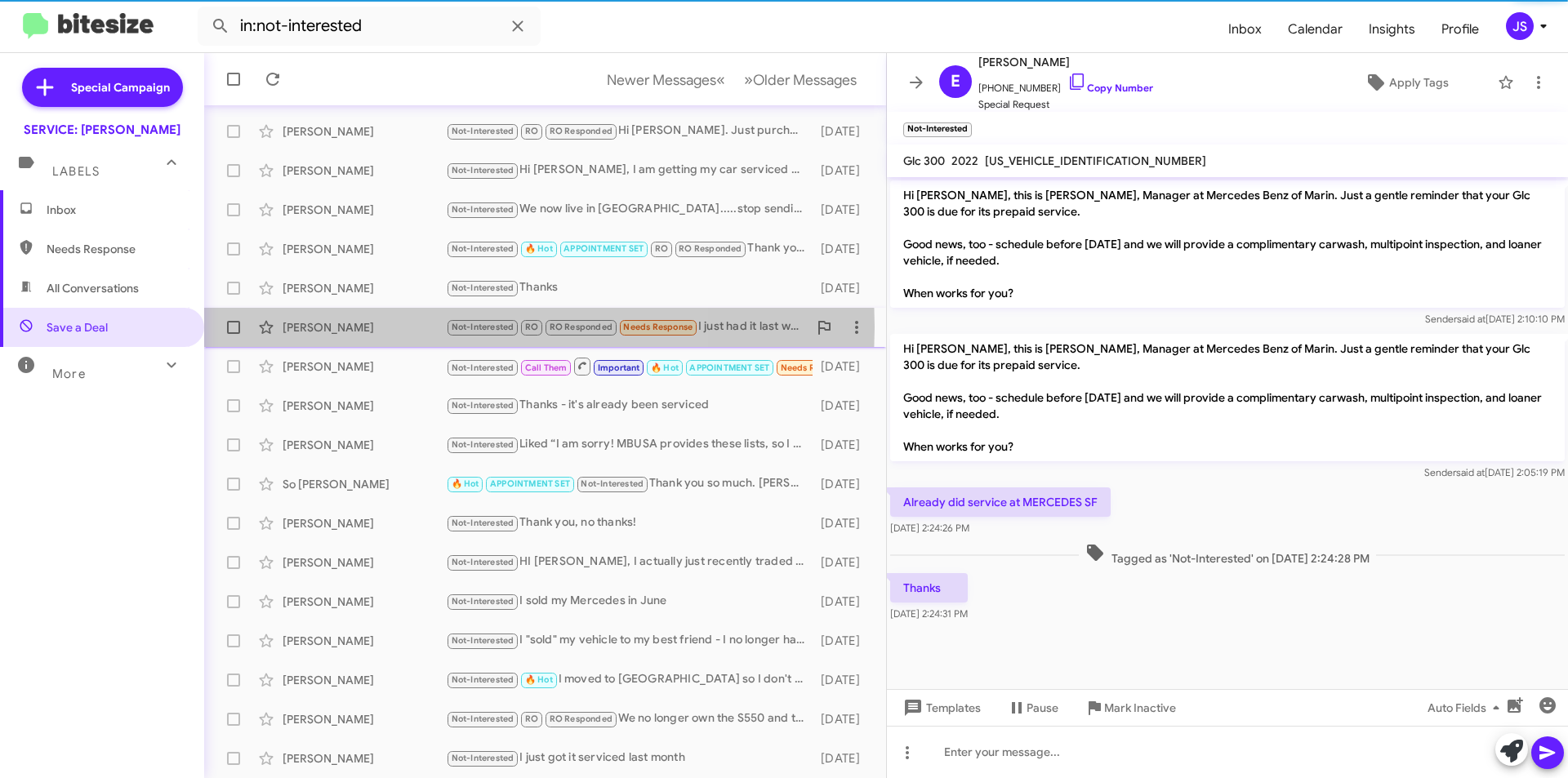
click at [375, 327] on div "Kathleen Zimmerman" at bounding box center [363, 327] width 163 height 17
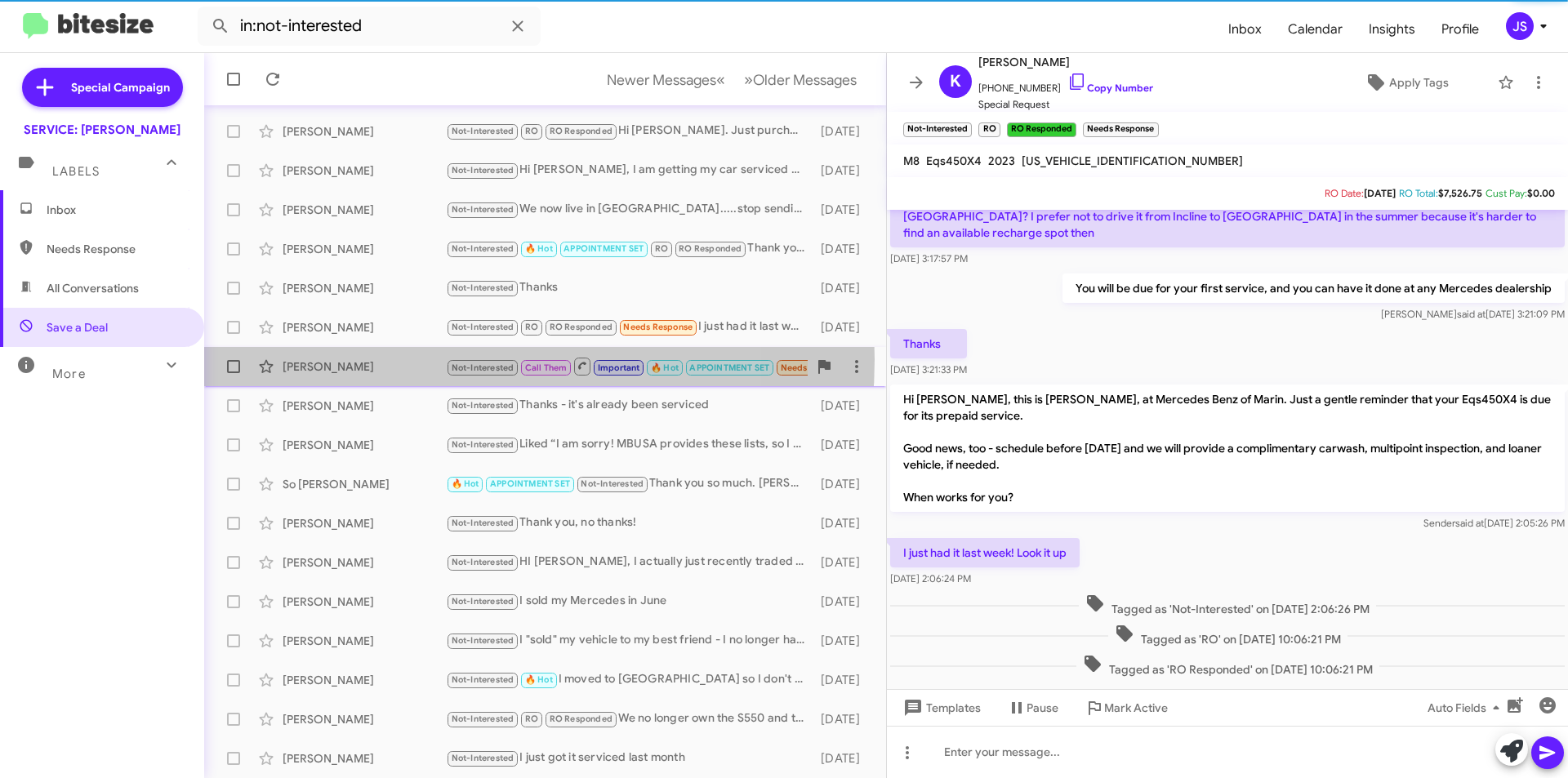
click at [403, 359] on div "Craig Nile" at bounding box center [363, 366] width 163 height 17
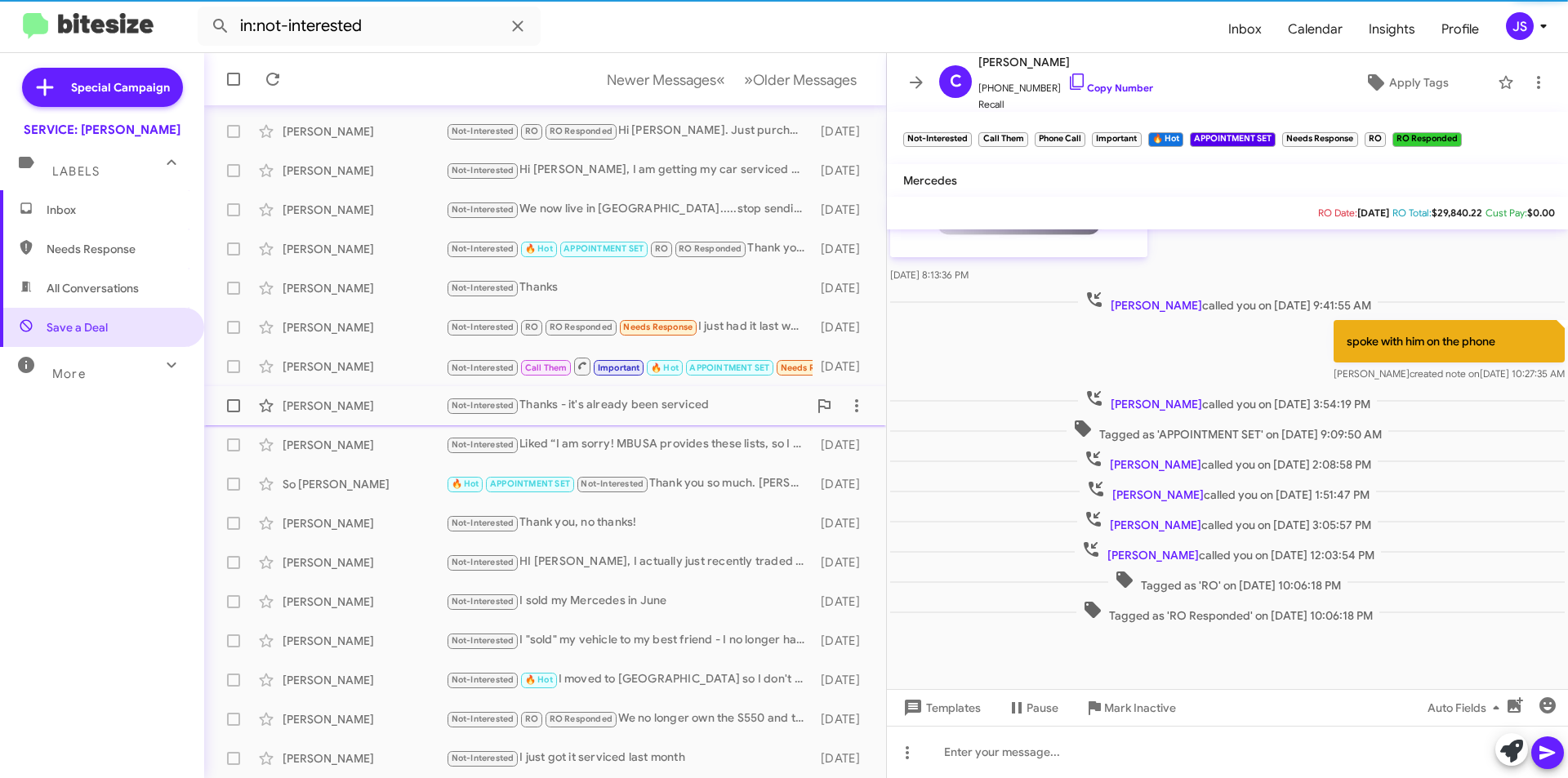
click at [398, 387] on span "Gregory Applegarth Not-Interested Thanks - it's already been serviced 8 months …" at bounding box center [545, 406] width 681 height 39
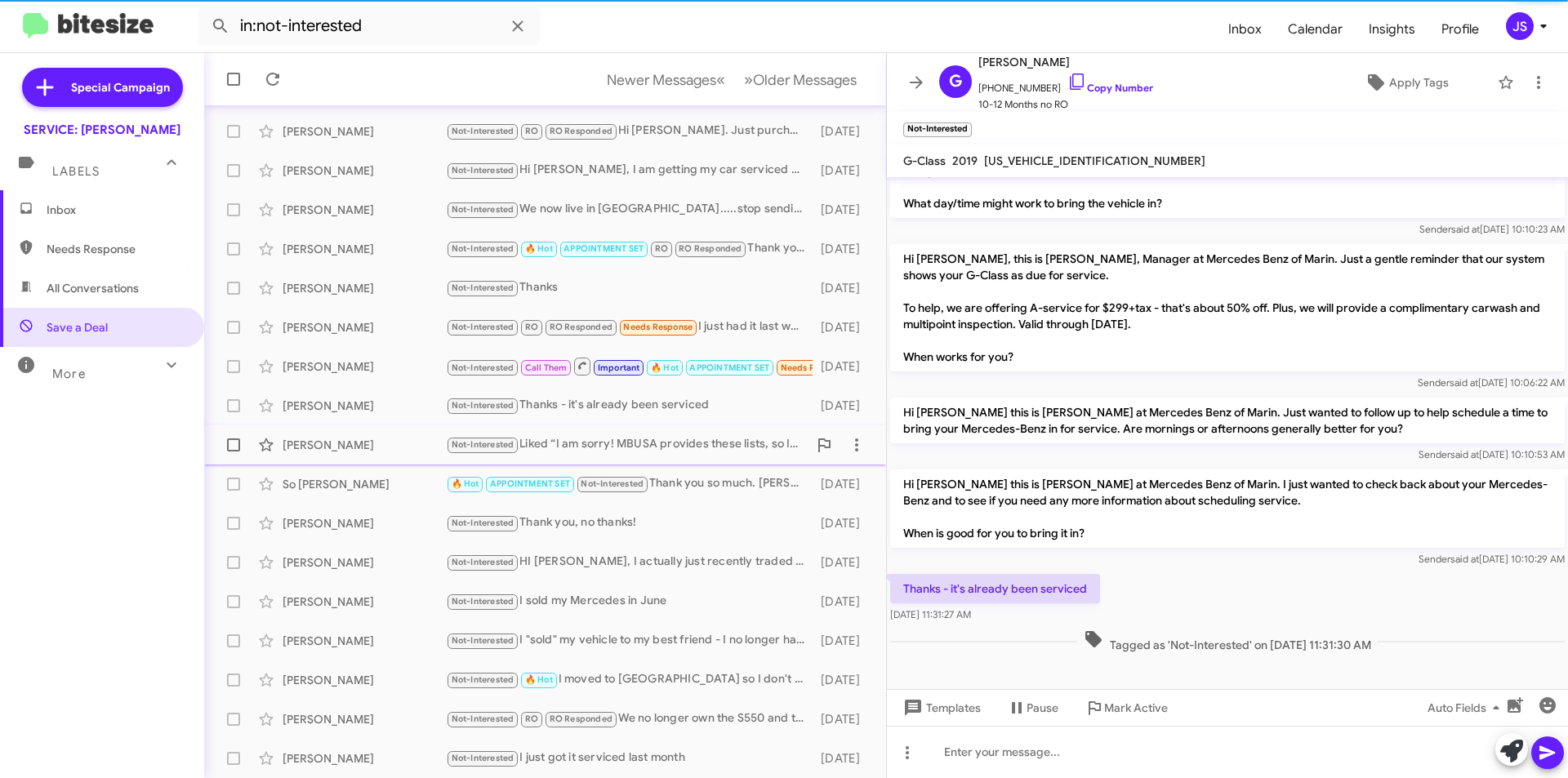
click at [399, 435] on div "Steve Pence Not-Interested Liked “I am sorry! MBUSA provides these lists, so I …" at bounding box center [545, 444] width 656 height 33
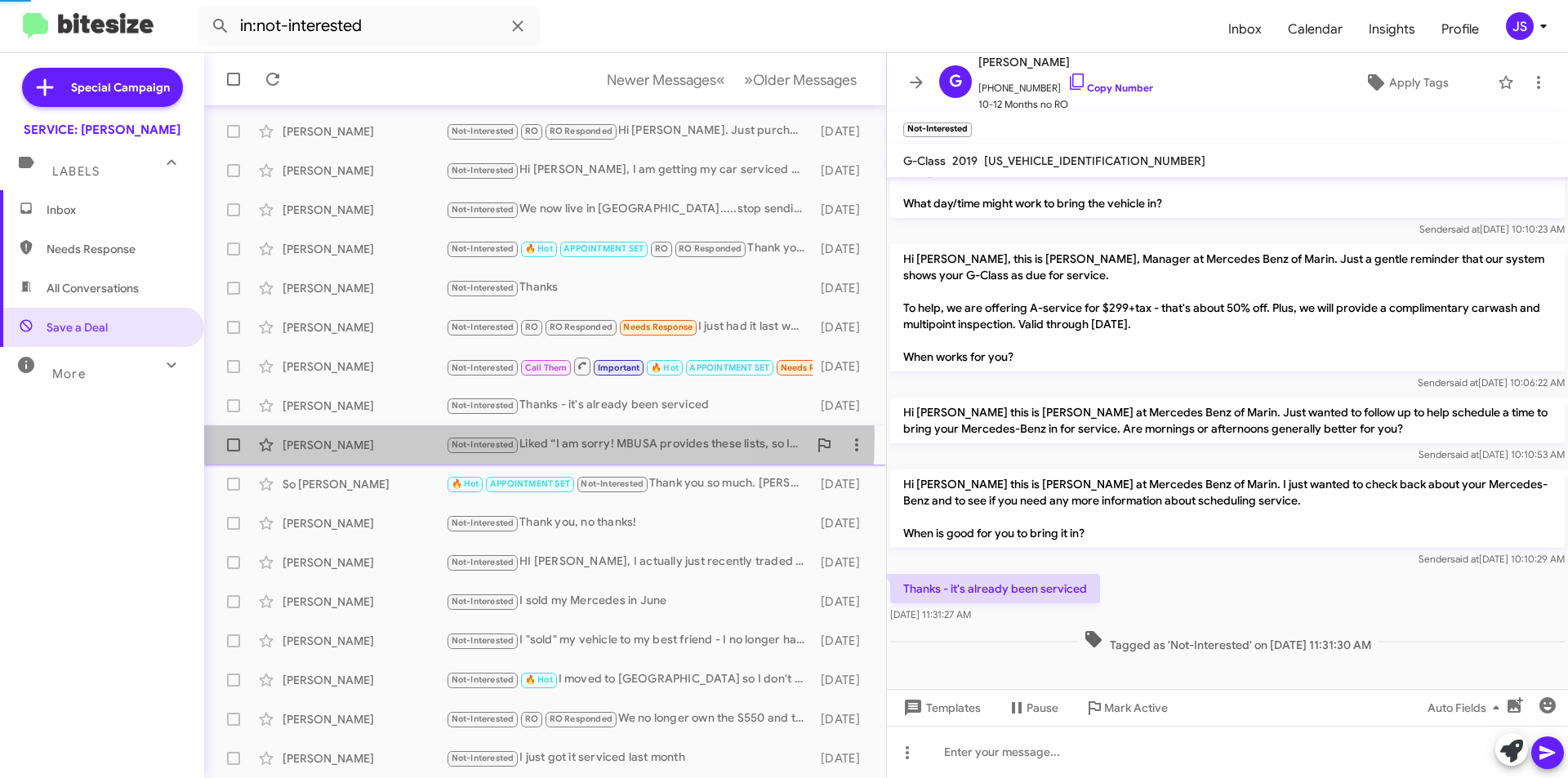
scroll to position [76, 0]
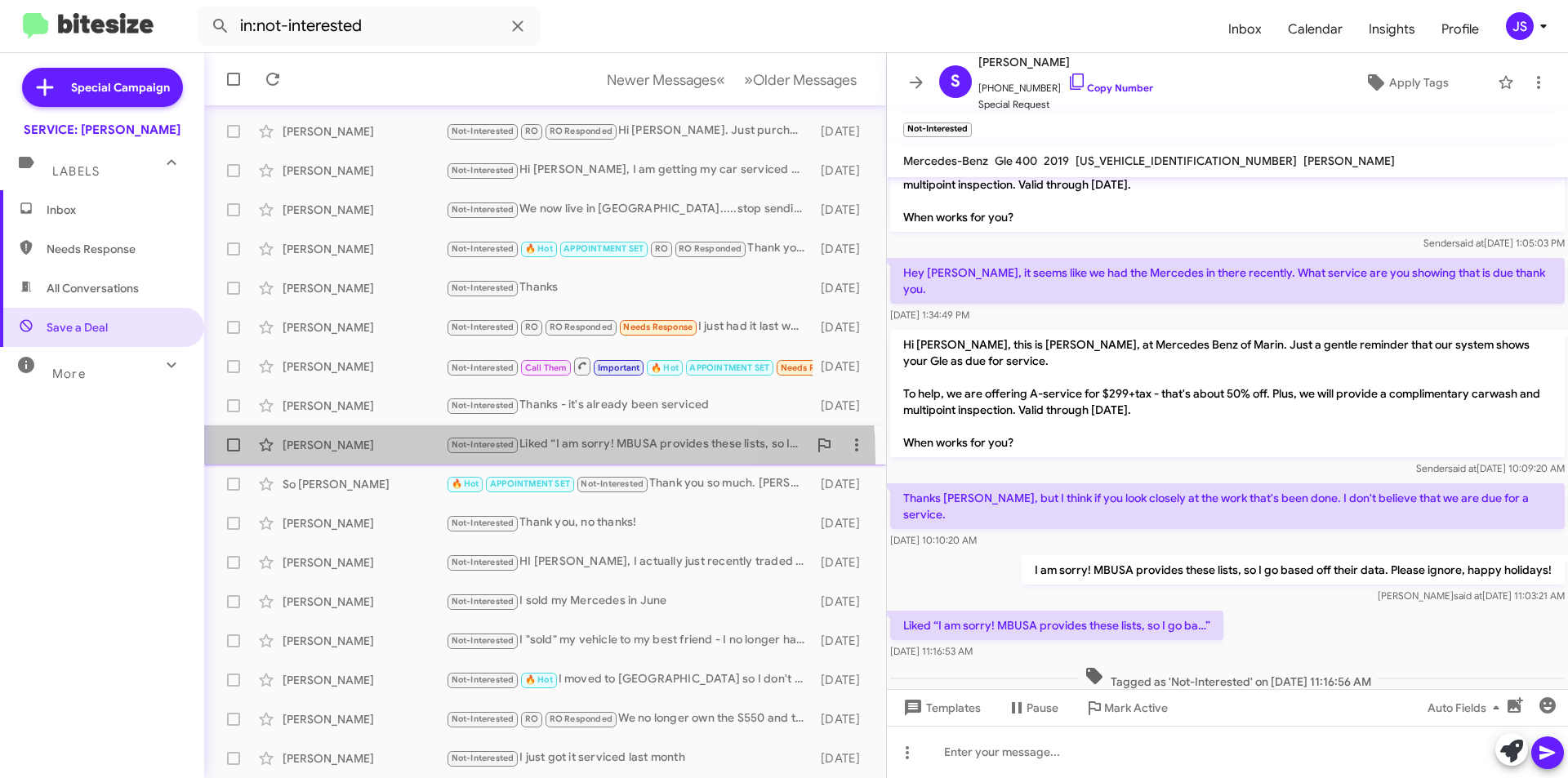
click at [401, 460] on div "Steve Pence Not-Interested Liked “I am sorry! MBUSA provides these lists, so I …" at bounding box center [545, 444] width 656 height 33
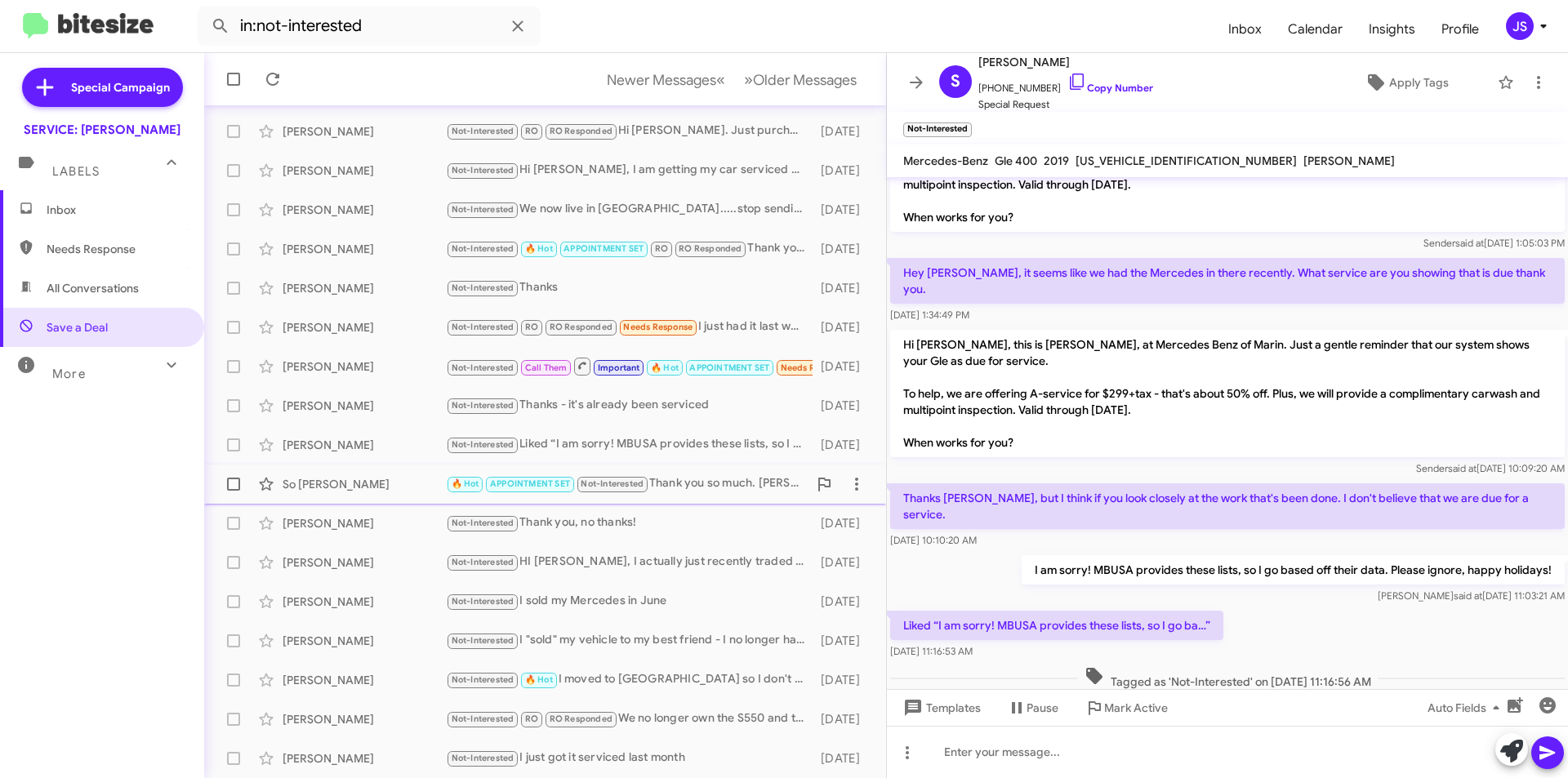
click at [402, 478] on div "So Rothstein" at bounding box center [363, 484] width 163 height 17
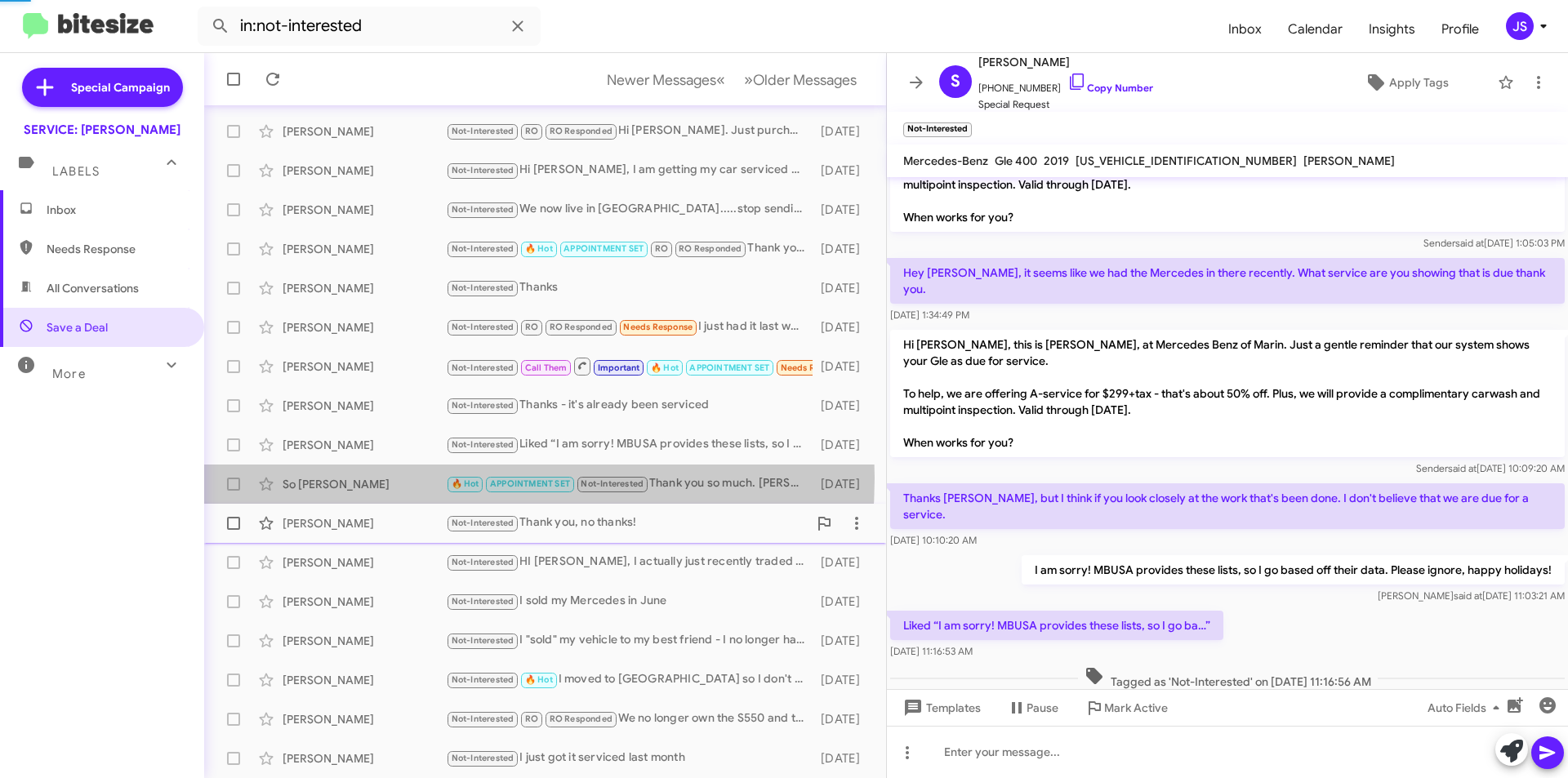
scroll to position [153, 0]
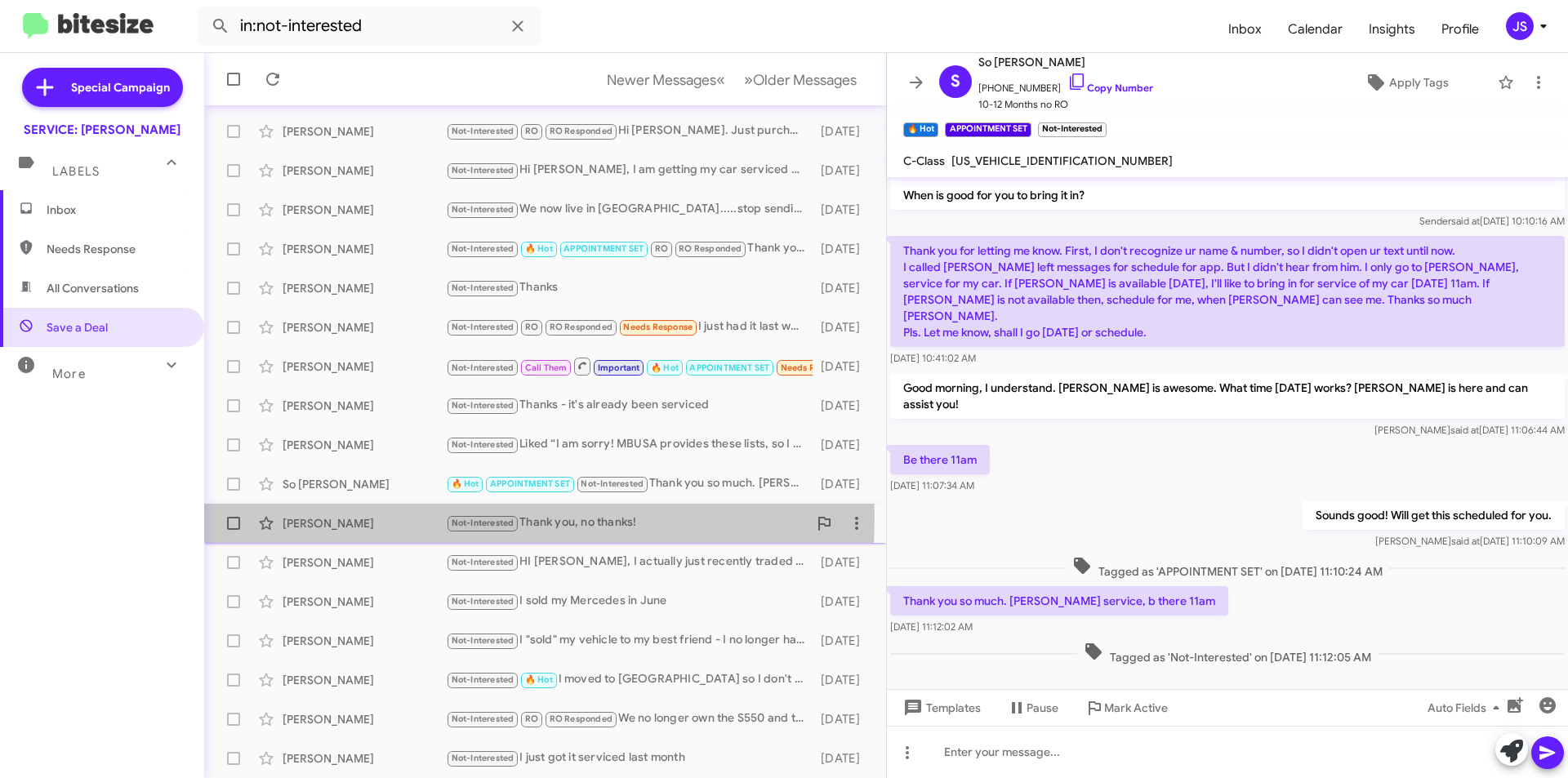
click at [399, 516] on div "Kristen Morris" at bounding box center [363, 523] width 163 height 17
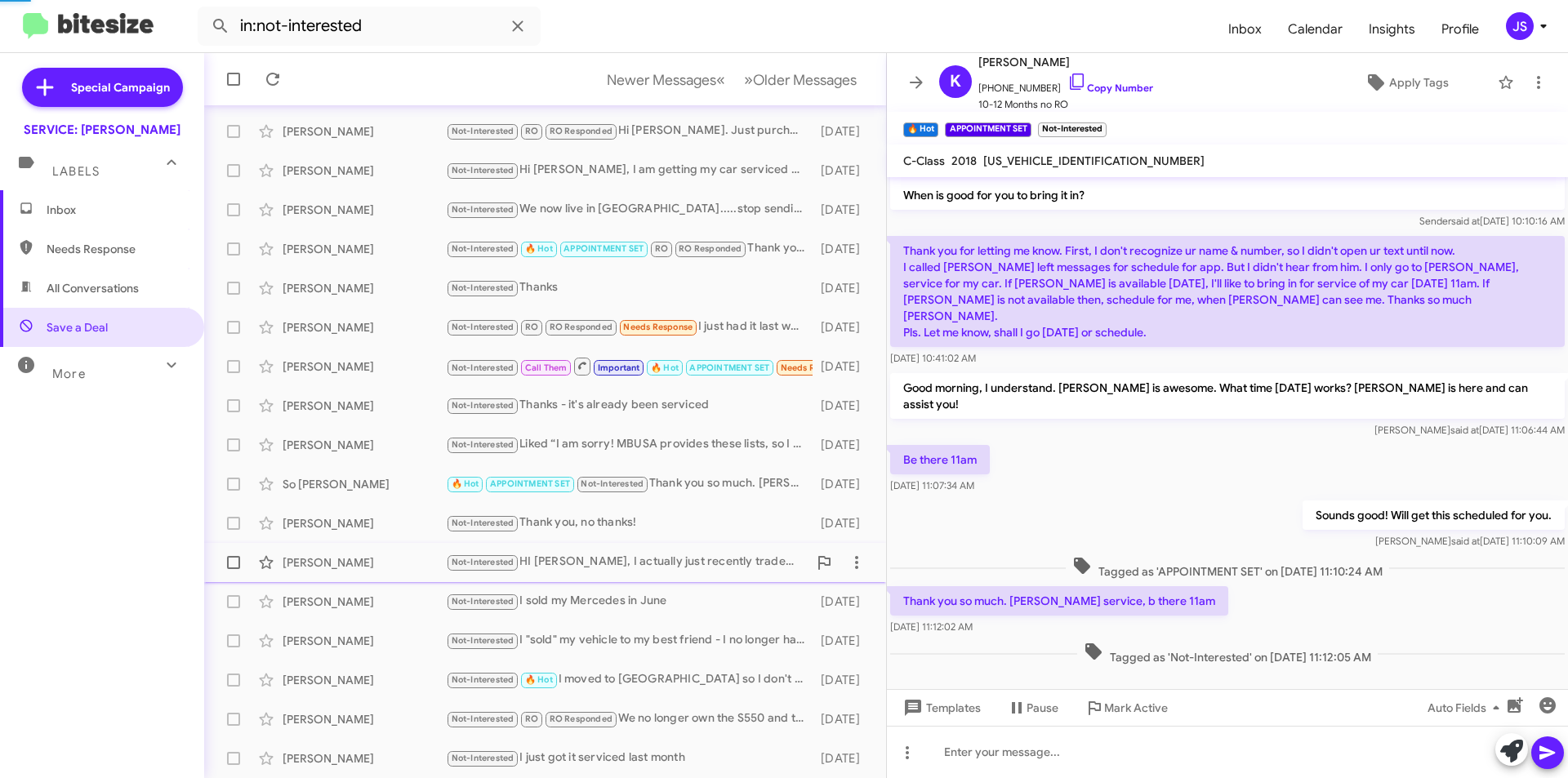
scroll to position [191, 0]
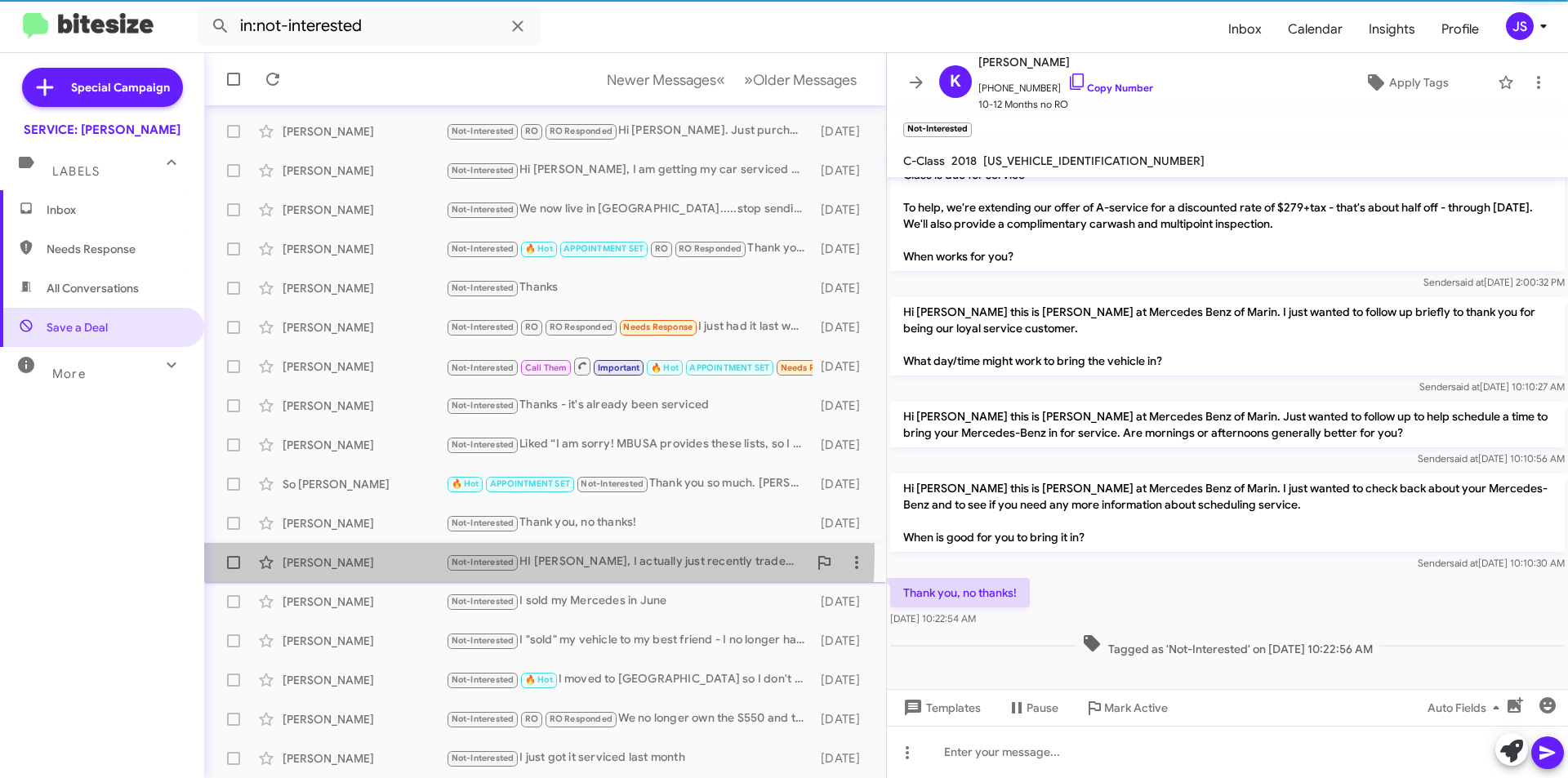
click at [371, 552] on div "Maxwell Sindell Not-Interested HI Omar, I actually just recently traded it in f…" at bounding box center [545, 562] width 656 height 33
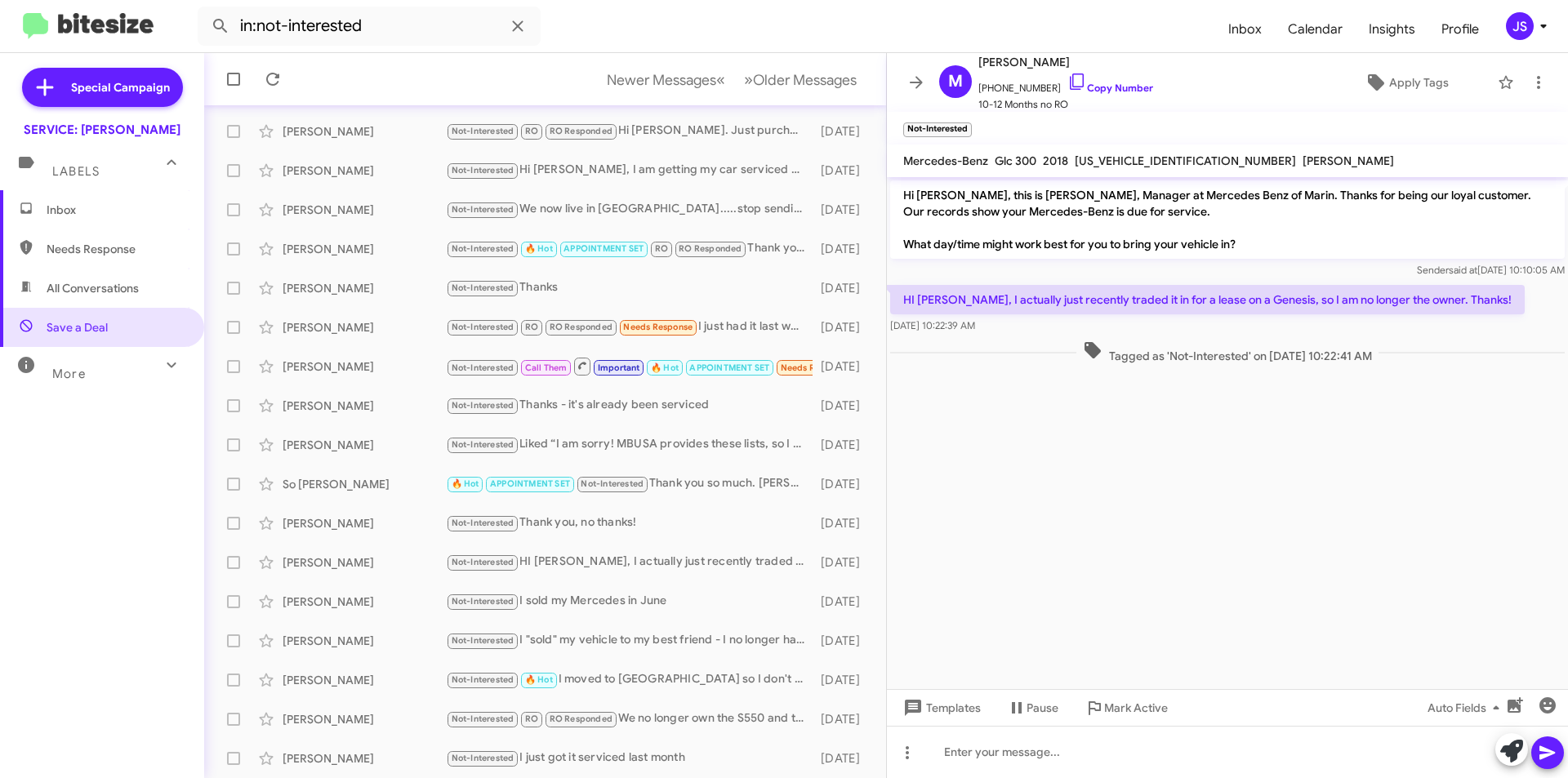
click at [1189, 387] on cdk-virtual-scroll-viewport "Hi Maxwell, this is Omar Ibrahimi, Manager at Mercedes Benz of Marin. Thanks fo…" at bounding box center [1227, 432] width 681 height 511
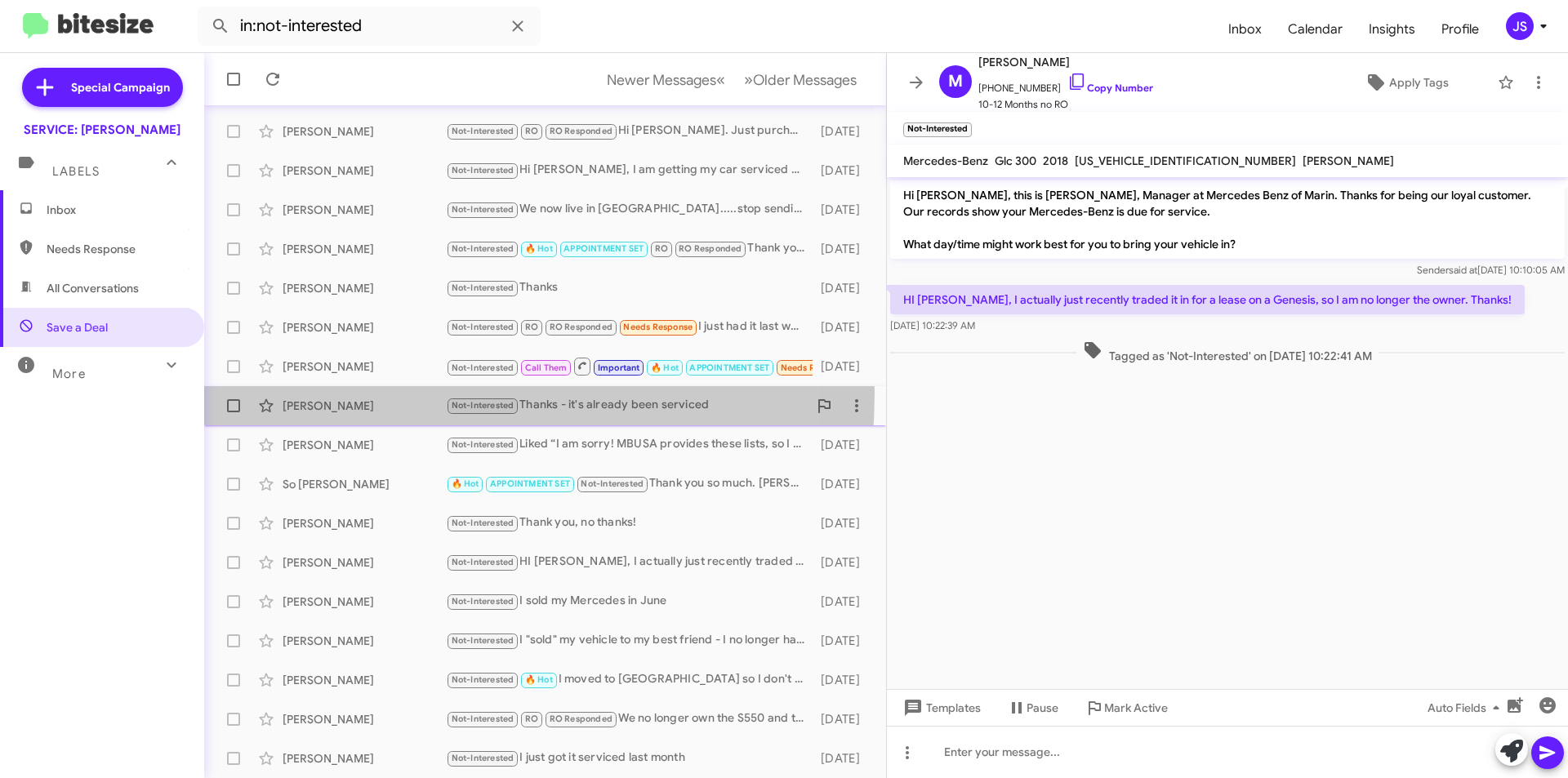
click at [328, 392] on div "Gregory Applegarth Not-Interested Thanks - it's already been serviced 8 months …" at bounding box center [545, 405] width 656 height 33
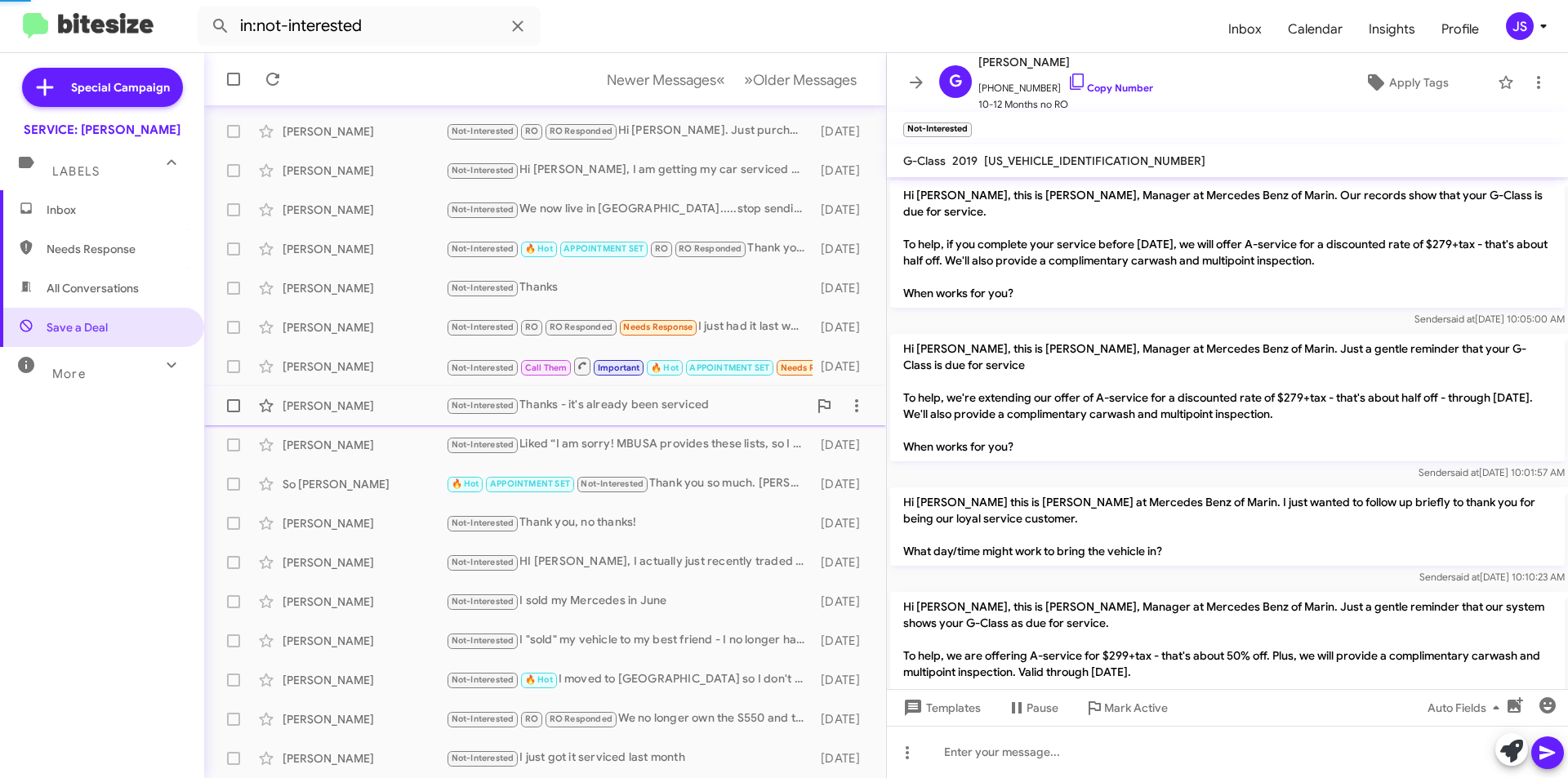
scroll to position [348, 0]
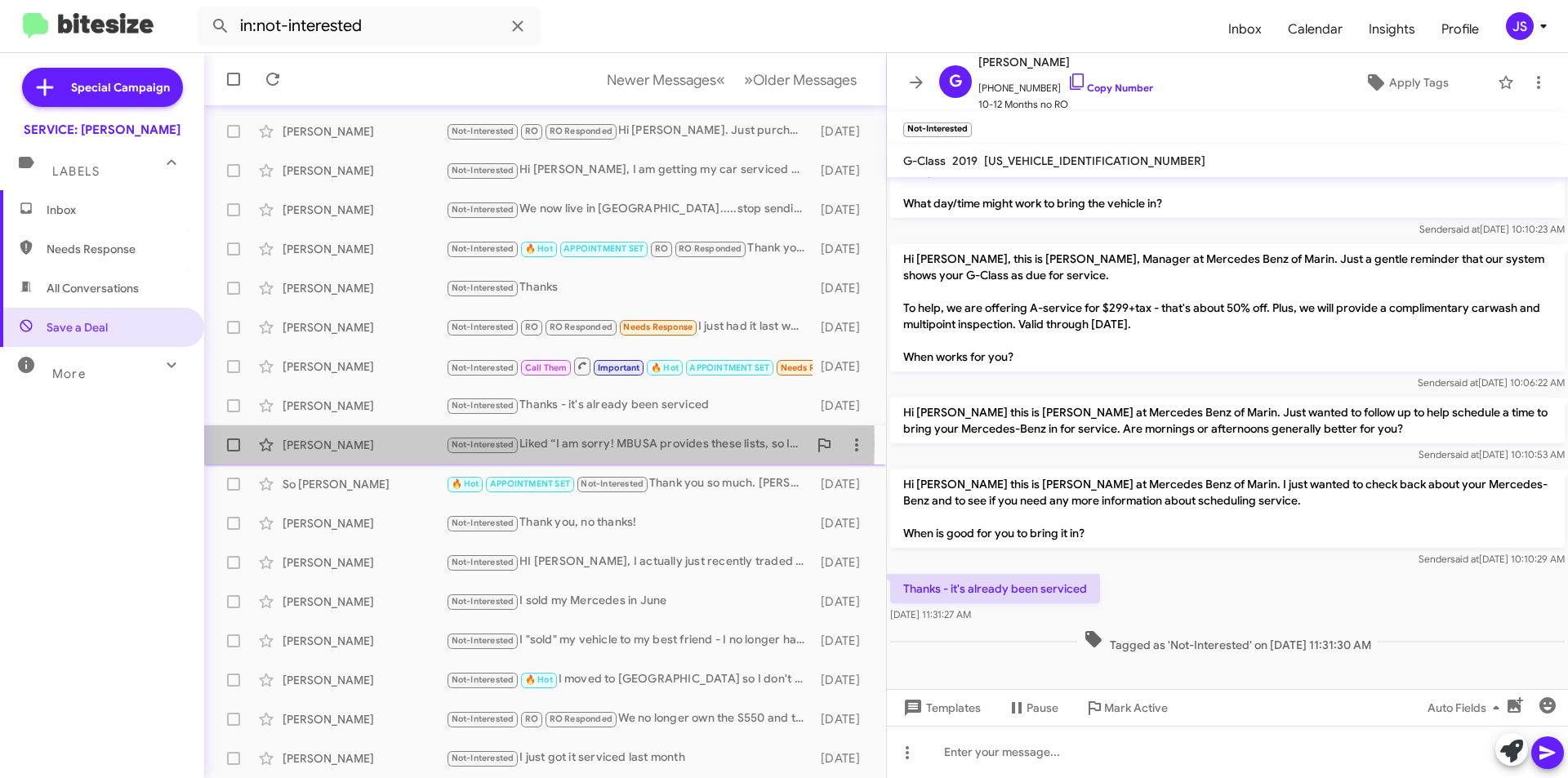
click at [343, 443] on div "Steve Pence" at bounding box center [363, 444] width 163 height 17
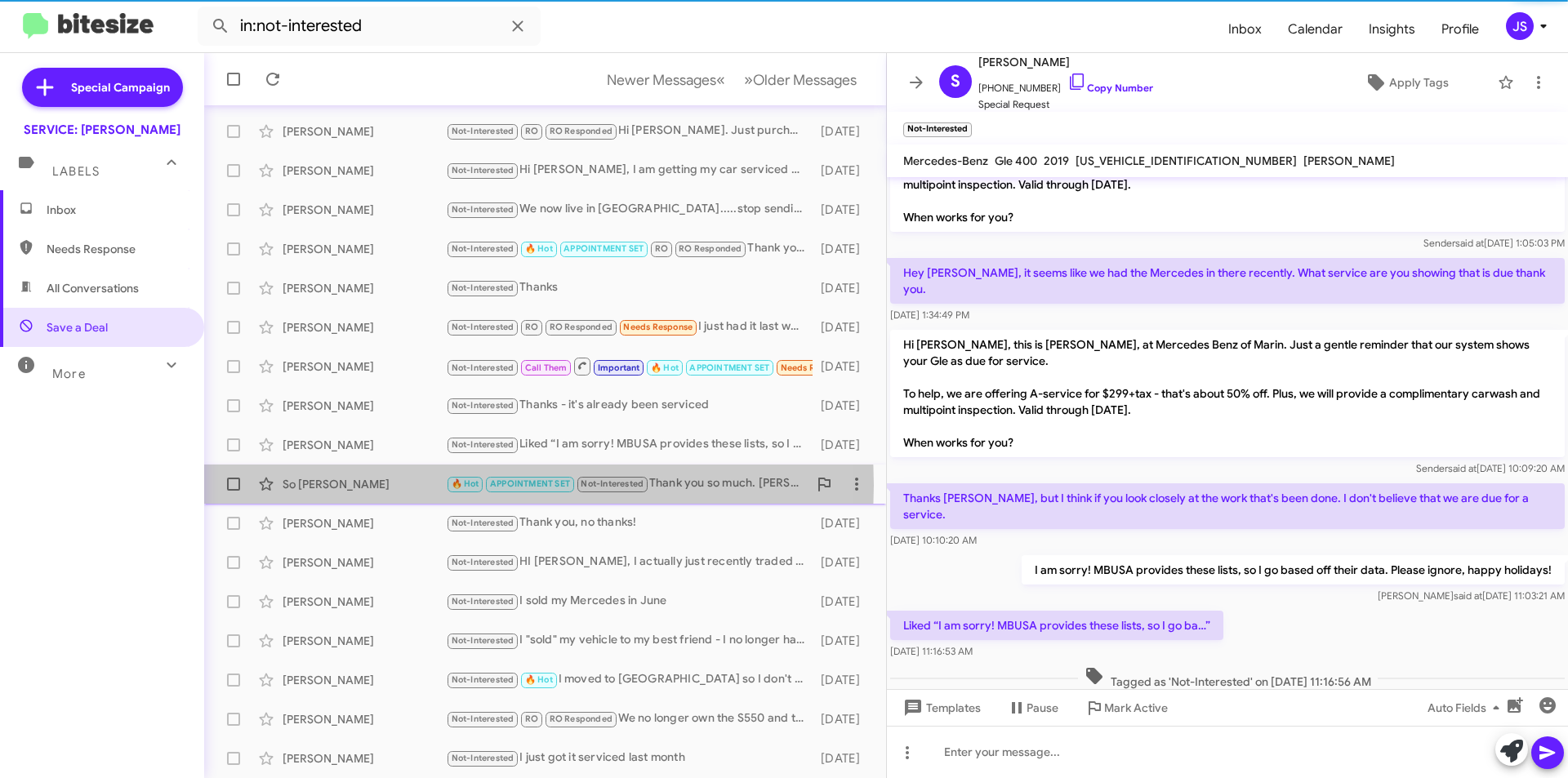
click at [345, 485] on div "So Rothstein" at bounding box center [363, 484] width 163 height 17
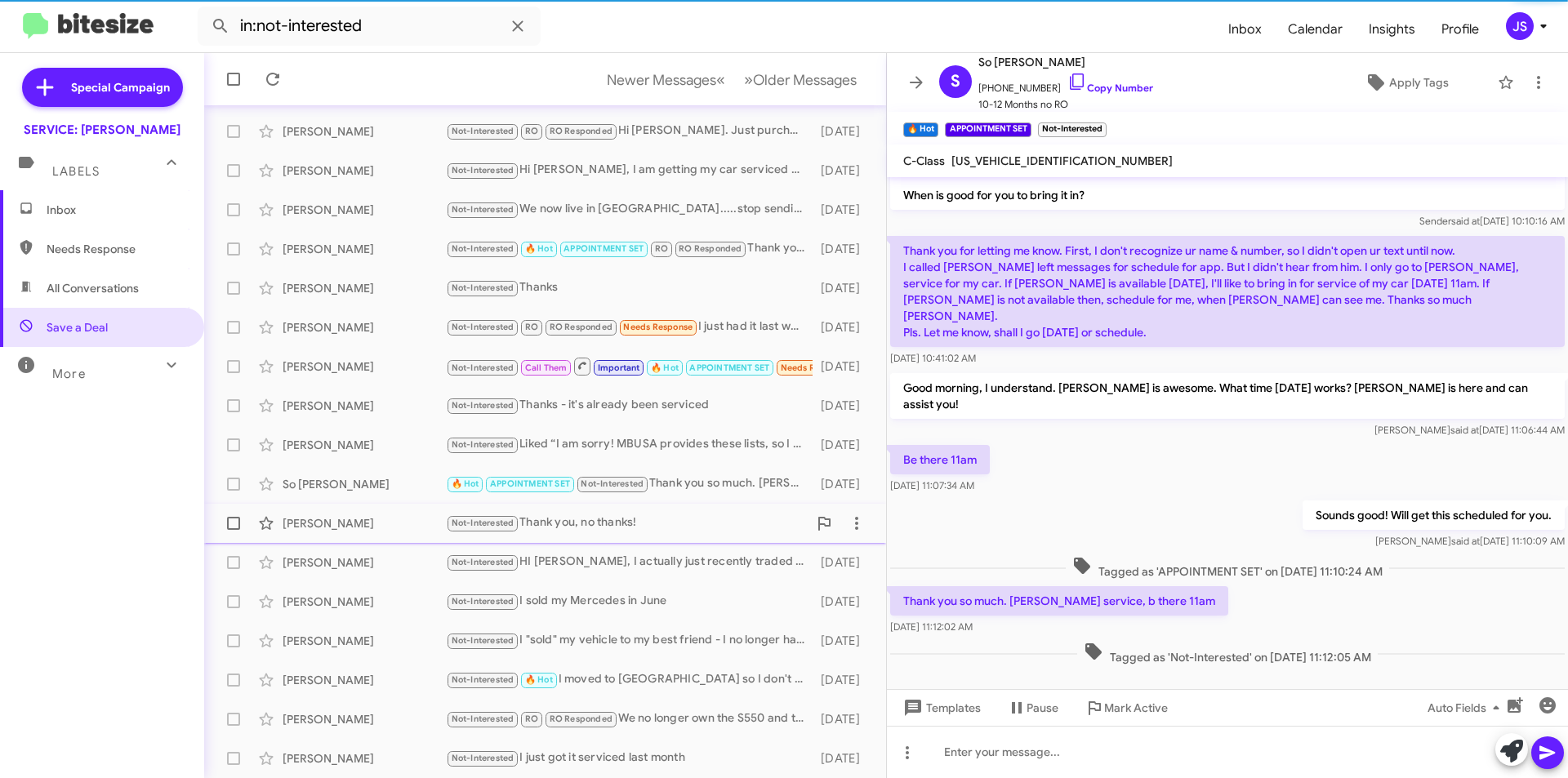
click at [347, 513] on div "Kristen Morris Not-Interested Thank you, no thanks! 8 months ago" at bounding box center [545, 523] width 656 height 33
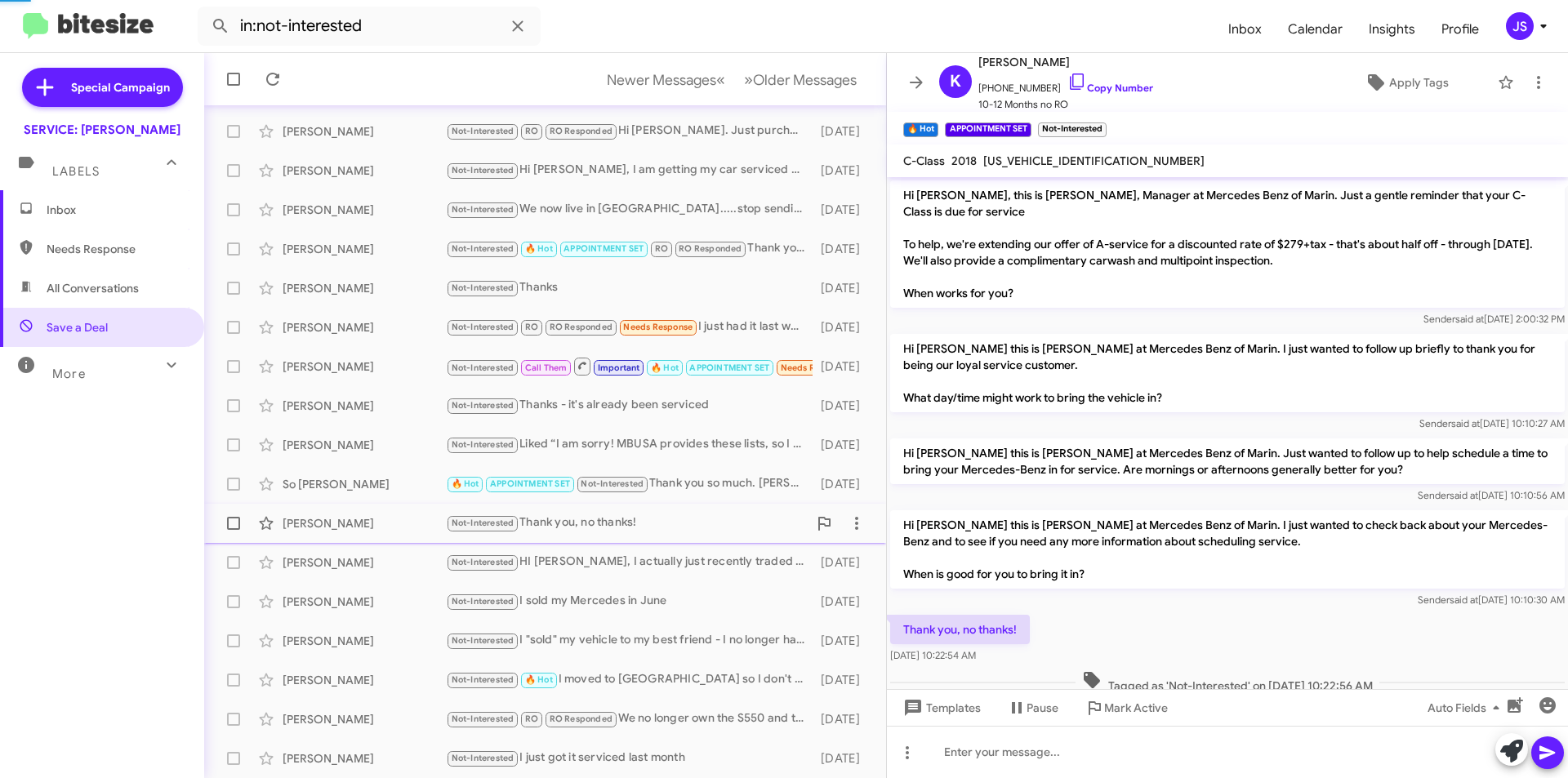
scroll to position [191, 0]
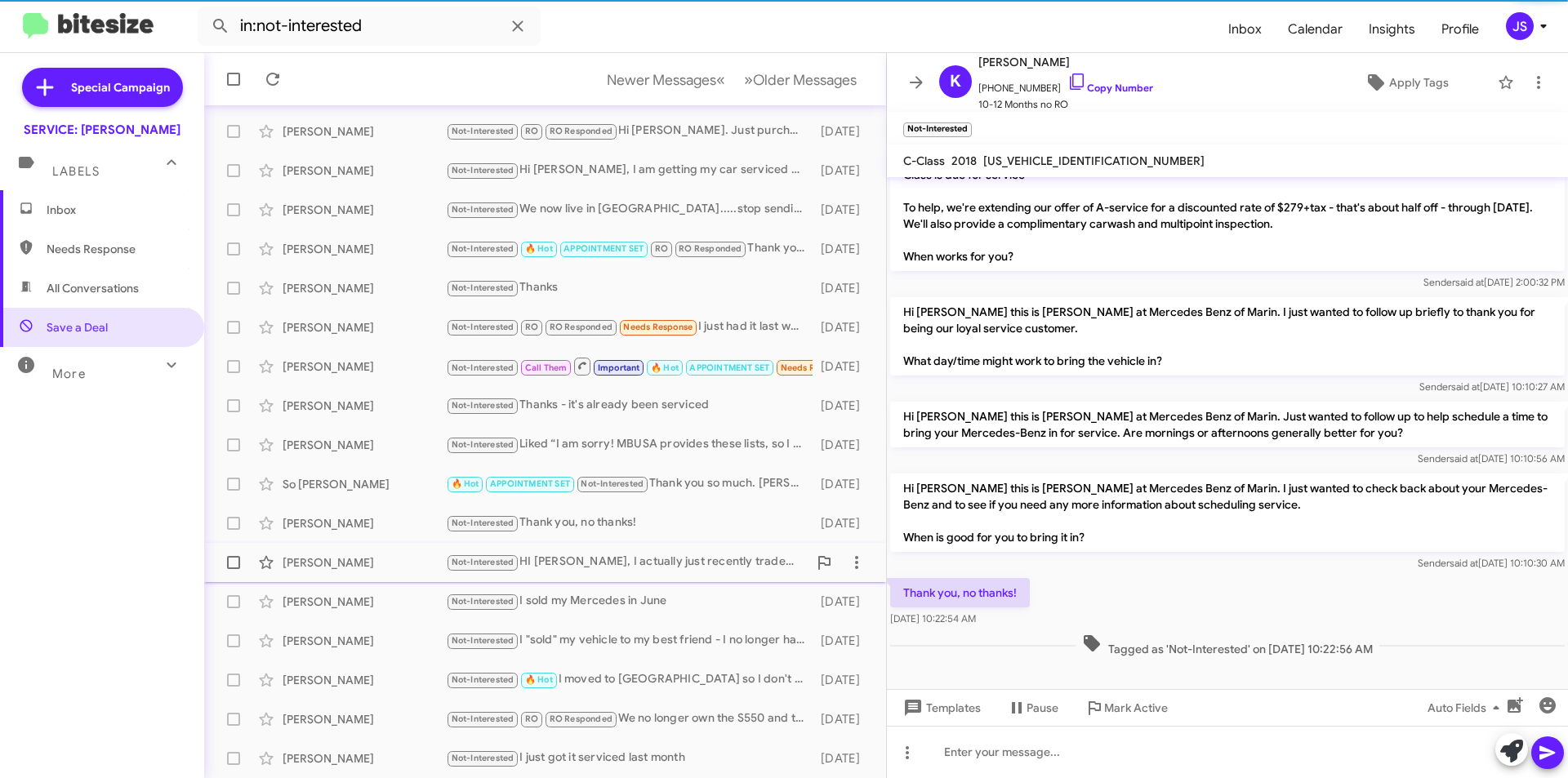
click at [356, 563] on div "Maxwell Sindell" at bounding box center [363, 562] width 163 height 17
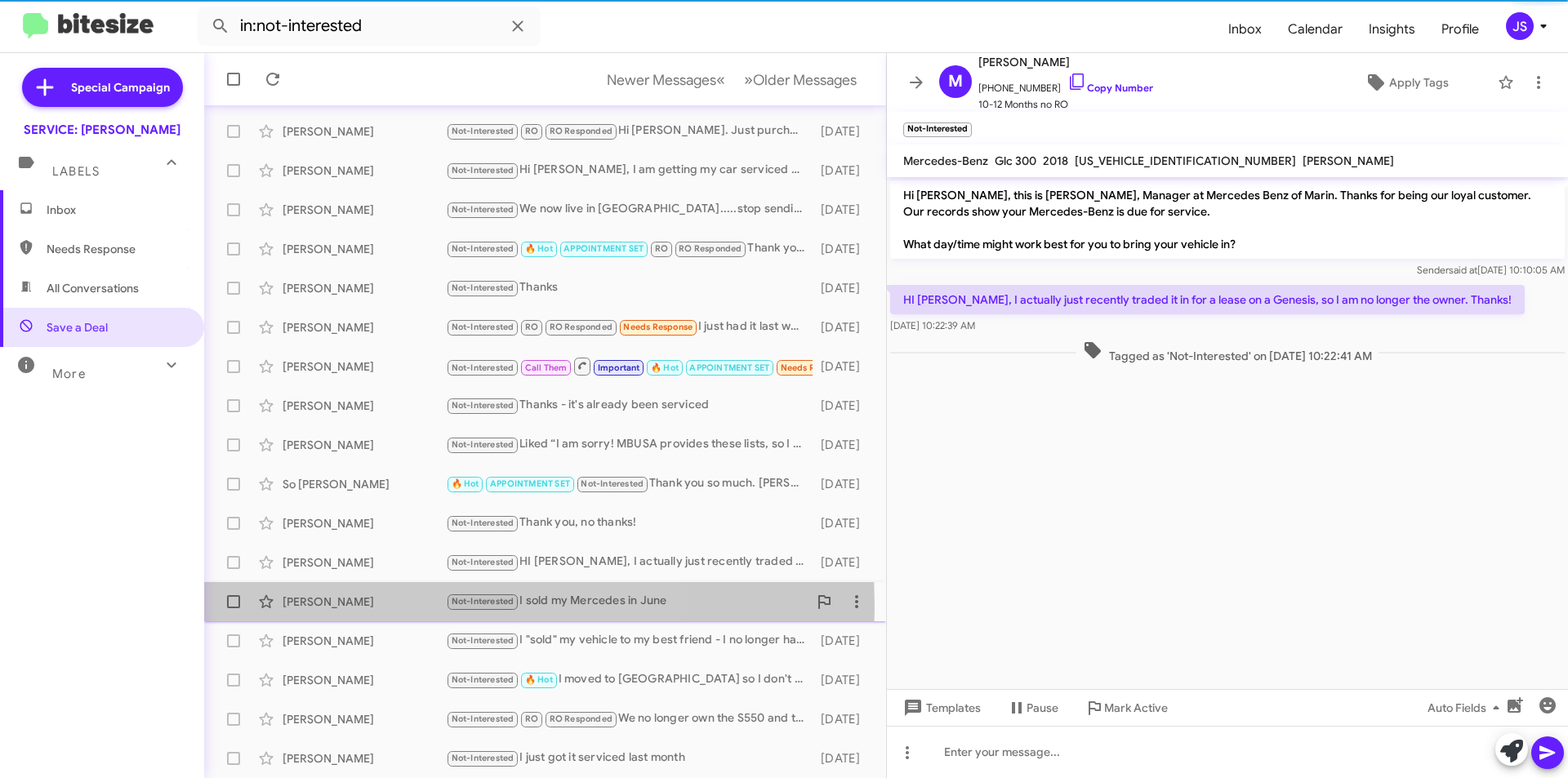
click at [362, 606] on div "Beverly Barnett" at bounding box center [363, 601] width 163 height 17
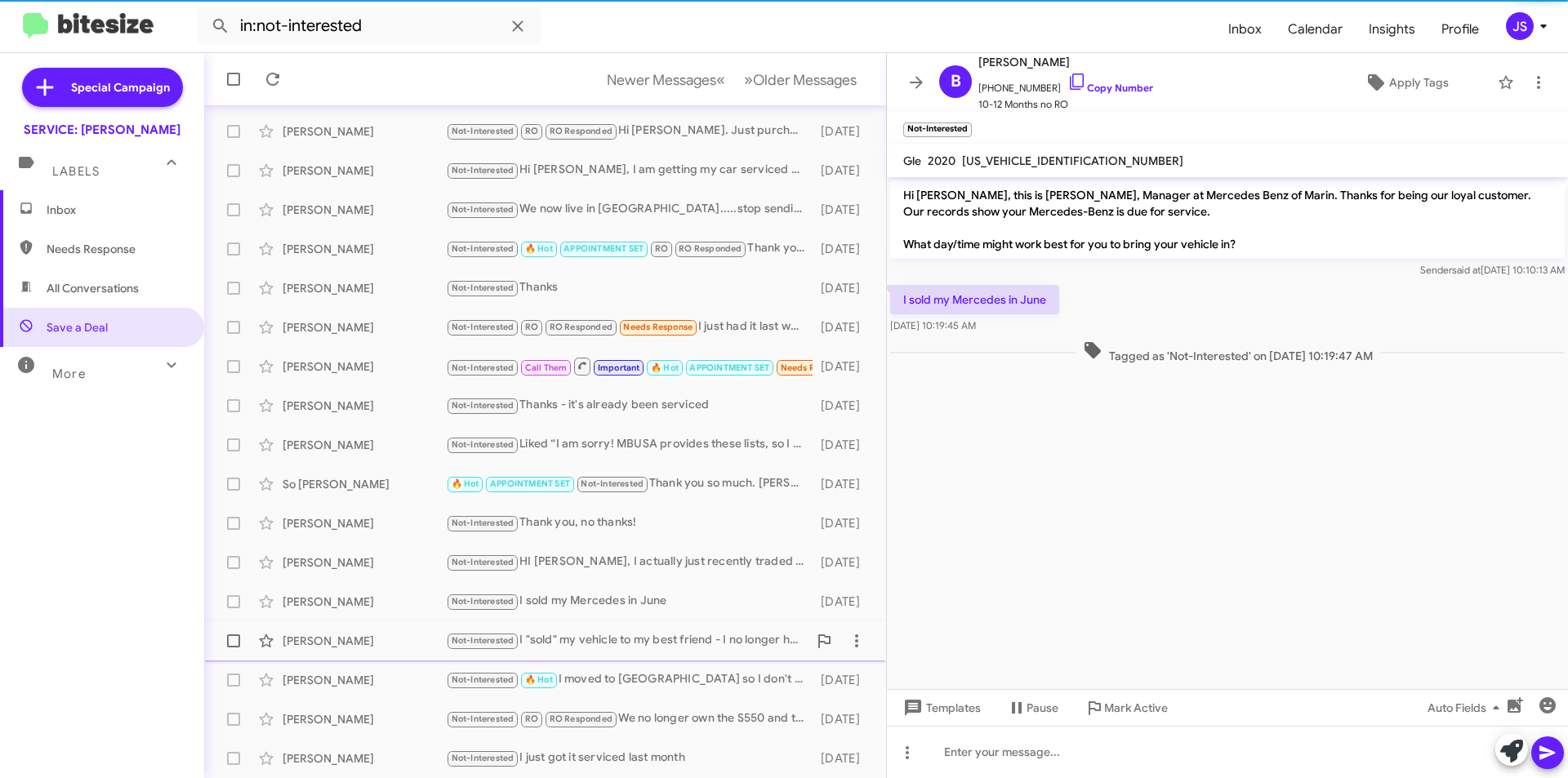
click at [365, 631] on div "Deborah Weston Not-Interested I "sold" my vehicle to my best friend - I no long…" at bounding box center [545, 641] width 656 height 33
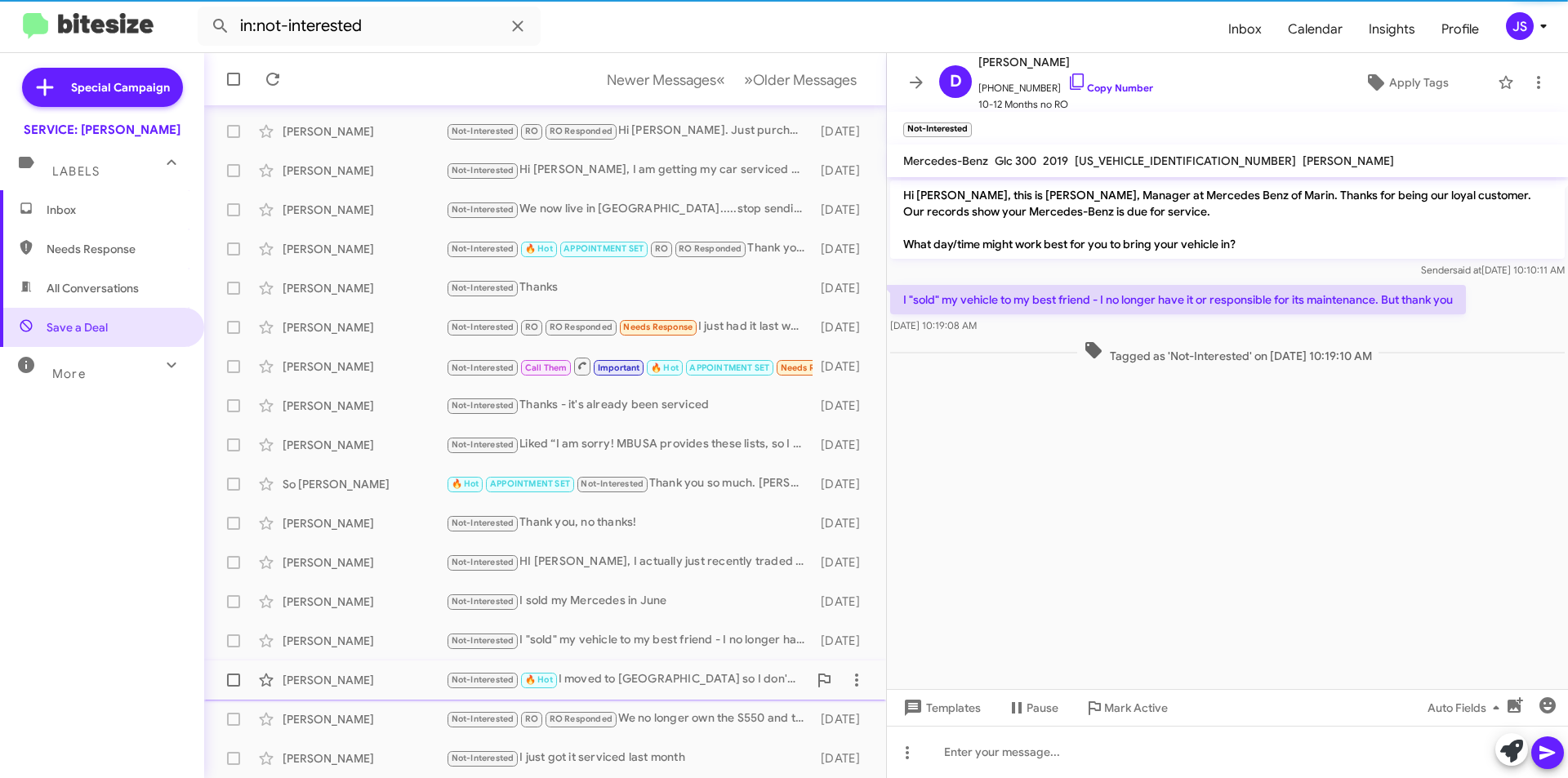
click at [368, 667] on div "Anthony Grostyan Not-Interested 🔥 Hot I moved to Rocklin so I don't get down th…" at bounding box center [545, 679] width 656 height 33
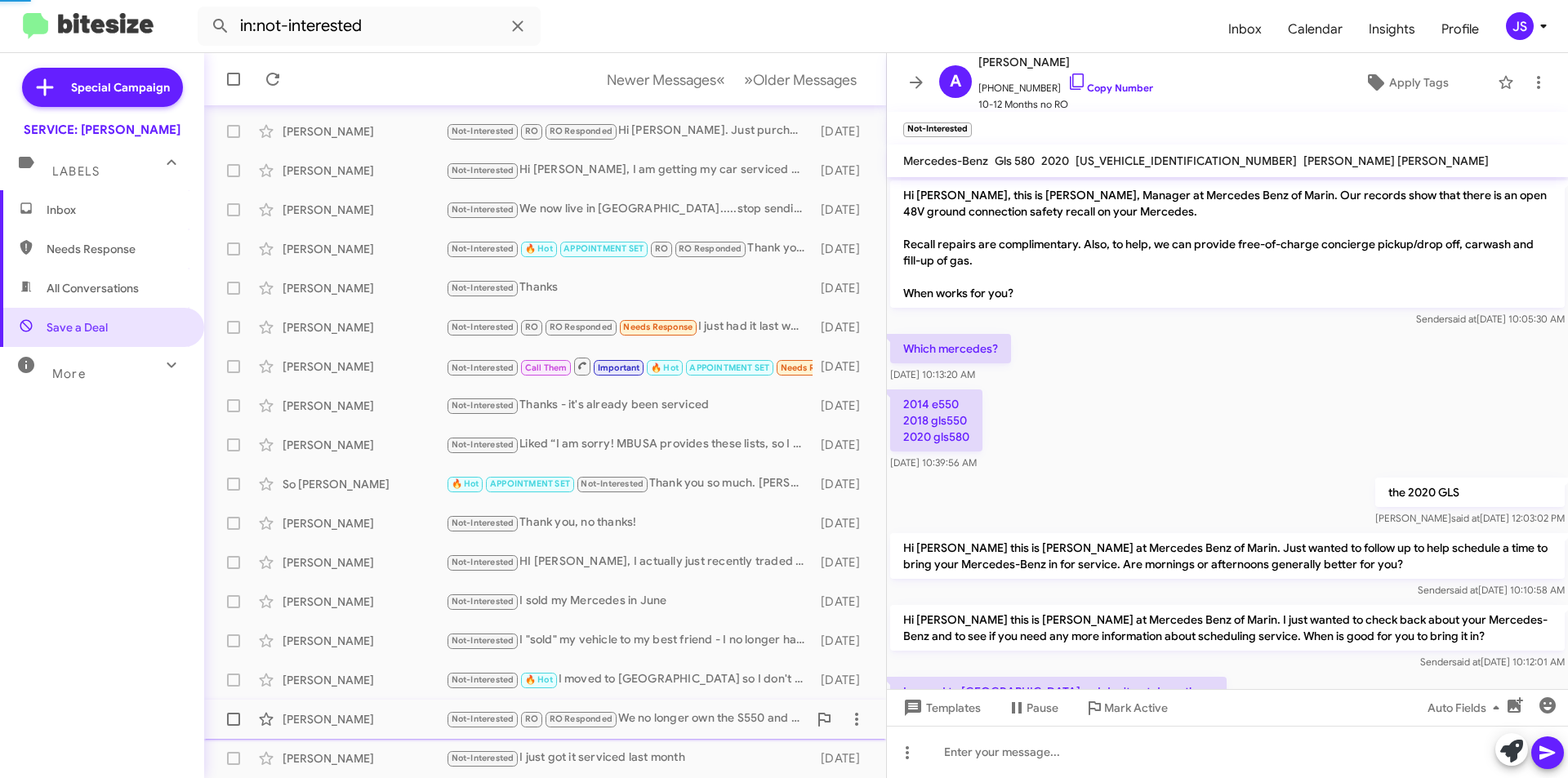
scroll to position [103, 0]
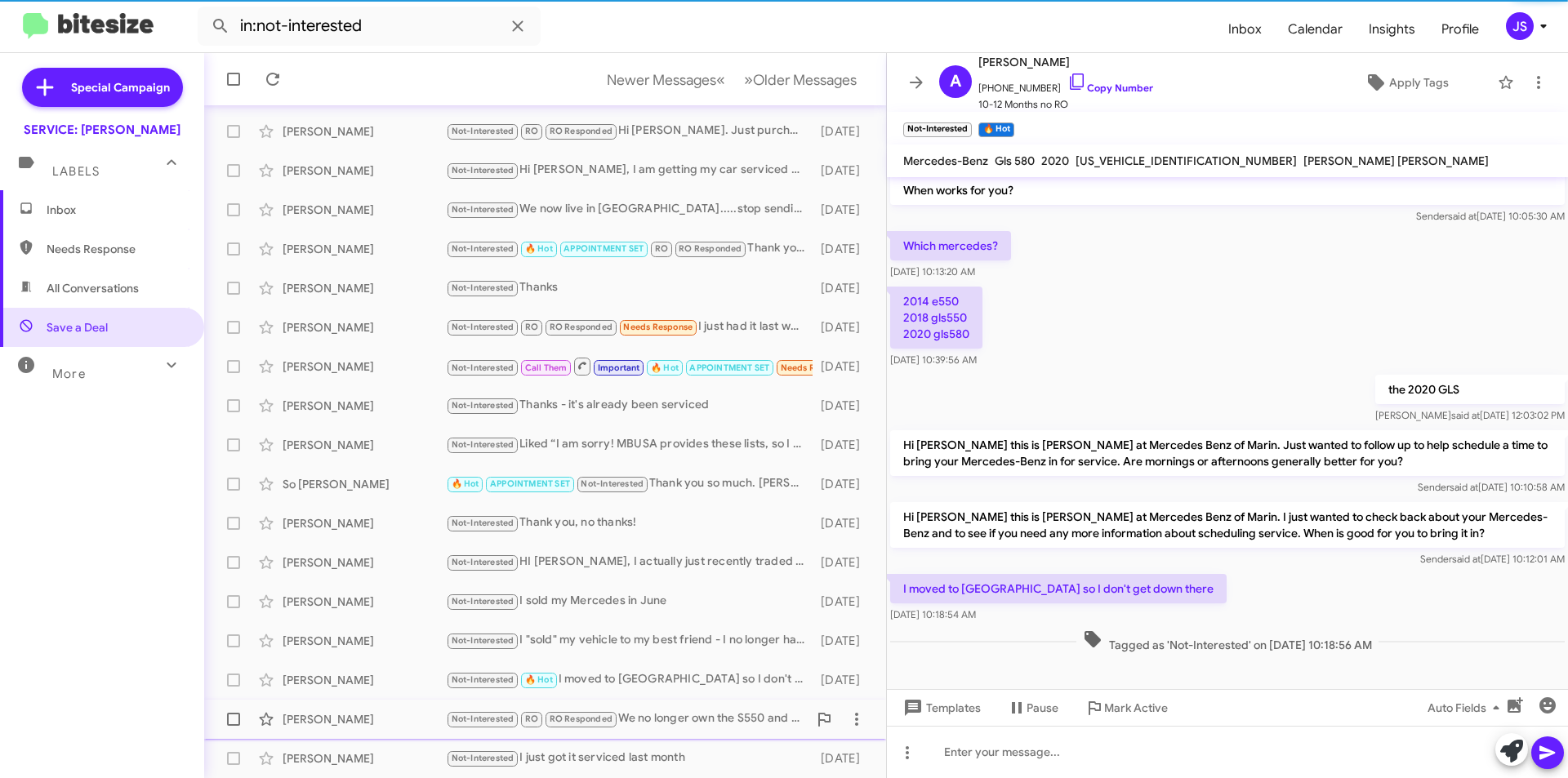
click at [373, 700] on span "Benjamin Durham Not-Interested RO RO Responded We no longer own the S550 and th…" at bounding box center [545, 720] width 681 height 39
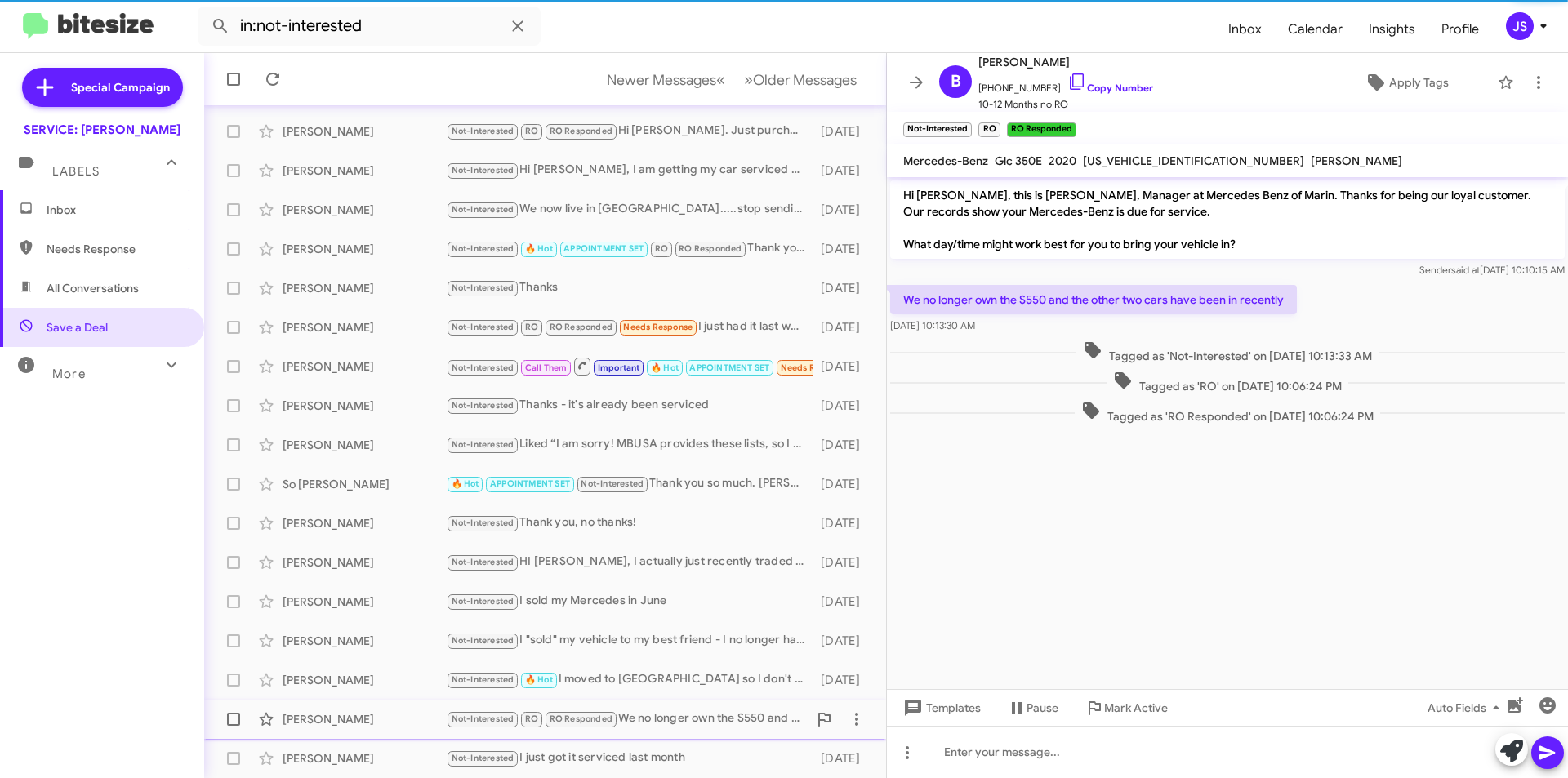
click at [384, 738] on span "Benjamin Durham Not-Interested RO RO Responded We no longer own the S550 and th…" at bounding box center [545, 720] width 681 height 39
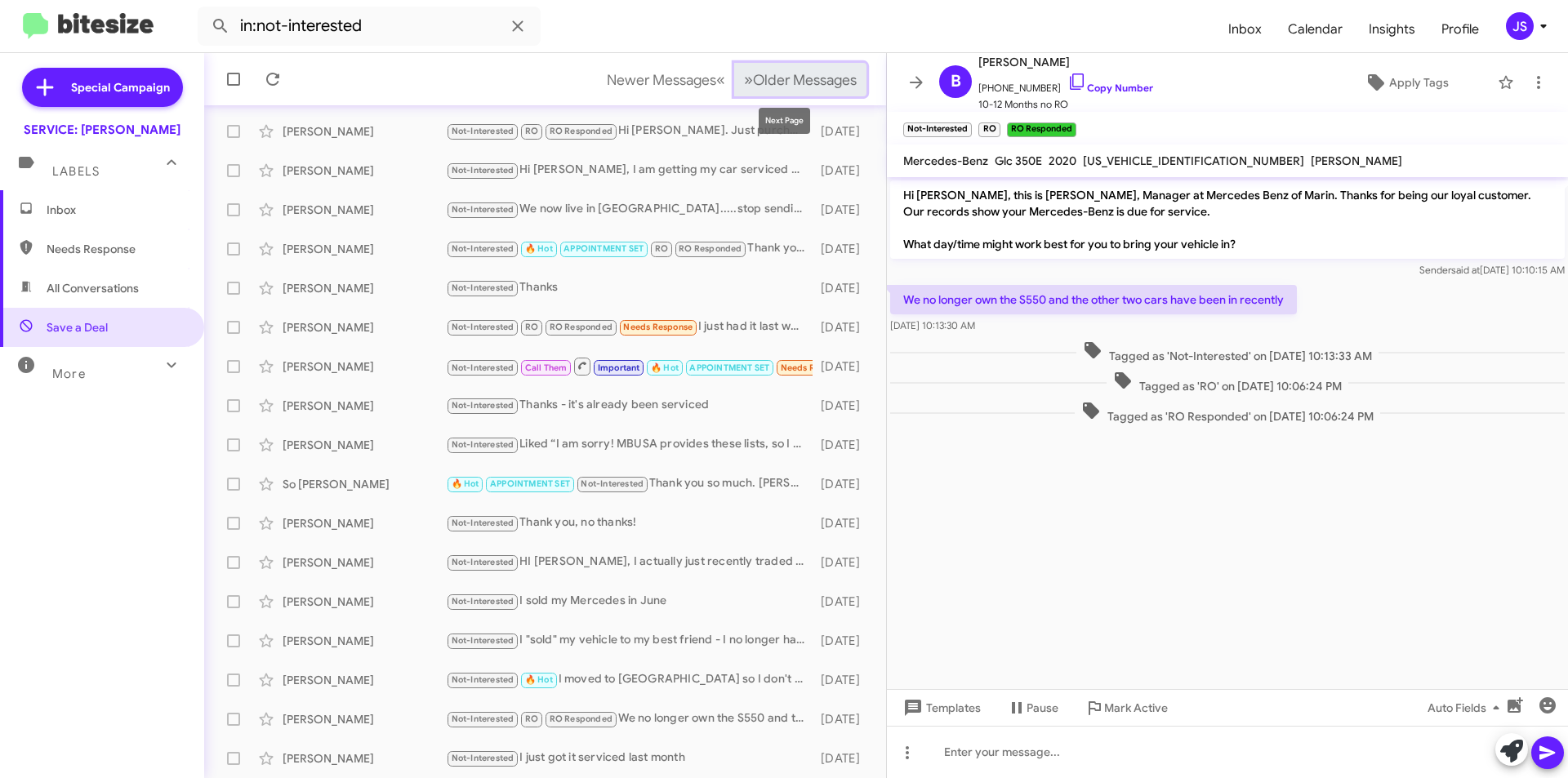
click at [797, 89] on button "» Next Older Messages" at bounding box center [800, 80] width 132 height 34
click at [373, 129] on div "Andrew Furth" at bounding box center [363, 131] width 163 height 17
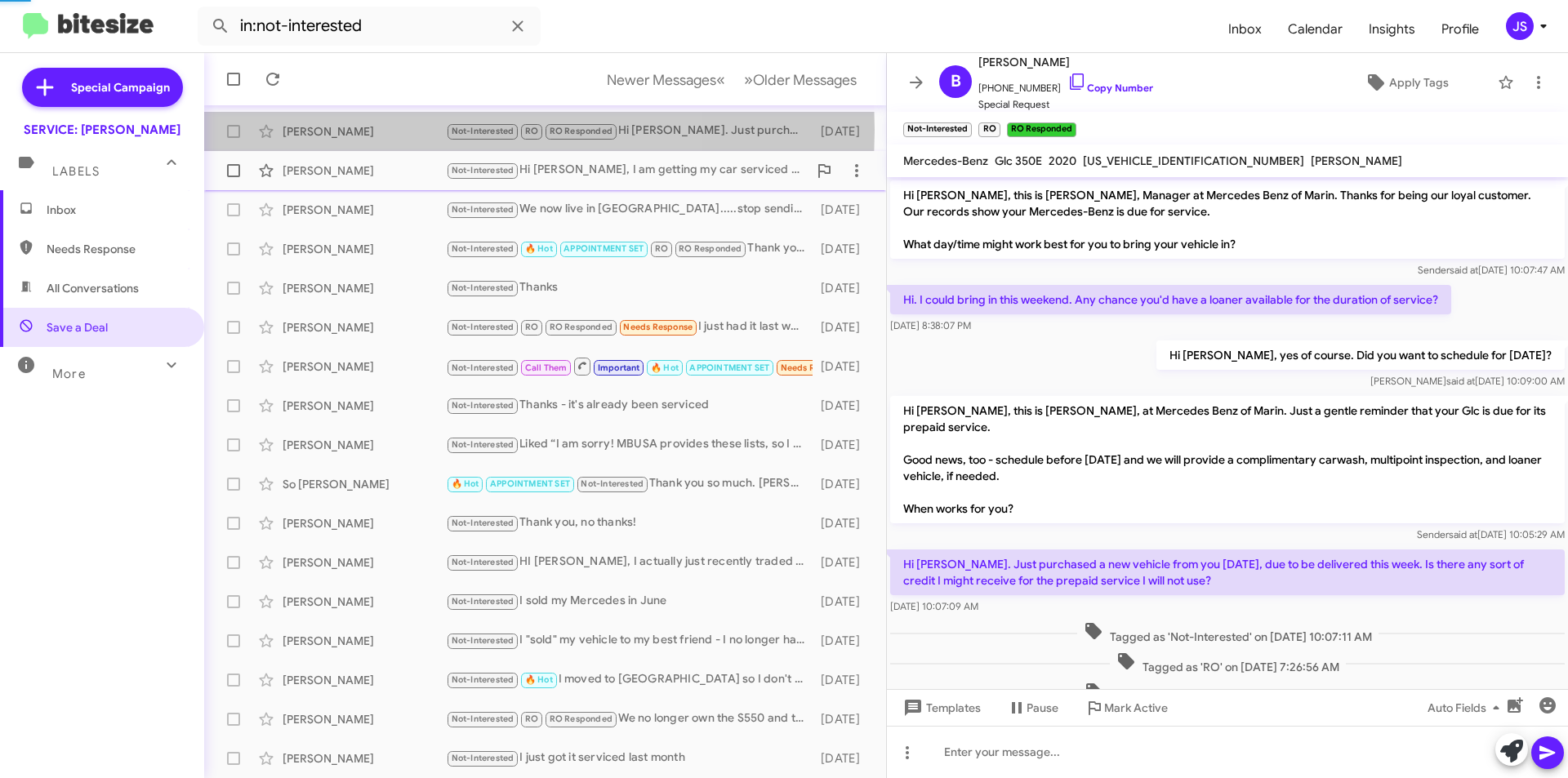
scroll to position [52, 0]
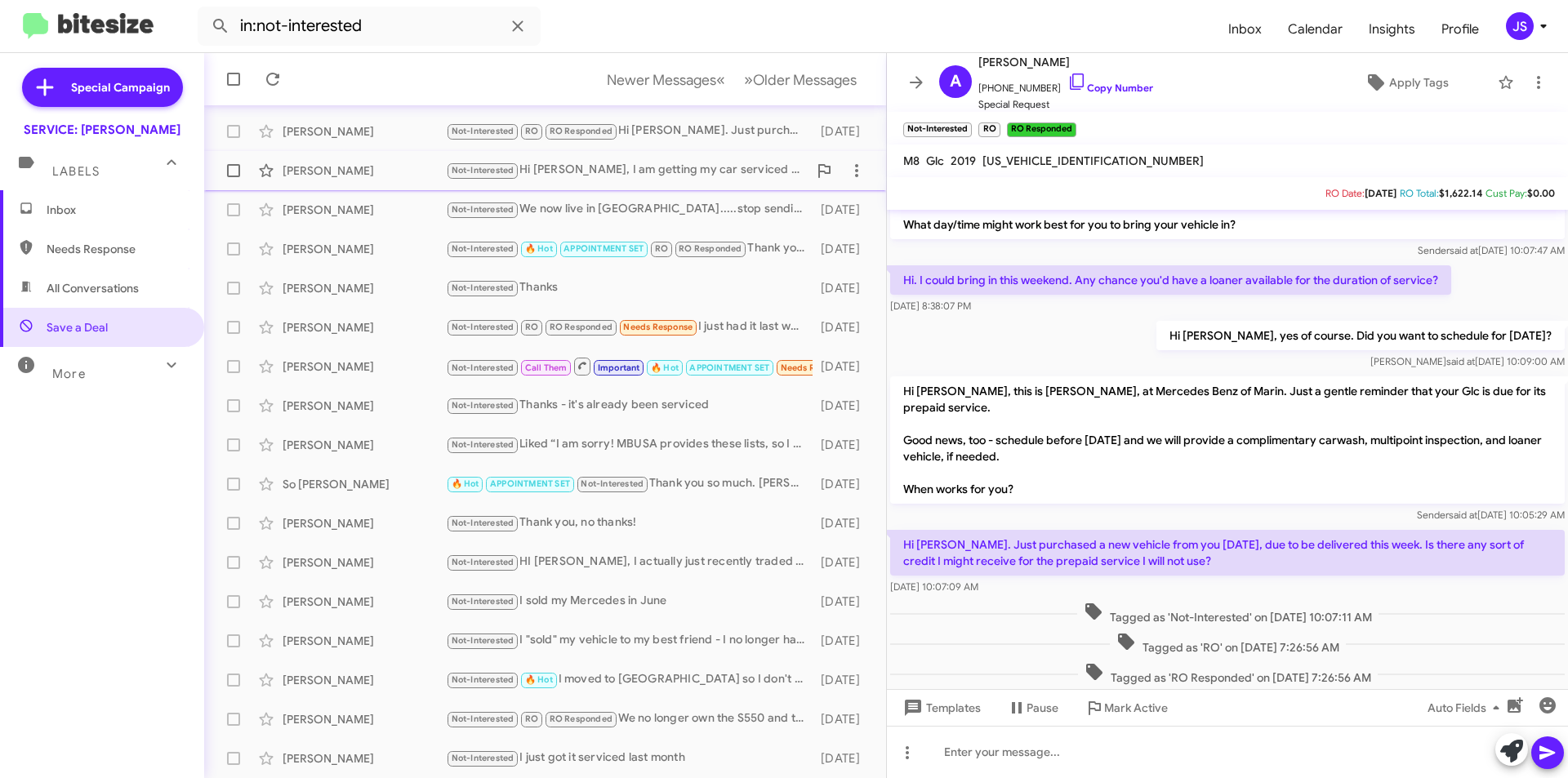
click at [370, 162] on div "Renee Chuljian Not-Interested Hi Omar, I am getting my car serviced elsewhere. …" at bounding box center [545, 170] width 656 height 33
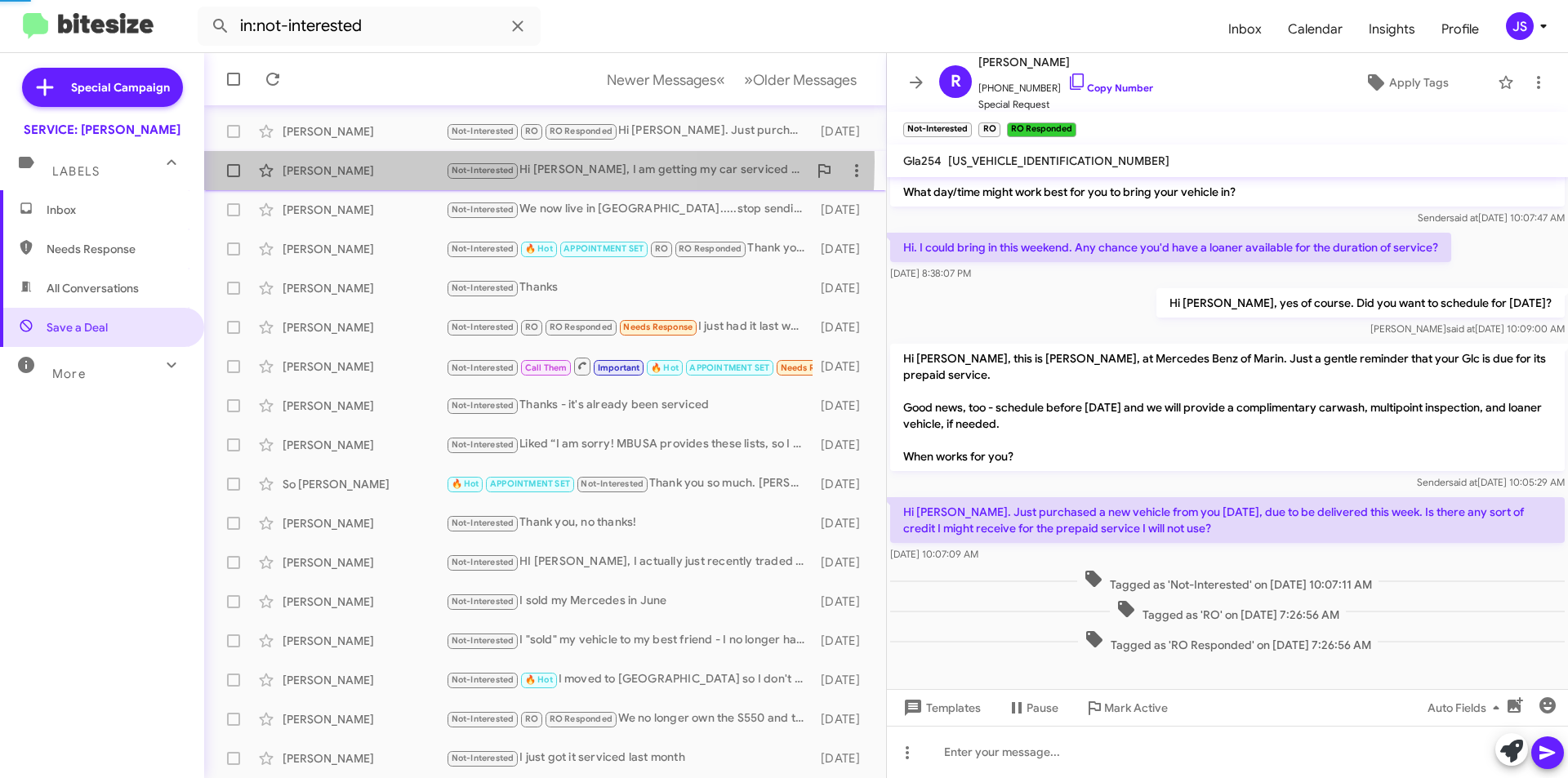
scroll to position [820, 0]
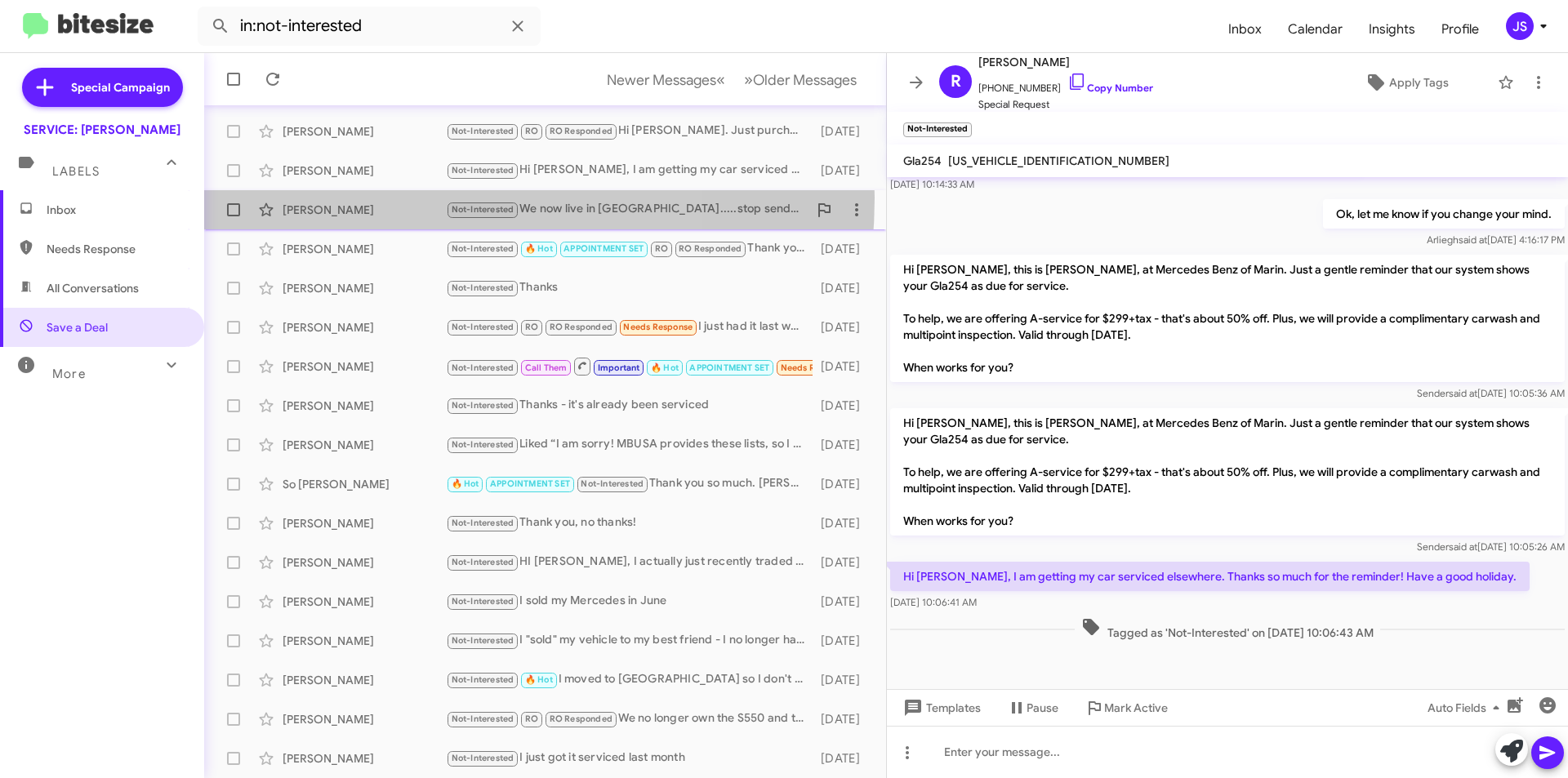
click at [373, 197] on div "Robert Woldow Jr Not-Interested We now live in Los Angeles.....stop sending 8 m…" at bounding box center [545, 209] width 656 height 33
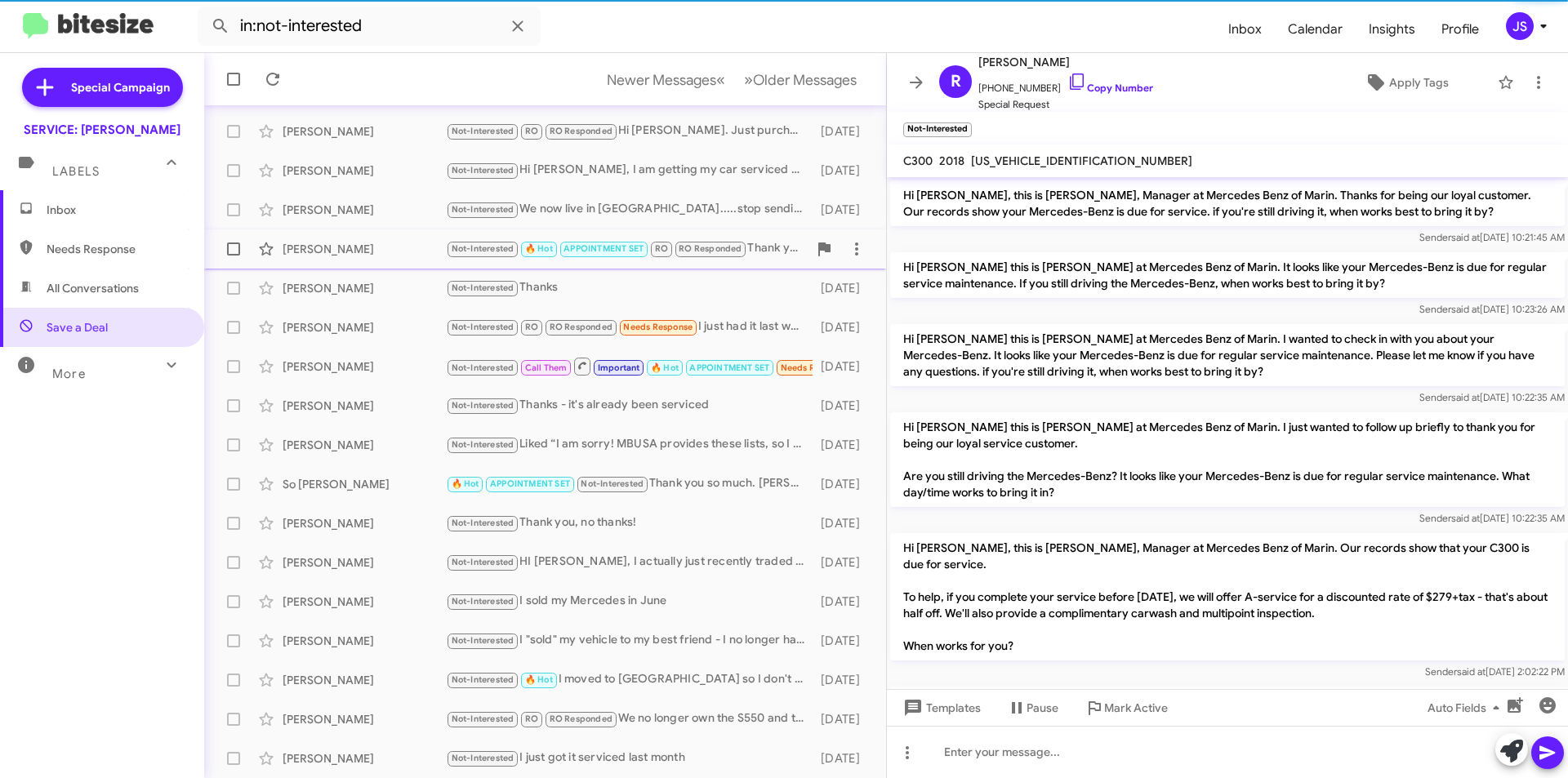
click at [368, 237] on div "Jason Yoon Not-Interested 🔥 Hot APPOINTMENT SET RO RO Responded Thank you! Happ…" at bounding box center [545, 249] width 656 height 33
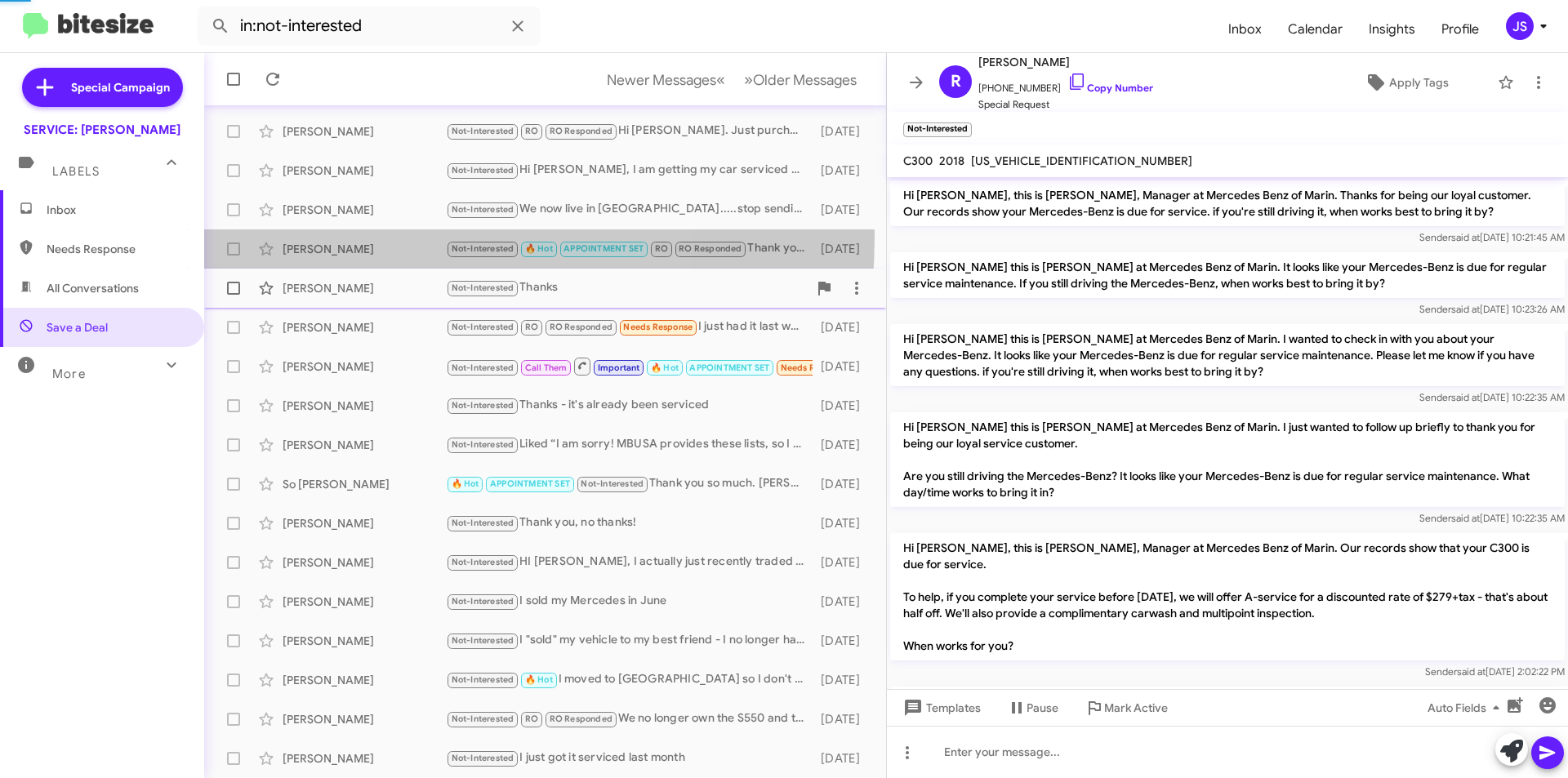
scroll to position [628, 0]
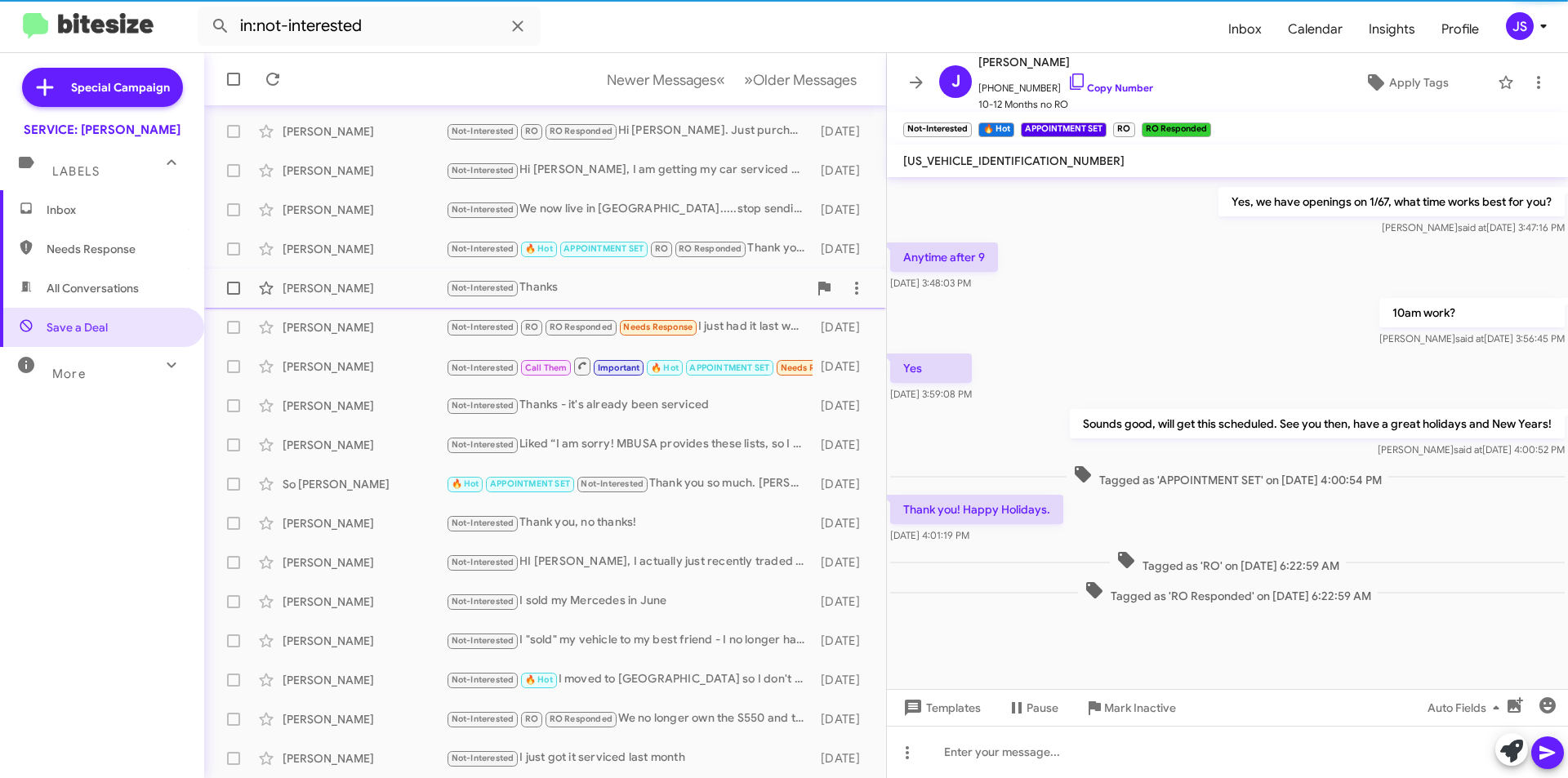
click at [366, 276] on div "Edwin Outwater Not-Interested Thanks 8 months ago" at bounding box center [545, 287] width 656 height 33
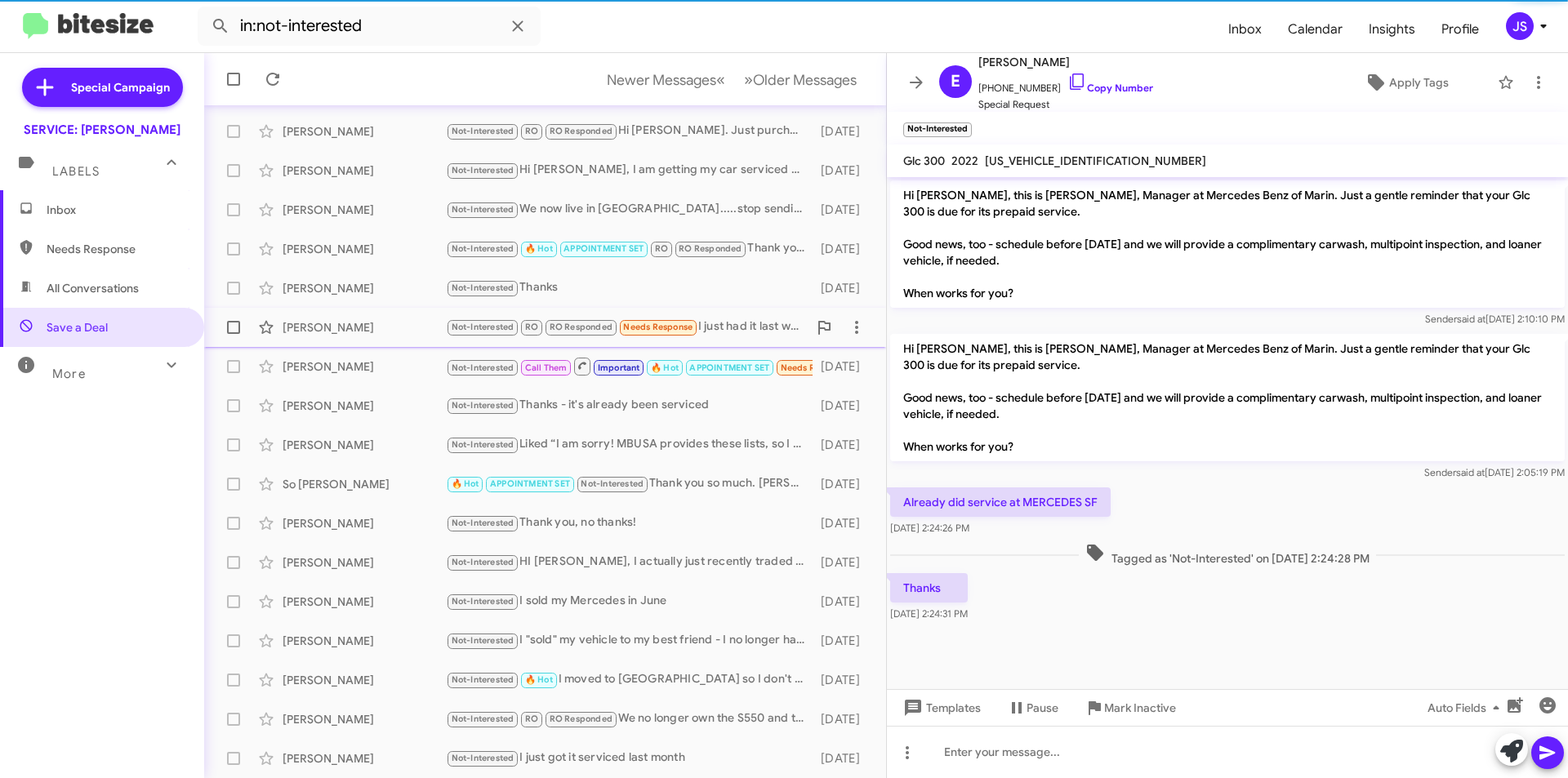
click at [369, 327] on div "Kathleen Zimmerman" at bounding box center [363, 327] width 163 height 17
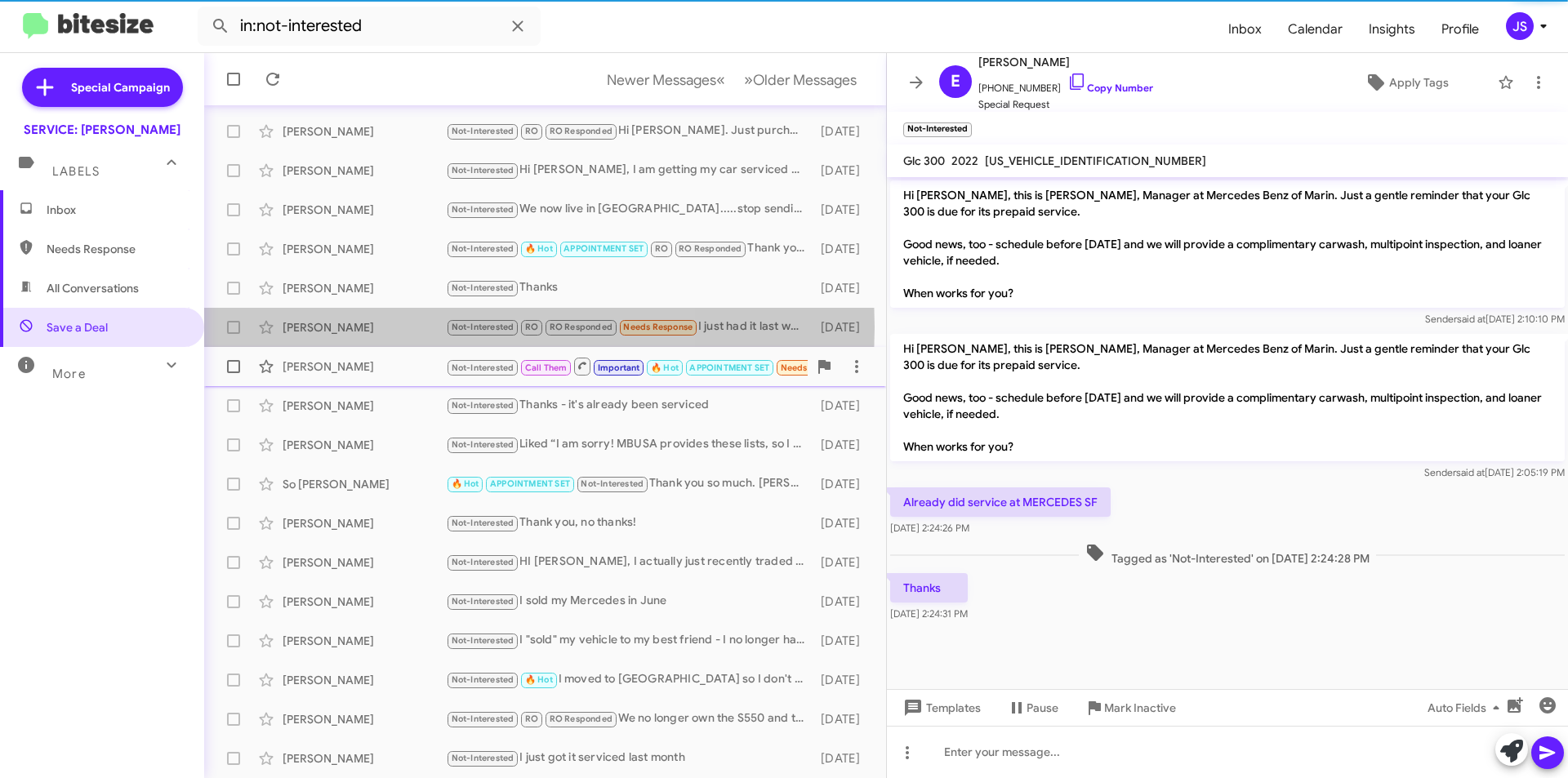
scroll to position [237, 0]
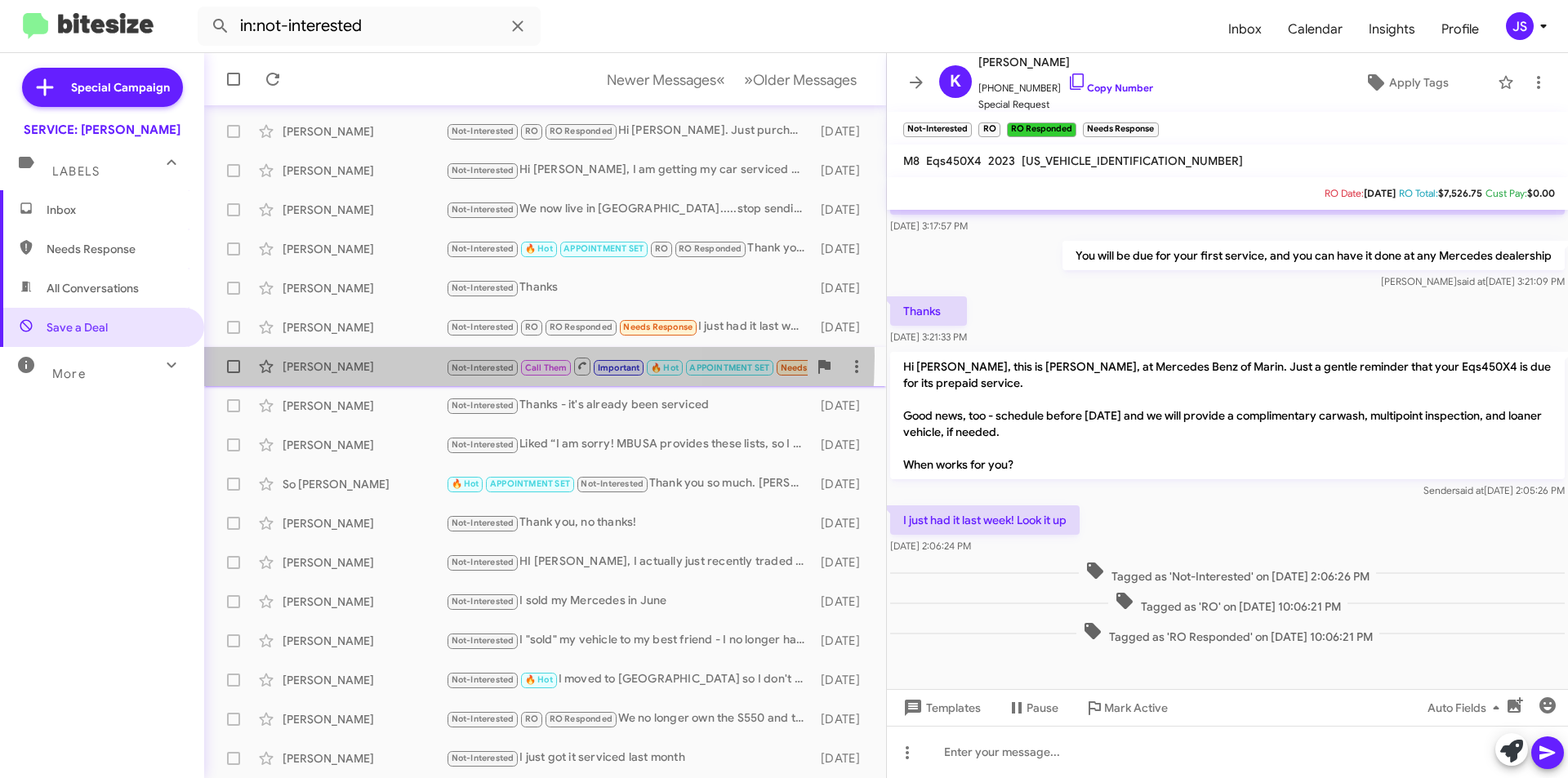
click at [373, 356] on div "Craig Nile Not-Interested Call Them Important 🔥 Hot APPOINTMENT SET Needs Respo…" at bounding box center [545, 366] width 656 height 33
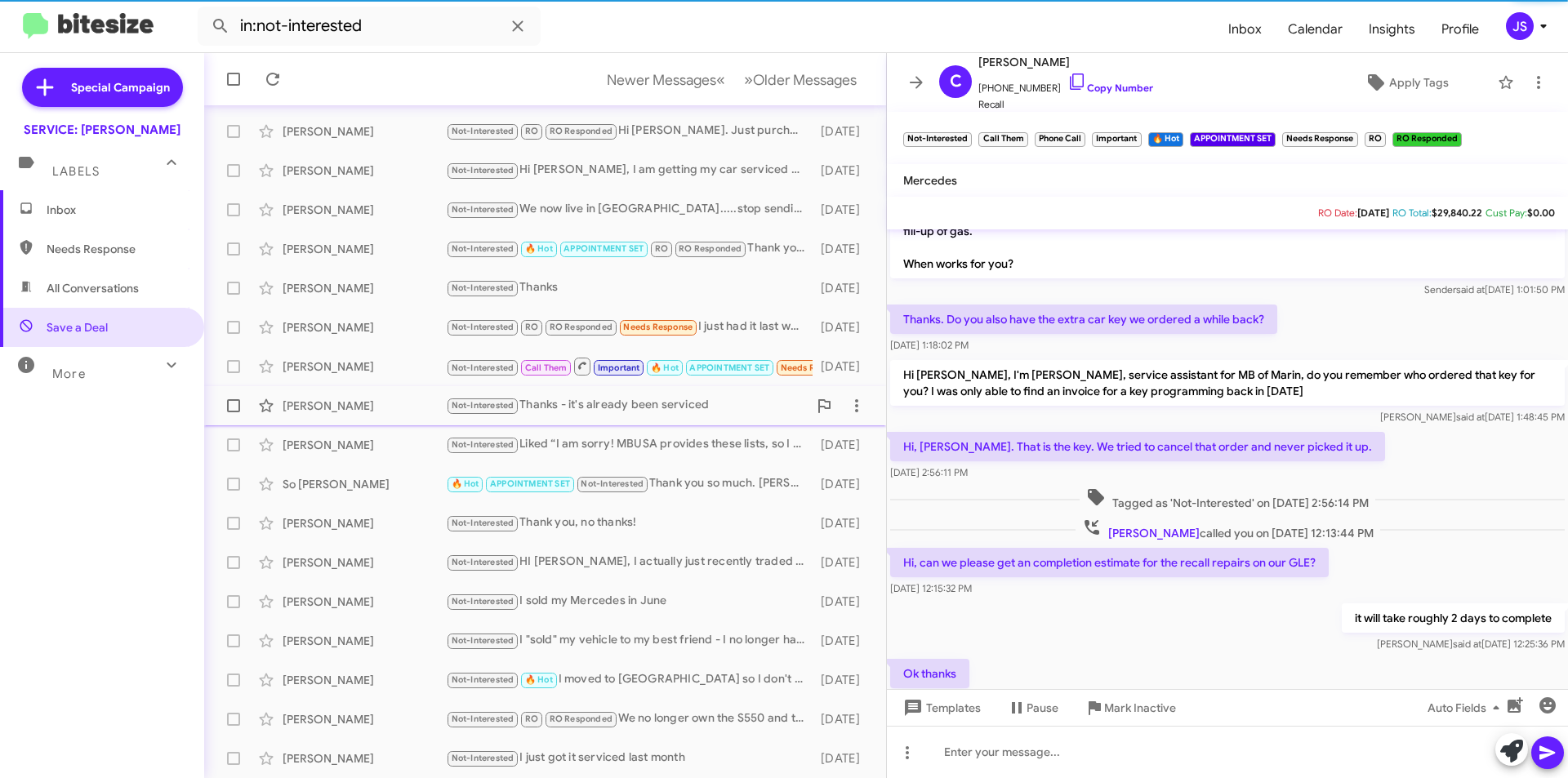
click at [375, 388] on span "Gregory Applegarth Not-Interested Thanks - it's already been serviced 8 months …" at bounding box center [545, 406] width 681 height 39
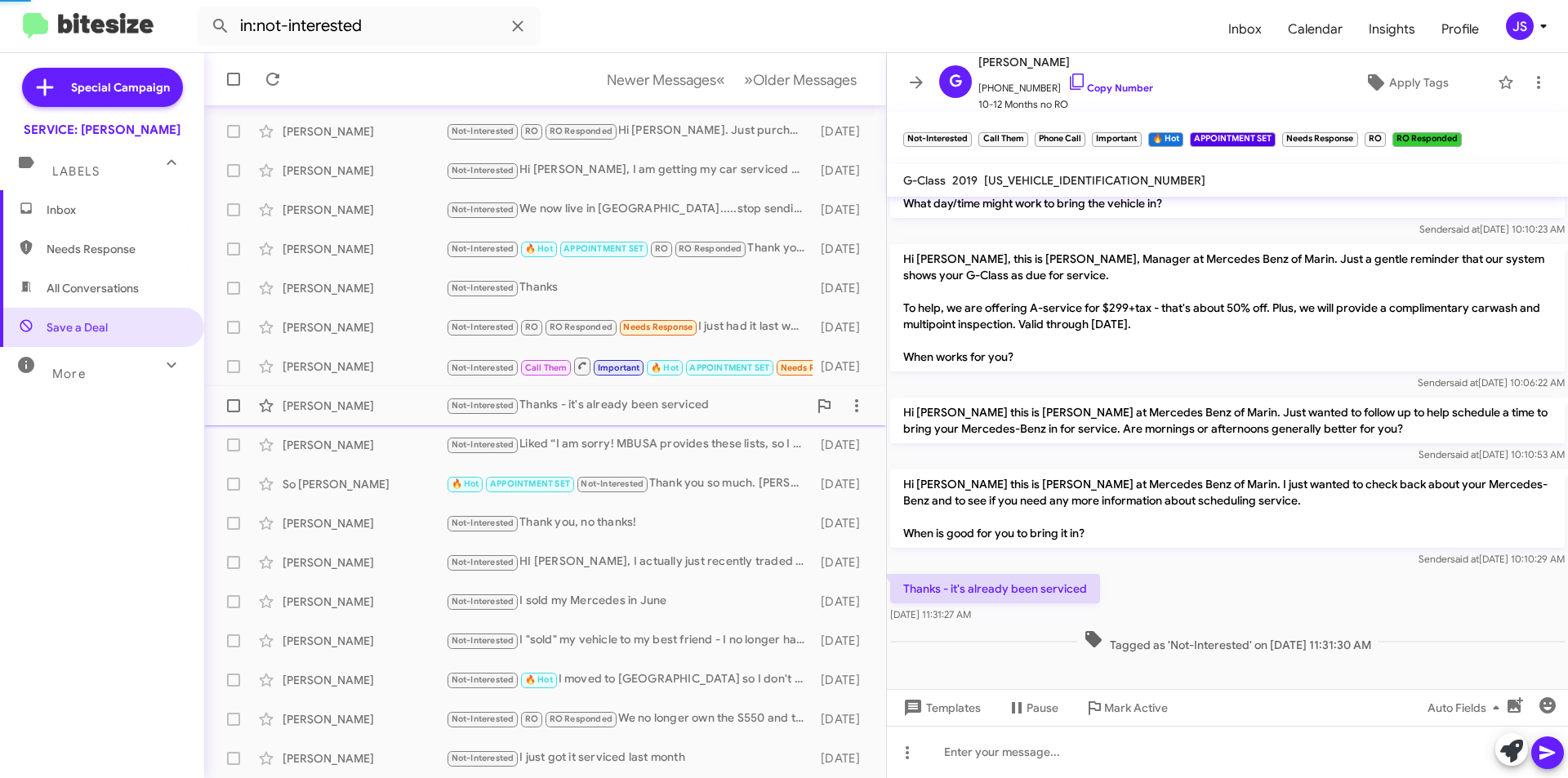
scroll to position [348, 0]
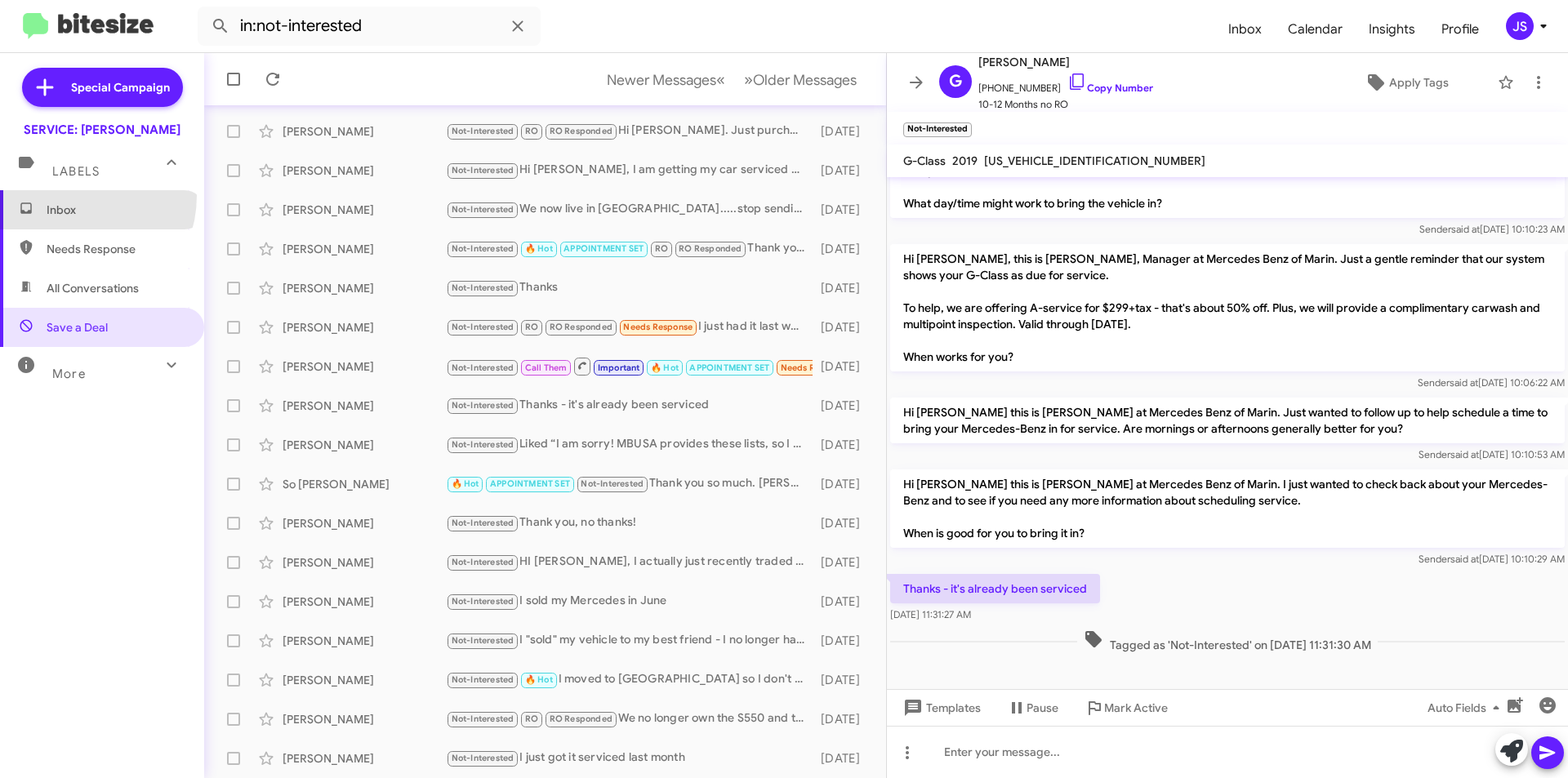
click at [73, 195] on span "Inbox" at bounding box center [102, 210] width 204 height 39
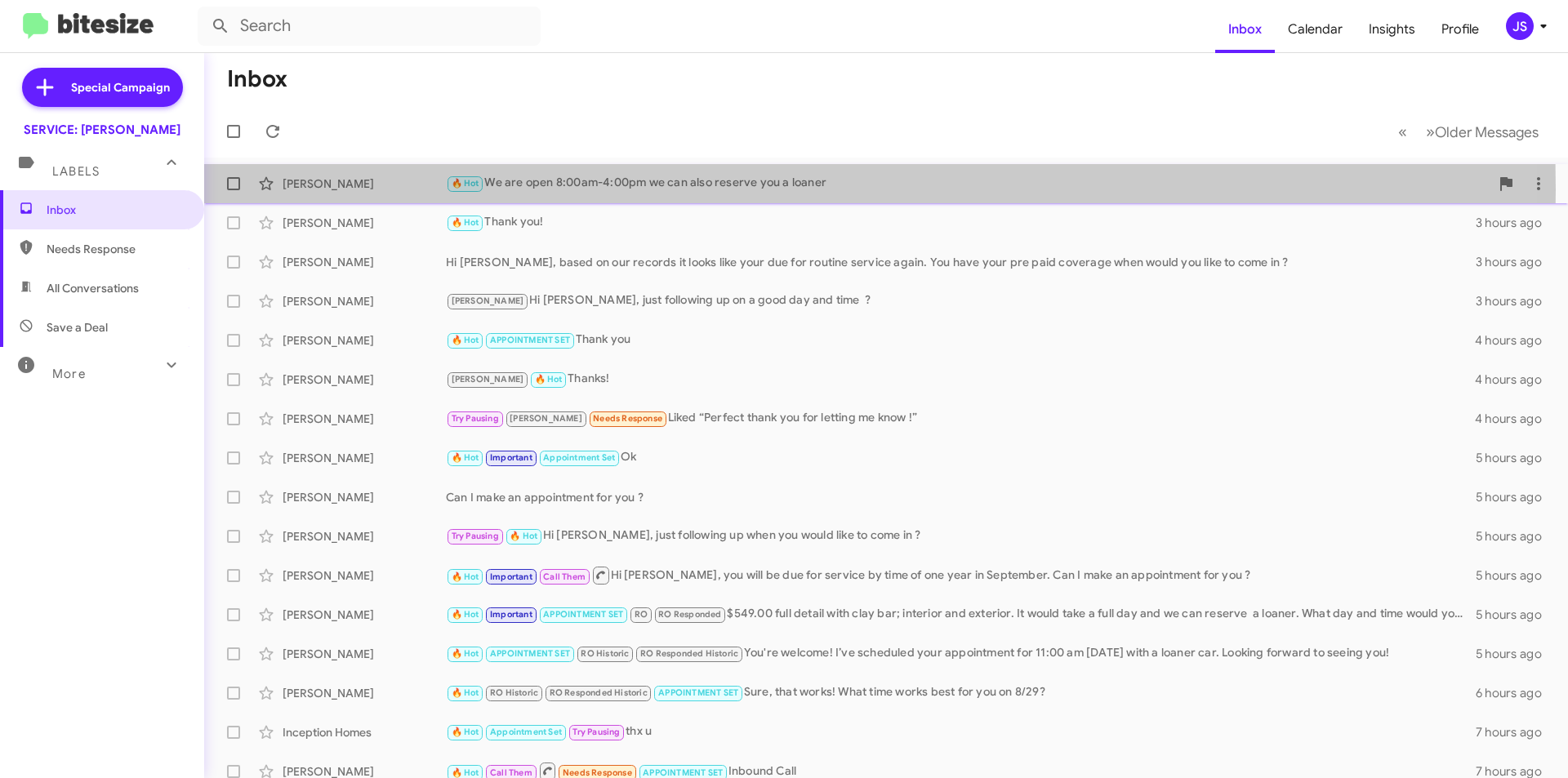
click at [405, 190] on div "Lucille Cornell" at bounding box center [363, 184] width 163 height 17
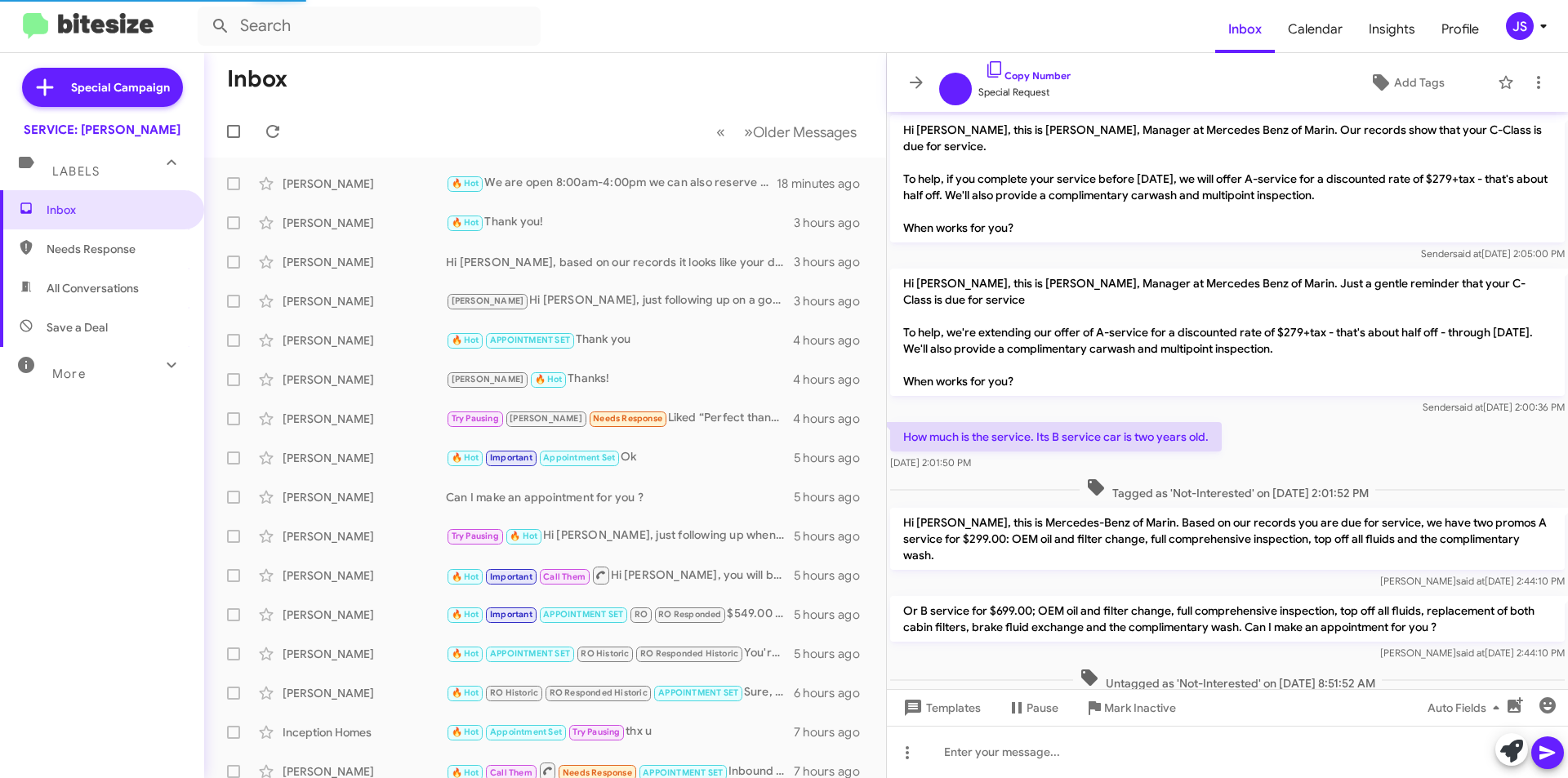
scroll to position [469, 0]
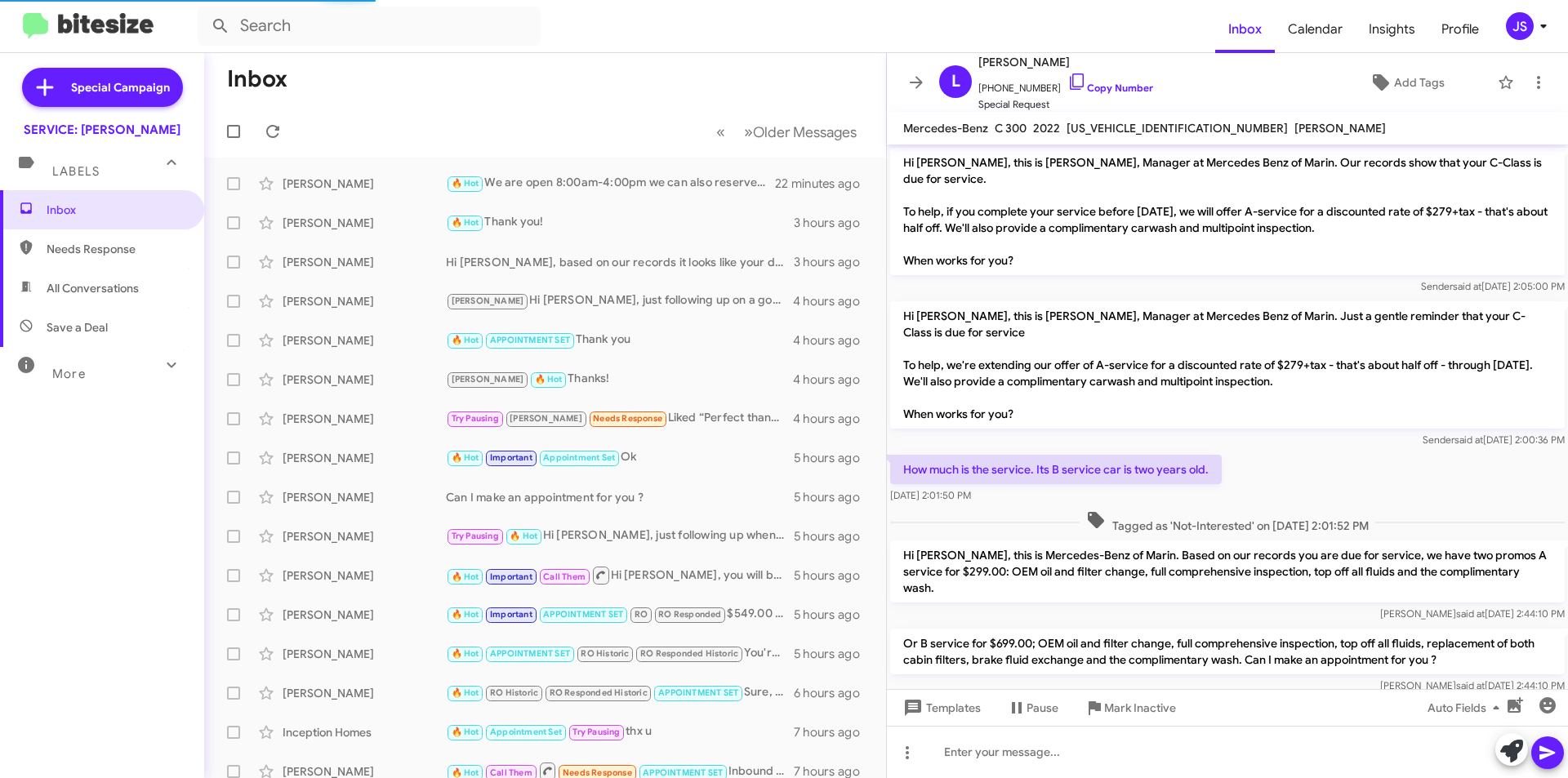
scroll to position [503, 0]
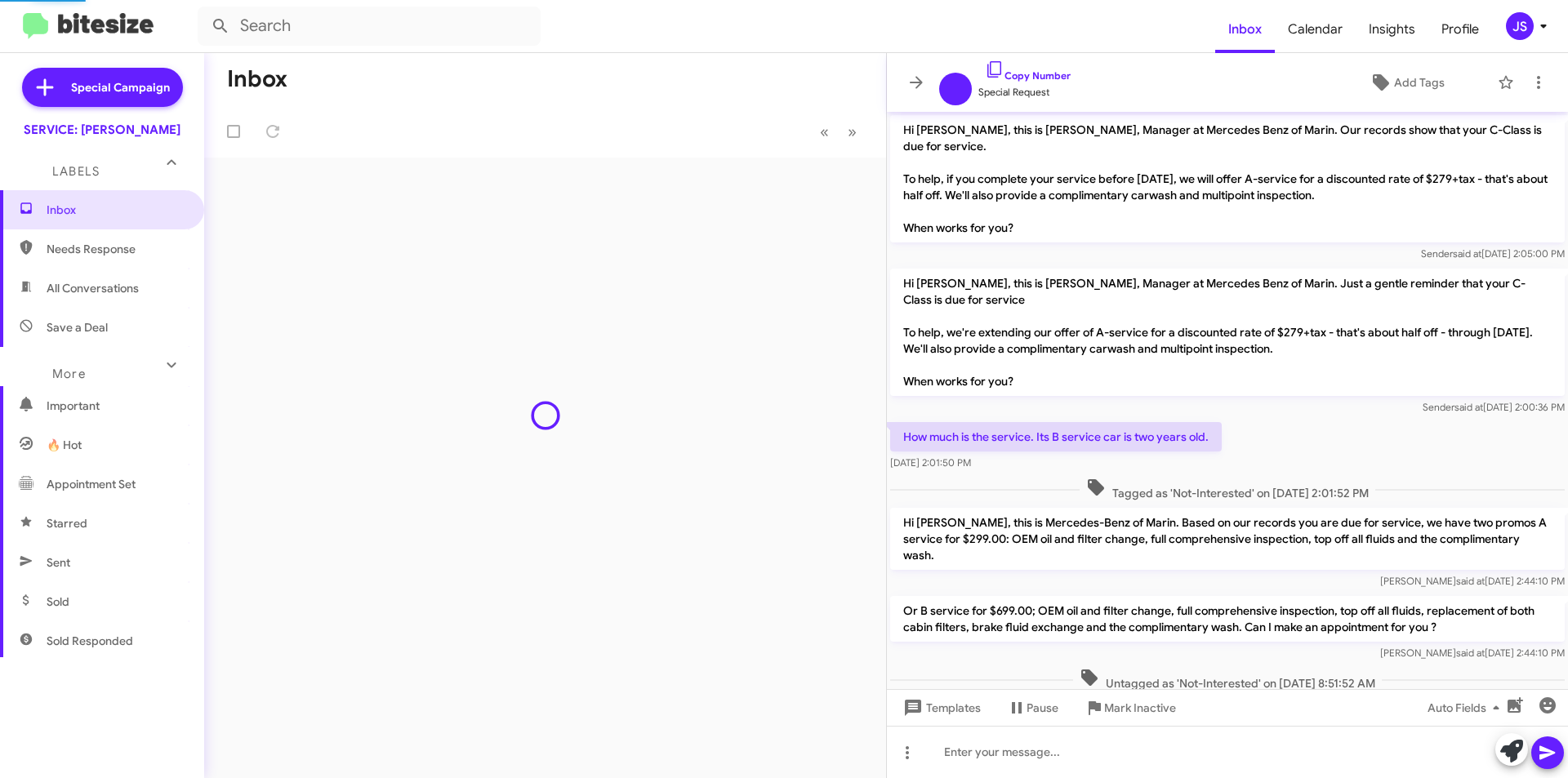
scroll to position [469, 0]
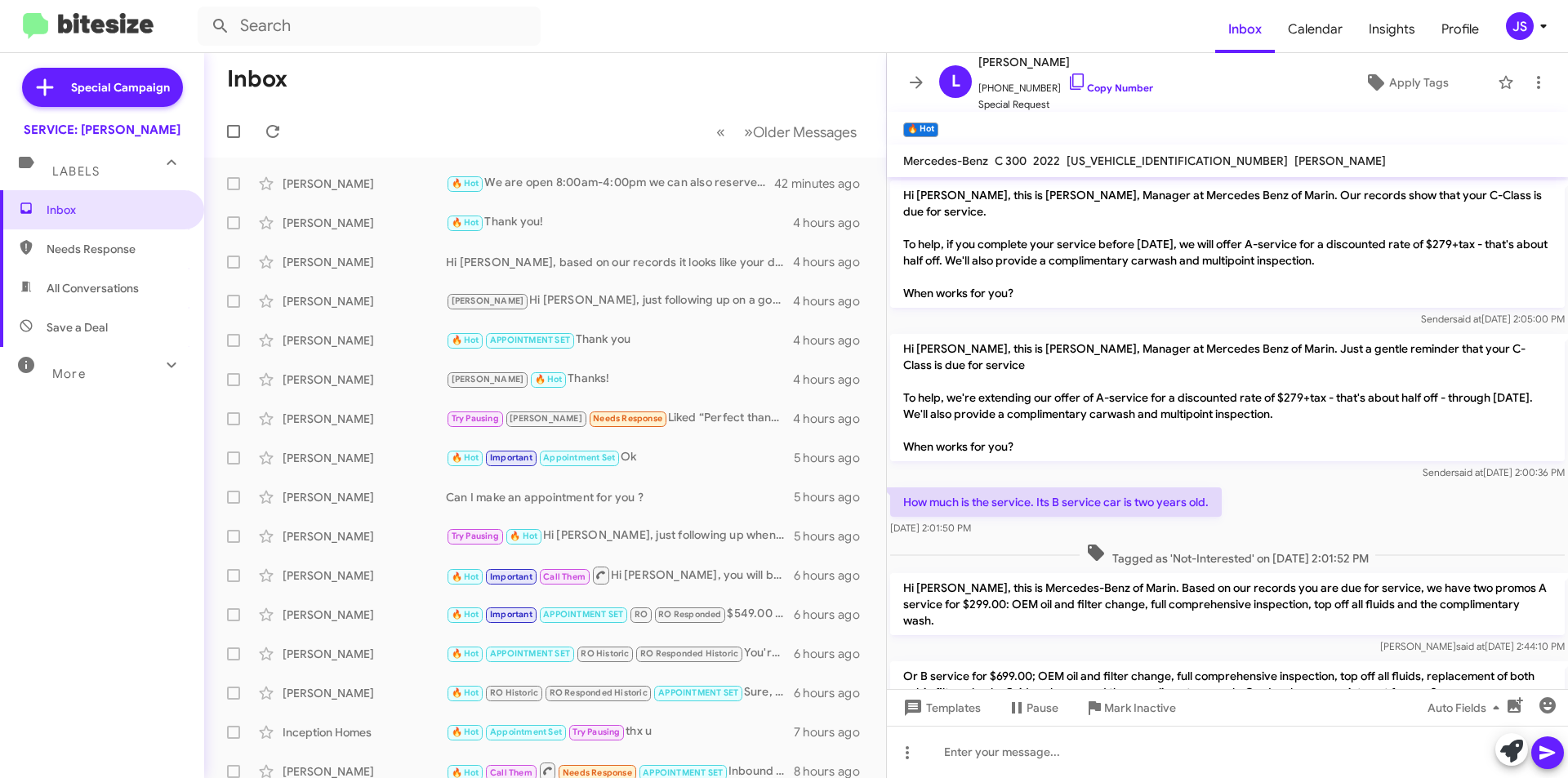
scroll to position [535, 0]
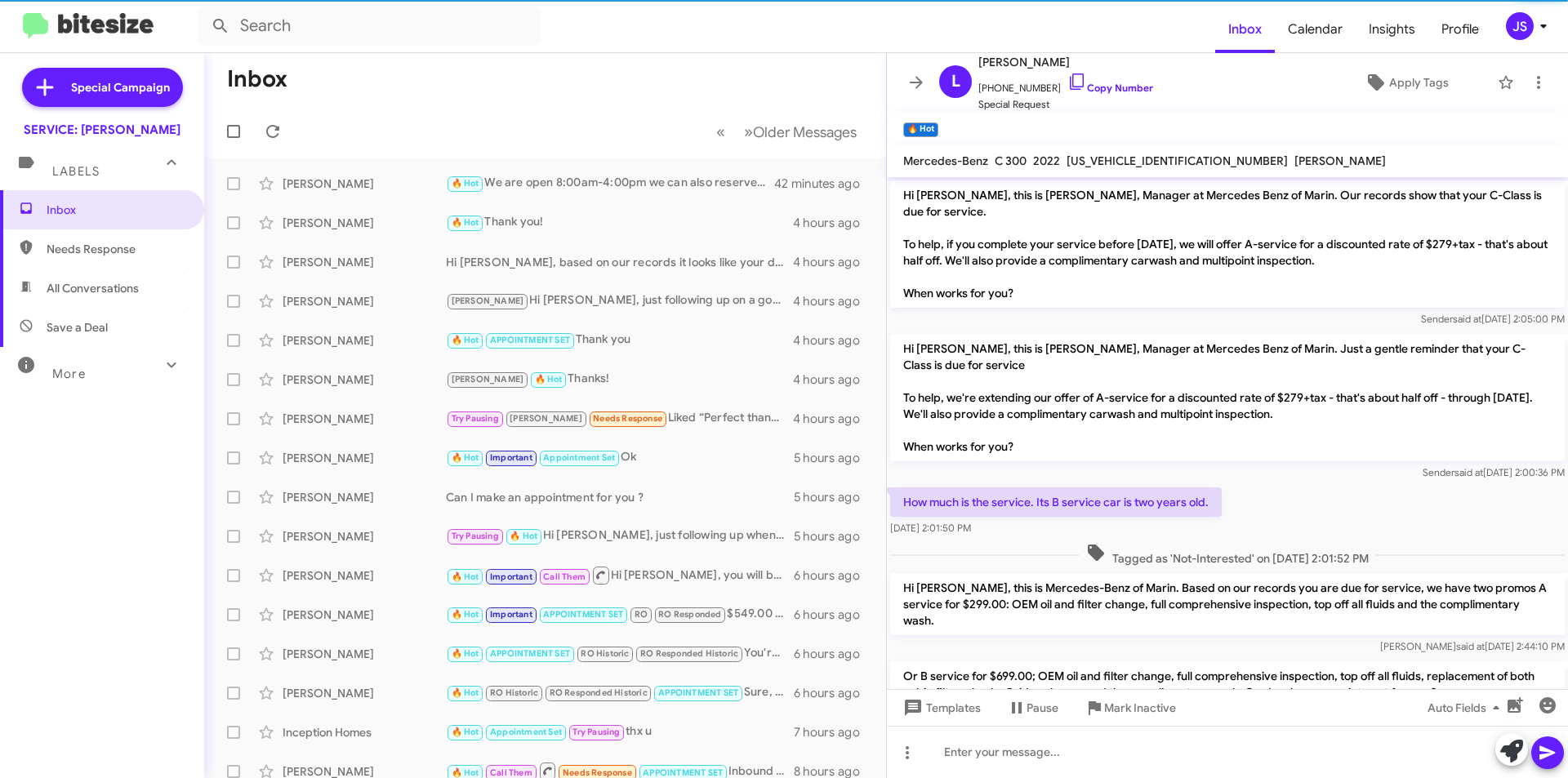
scroll to position [535, 0]
